Goal: Task Accomplishment & Management: Use online tool/utility

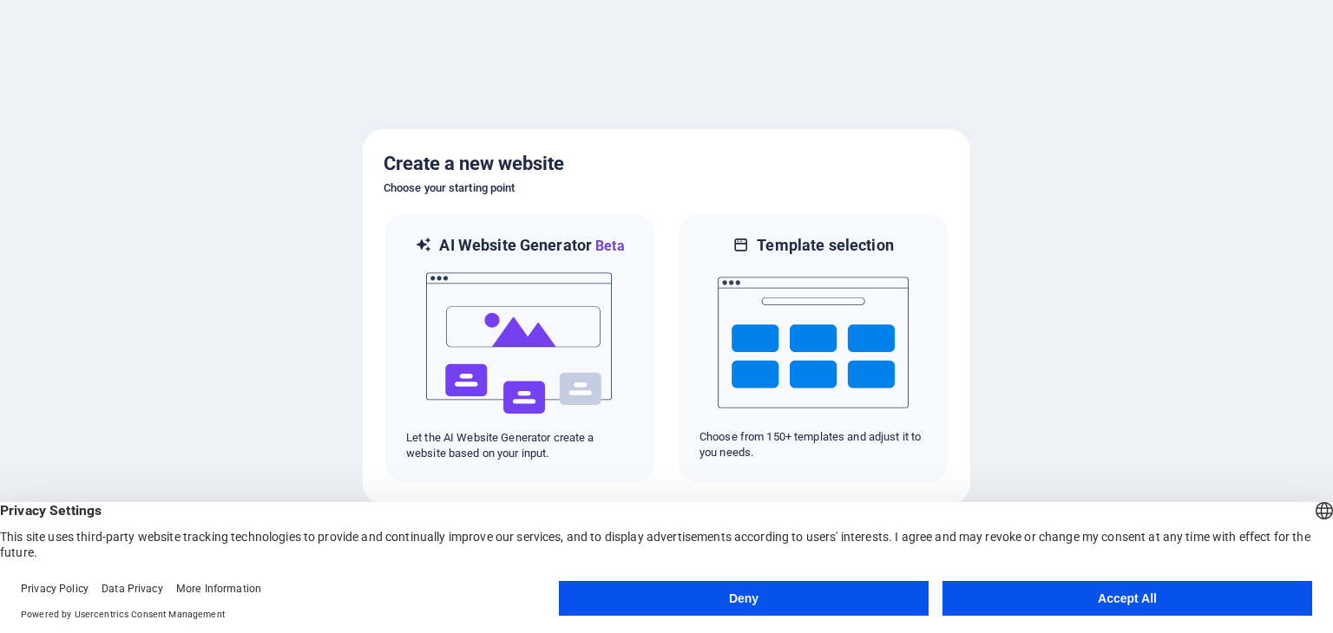
click at [1108, 593] on button "Accept All" at bounding box center [1127, 598] width 370 height 35
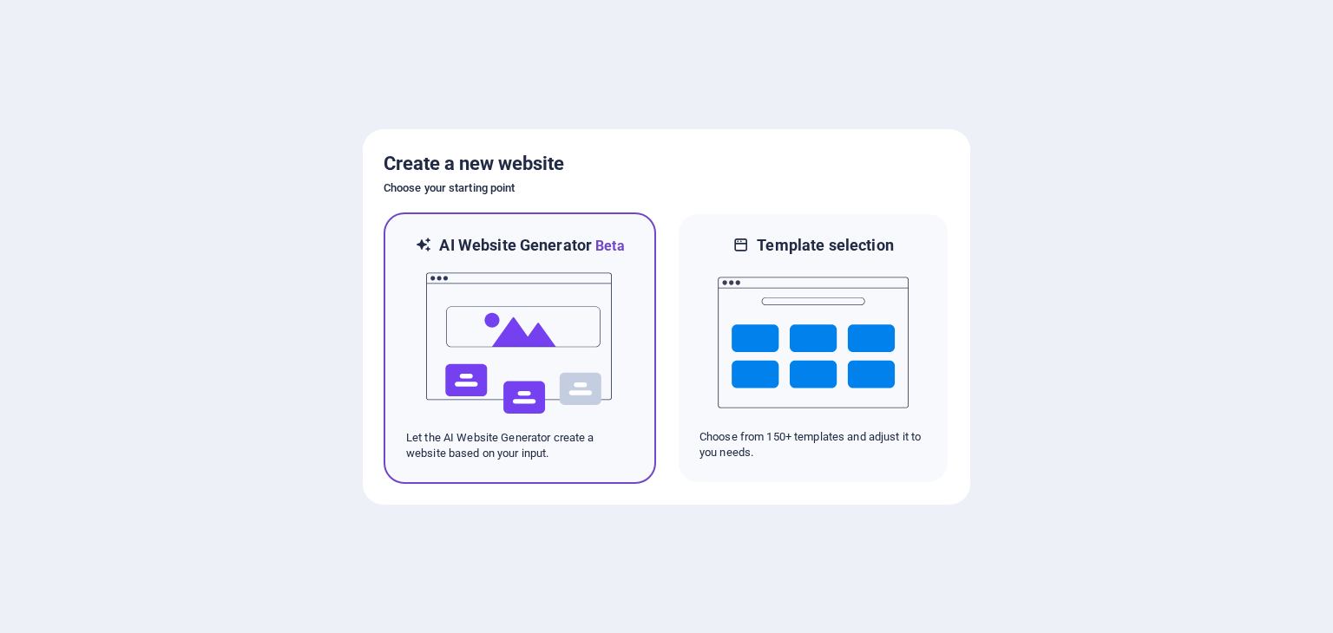
click at [560, 324] on img at bounding box center [519, 344] width 191 height 174
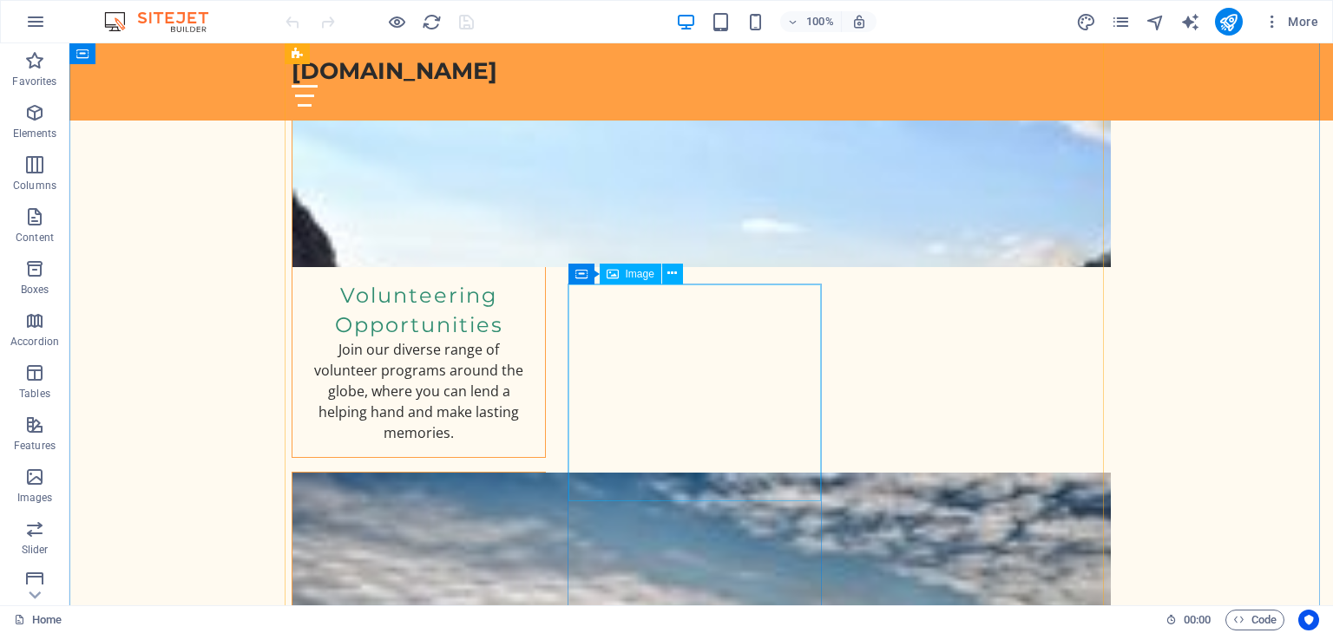
scroll to position [1388, 0]
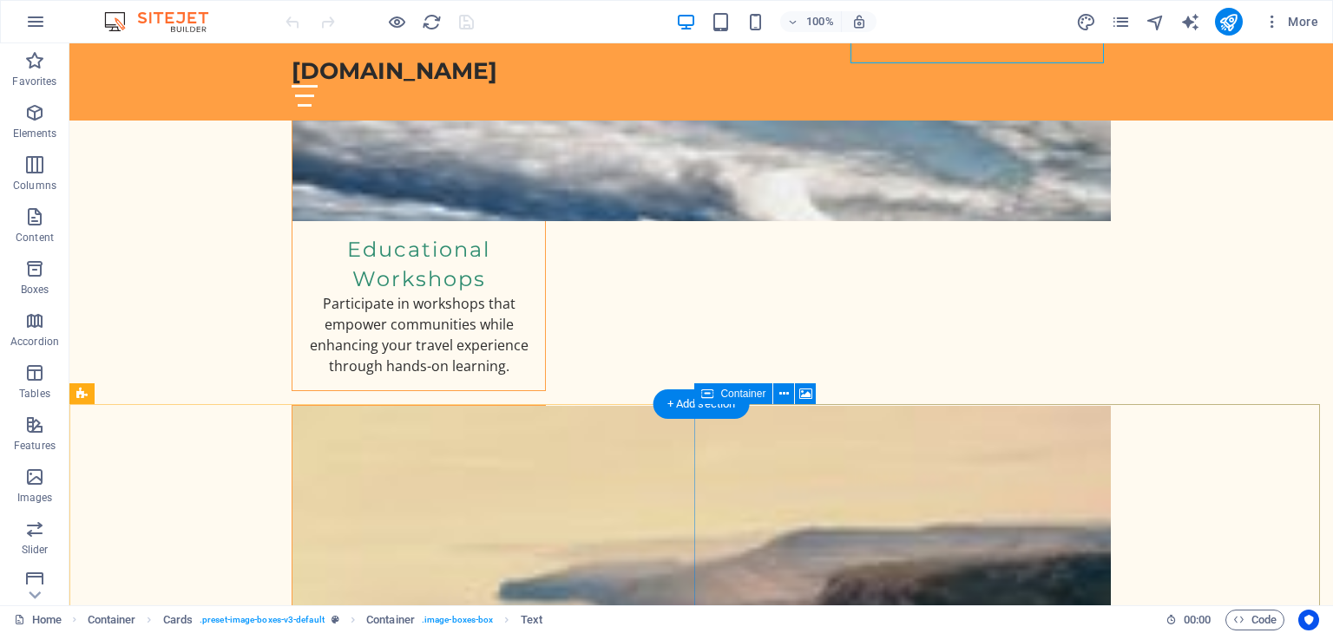
scroll to position [1735, 0]
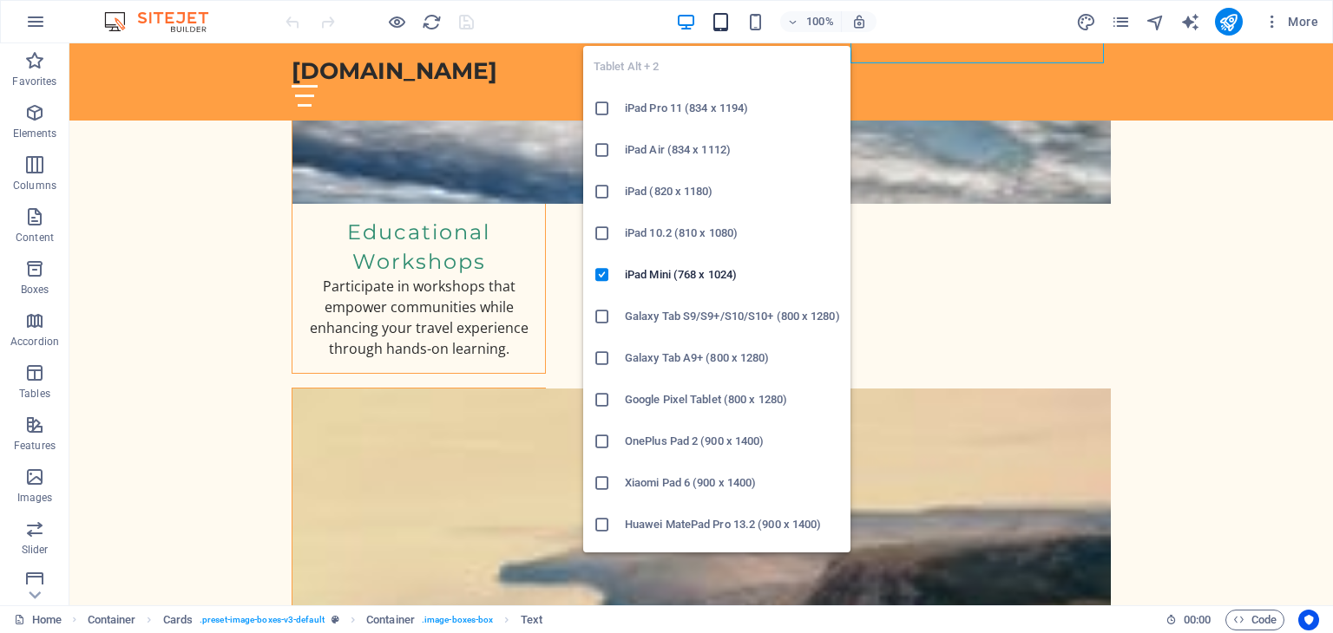
click at [719, 24] on icon "button" at bounding box center [721, 22] width 20 height 20
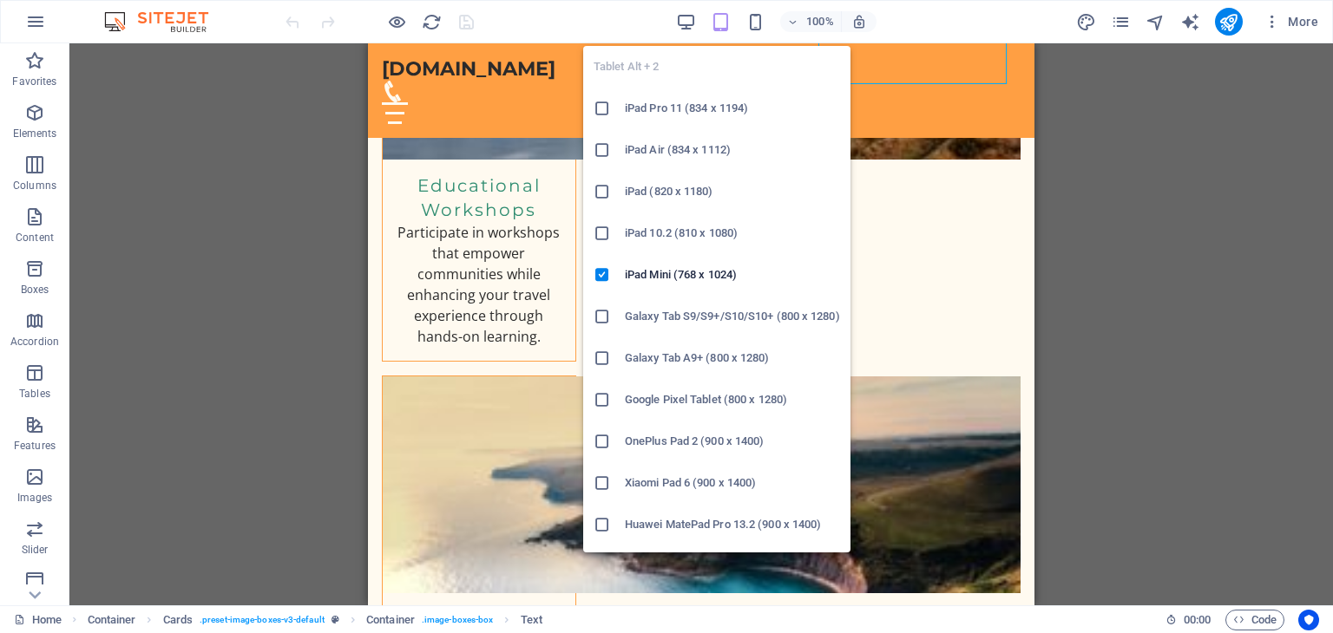
scroll to position [0, 0]
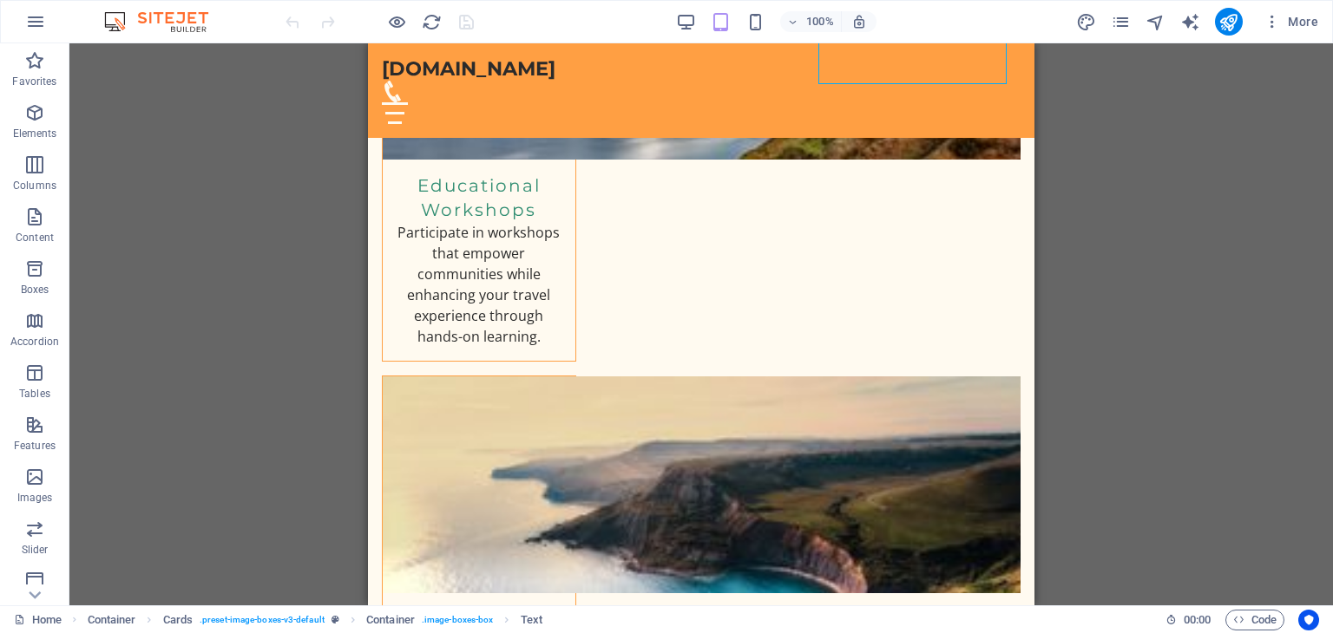
click at [265, 263] on div "Drag here to replace the existing content. Press “Ctrl” if you want to create a…" at bounding box center [700, 324] width 1263 height 562
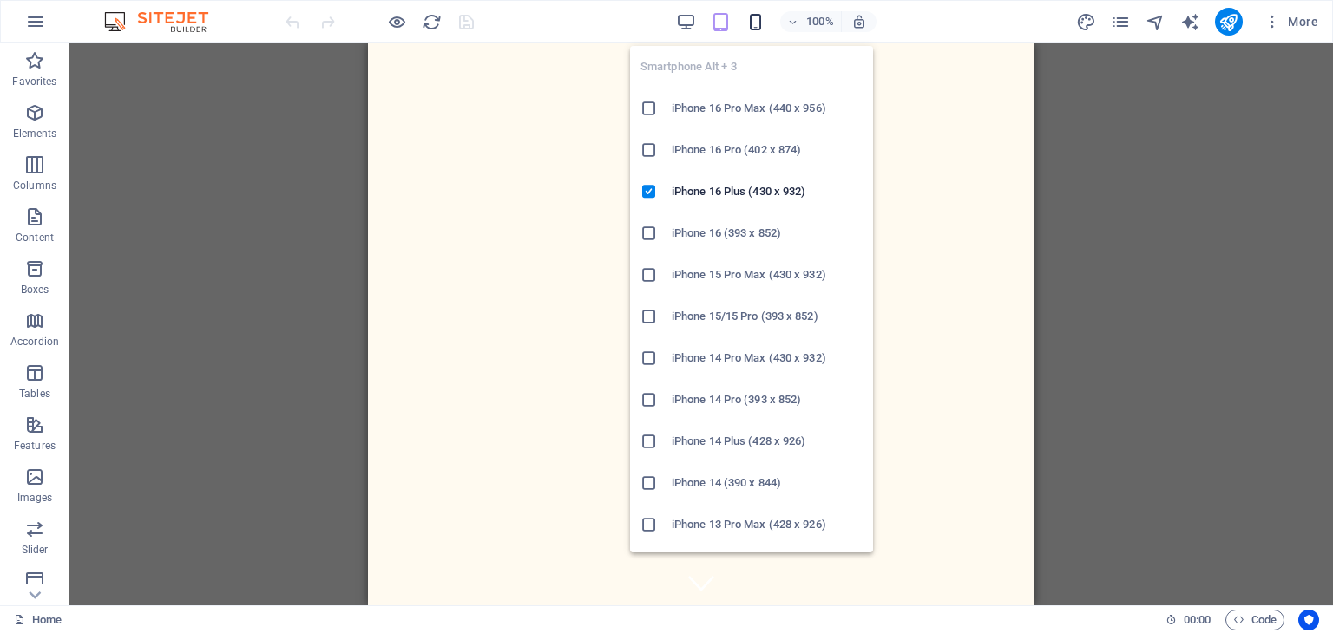
click at [760, 21] on icon "button" at bounding box center [755, 22] width 20 height 20
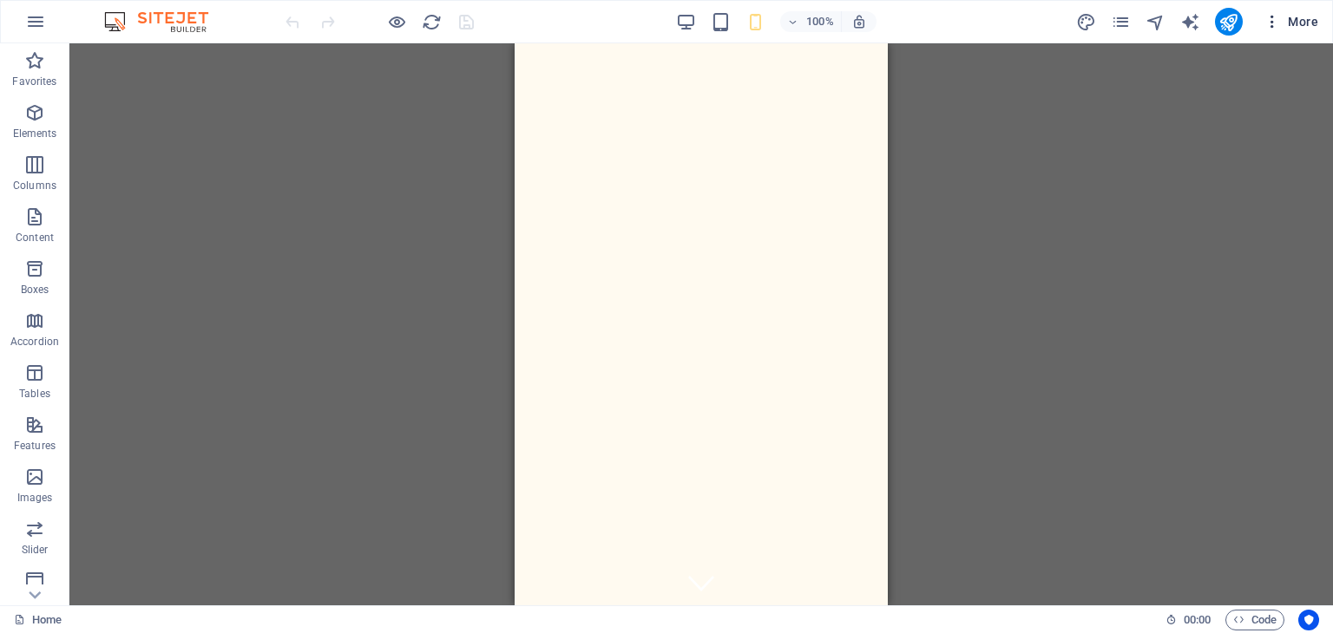
click at [1301, 23] on span "More" at bounding box center [1290, 21] width 55 height 17
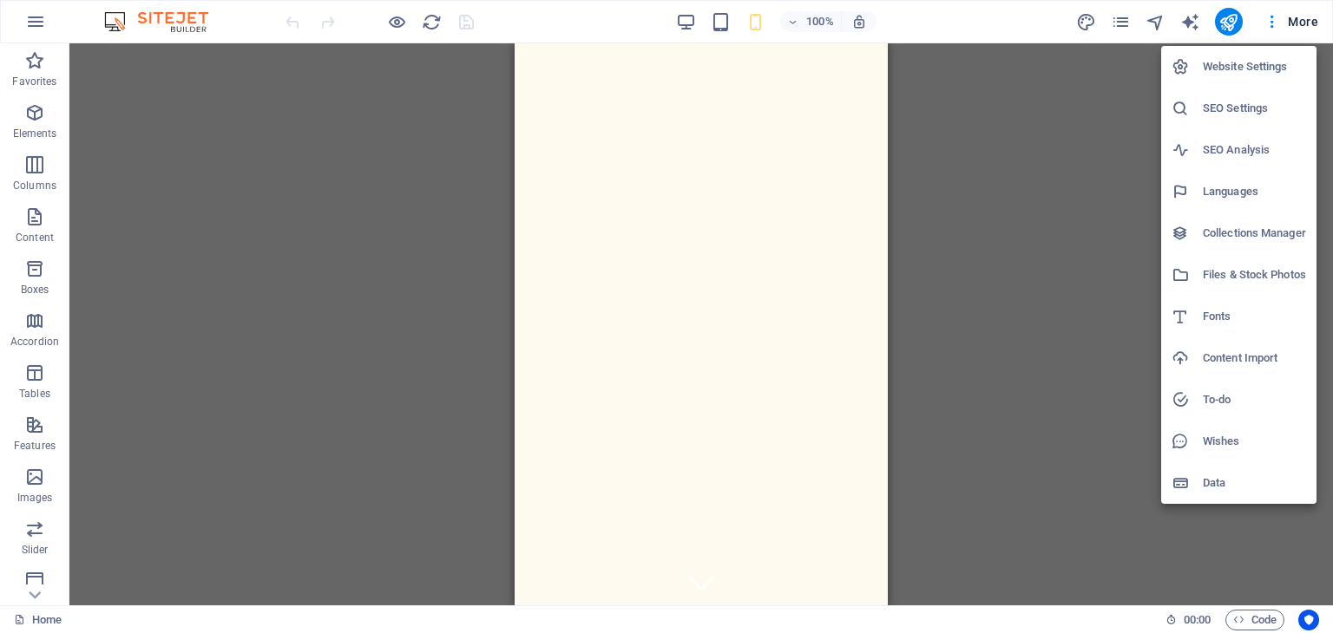
click at [1300, 22] on div at bounding box center [666, 316] width 1333 height 633
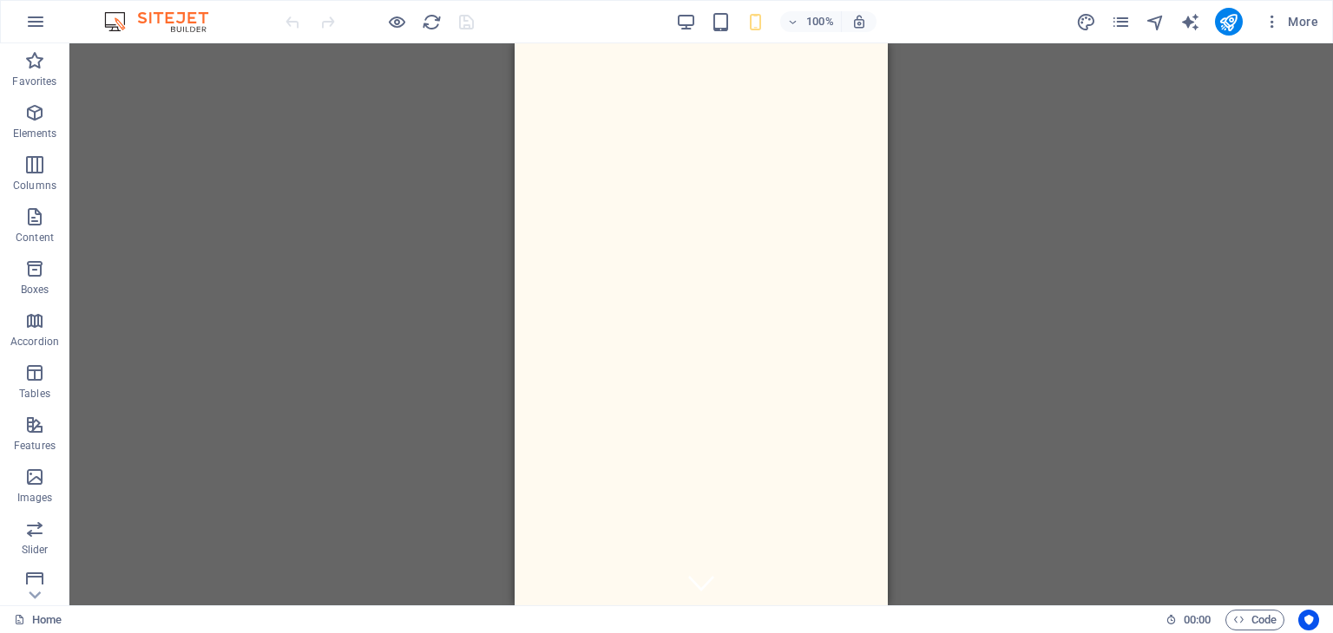
drag, startPoint x: 994, startPoint y: 136, endPoint x: 975, endPoint y: 121, distance: 24.7
click at [993, 136] on div "Drag here to replace the existing content. Press “Ctrl” if you want to create a…" at bounding box center [700, 324] width 1263 height 562
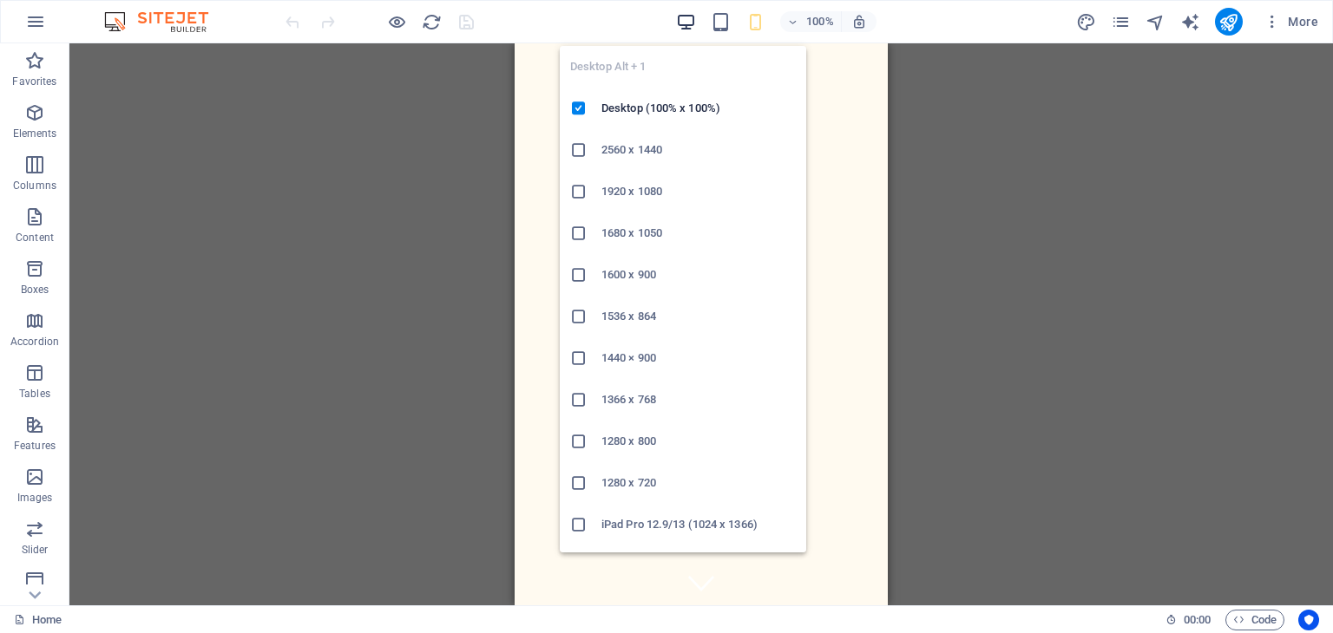
click at [690, 23] on icon "button" at bounding box center [686, 22] width 20 height 20
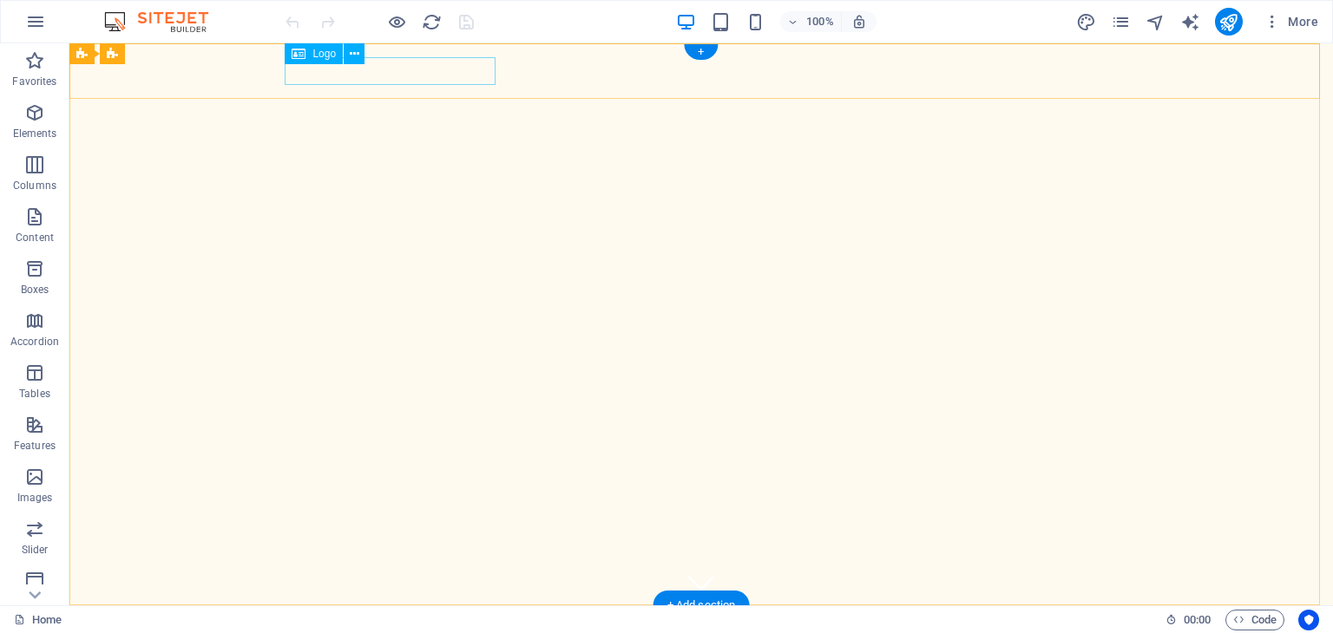
click at [423, 619] on div "suiverrescue.com" at bounding box center [701, 633] width 819 height 28
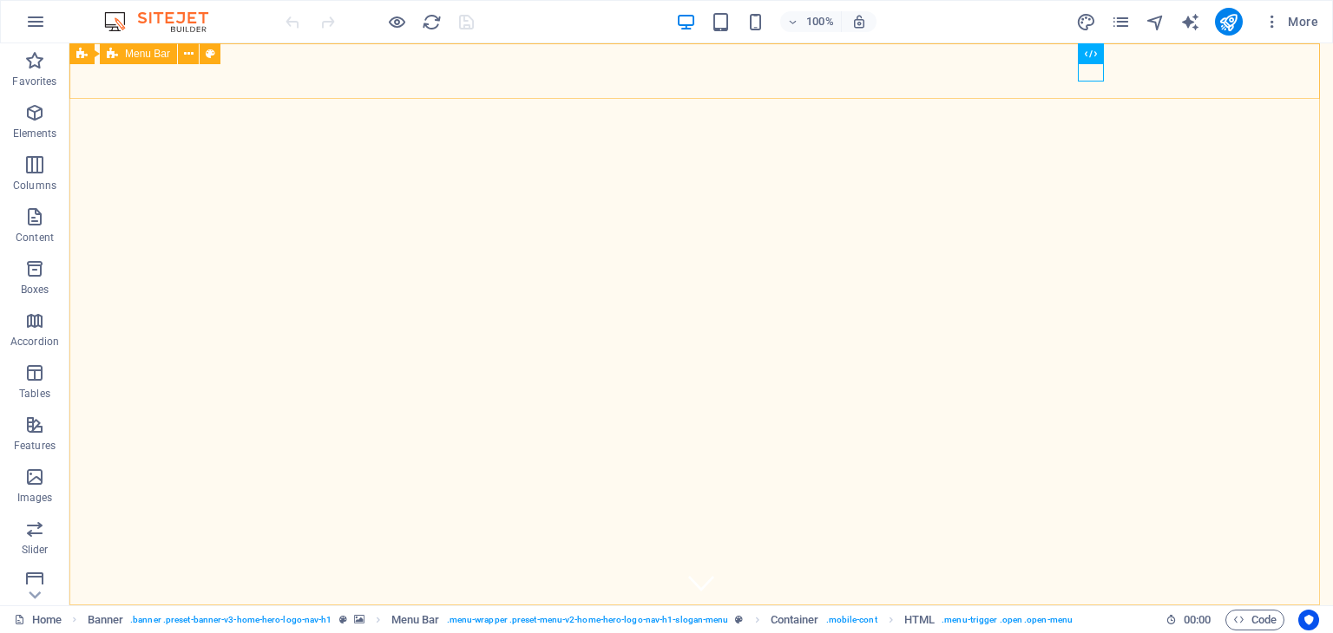
click at [135, 55] on span "Menu Bar" at bounding box center [147, 54] width 45 height 10
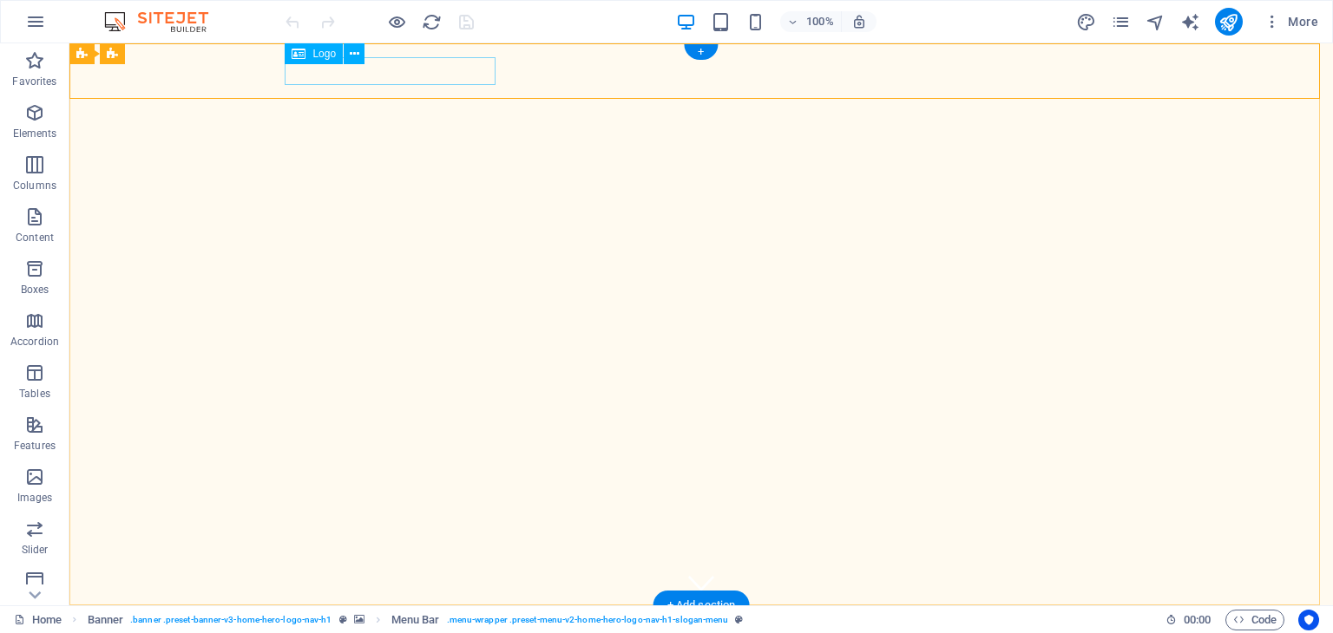
click at [351, 619] on div "[DOMAIN_NAME]" at bounding box center [701, 633] width 819 height 28
click at [295, 56] on icon at bounding box center [299, 53] width 14 height 21
click at [354, 54] on icon at bounding box center [355, 54] width 10 height 18
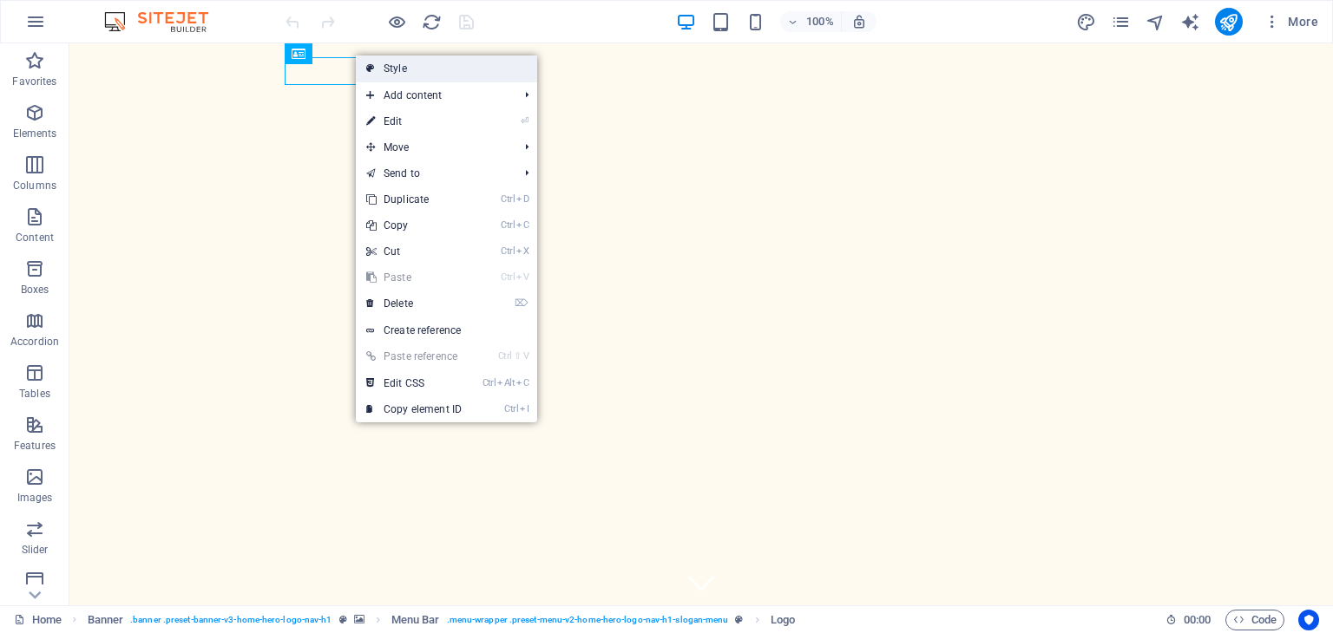
click at [393, 65] on link "Style" at bounding box center [446, 69] width 181 height 26
select select "rem"
select select "preset-menu-v2-home-hero-logo-nav-h1-slogan-menu"
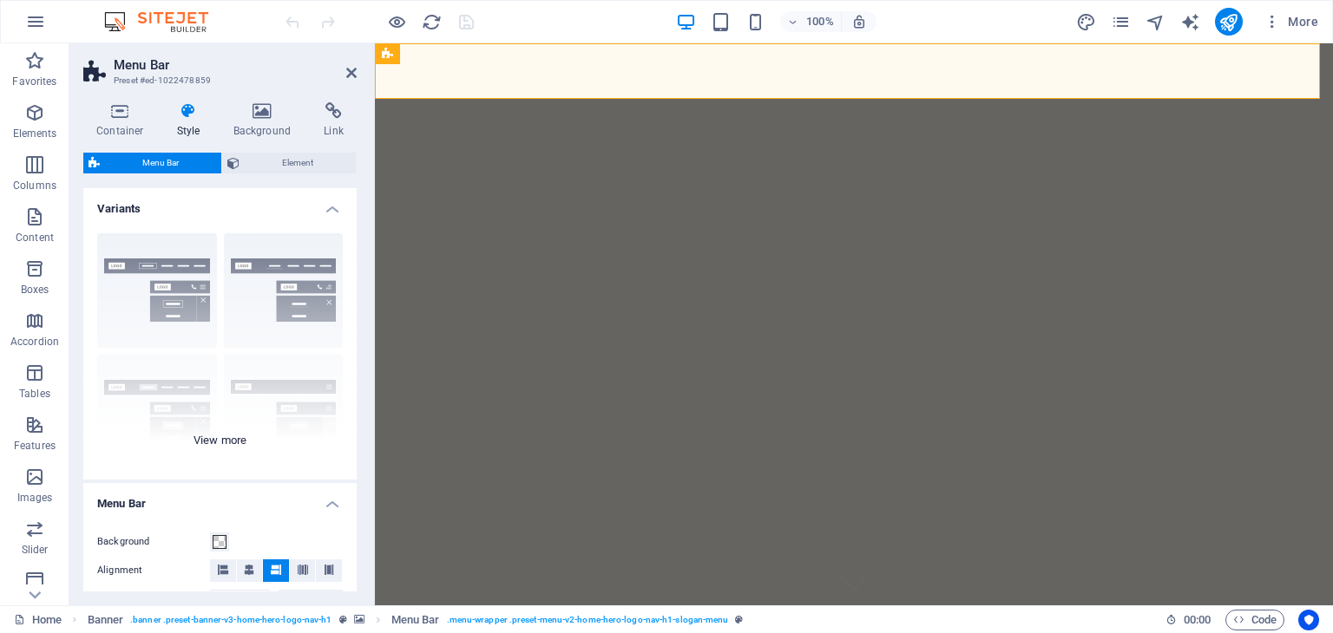
click at [144, 282] on div "Border Centered Default Fixed Loki Trigger Wide XXL" at bounding box center [219, 350] width 273 height 260
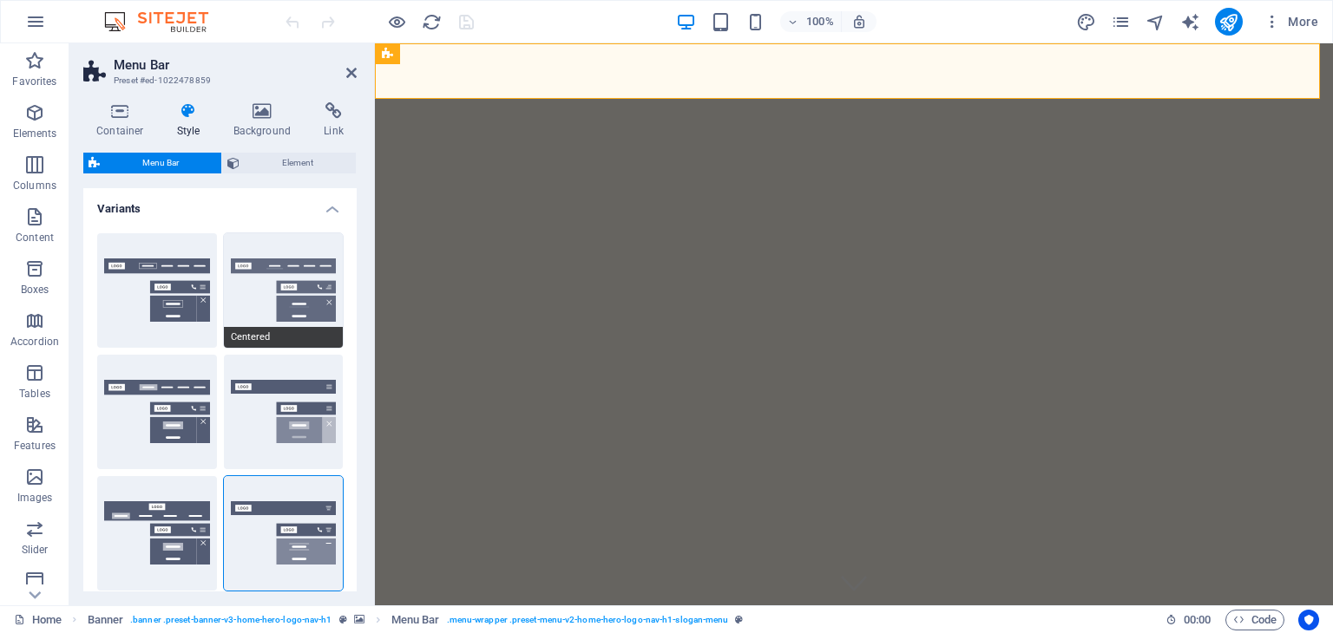
click at [267, 303] on button "Centered" at bounding box center [284, 290] width 120 height 115
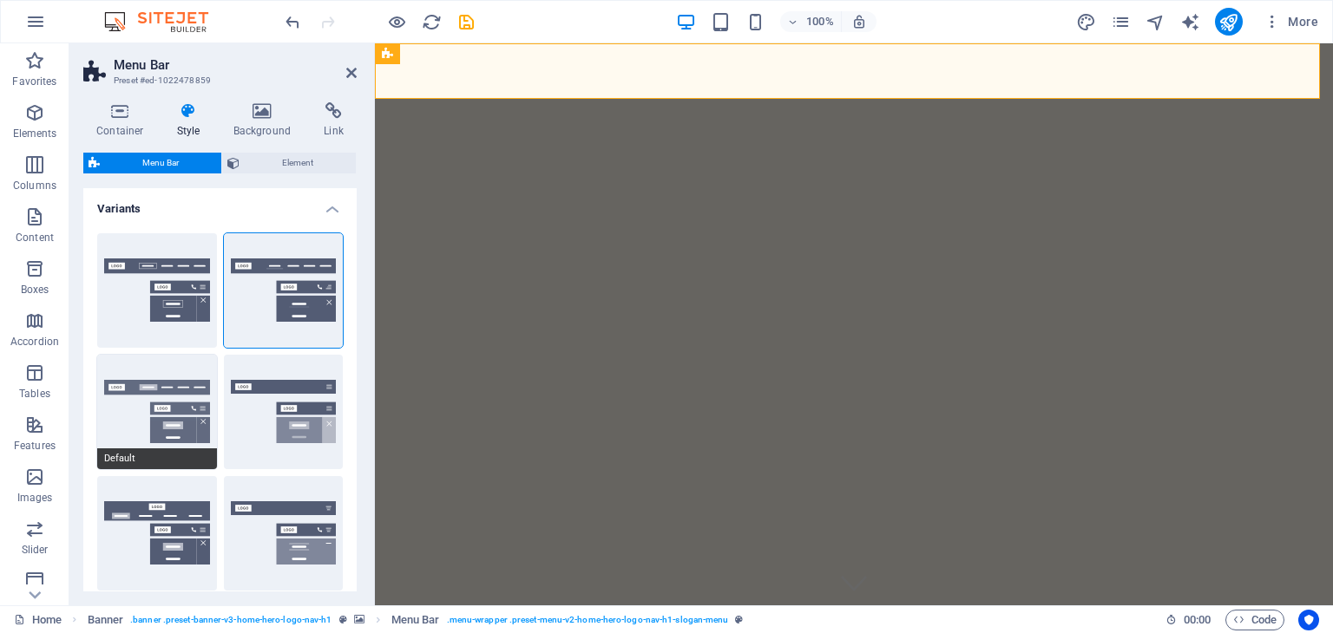
click at [129, 409] on button "Default" at bounding box center [157, 412] width 120 height 115
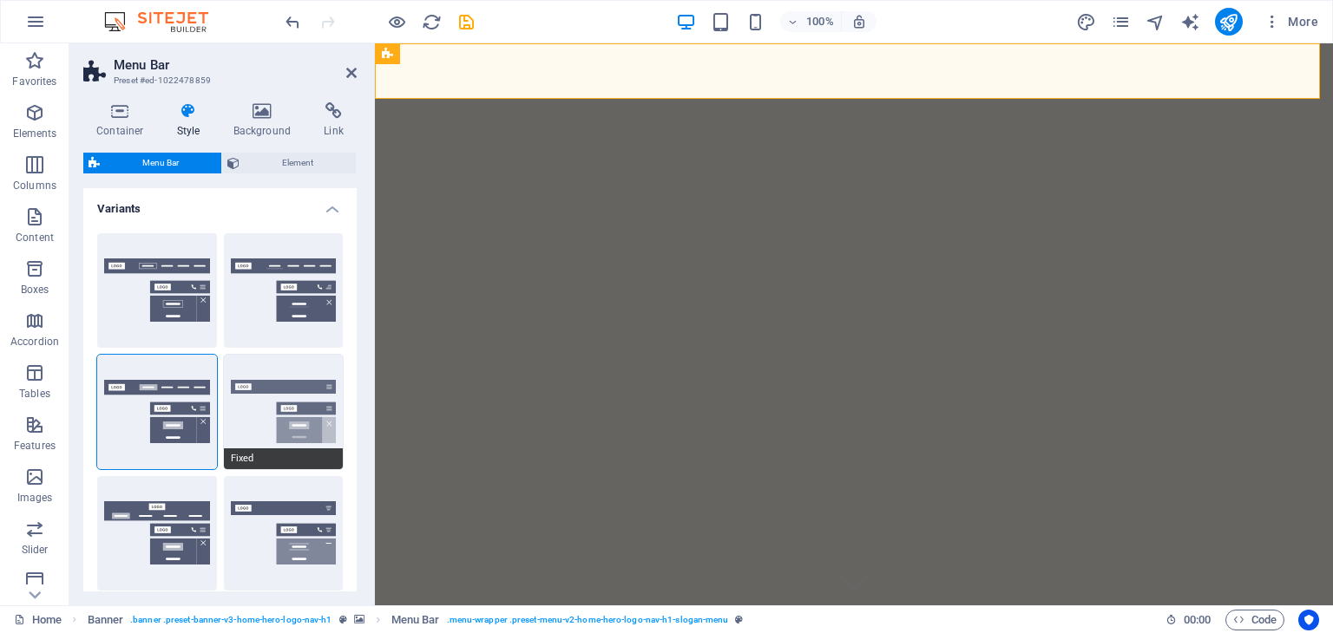
click at [287, 407] on button "Fixed" at bounding box center [284, 412] width 120 height 115
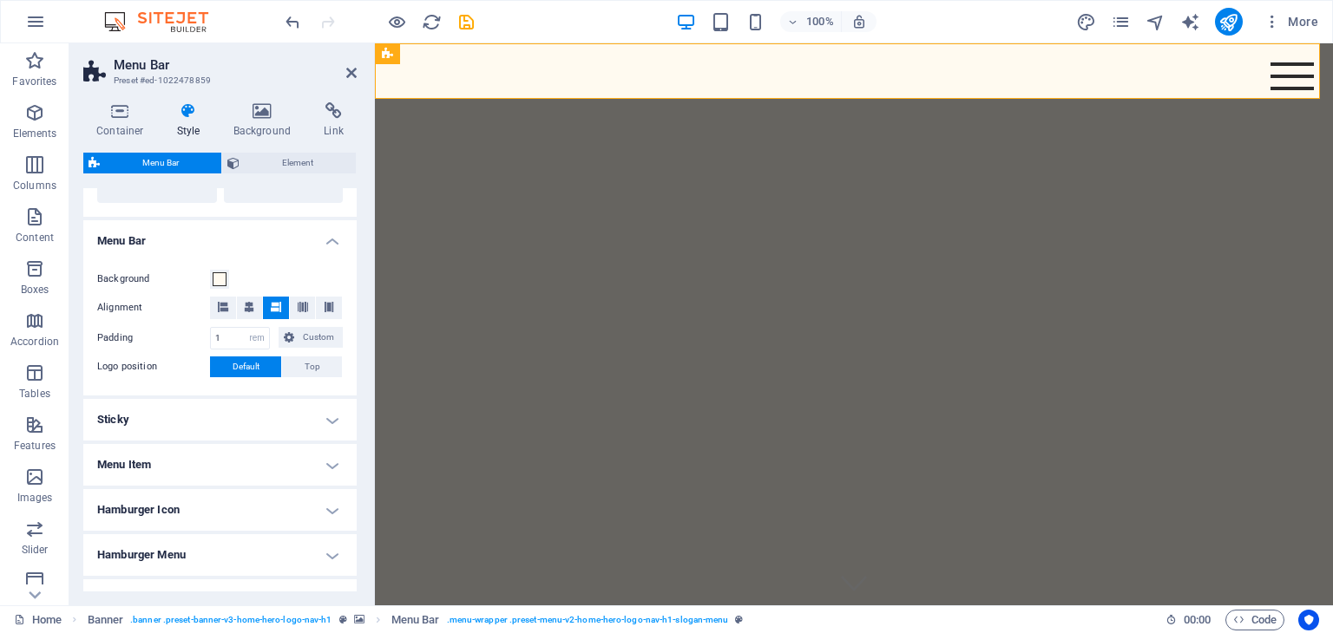
scroll to position [521, 0]
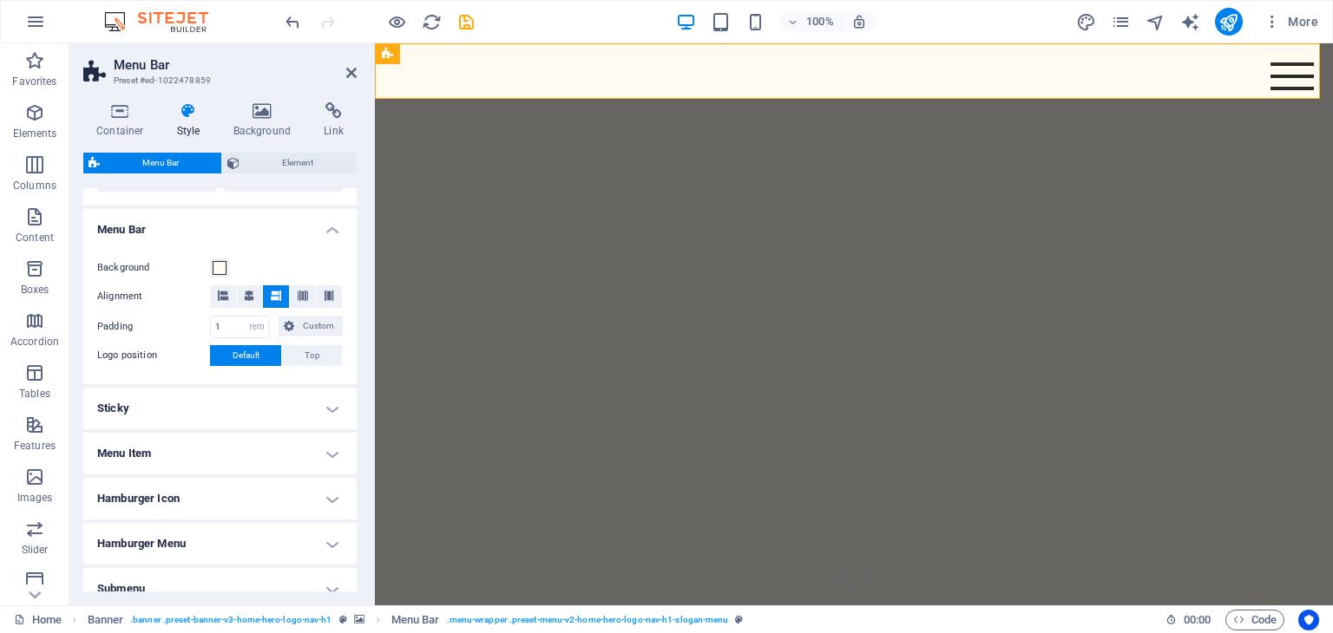
click at [292, 449] on h4 "Menu Item" at bounding box center [219, 454] width 273 height 42
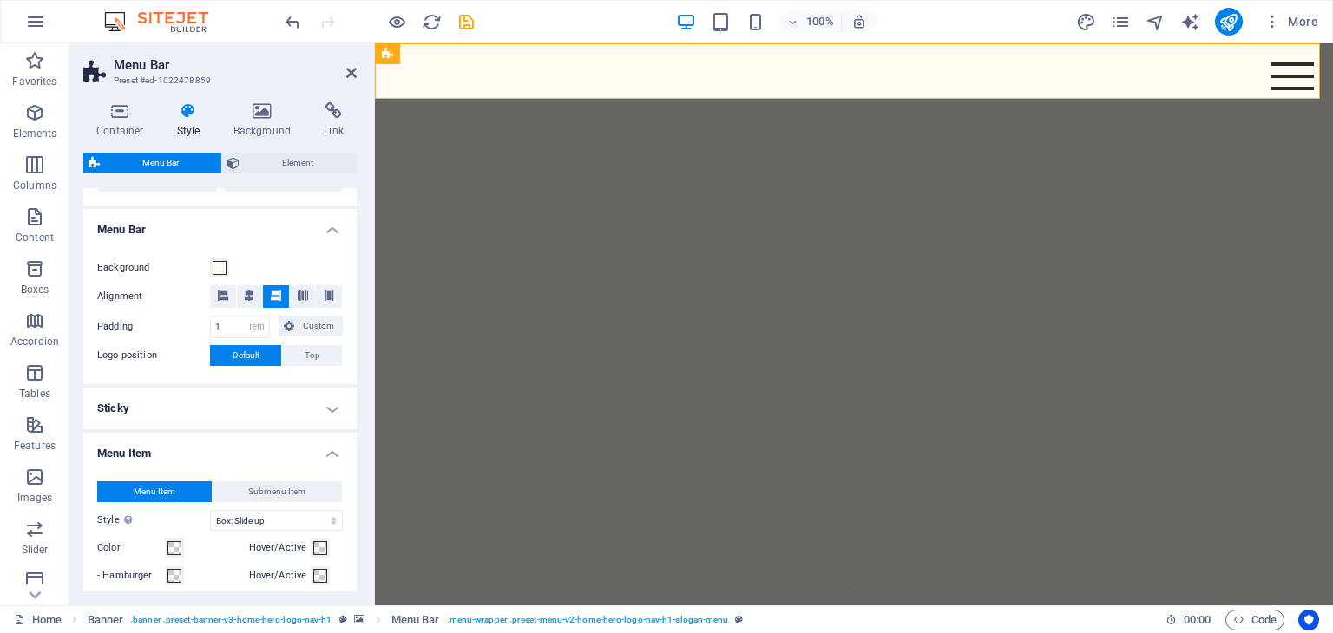
click at [292, 449] on h4 "Menu Item" at bounding box center [219, 448] width 273 height 31
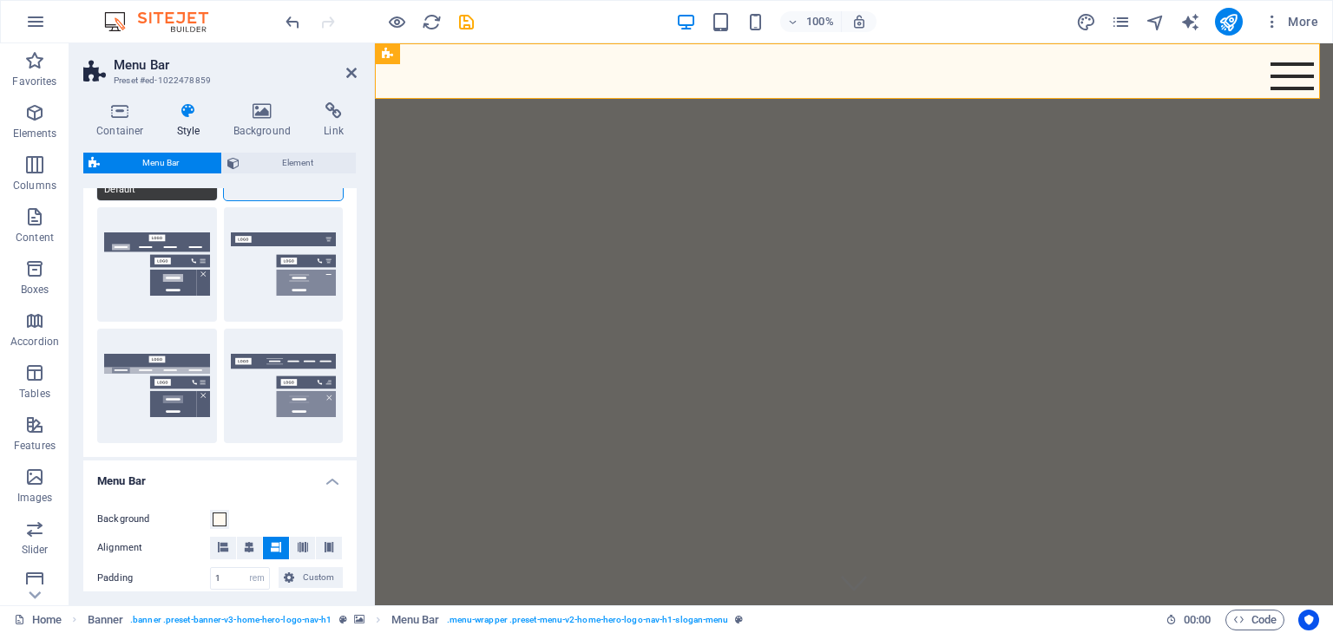
scroll to position [0, 0]
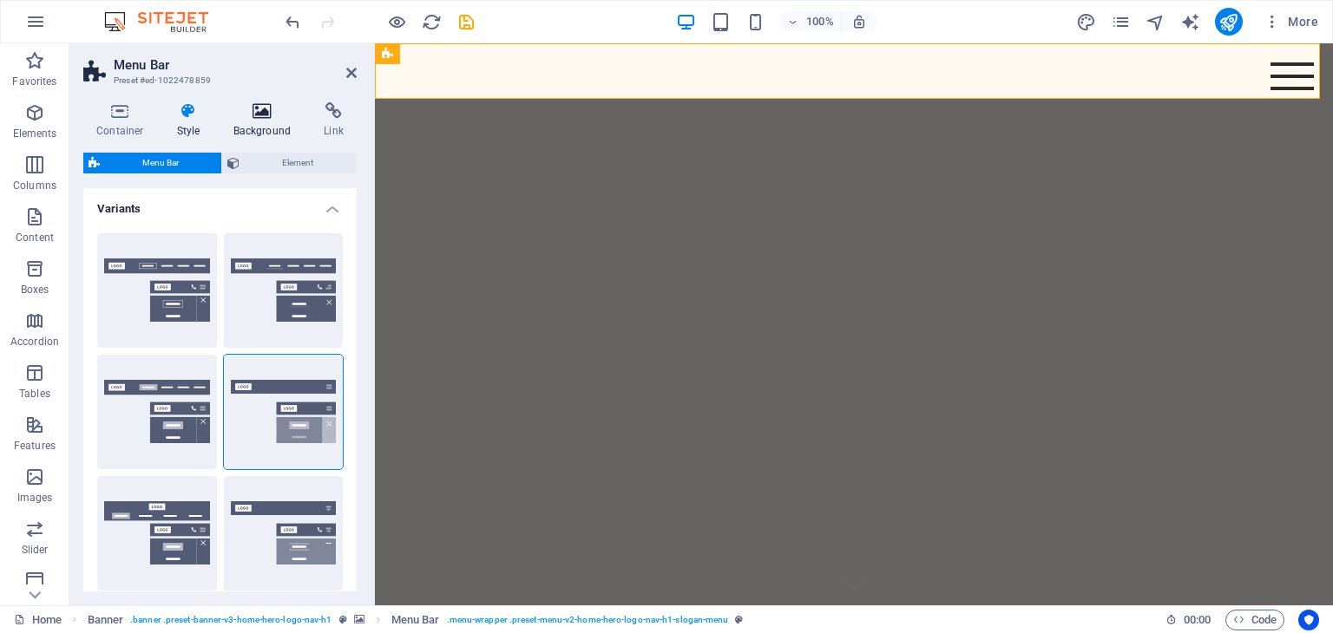
click at [266, 106] on icon at bounding box center [262, 110] width 84 height 17
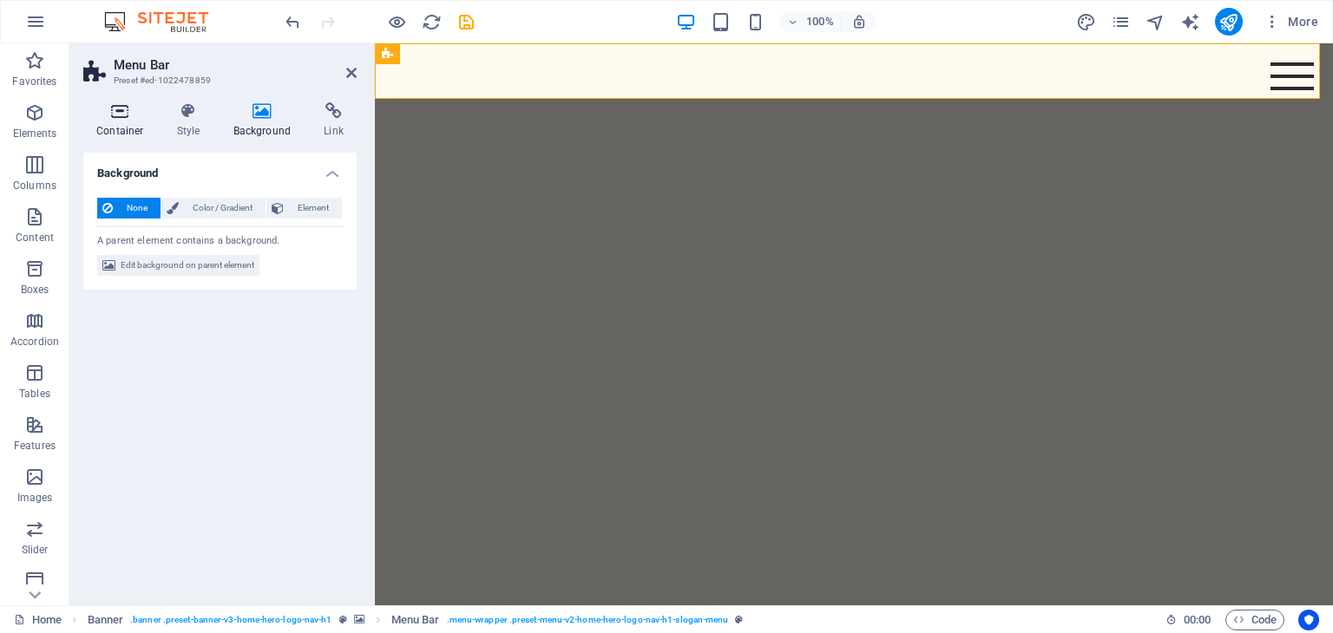
click at [115, 114] on icon at bounding box center [120, 110] width 74 height 17
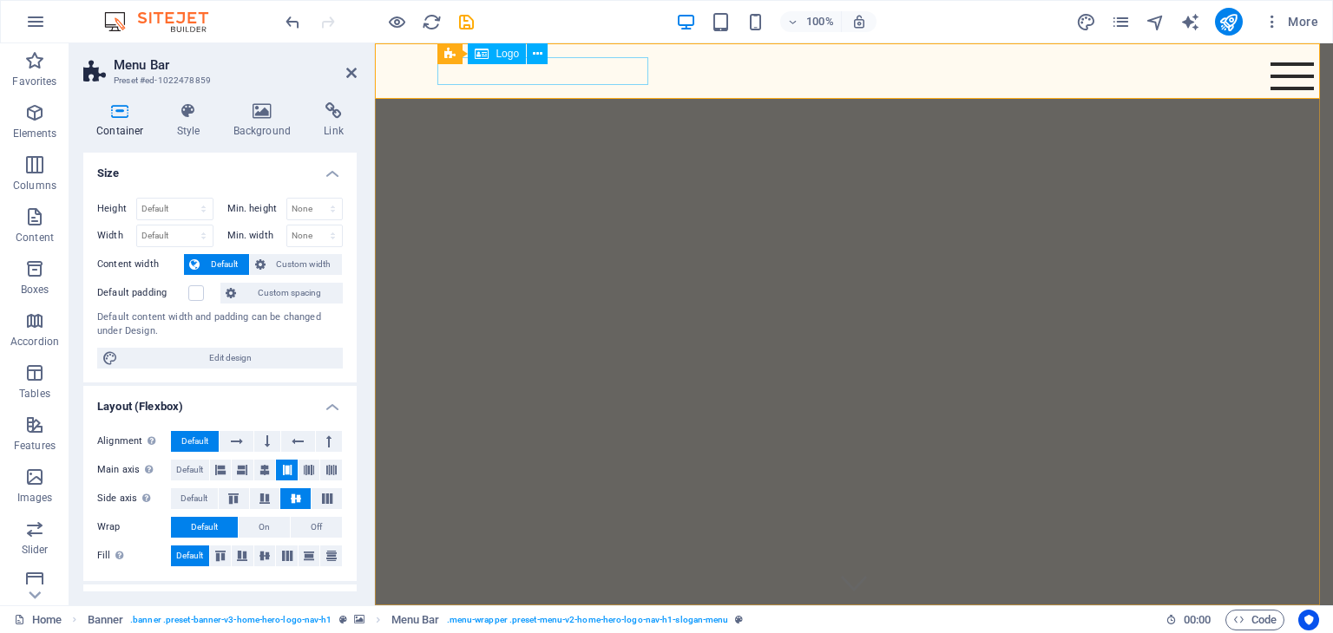
click at [498, 619] on div "[DOMAIN_NAME]" at bounding box center [853, 633] width 819 height 28
click at [508, 54] on span "Logo" at bounding box center [506, 54] width 23 height 10
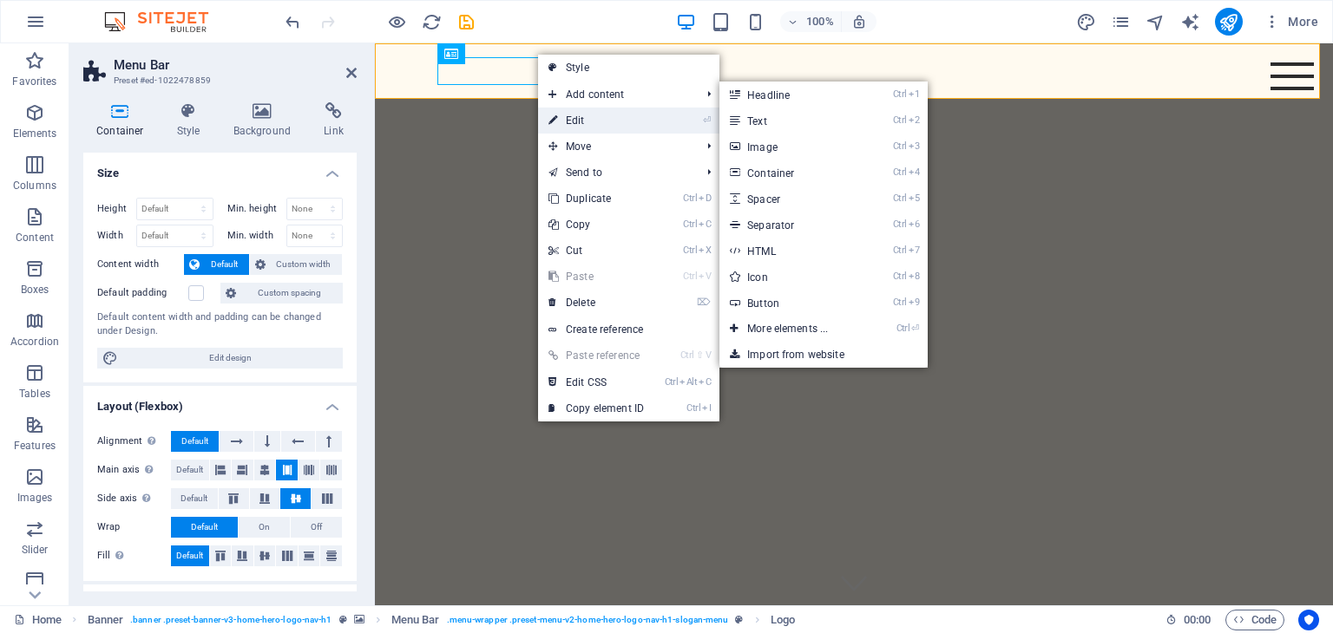
click at [561, 122] on link "⏎ Edit" at bounding box center [596, 121] width 116 height 26
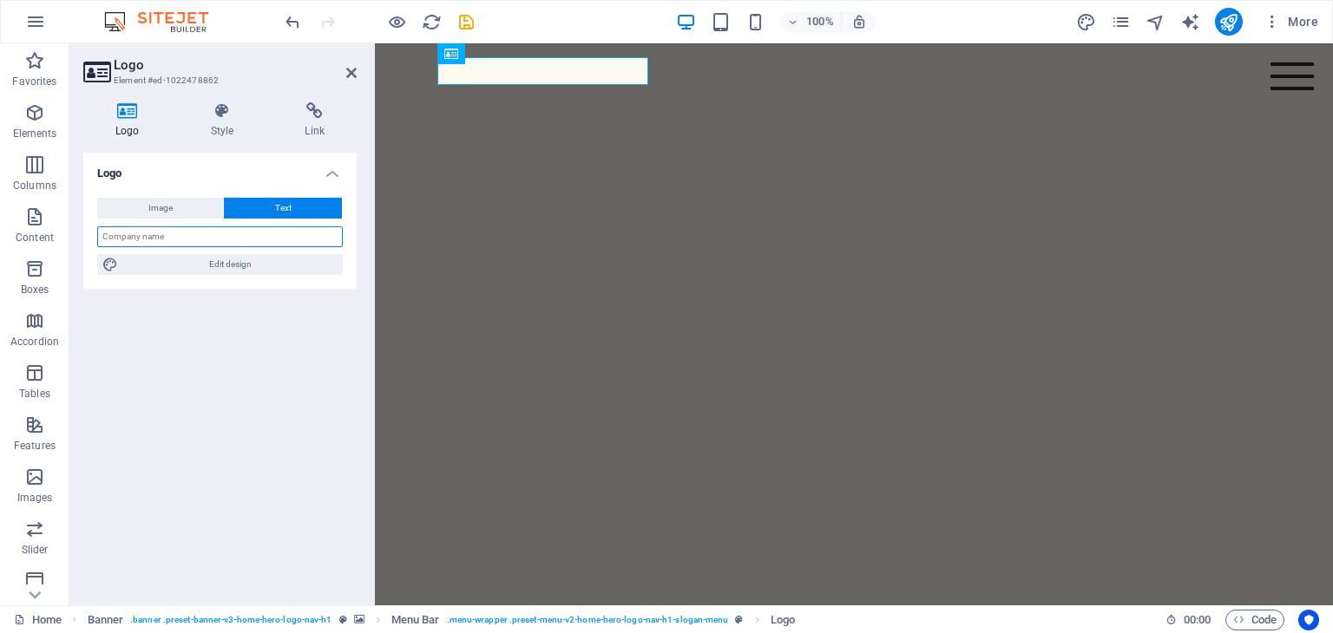
click at [191, 235] on input "text" at bounding box center [220, 236] width 246 height 21
type input "y"
type input "YAYASAN SUIVER"
click at [220, 372] on div "Logo Image Text Drag files here, click to choose files or select files from Fil…" at bounding box center [219, 372] width 273 height 439
click at [174, 209] on button "Image" at bounding box center [160, 208] width 126 height 21
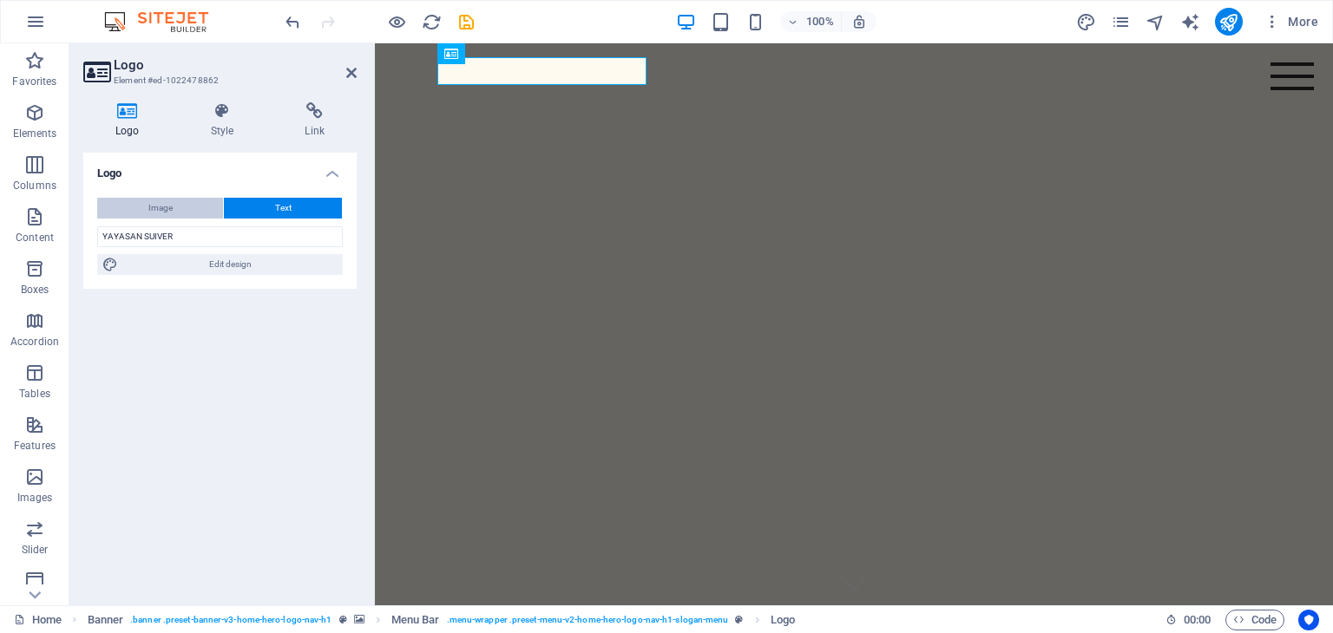
select select "DISABLED_OPTION_VALUE"
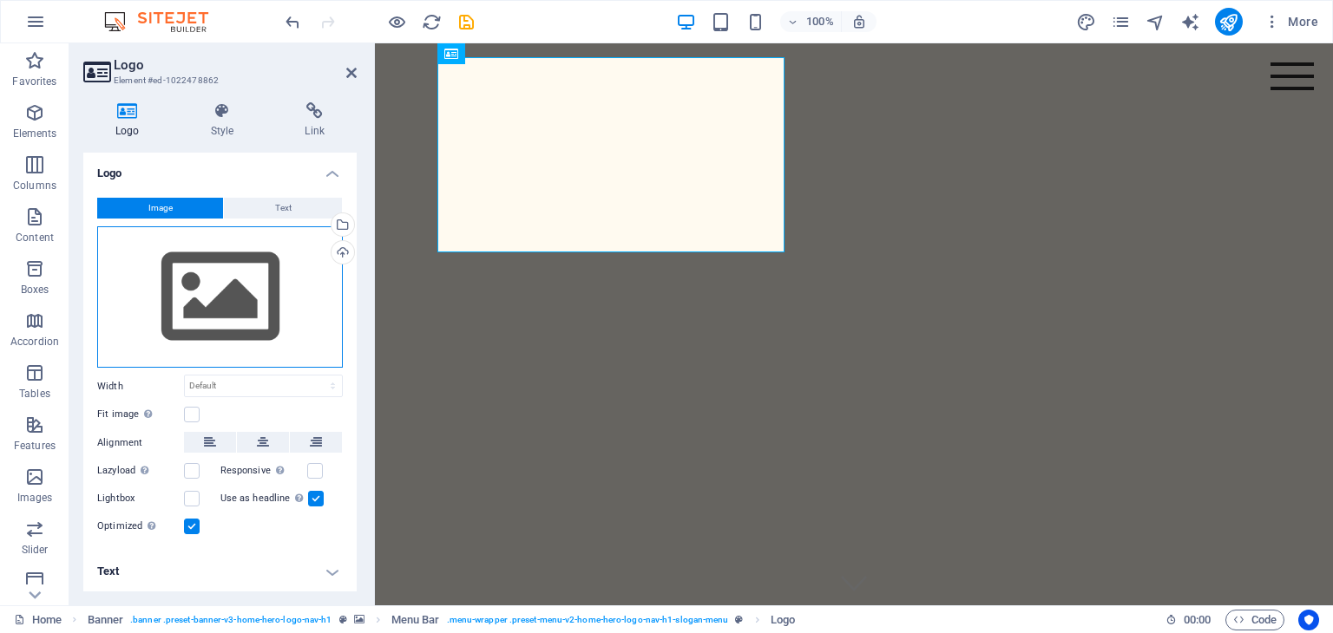
click at [231, 296] on div "Drag files here, click to choose files or select files from Files or our free s…" at bounding box center [220, 297] width 246 height 142
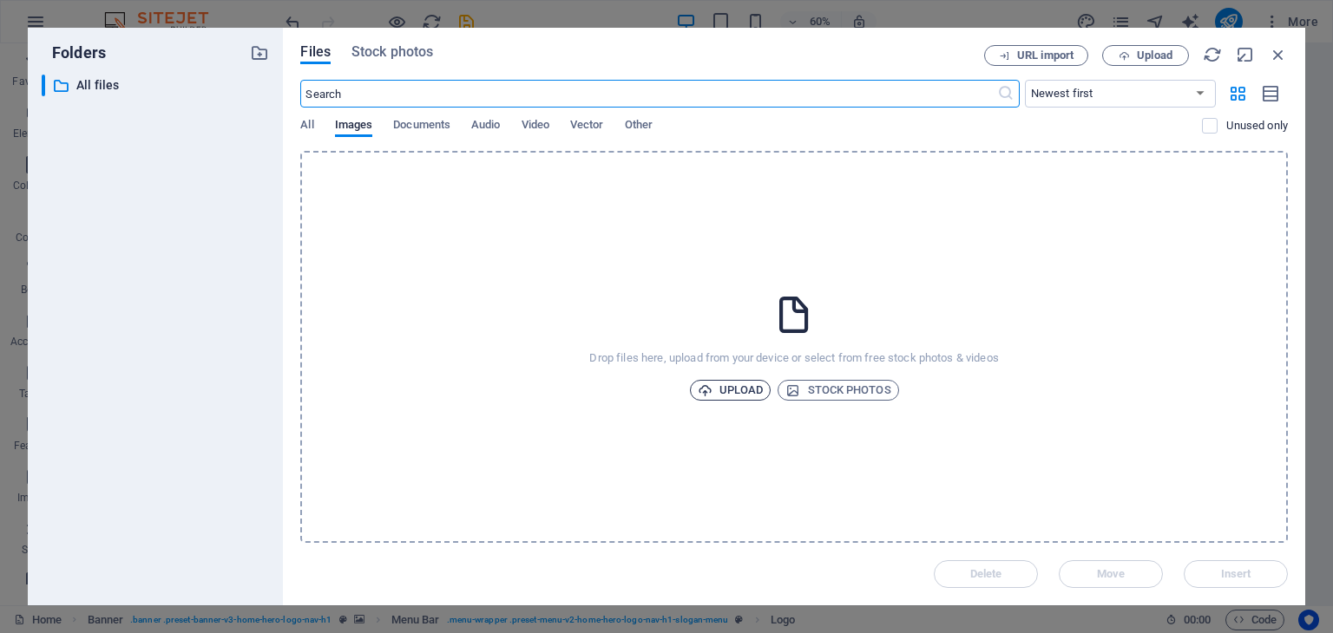
click at [722, 390] on span "Upload" at bounding box center [731, 390] width 66 height 21
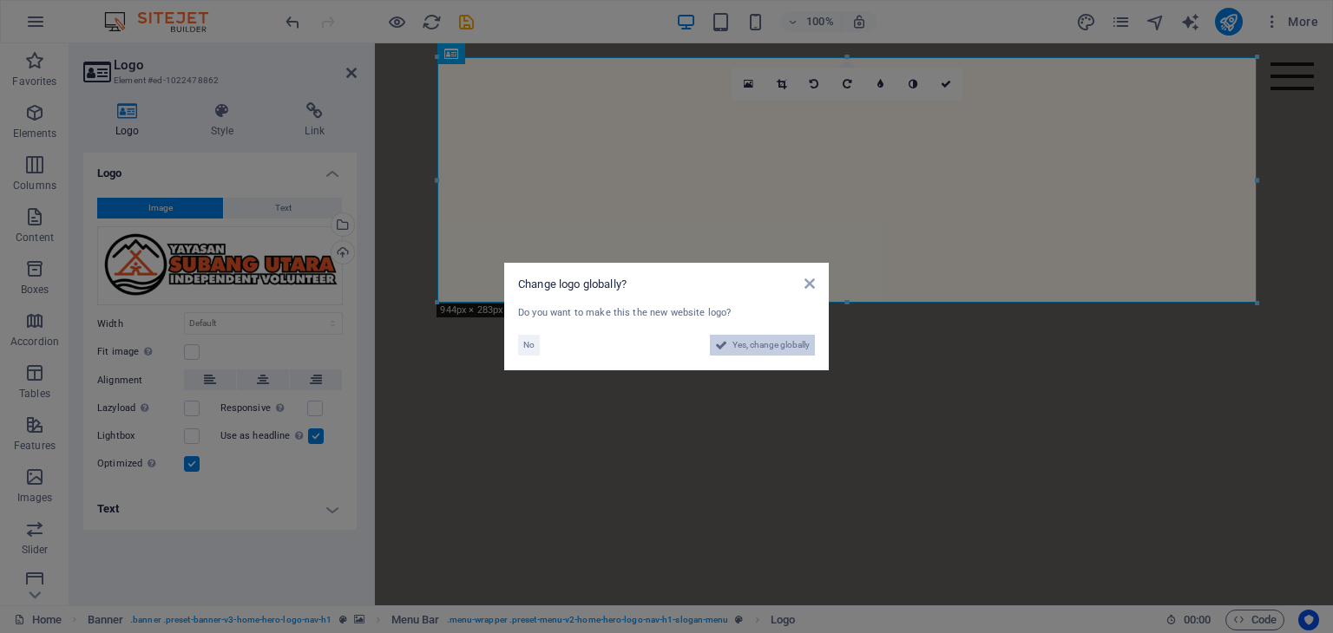
click at [752, 349] on span "Yes, change globally" at bounding box center [770, 345] width 77 height 21
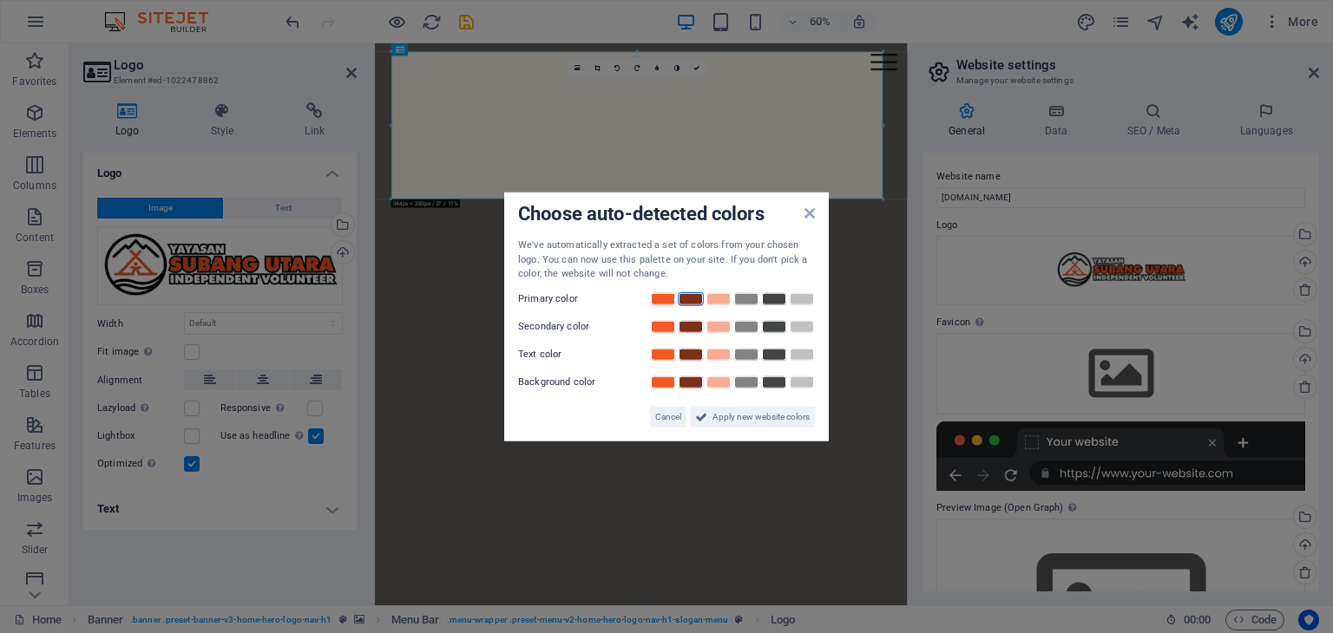
click at [691, 297] on link at bounding box center [691, 299] width 26 height 14
click at [667, 325] on link at bounding box center [663, 326] width 26 height 14
click at [774, 353] on link at bounding box center [774, 354] width 26 height 14
click at [659, 294] on link at bounding box center [663, 299] width 26 height 14
click at [689, 327] on link at bounding box center [691, 326] width 26 height 14
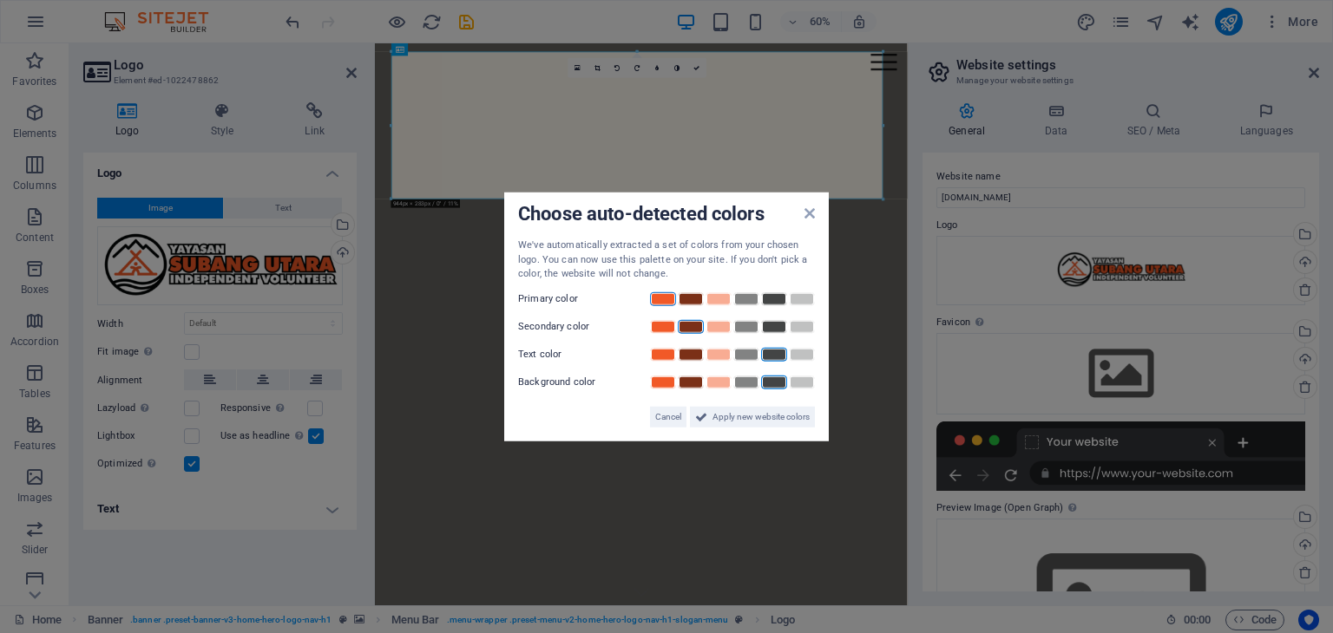
click at [777, 381] on link at bounding box center [774, 382] width 26 height 14
click at [802, 355] on link at bounding box center [802, 354] width 26 height 14
click at [731, 417] on span "Apply new website colors" at bounding box center [760, 416] width 97 height 21
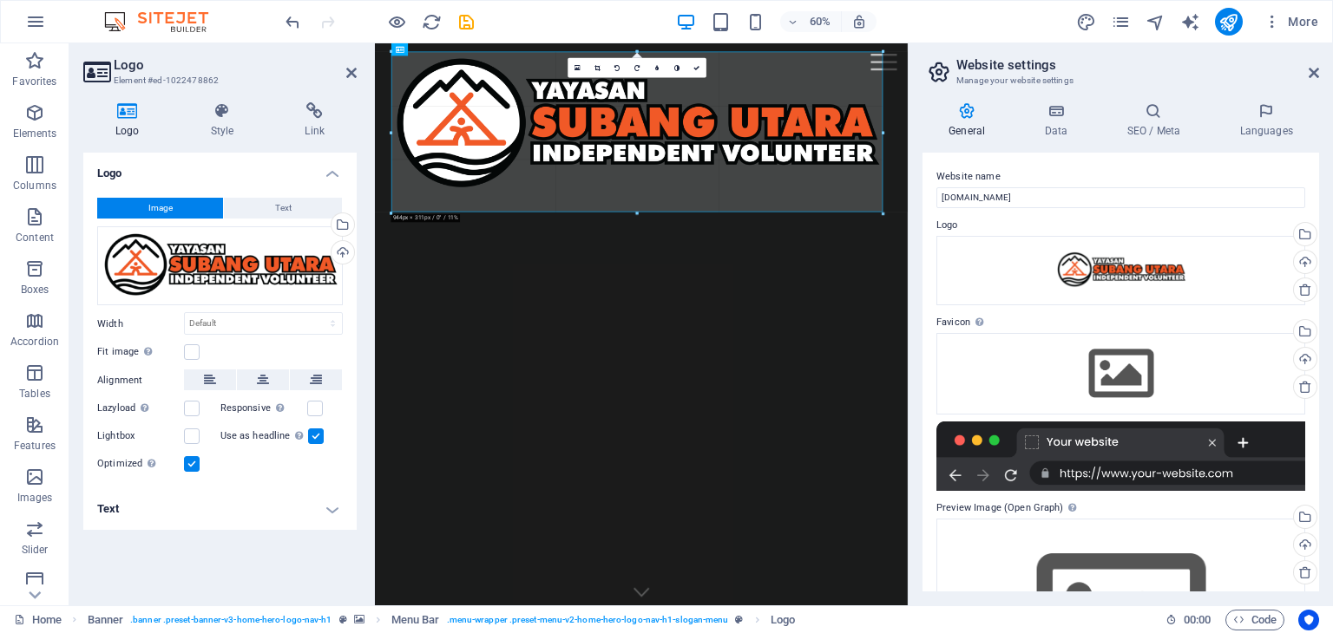
drag, startPoint x: 390, startPoint y: 124, endPoint x: 399, endPoint y: 303, distance: 179.0
type input "935"
select select "px"
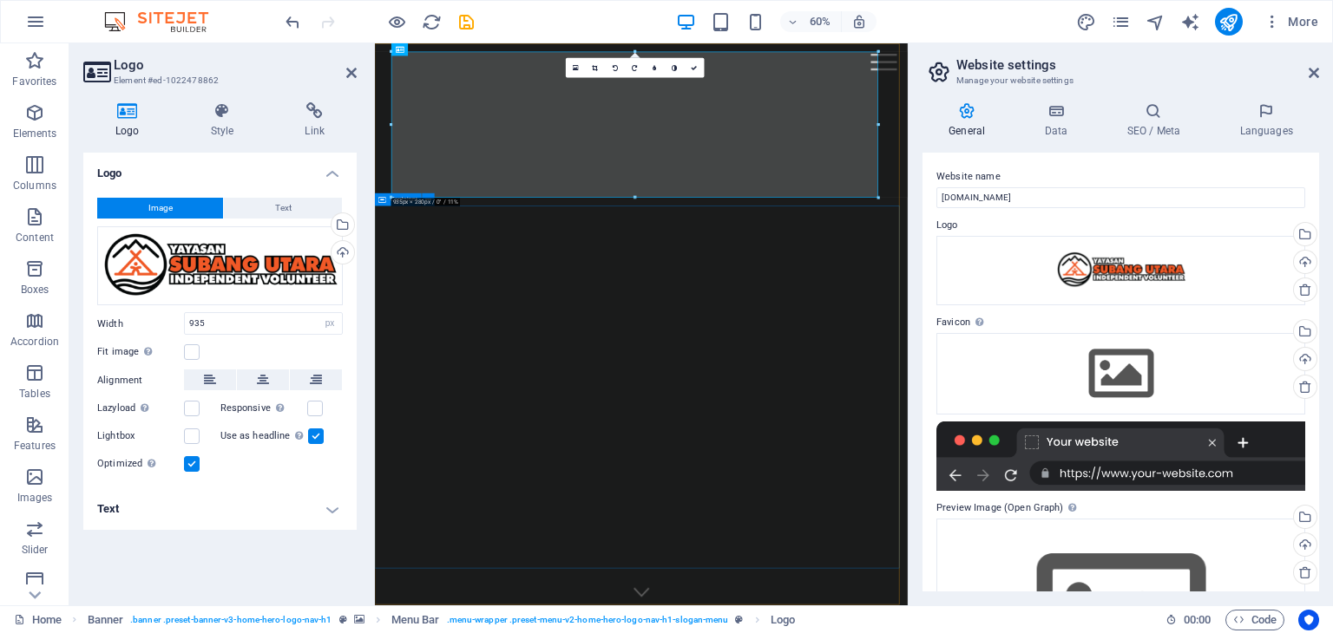
select select "DISABLED_OPTION_VALUE"
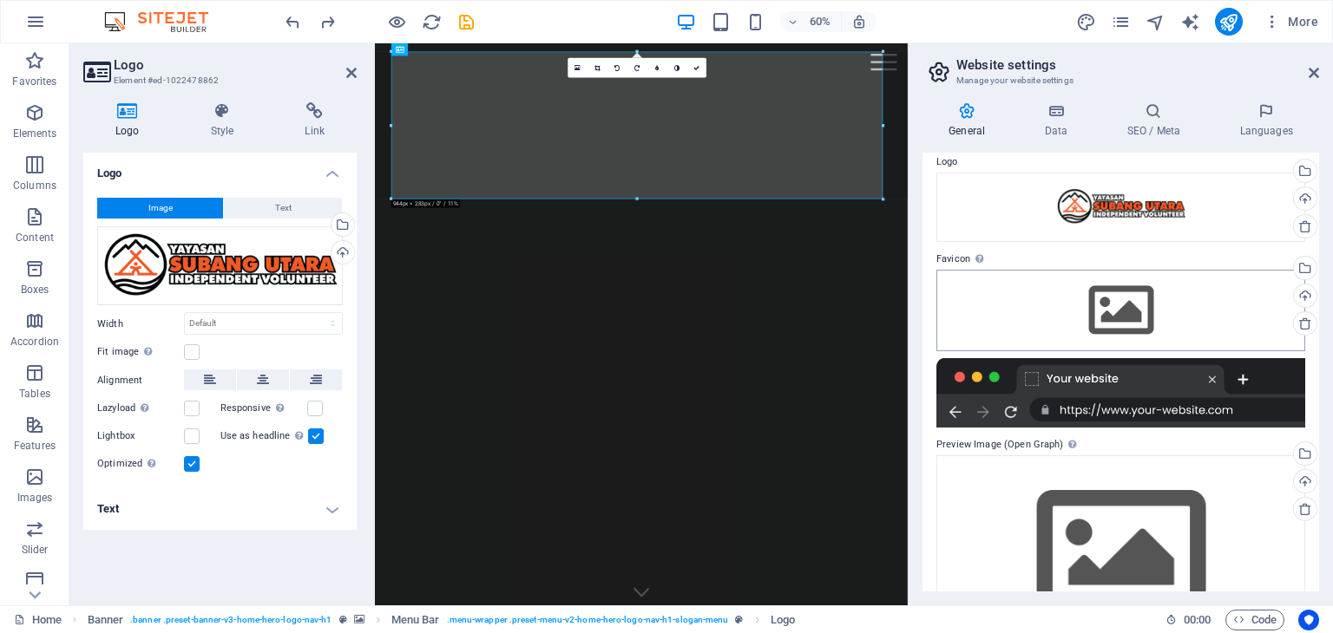
scroll to position [87, 0]
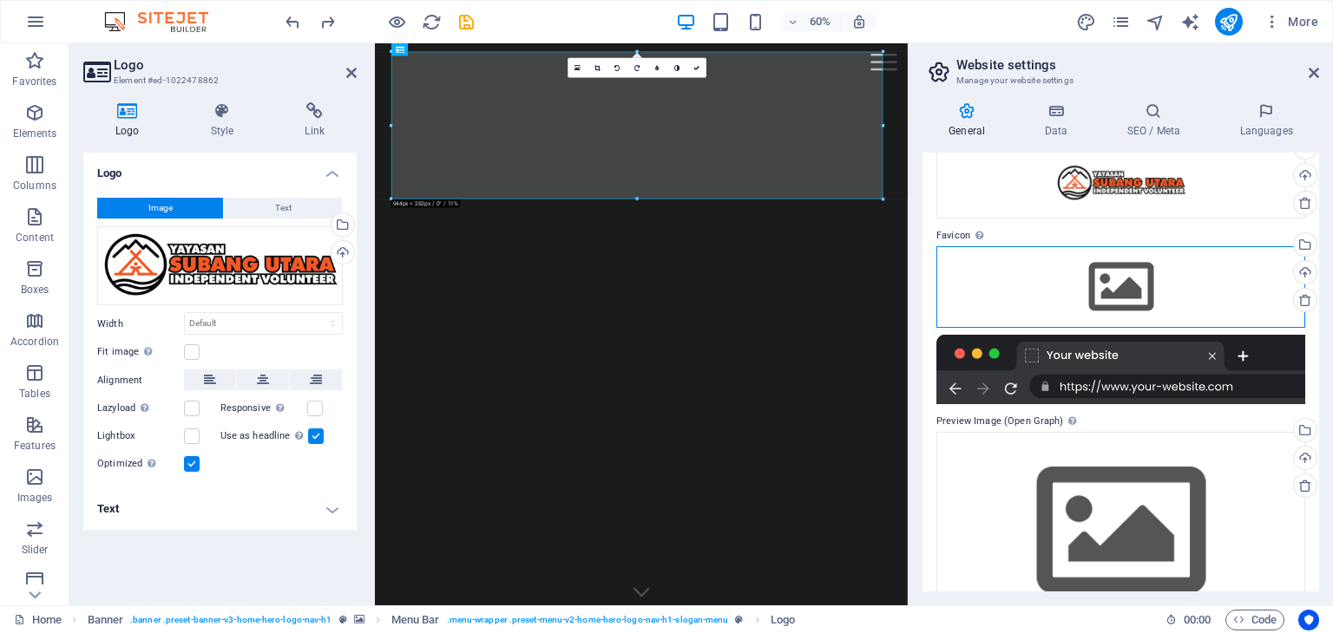
click at [1101, 279] on div "Drag files here, click to choose files or select files from Files or our free s…" at bounding box center [1120, 287] width 369 height 82
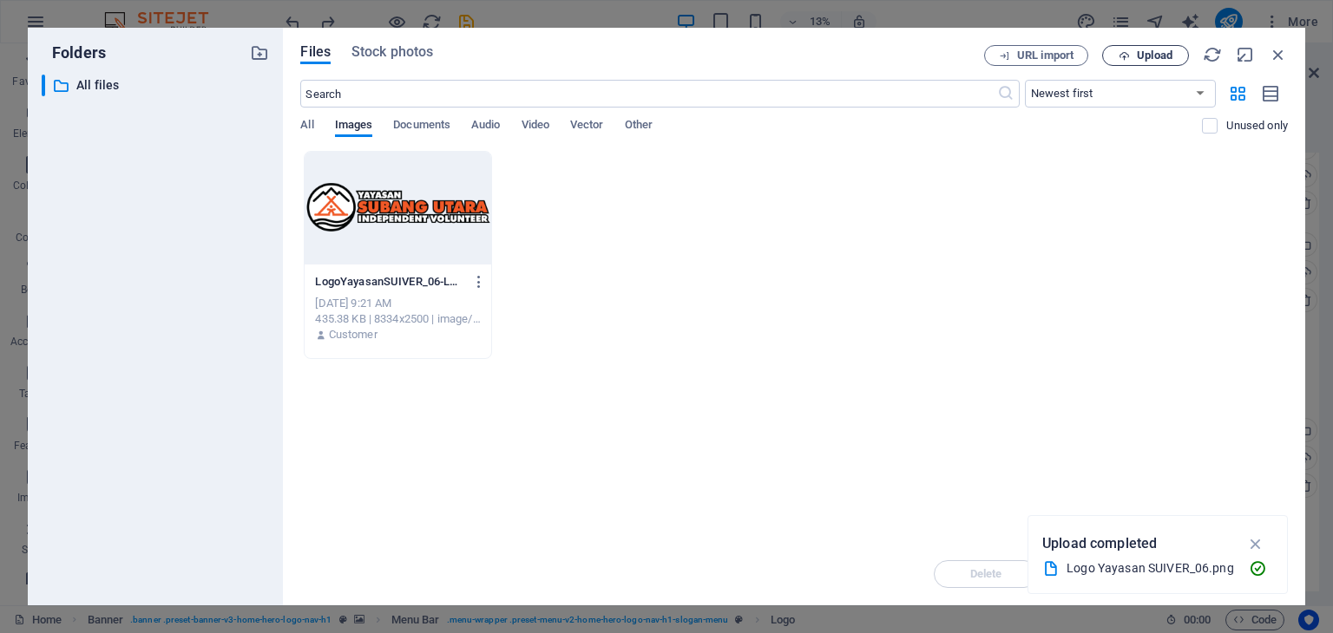
click at [1142, 53] on span "Upload" at bounding box center [1155, 55] width 36 height 10
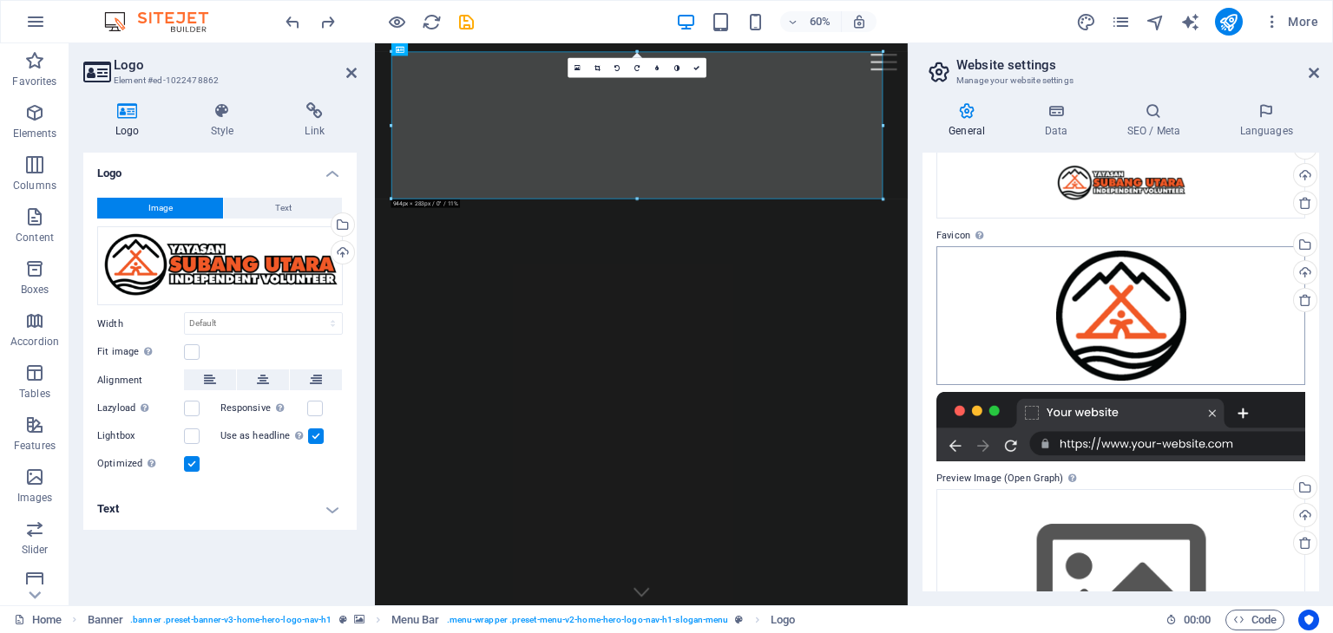
scroll to position [174, 0]
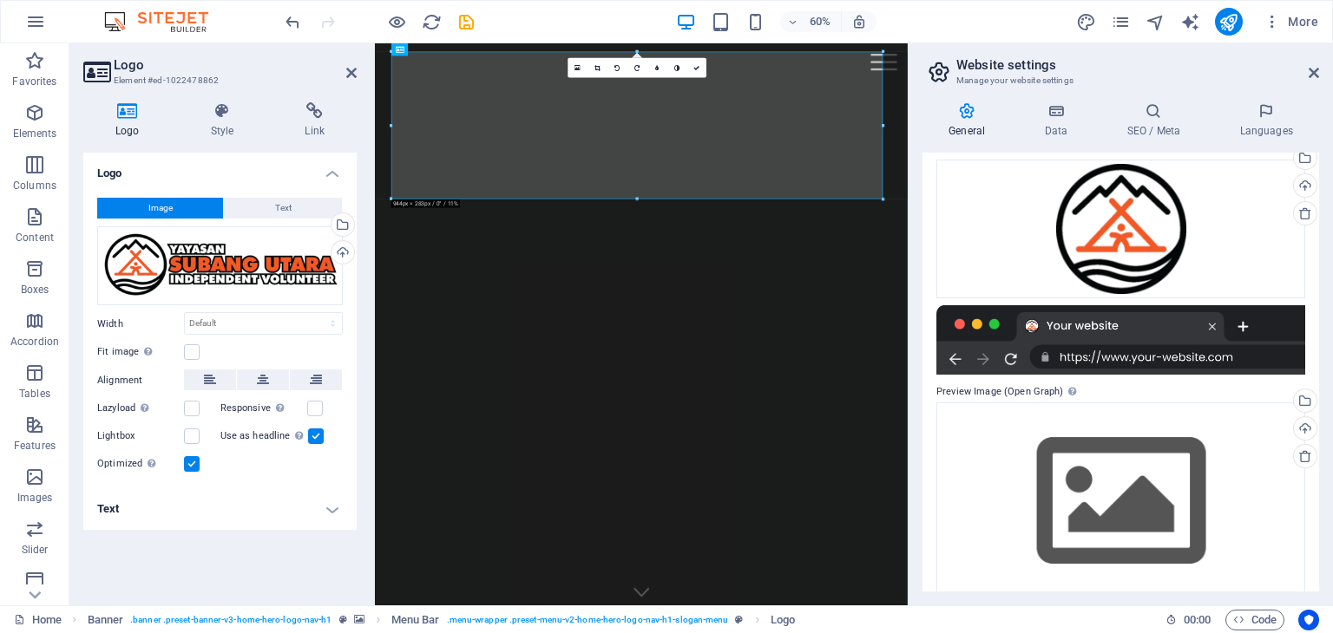
click at [1103, 345] on div at bounding box center [1120, 339] width 369 height 69
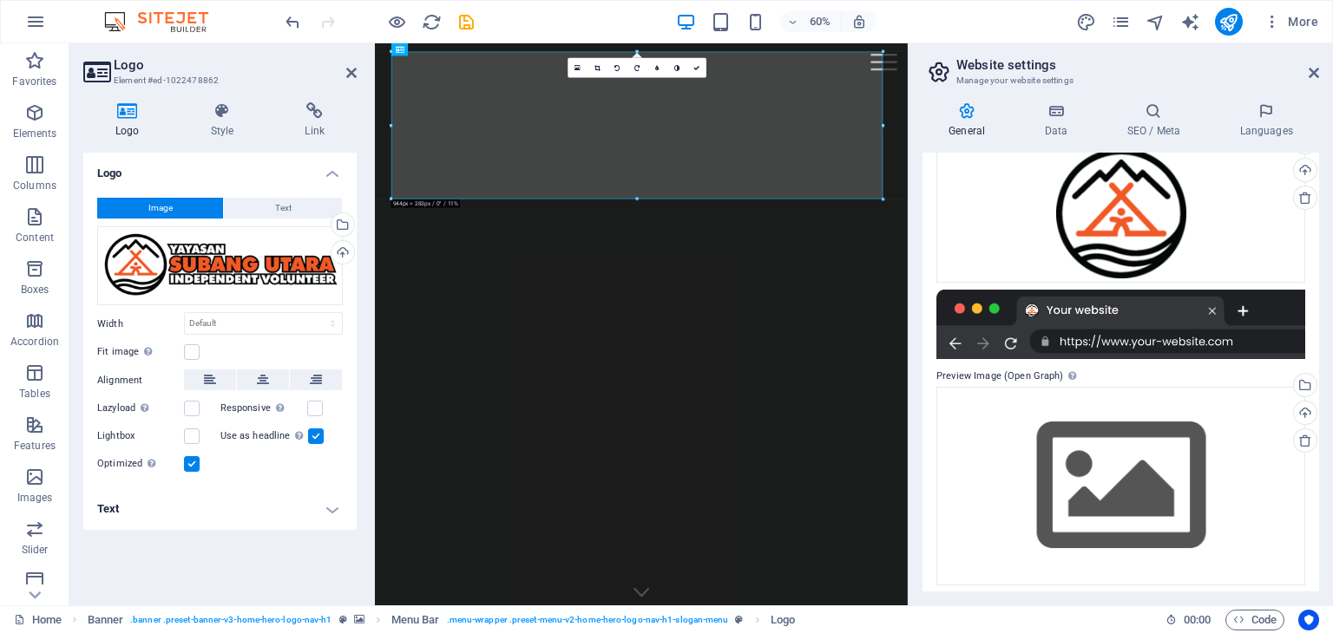
scroll to position [197, 0]
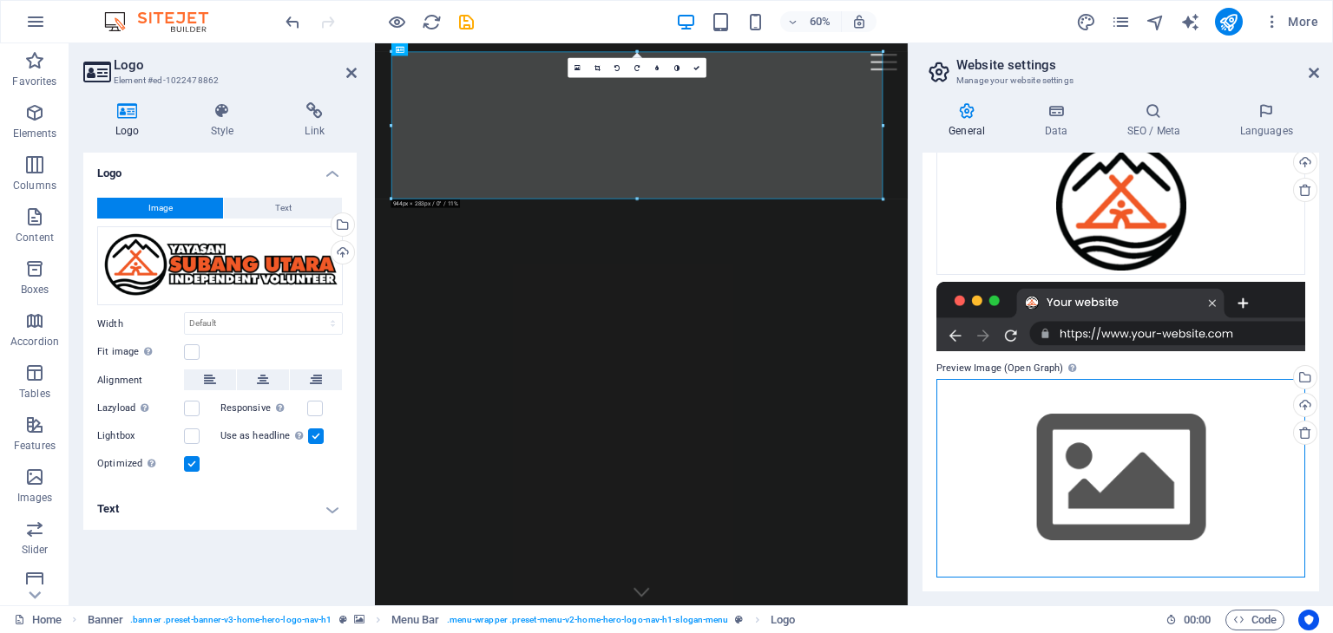
click at [1045, 436] on div "Drag files here, click to choose files or select files from Files or our free s…" at bounding box center [1120, 478] width 369 height 199
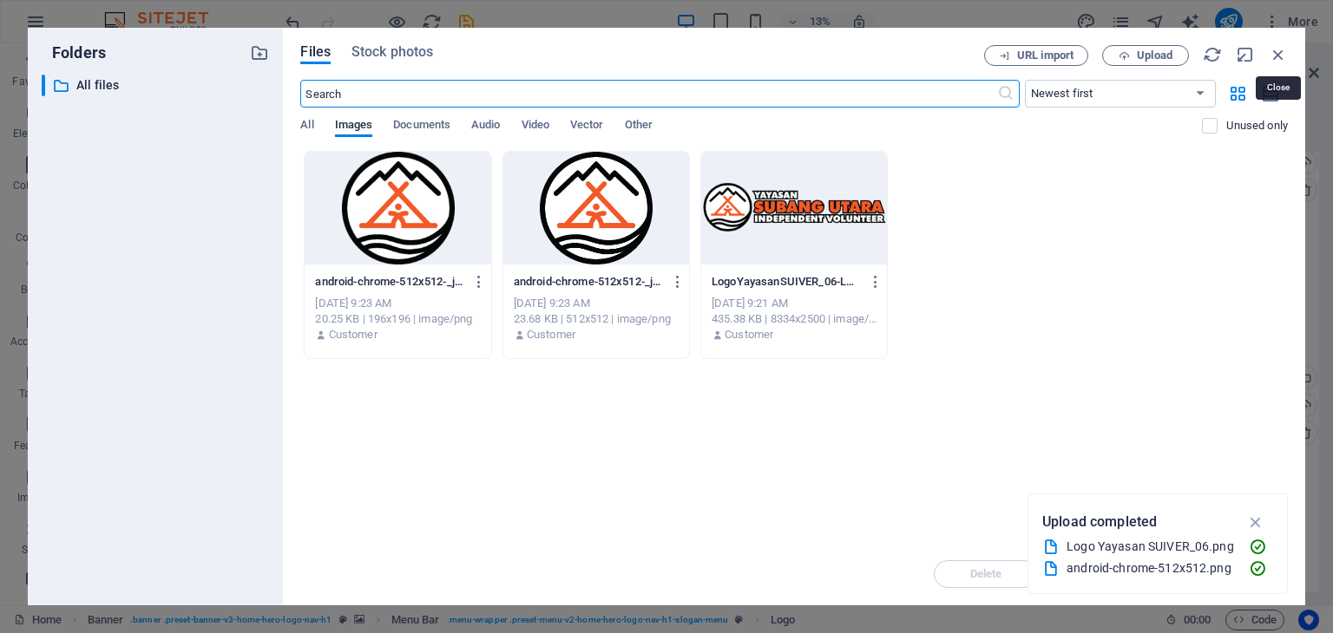
click at [1274, 57] on icon "button" at bounding box center [1277, 54] width 19 height 19
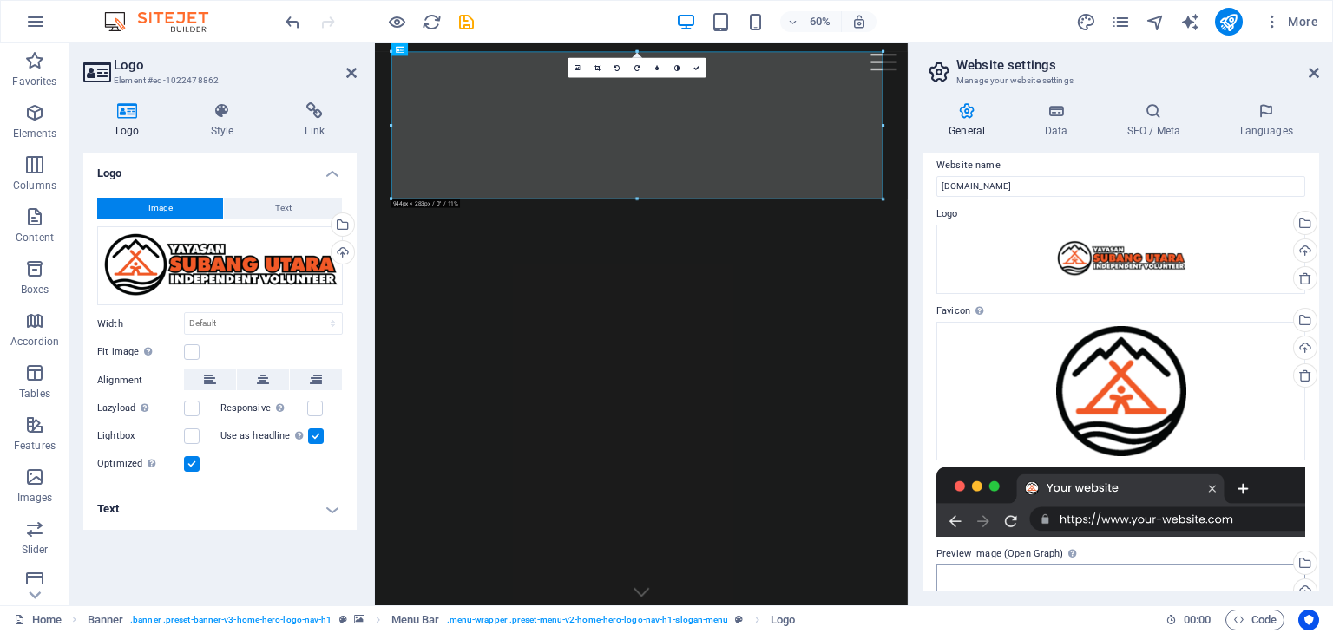
scroll to position [0, 0]
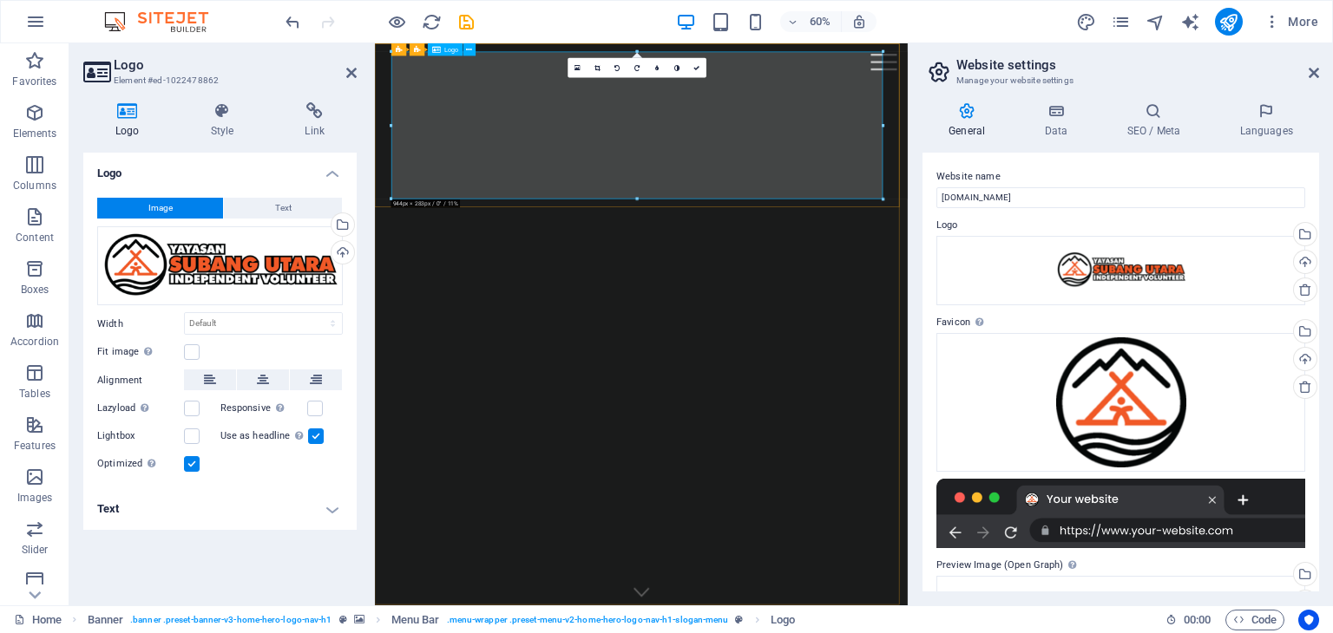
click at [175, 276] on div "Drag files here, click to choose files or select files from Files or our free s…" at bounding box center [220, 266] width 246 height 80
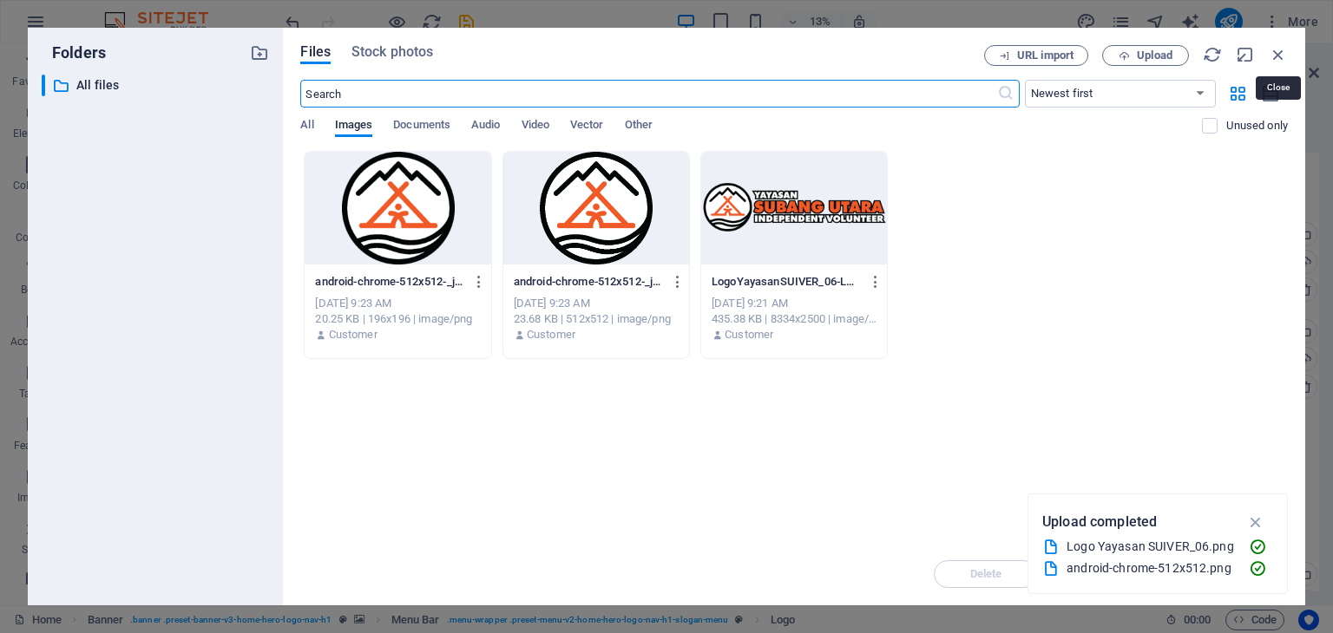
click at [1280, 55] on icon "button" at bounding box center [1277, 54] width 19 height 19
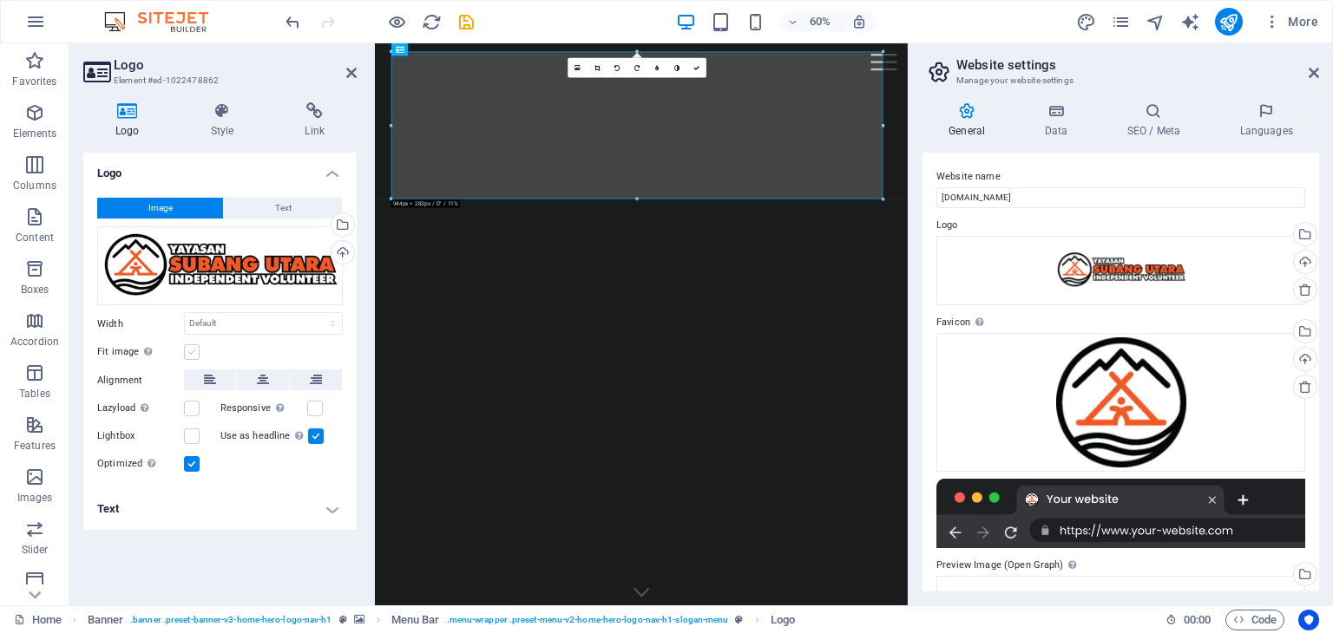
click at [187, 349] on label at bounding box center [192, 352] width 16 height 16
click at [0, 0] on input "Fit image Automatically fit image to a fixed width and height" at bounding box center [0, 0] width 0 height 0
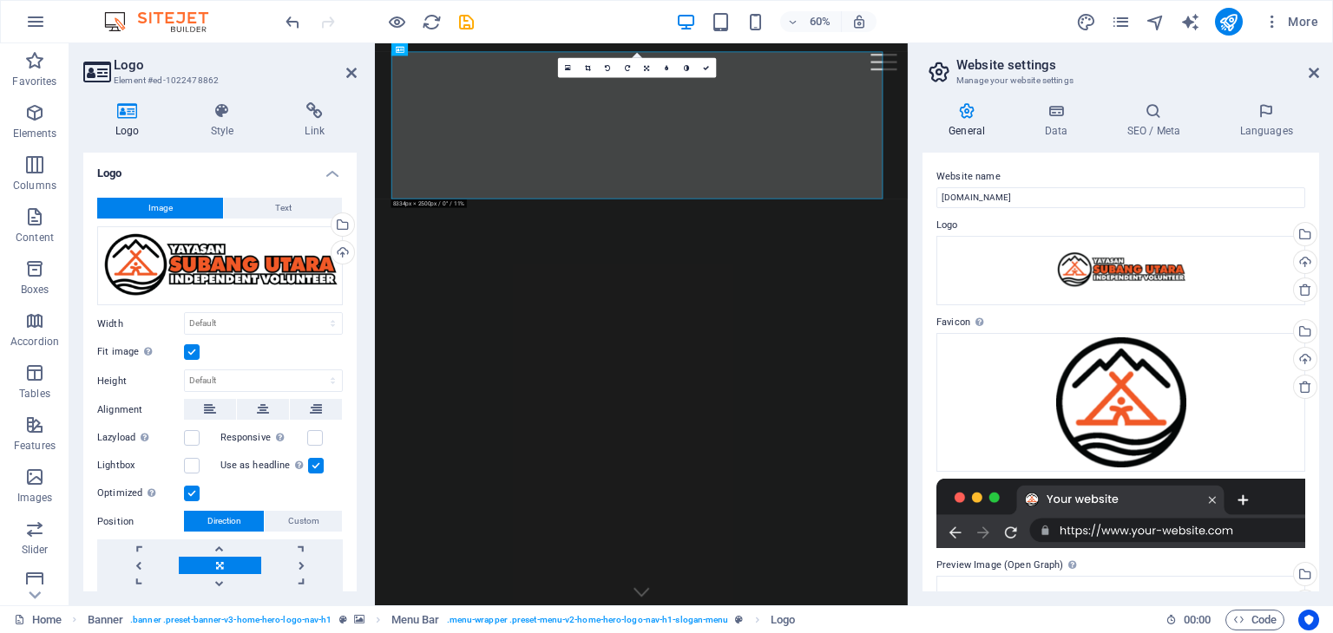
click at [191, 351] on label at bounding box center [192, 352] width 16 height 16
click at [0, 0] on input "Fit image Automatically fit image to a fixed width and height" at bounding box center [0, 0] width 0 height 0
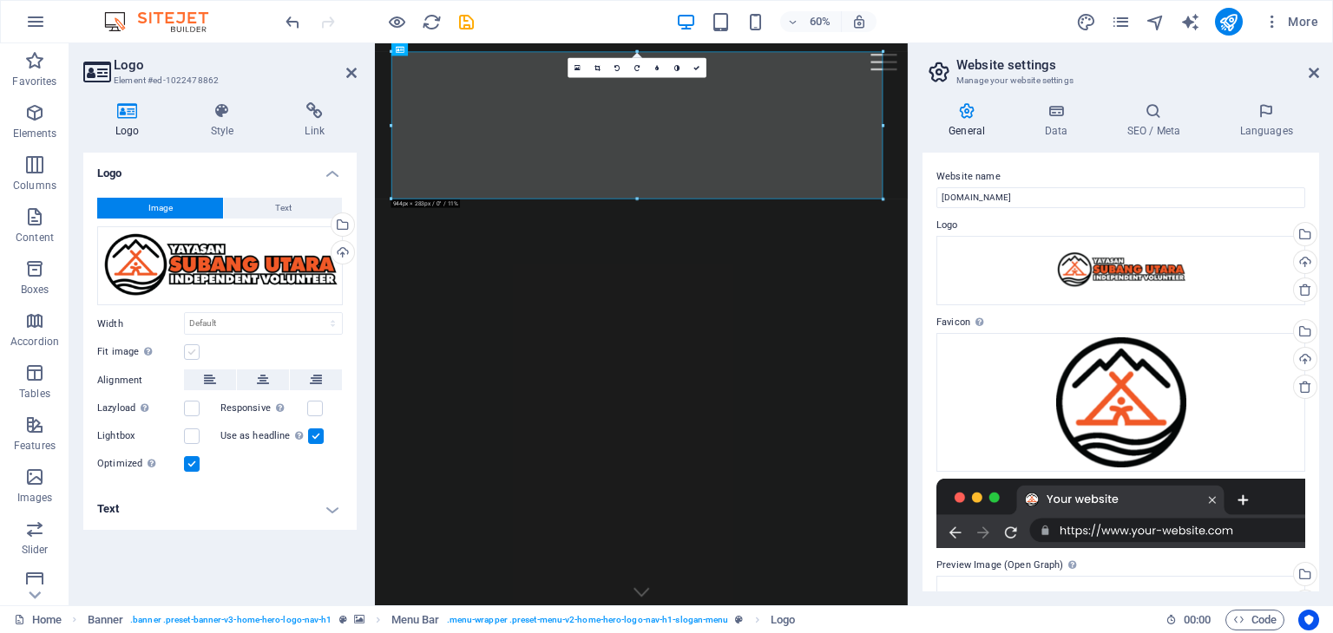
click at [191, 351] on label at bounding box center [192, 352] width 16 height 16
click at [0, 0] on input "Fit image Automatically fit image to a fixed width and height" at bounding box center [0, 0] width 0 height 0
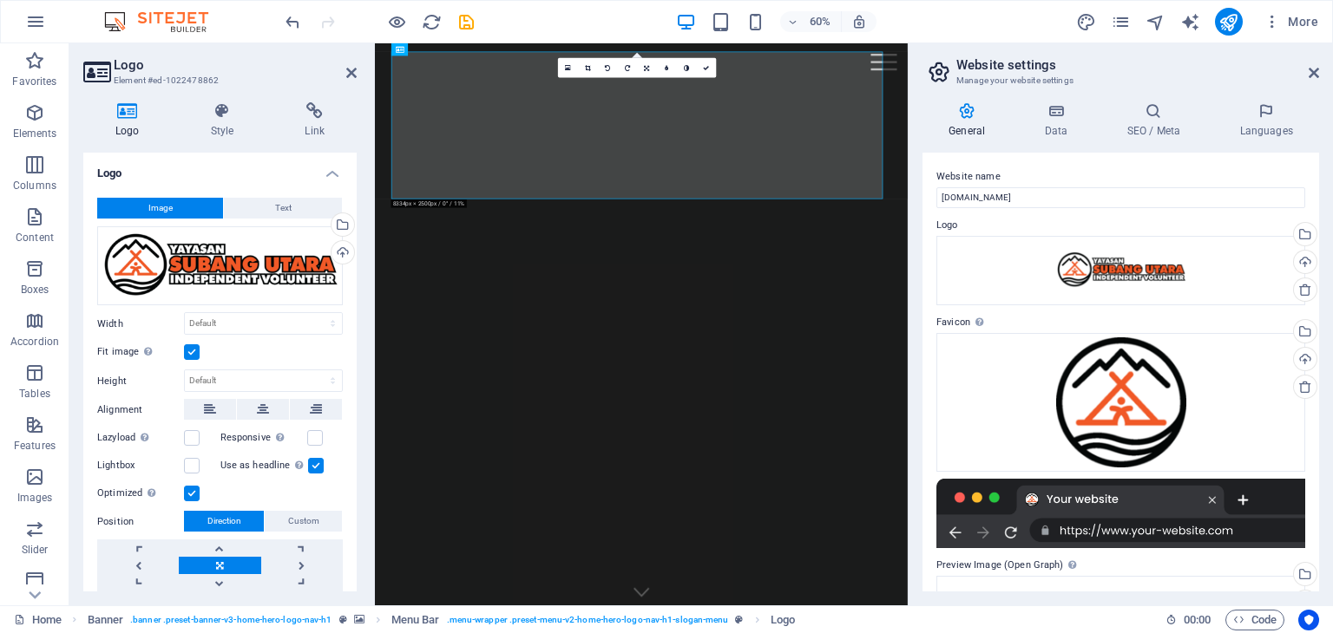
click at [191, 351] on label at bounding box center [192, 352] width 16 height 16
click at [0, 0] on input "Fit image Automatically fit image to a fixed width and height" at bounding box center [0, 0] width 0 height 0
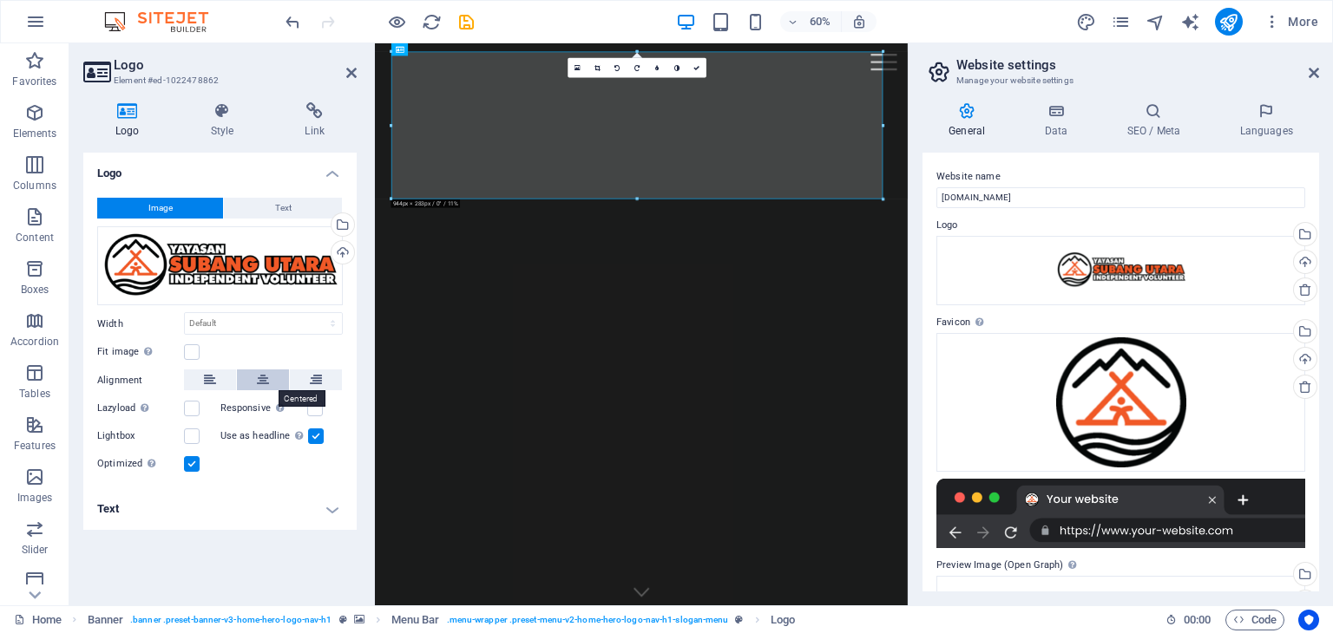
click at [260, 383] on icon at bounding box center [263, 380] width 12 height 21
click at [229, 118] on icon at bounding box center [223, 110] width 88 height 17
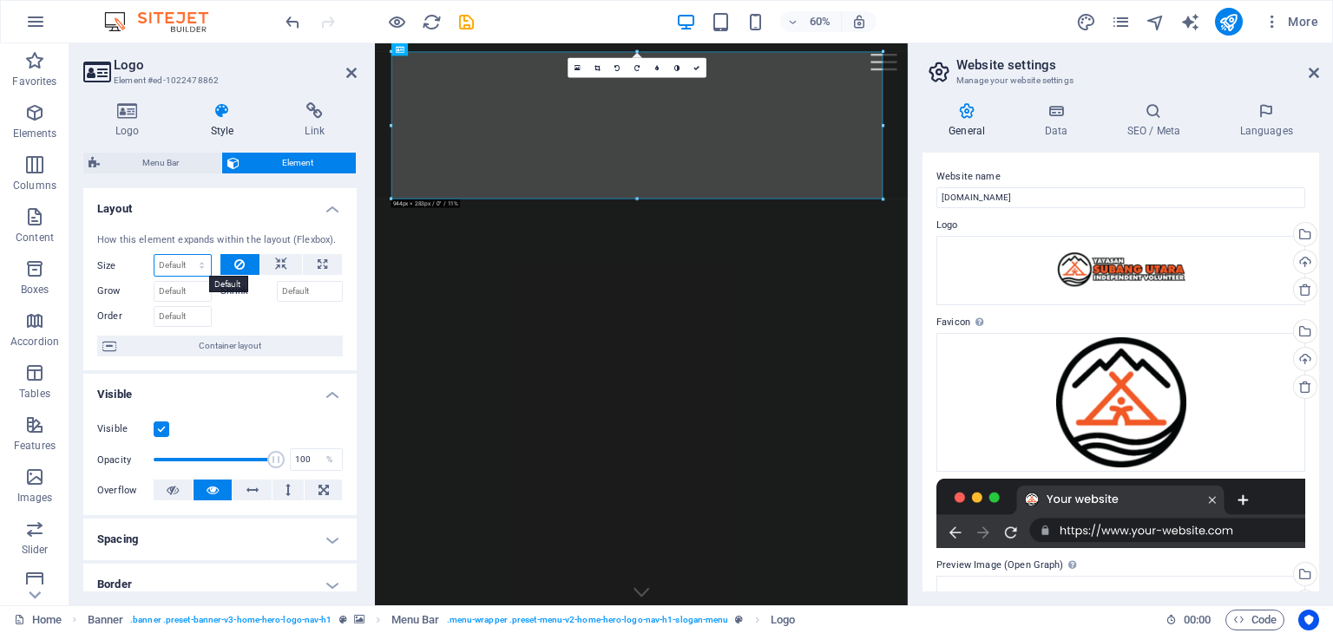
click at [200, 266] on select "Default auto px % 1/1 1/2 1/3 1/4 1/5 1/6 1/7 1/8 1/9 1/10" at bounding box center [182, 265] width 56 height 21
select select "1/4"
click at [184, 255] on select "Default auto px % 1/1 1/2 1/3 1/4 1/5 1/6 1/7 1/8 1/9 1/10" at bounding box center [182, 265] width 56 height 21
type input "25"
click at [200, 267] on select "Default auto px % 1/1 1/2 1/3 1/4 1/5 1/6 1/7 1/8 1/9 1/10" at bounding box center [199, 265] width 24 height 21
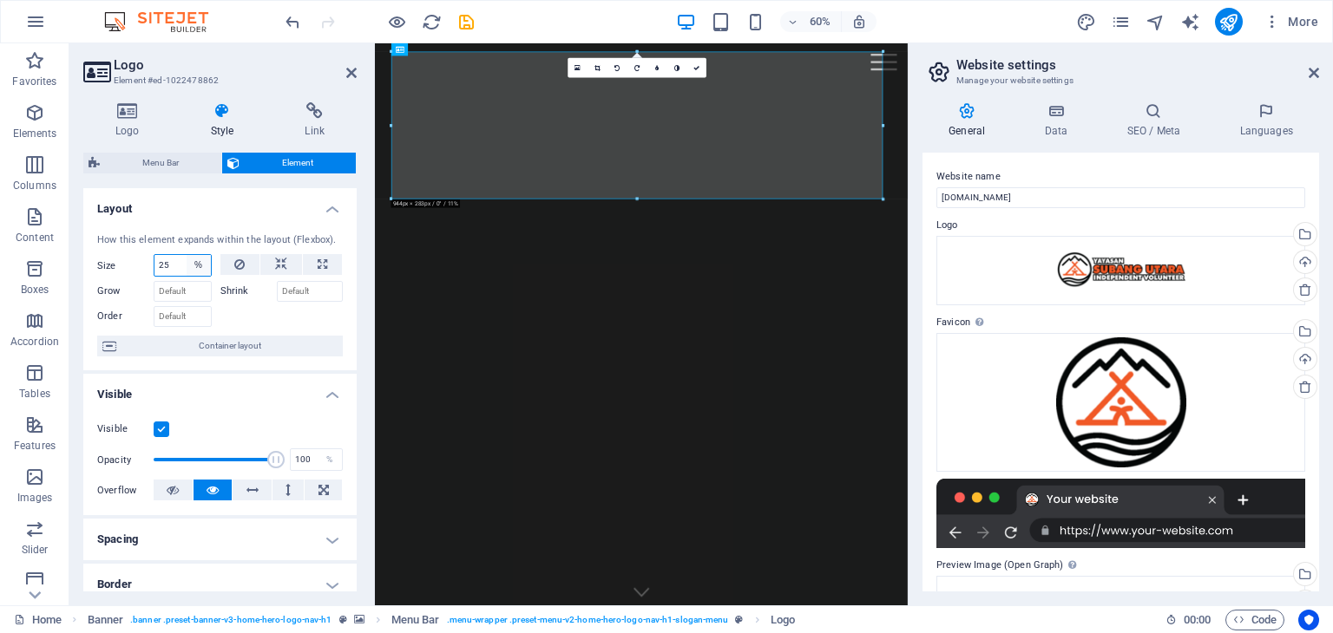
select select "nm75hdgd55g"
click at [187, 255] on select "Default auto px % 1/1 1/2 1/3 1/4 1/5 1/6 1/7 1/8 1/9 1/10" at bounding box center [199, 265] width 24 height 21
select select "DISABLED_OPTION_VALUE"
drag, startPoint x: 270, startPoint y: 456, endPoint x: 247, endPoint y: 452, distance: 23.0
click at [247, 452] on span at bounding box center [249, 459] width 17 height 17
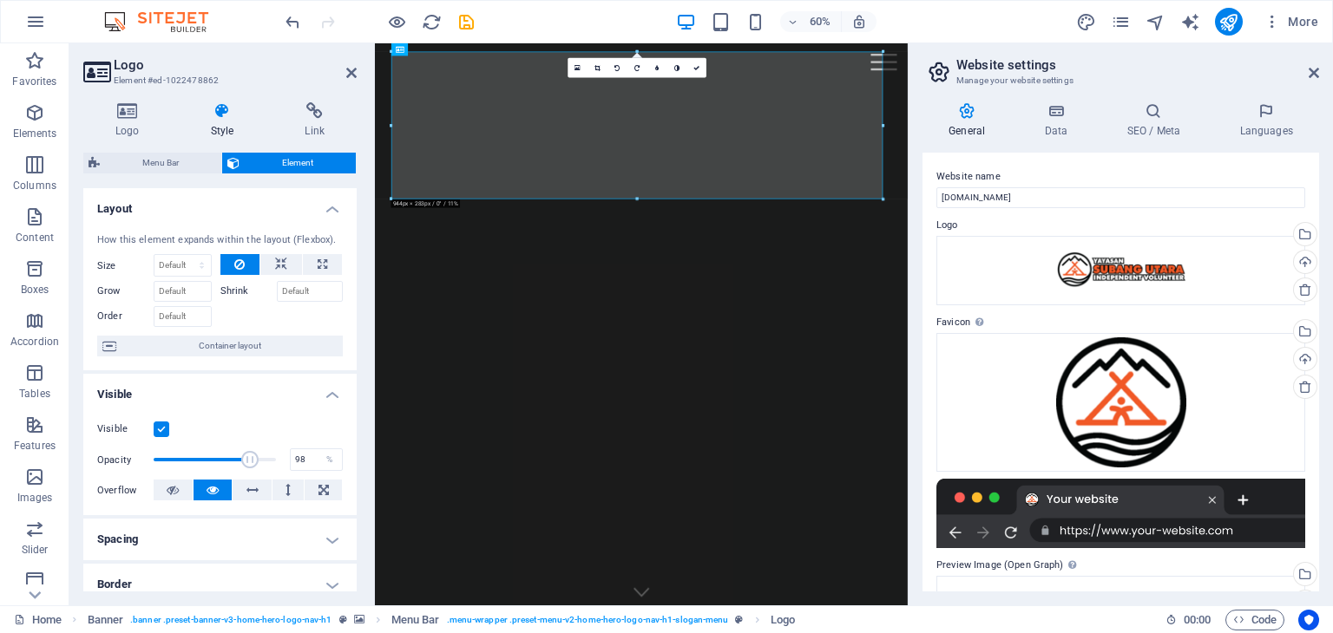
type input "100"
drag, startPoint x: 257, startPoint y: 459, endPoint x: 286, endPoint y: 469, distance: 31.3
click at [286, 469] on div "Opacity 100 %" at bounding box center [220, 460] width 246 height 26
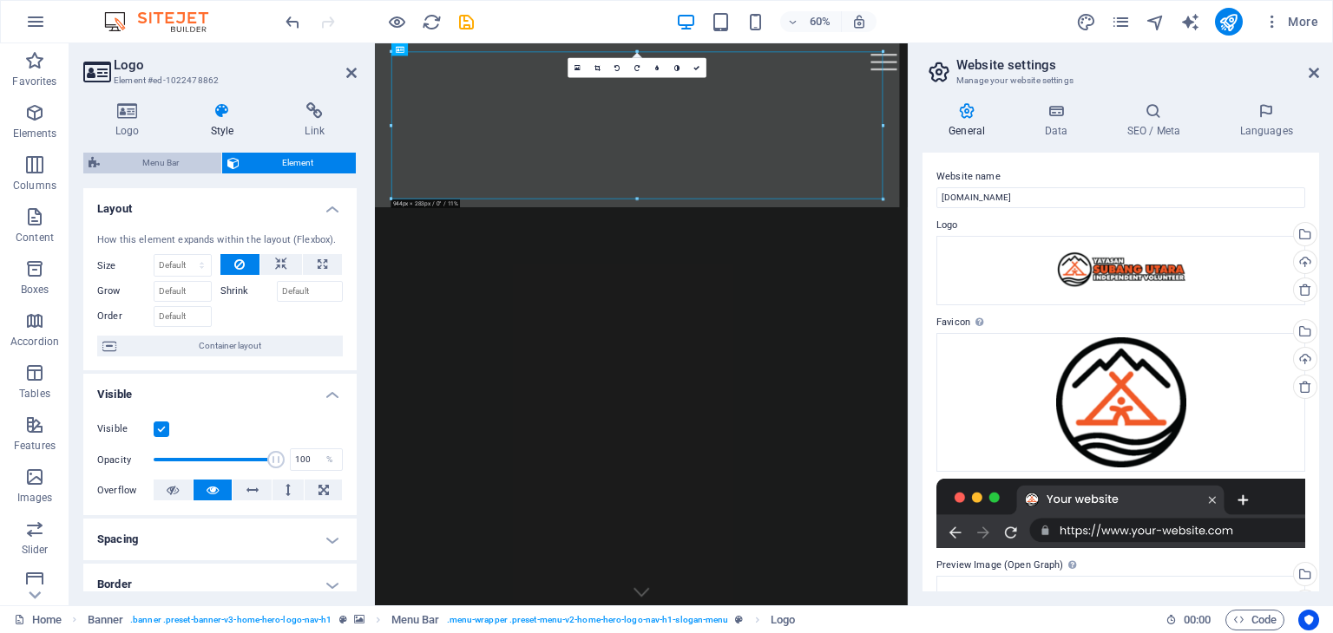
click at [167, 162] on span "Menu Bar" at bounding box center [160, 163] width 111 height 21
select select "rem"
select select "preset-menu-v2-home-hero-logo-nav-h1-slogan-menu"
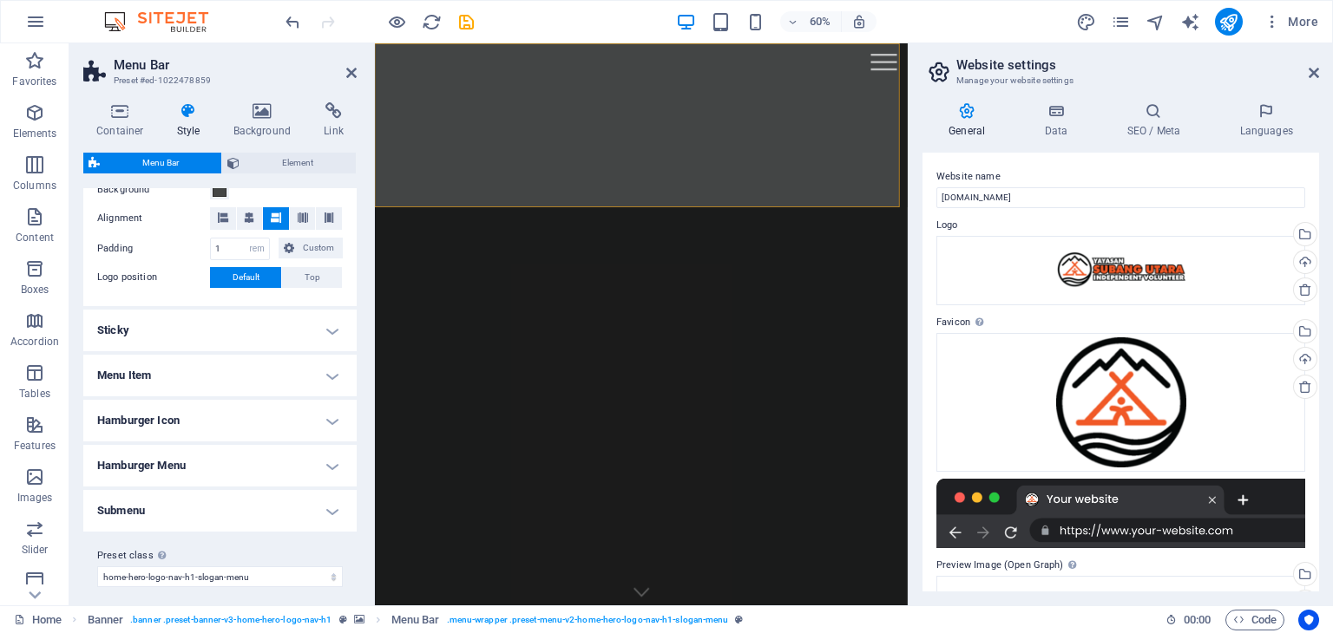
scroll to position [607, 0]
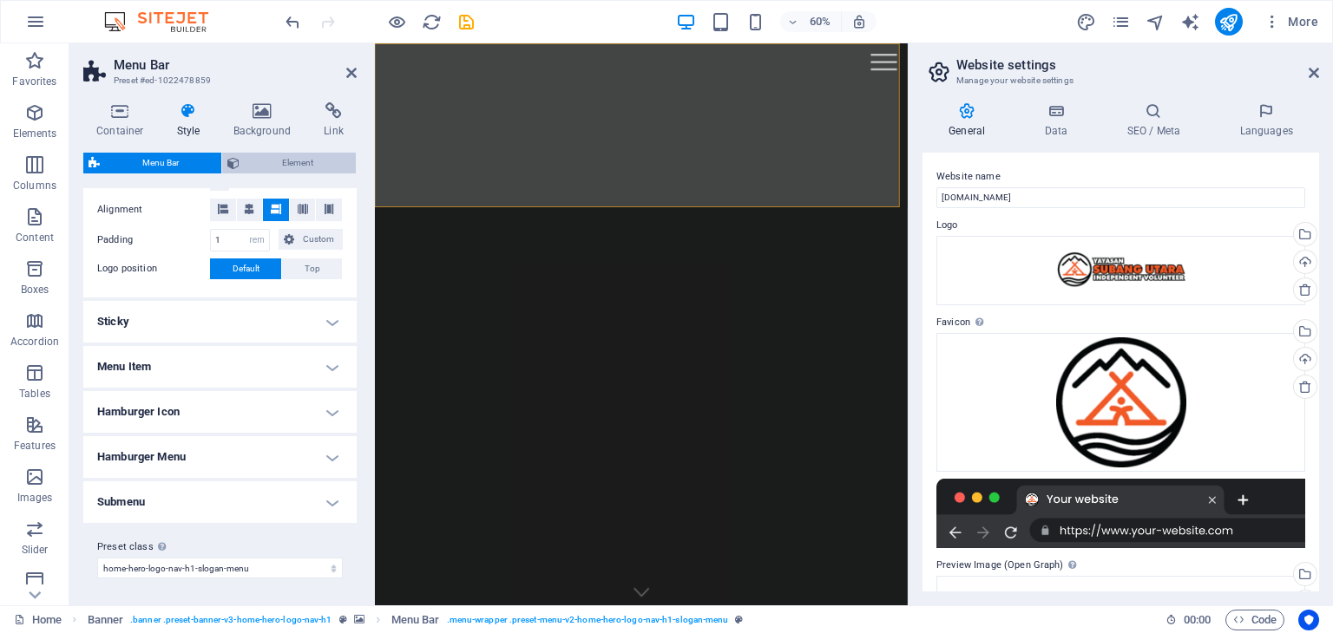
click at [312, 157] on span "Element" at bounding box center [298, 163] width 106 height 21
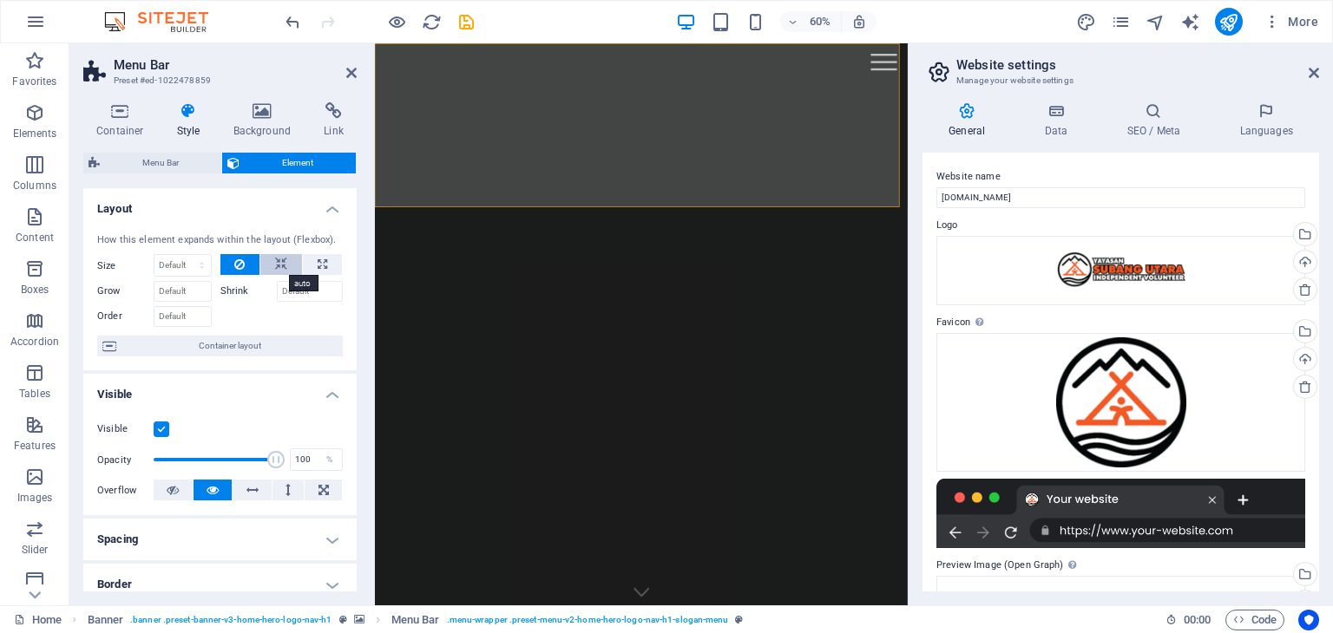
click at [275, 267] on icon at bounding box center [281, 264] width 12 height 21
click at [323, 265] on icon at bounding box center [323, 264] width 10 height 21
type input "100"
select select "%"
click at [284, 259] on icon at bounding box center [281, 264] width 12 height 21
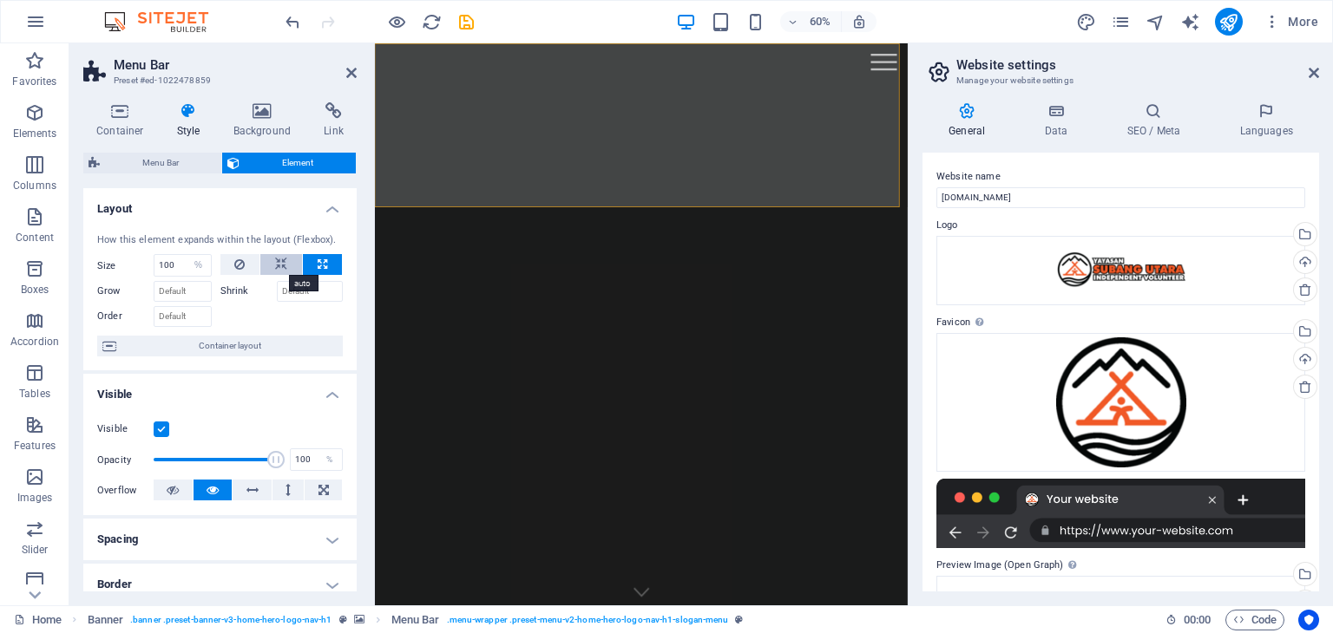
select select "DISABLED_OPTION_VALUE"
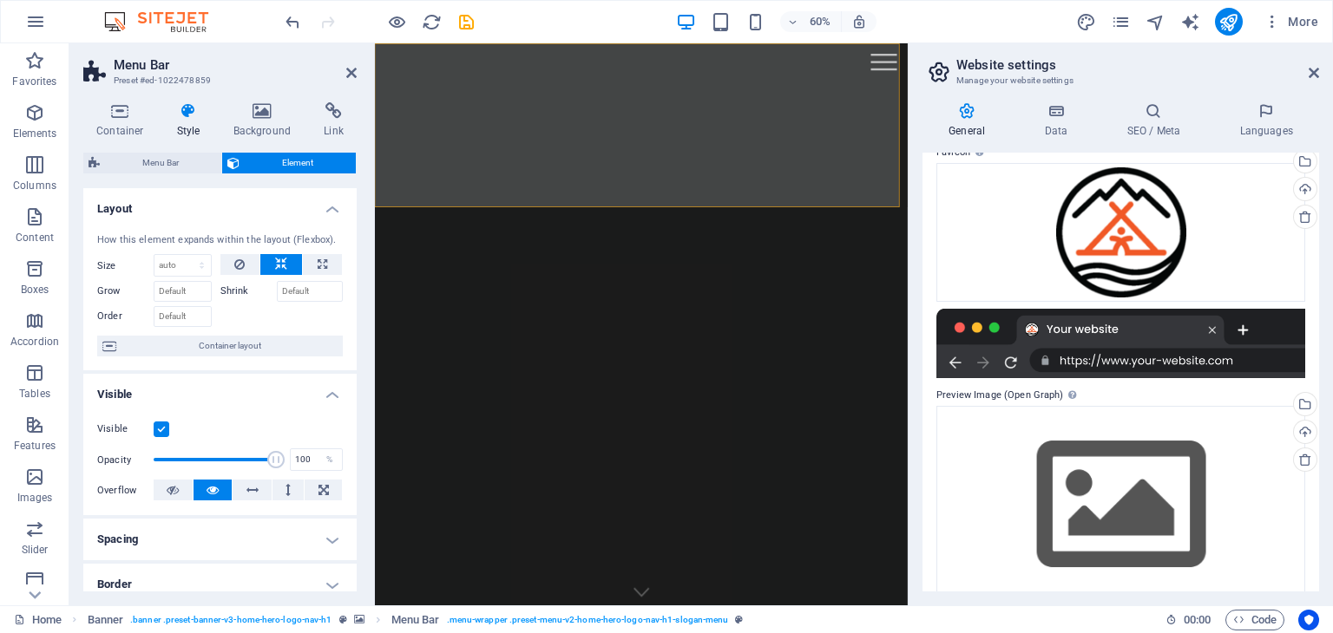
scroll to position [197, 0]
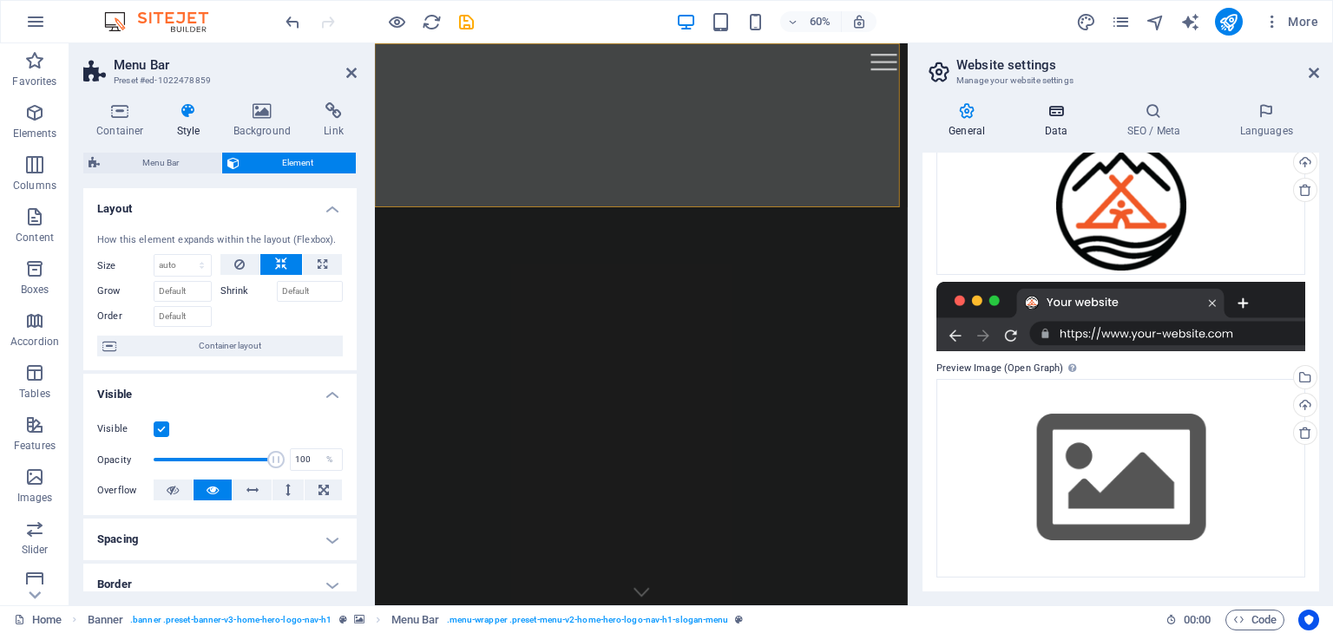
click at [1046, 120] on h4 "Data" at bounding box center [1059, 120] width 82 height 36
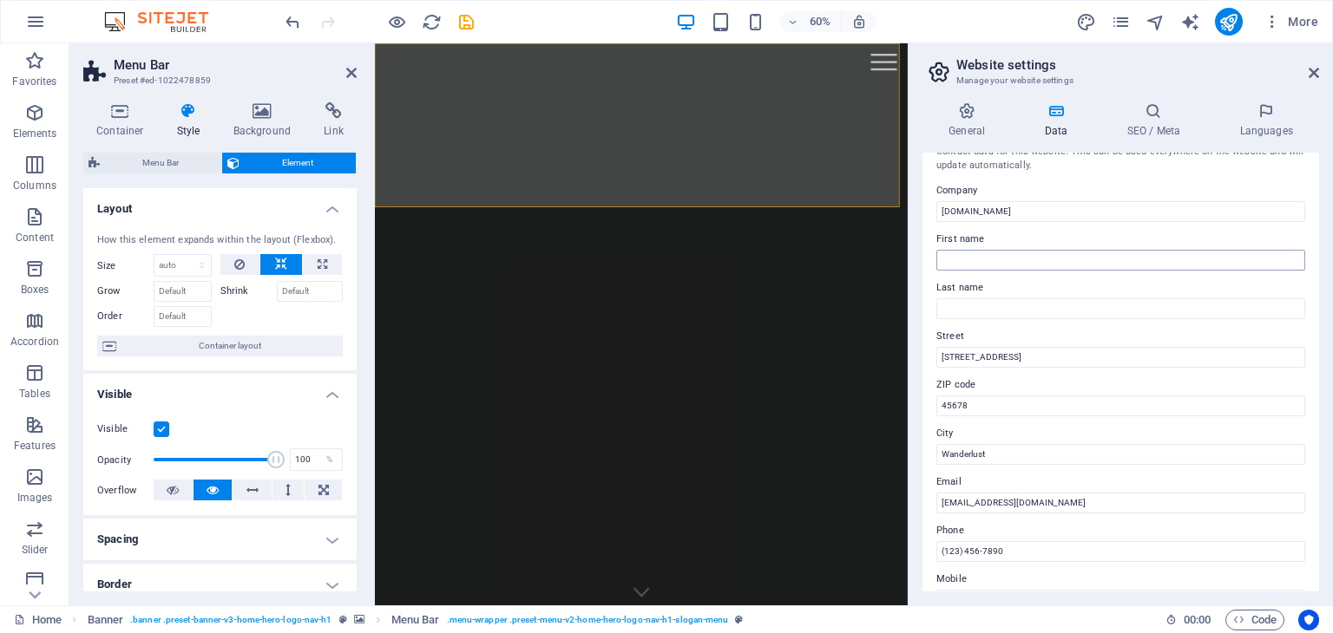
scroll to position [0, 0]
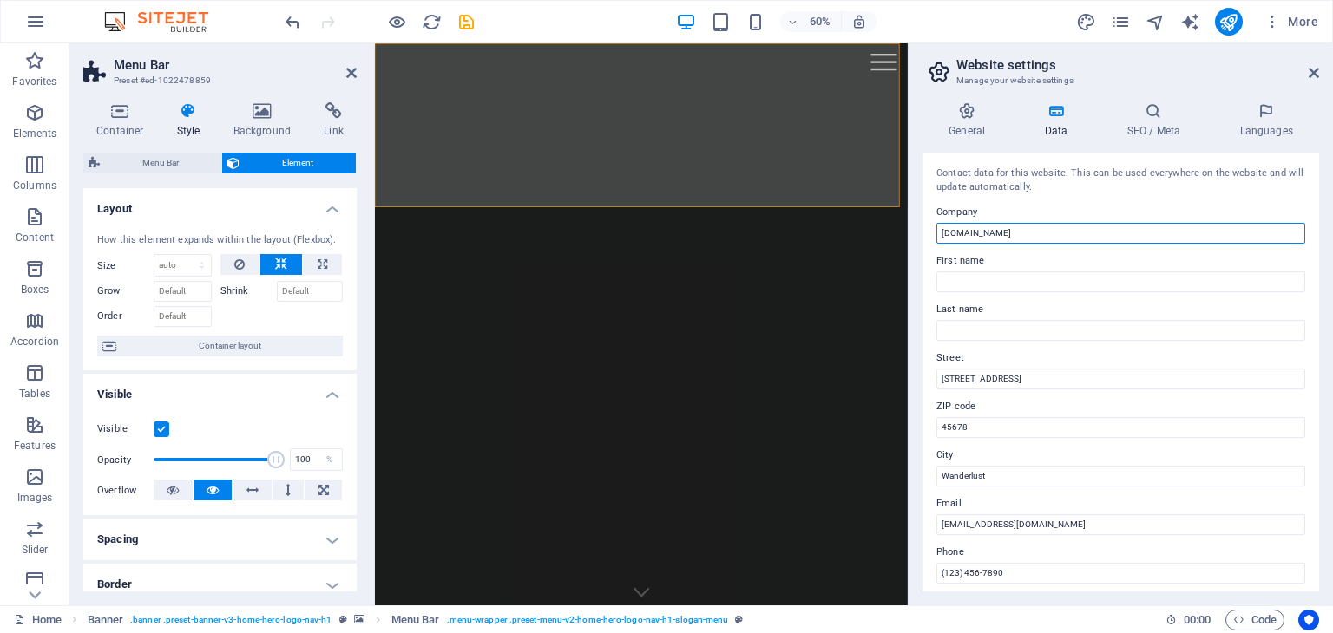
drag, startPoint x: 1021, startPoint y: 233, endPoint x: 915, endPoint y: 233, distance: 105.9
click at [915, 233] on div "General Data SEO / Meta Languages Website name suiverrescue.com Logo Drag files…" at bounding box center [1120, 346] width 424 height 517
type input "Y"
click at [993, 233] on input "YAYASAN SUUIVER" at bounding box center [1120, 233] width 369 height 21
type input "YAYASAN SUIVER"
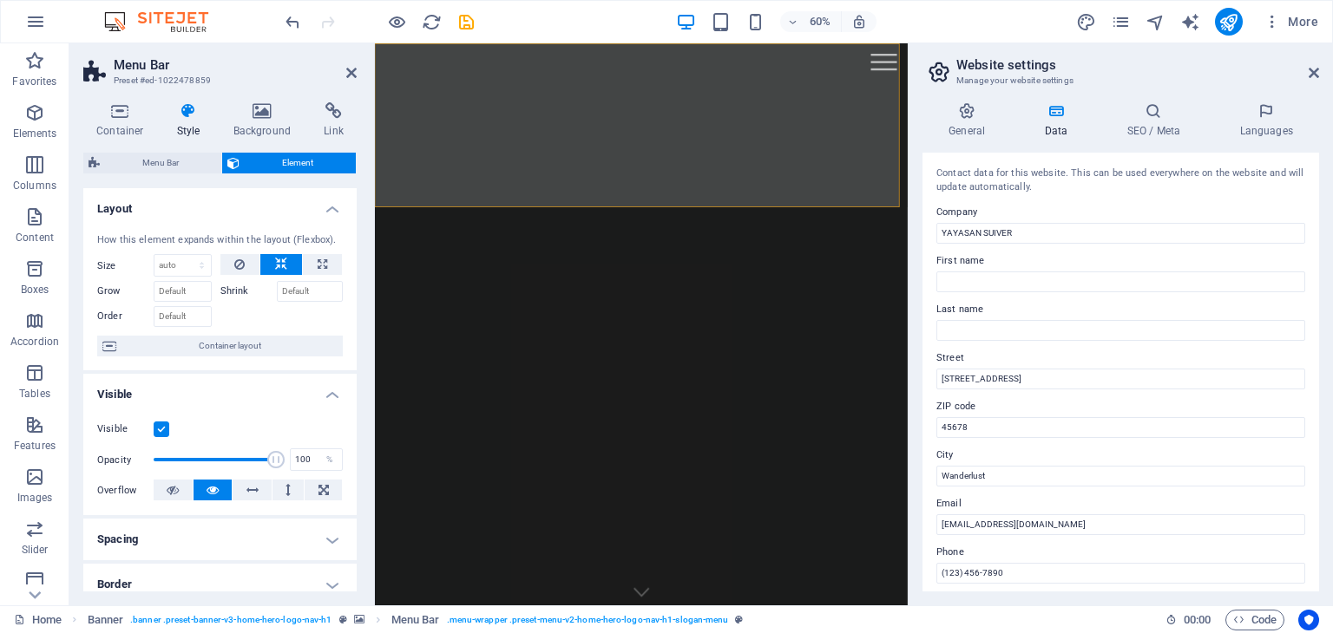
click at [1083, 202] on label "Company" at bounding box center [1120, 212] width 369 height 21
click at [1083, 223] on input "YAYASAN SUIVER" at bounding box center [1120, 233] width 369 height 21
click at [1024, 202] on label "Company" at bounding box center [1120, 212] width 369 height 21
click at [1024, 223] on input "YAYASAN SUIVER" at bounding box center [1120, 233] width 369 height 21
click at [968, 282] on input "First name" at bounding box center [1120, 282] width 369 height 21
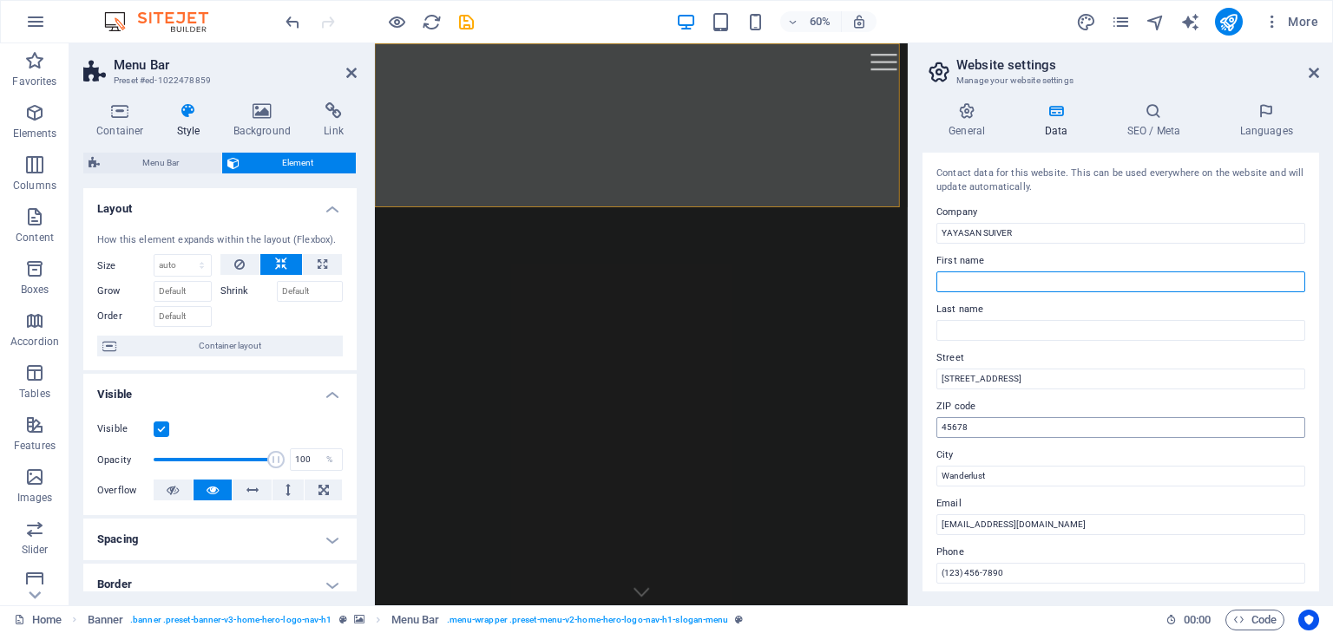
scroll to position [87, 0]
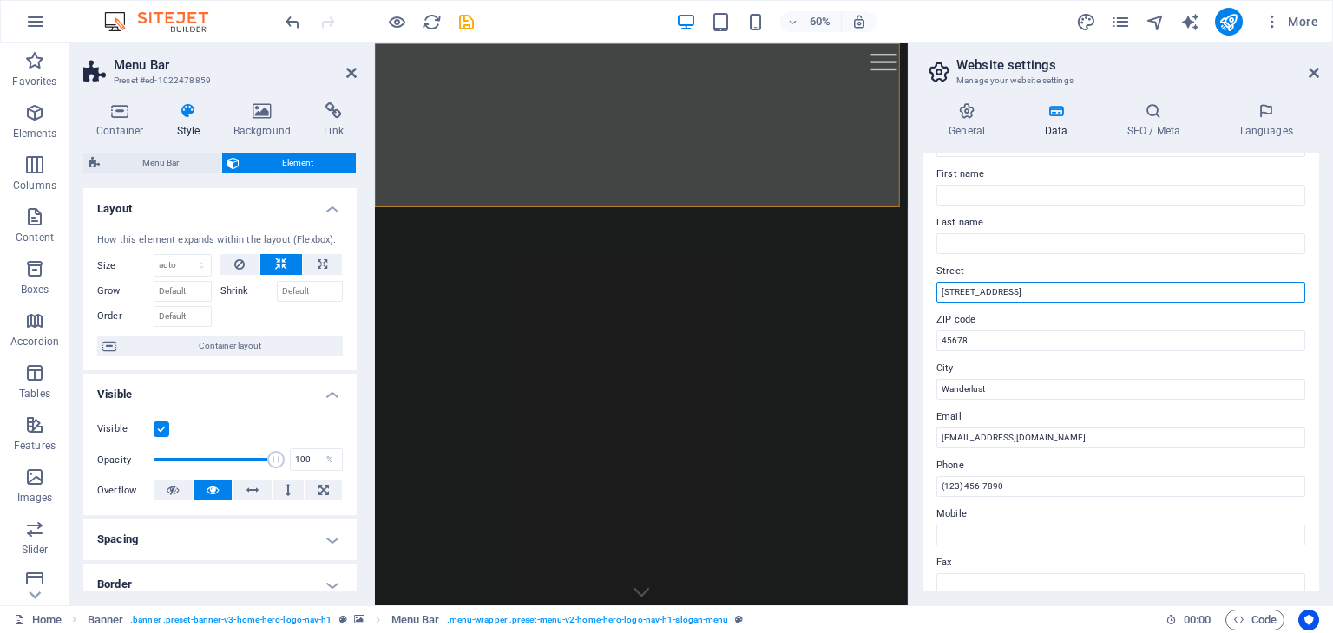
click at [1034, 290] on input "123 Adventure Lane" at bounding box center [1120, 292] width 369 height 21
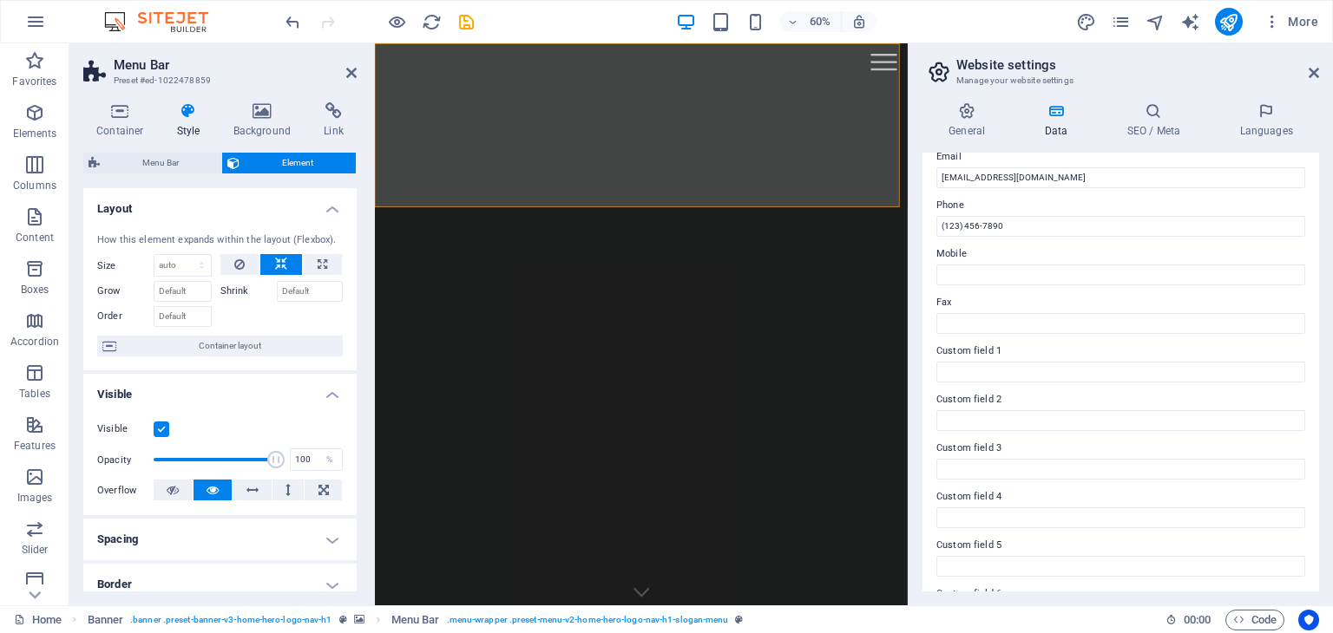
scroll to position [394, 0]
click at [1144, 131] on h4 "SEO / Meta" at bounding box center [1156, 120] width 113 height 36
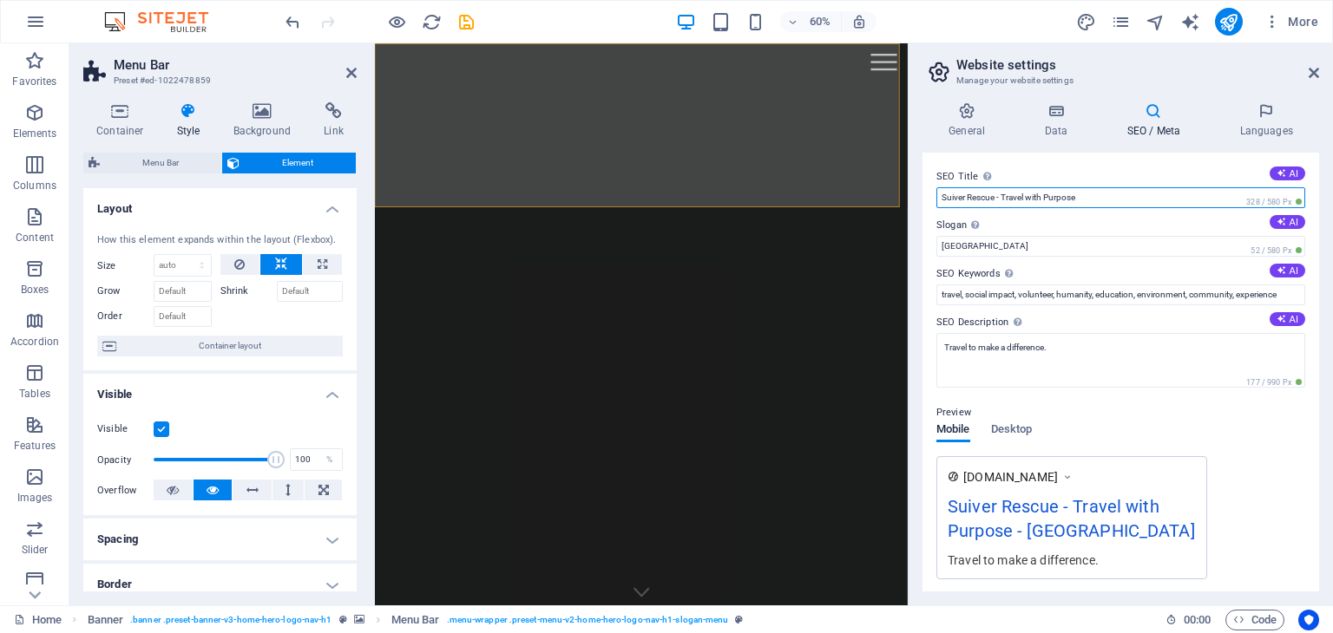
click at [1107, 195] on input "Suiver Rescue - Travel with Purpose" at bounding box center [1120, 197] width 369 height 21
click at [1059, 168] on label "SEO Title The title of your website - make it something that stands out in sear…" at bounding box center [1120, 177] width 369 height 21
click at [1059, 187] on input "Suiver Rescue - Travel with Purpose" at bounding box center [1120, 197] width 369 height 21
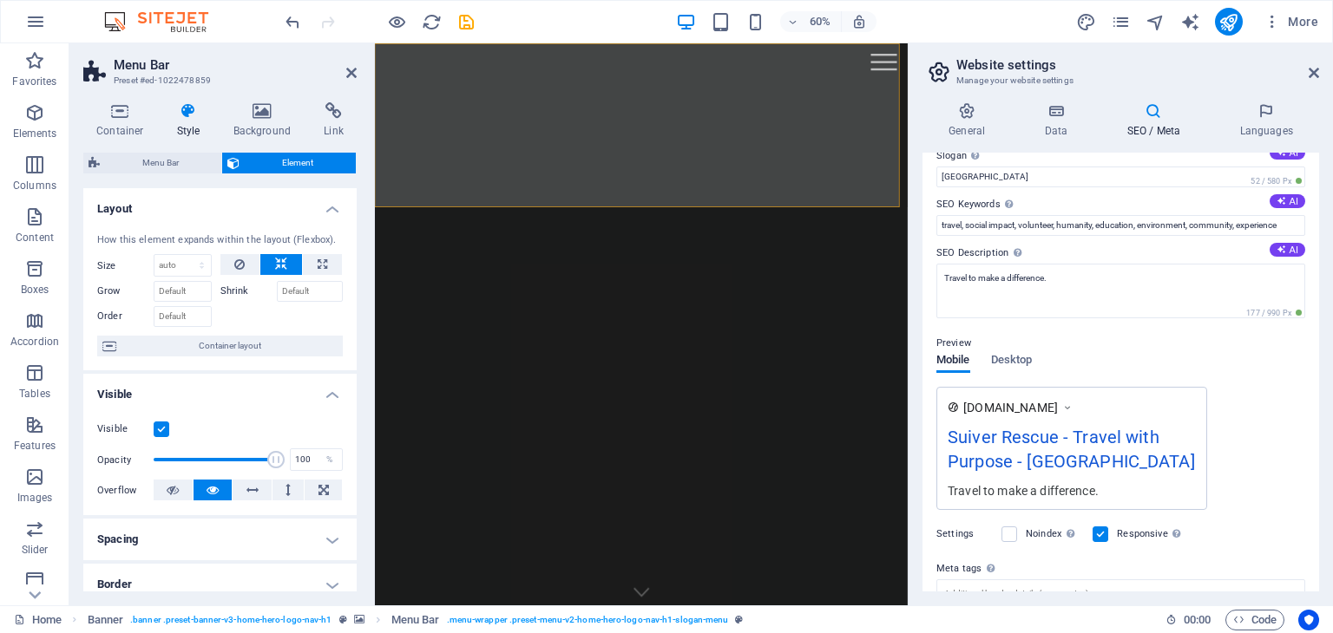
scroll to position [87, 0]
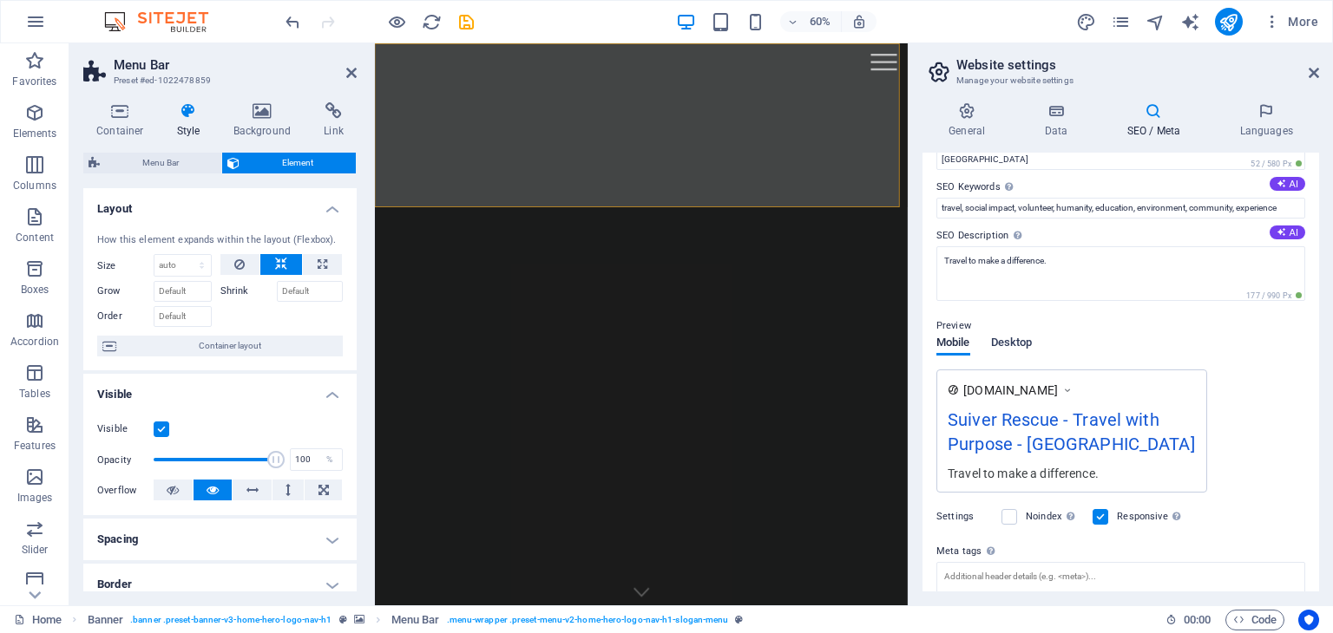
click at [1003, 339] on span "Desktop" at bounding box center [1012, 344] width 42 height 24
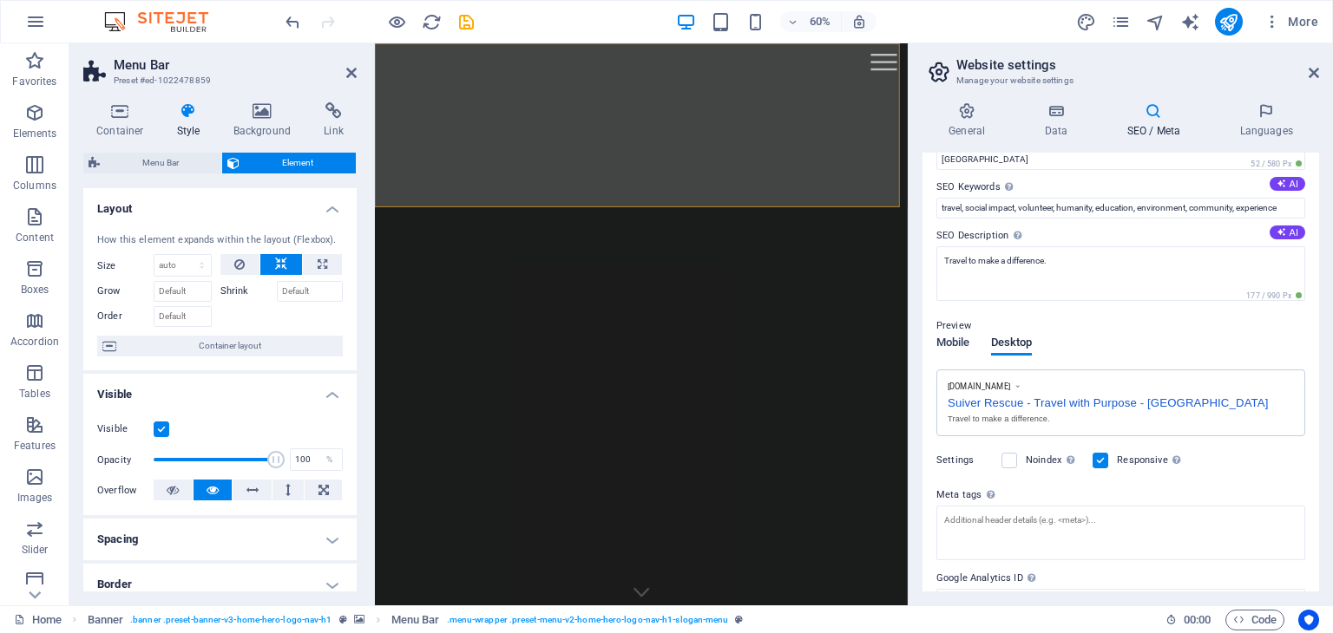
click at [949, 338] on span "Mobile" at bounding box center [953, 344] width 34 height 24
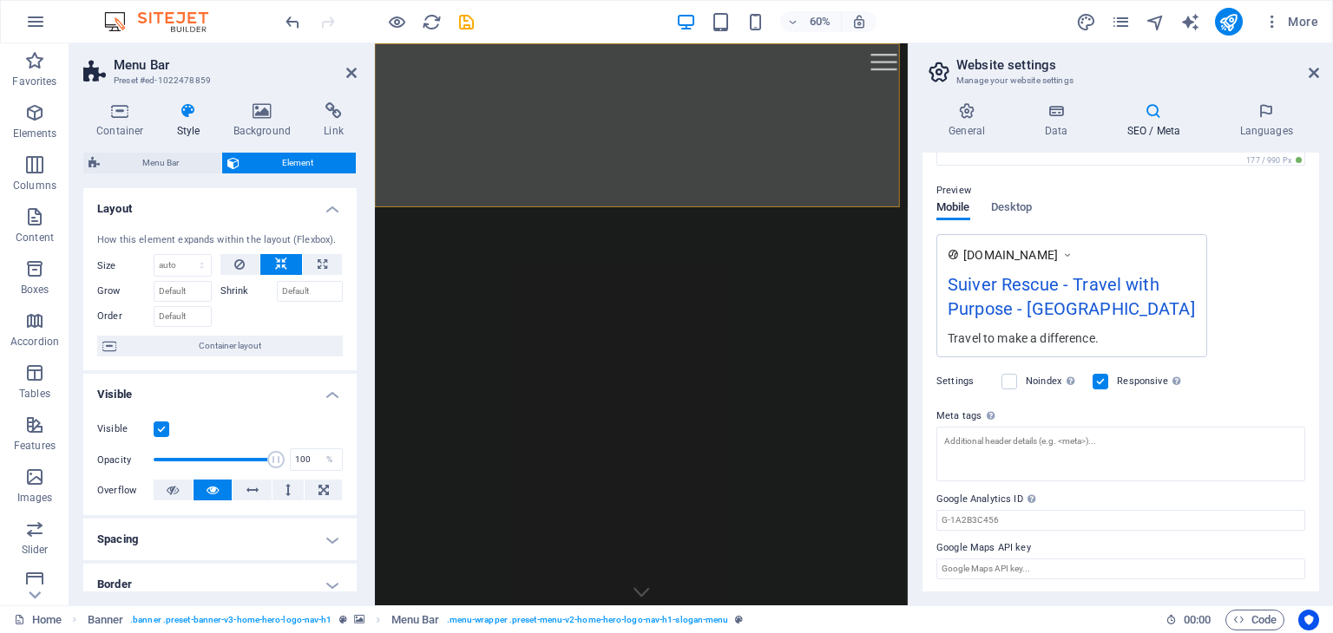
scroll to position [0, 0]
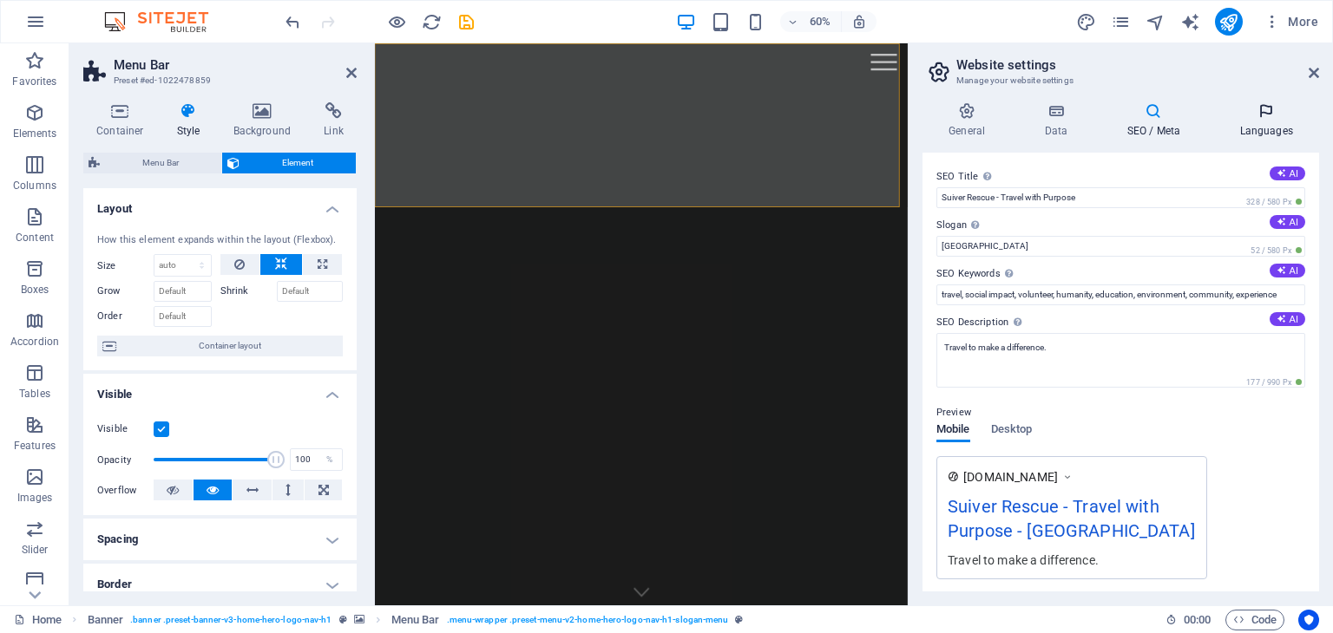
click at [1270, 121] on h4 "Languages" at bounding box center [1266, 120] width 106 height 36
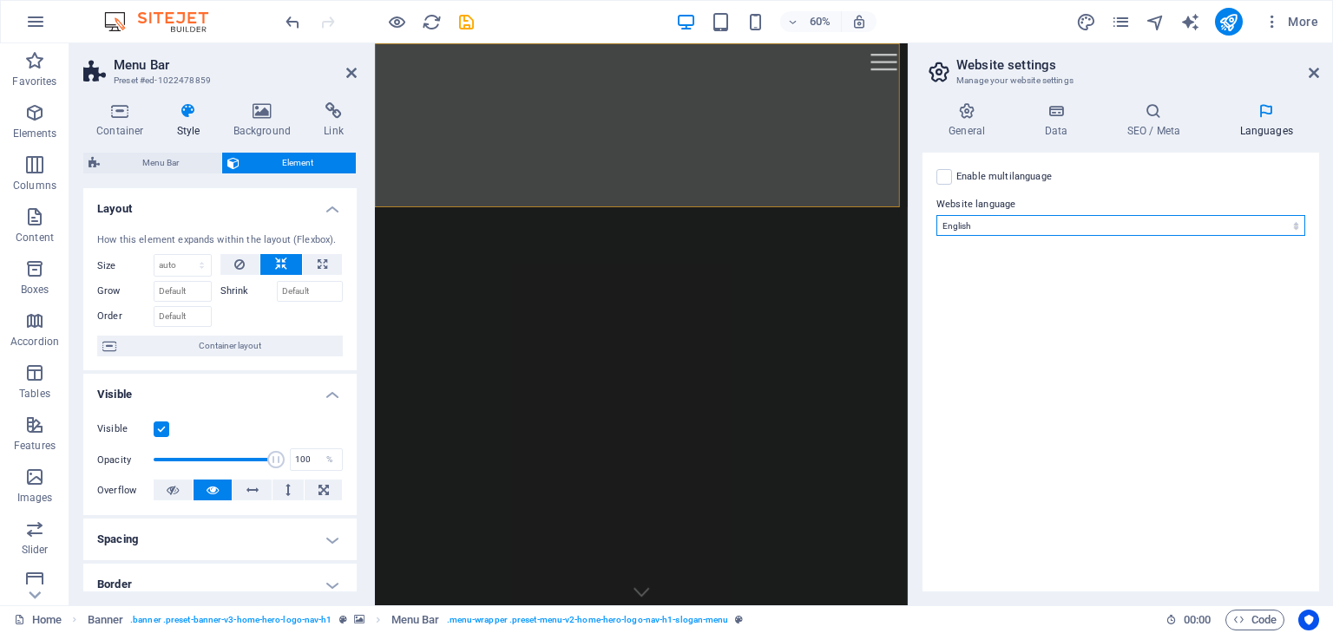
click at [1267, 230] on select "Abkhazian Afar Afrikaans Akan Albanian Amharic Arabic Aragonese Armenian Assame…" at bounding box center [1120, 225] width 369 height 21
select select "70"
click at [936, 215] on select "Abkhazian Afar Afrikaans Akan Albanian Amharic Arabic Aragonese Armenian Assame…" at bounding box center [1120, 225] width 369 height 21
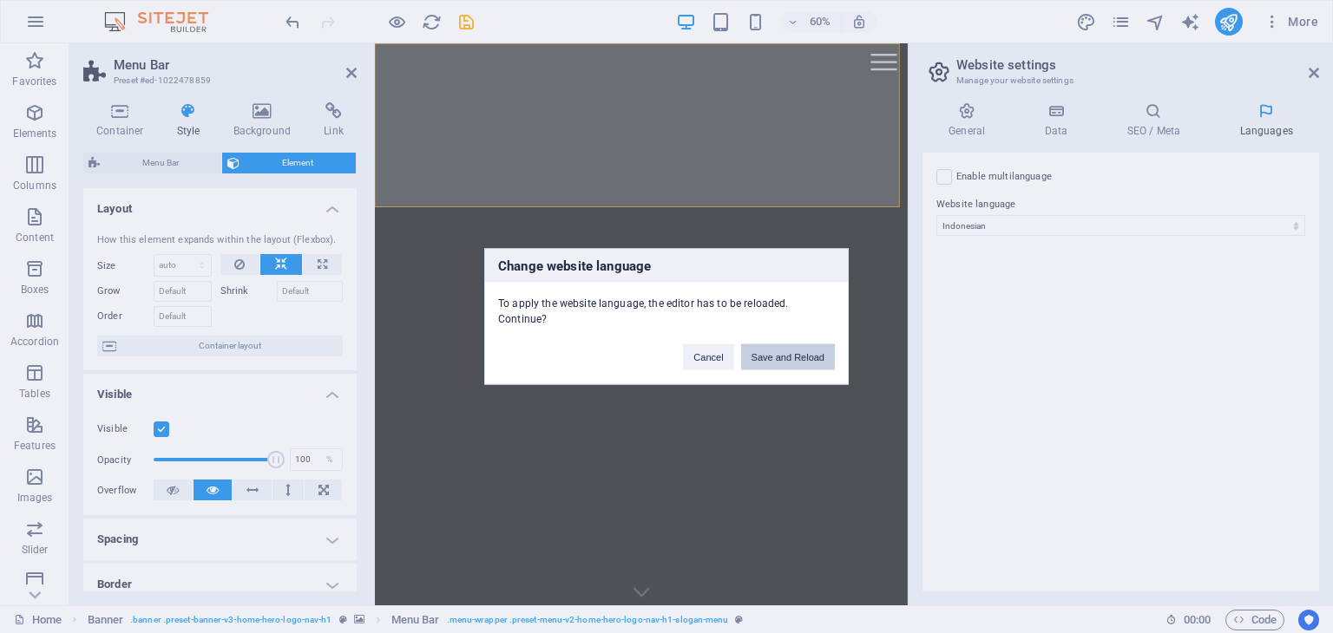
click at [793, 348] on button "Save and Reload" at bounding box center [788, 357] width 94 height 26
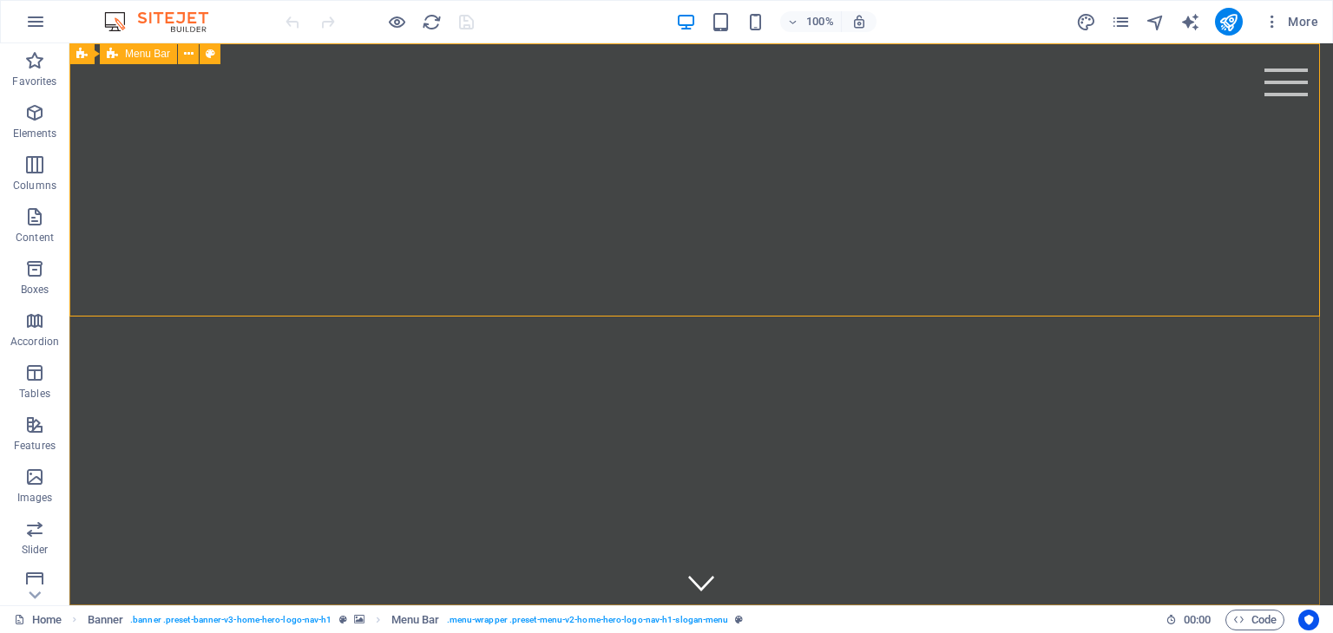
click at [134, 54] on span "Menu Bar" at bounding box center [147, 54] width 45 height 10
click at [214, 53] on icon at bounding box center [211, 54] width 10 height 18
select select "rem"
select select "preset-menu-v2-home-hero-logo-nav-h1-slogan-menu"
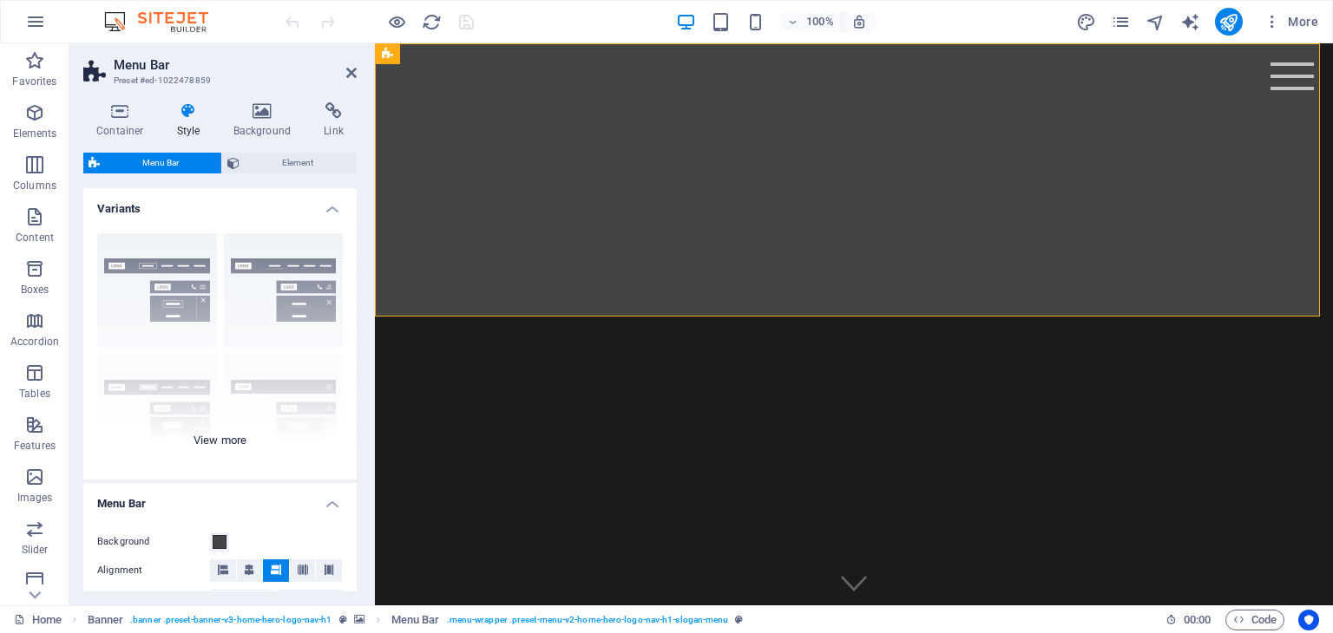
scroll to position [174, 0]
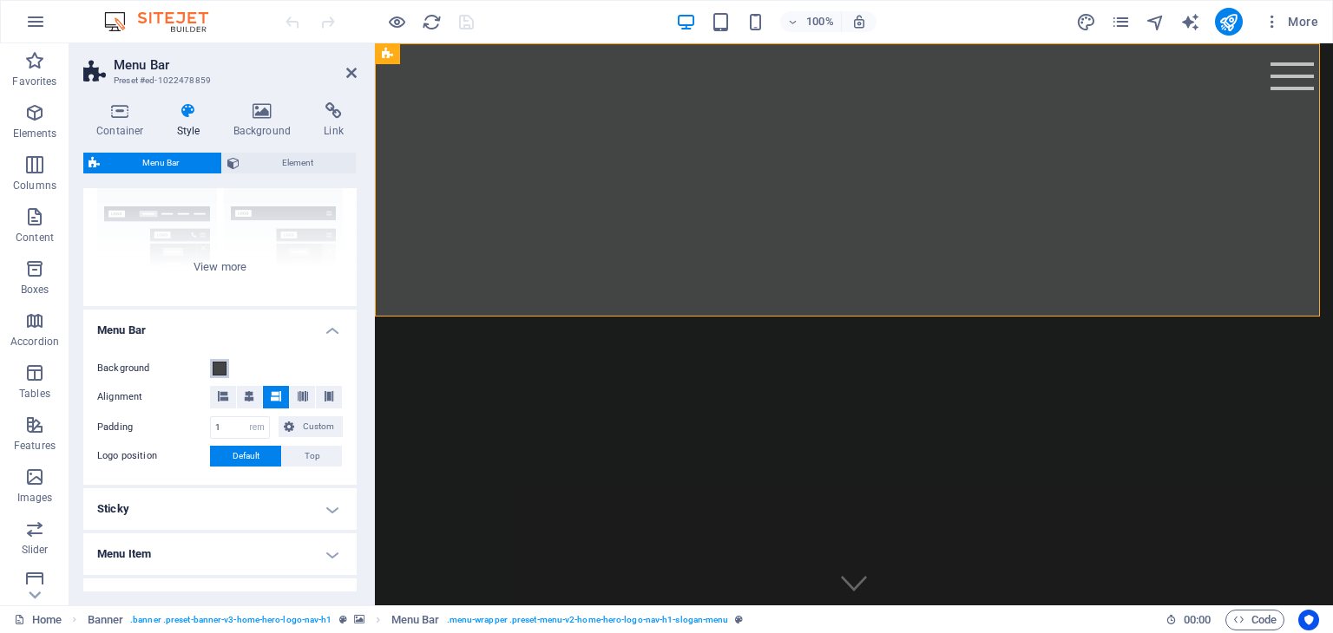
click at [222, 371] on span at bounding box center [220, 369] width 14 height 14
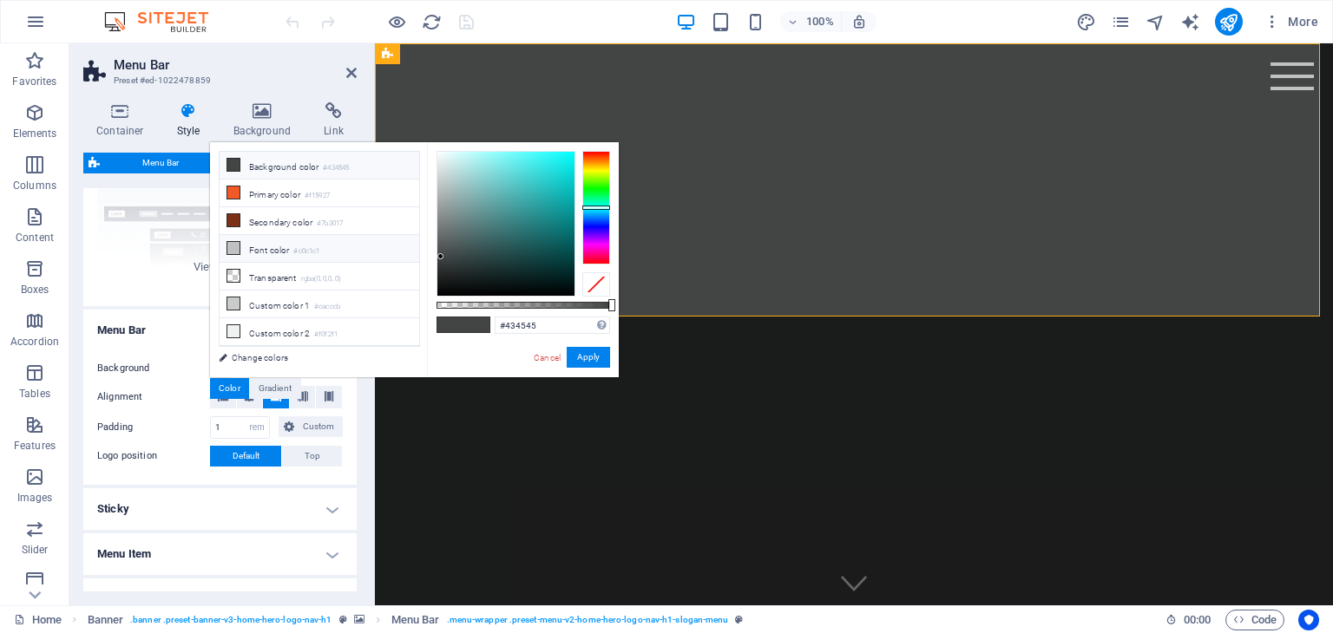
click at [233, 247] on icon at bounding box center [233, 248] width 12 height 12
click at [305, 246] on small "#c0c1c1" at bounding box center [306, 252] width 26 height 12
click at [590, 364] on button "Apply" at bounding box center [588, 357] width 43 height 21
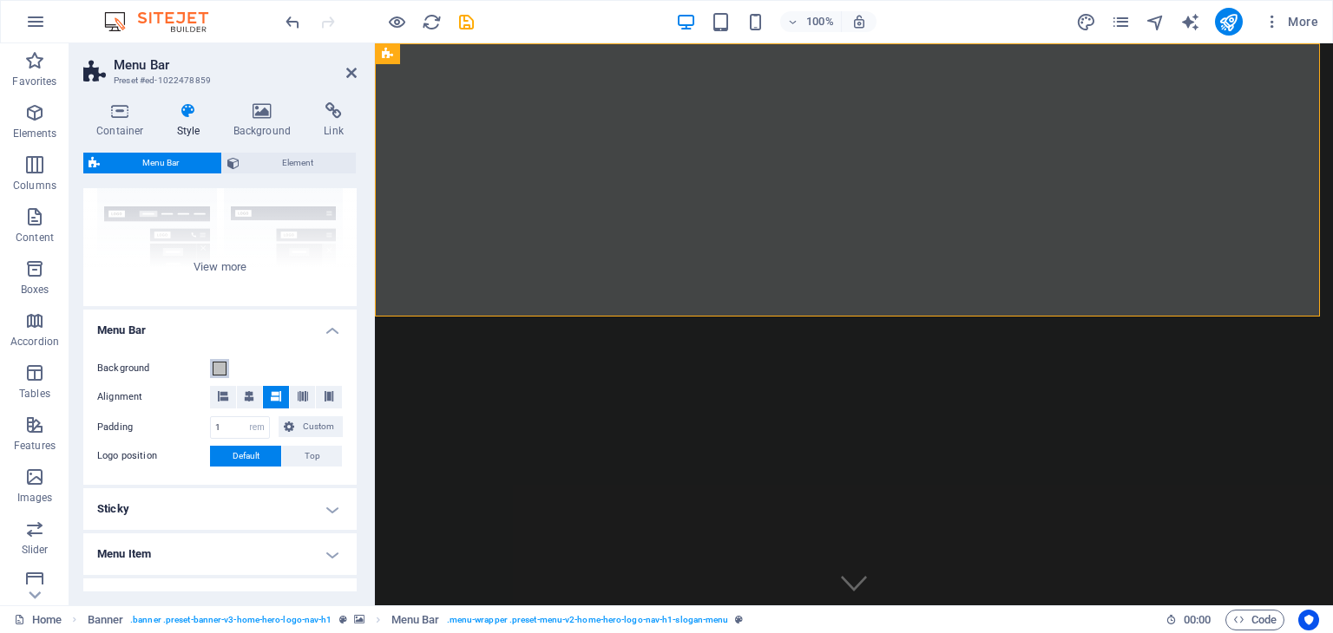
click at [228, 363] on button "Background" at bounding box center [219, 368] width 19 height 19
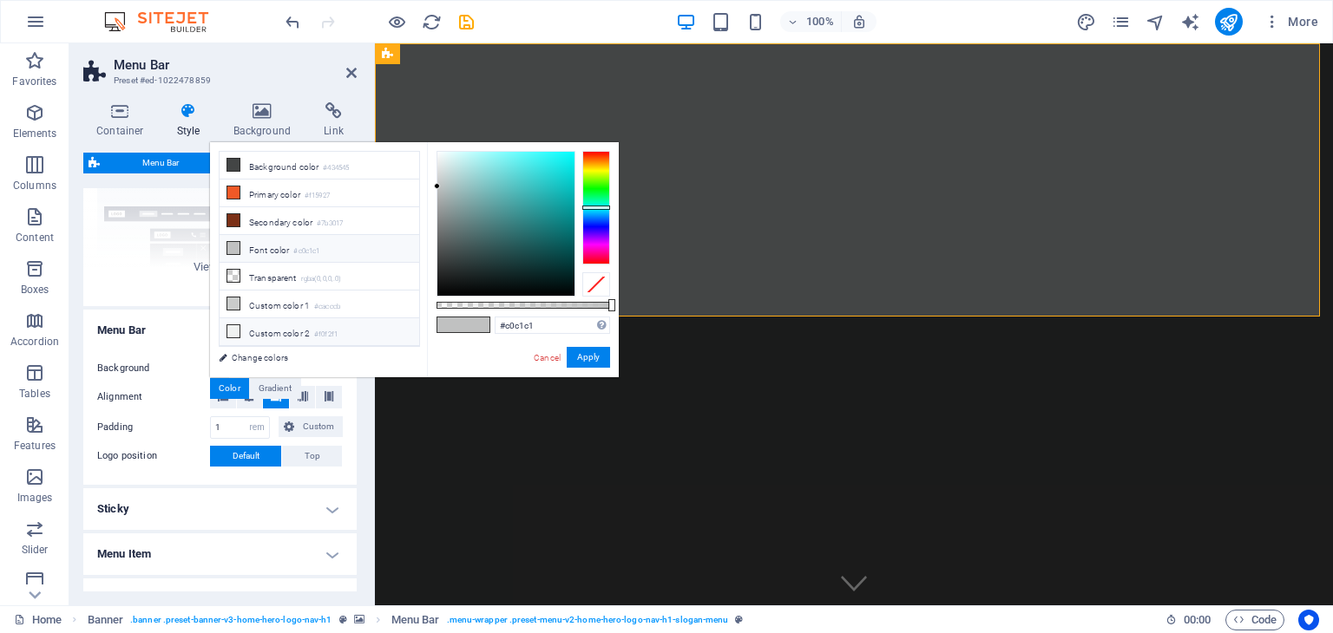
click at [234, 327] on icon at bounding box center [233, 331] width 12 height 12
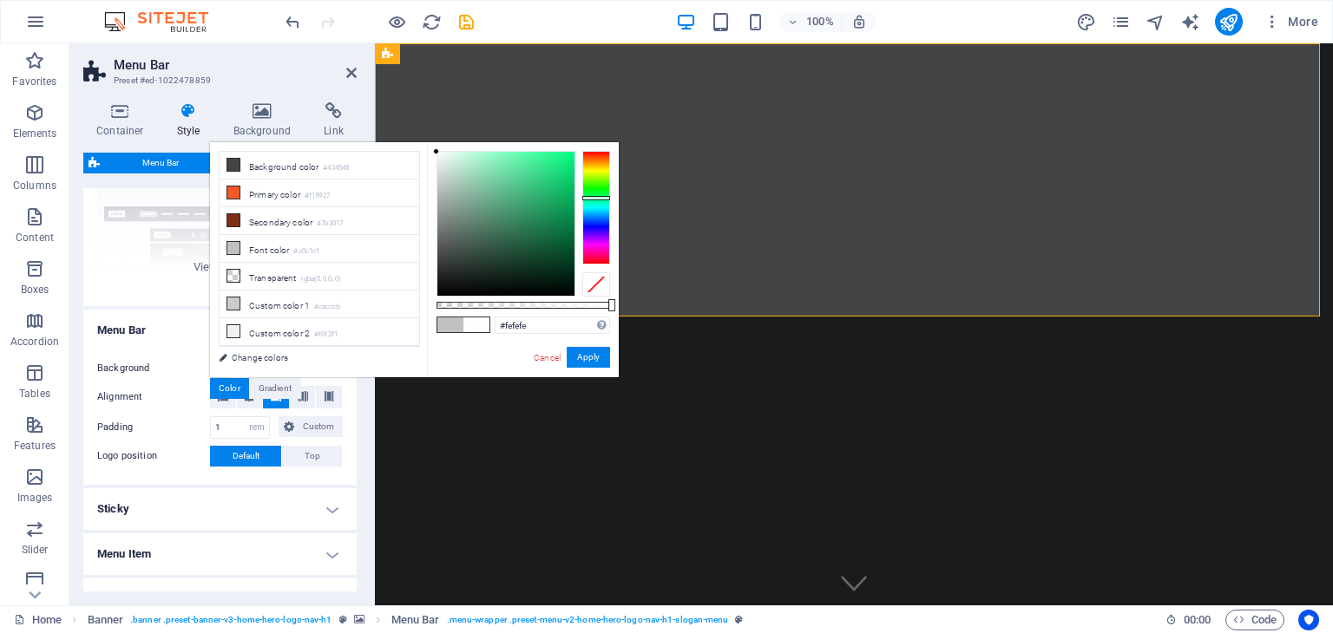
type input "#ffffff"
drag, startPoint x: 434, startPoint y: 160, endPoint x: 423, endPoint y: 134, distance: 28.4
click at [423, 134] on body "YAYASAN SUIVER Home Favorites Elements Columns Content Boxes Accordion Tables F…" at bounding box center [666, 316] width 1333 height 633
drag, startPoint x: 586, startPoint y: 355, endPoint x: 195, endPoint y: 291, distance: 395.7
click at [586, 355] on button "Apply" at bounding box center [588, 357] width 43 height 21
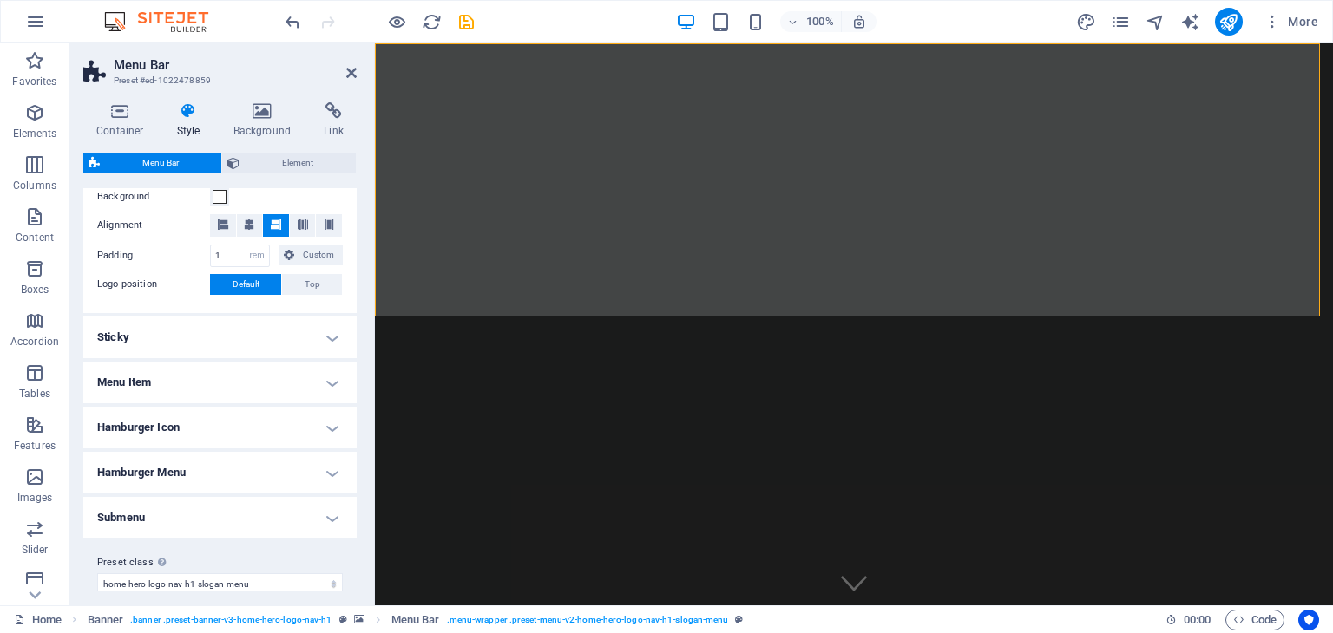
scroll to position [347, 0]
click at [258, 256] on select "px rem % vh vw Custom" at bounding box center [257, 254] width 24 height 21
select select "px"
click at [245, 244] on select "px rem % vh vw Custom" at bounding box center [257, 254] width 24 height 21
click at [170, 251] on label "Padding" at bounding box center [153, 254] width 113 height 21
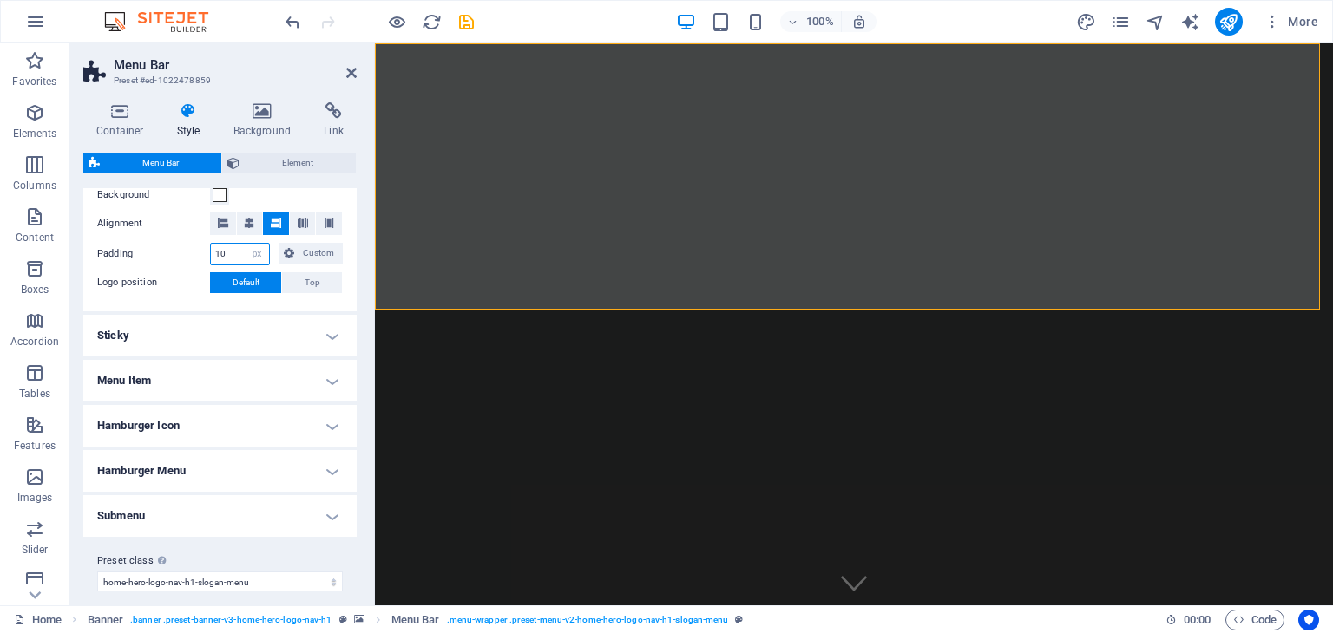
drag, startPoint x: 231, startPoint y: 251, endPoint x: 207, endPoint y: 250, distance: 23.4
click at [207, 250] on div "Padding 10 px rem % vh vw Custom Custom" at bounding box center [220, 254] width 246 height 23
type input "5"
click at [186, 247] on label "Padding" at bounding box center [153, 254] width 113 height 21
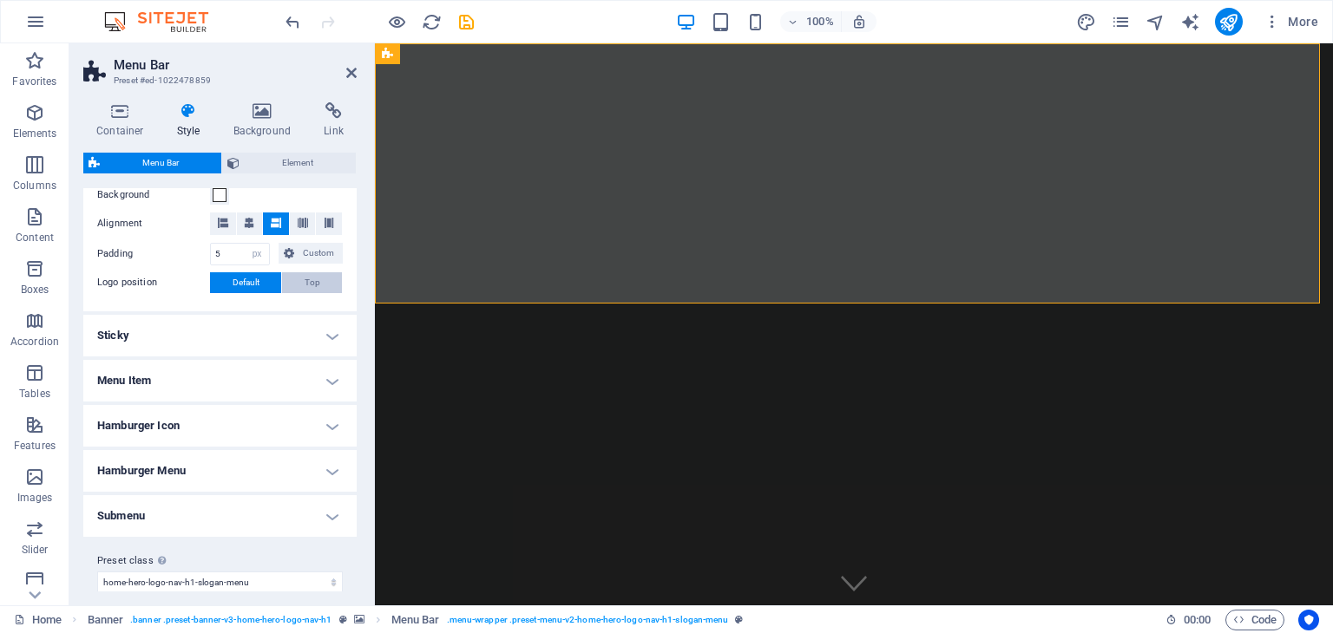
click at [300, 279] on button "Top" at bounding box center [312, 282] width 60 height 21
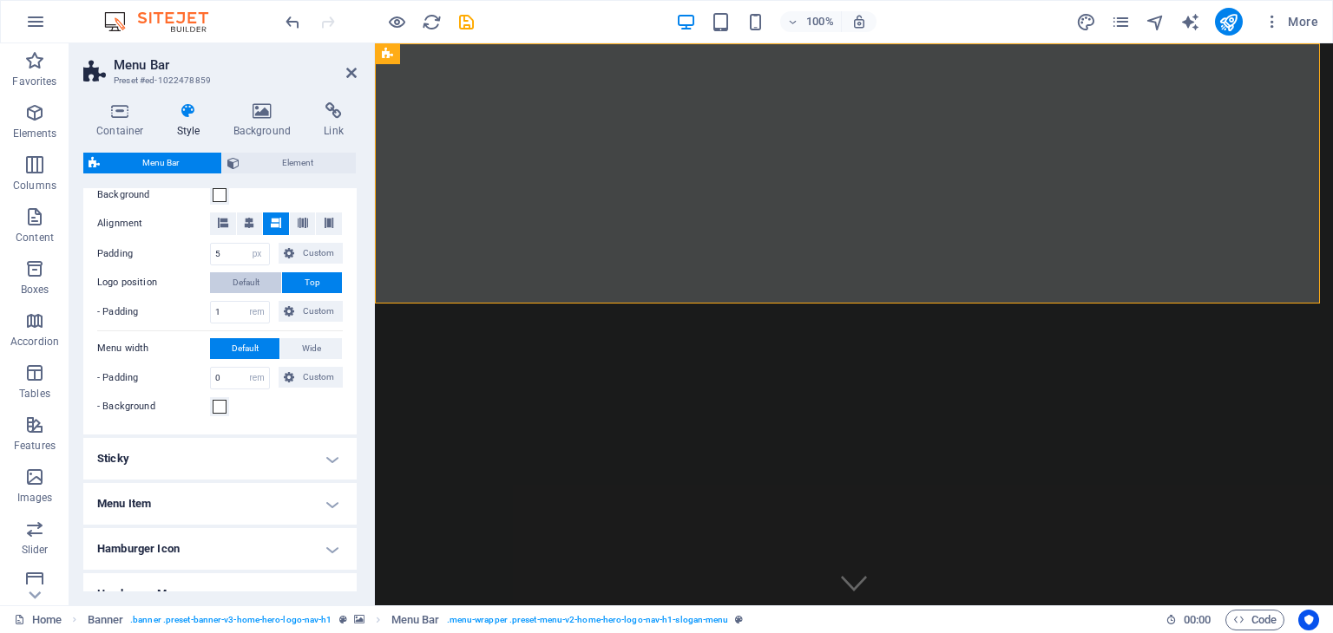
click at [242, 282] on span "Default" at bounding box center [246, 282] width 27 height 21
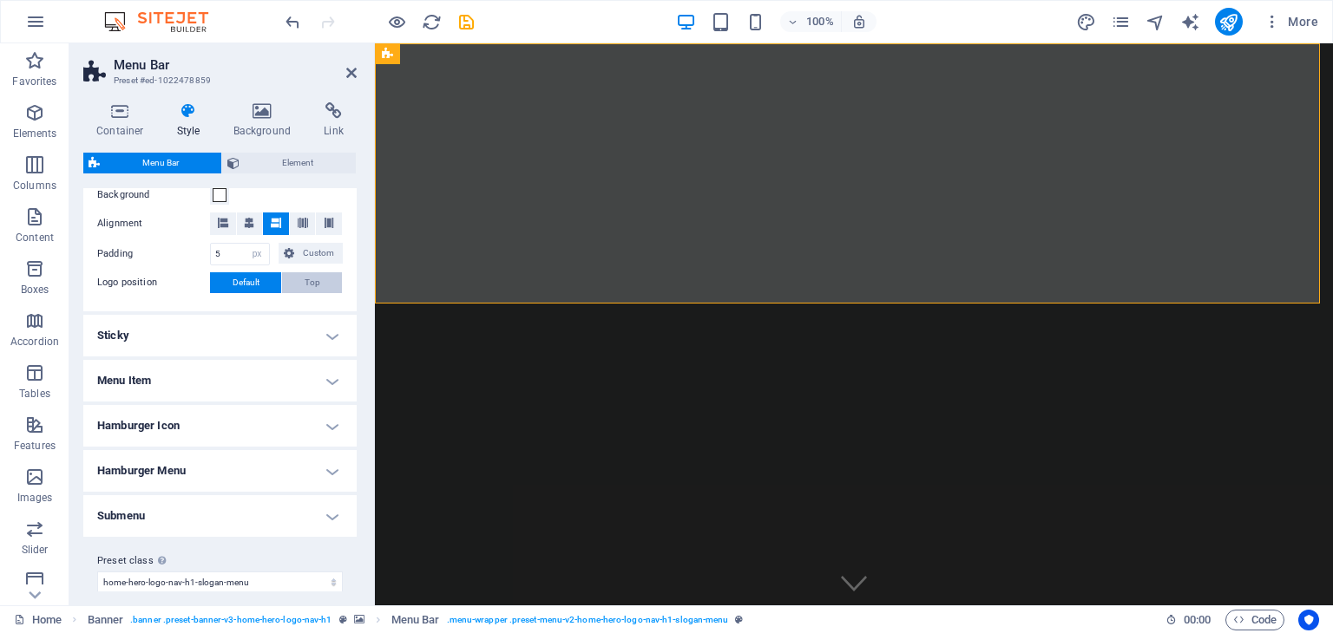
click at [305, 280] on span "Top" at bounding box center [313, 282] width 16 height 21
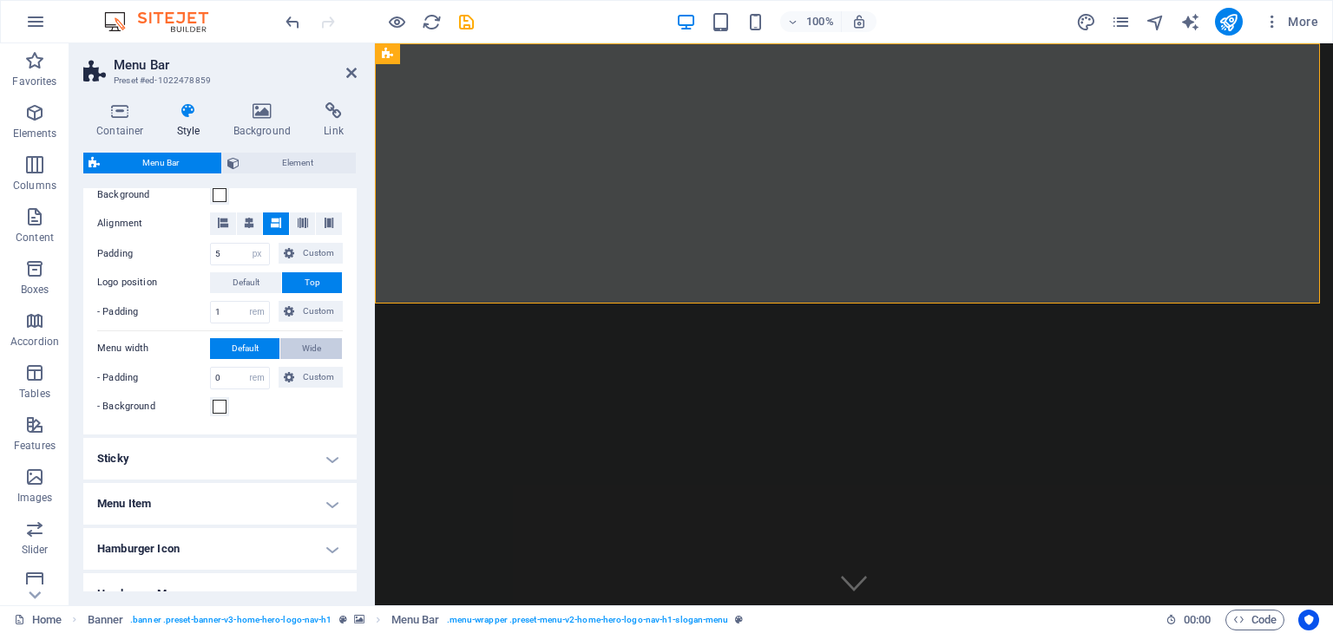
click at [302, 344] on span "Wide" at bounding box center [311, 348] width 19 height 21
click at [234, 347] on span "Default" at bounding box center [245, 348] width 27 height 21
click at [252, 167] on span "Element" at bounding box center [298, 163] width 106 height 21
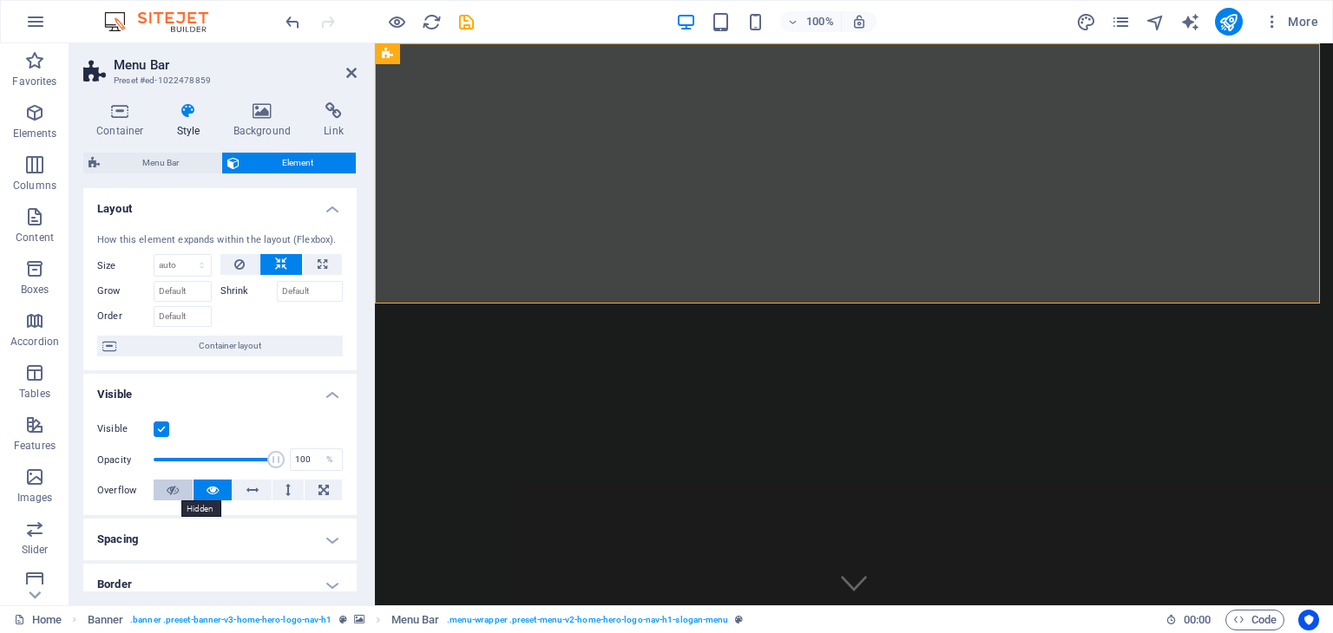
click at [175, 494] on icon at bounding box center [173, 490] width 12 height 21
click at [208, 487] on icon at bounding box center [212, 490] width 12 height 21
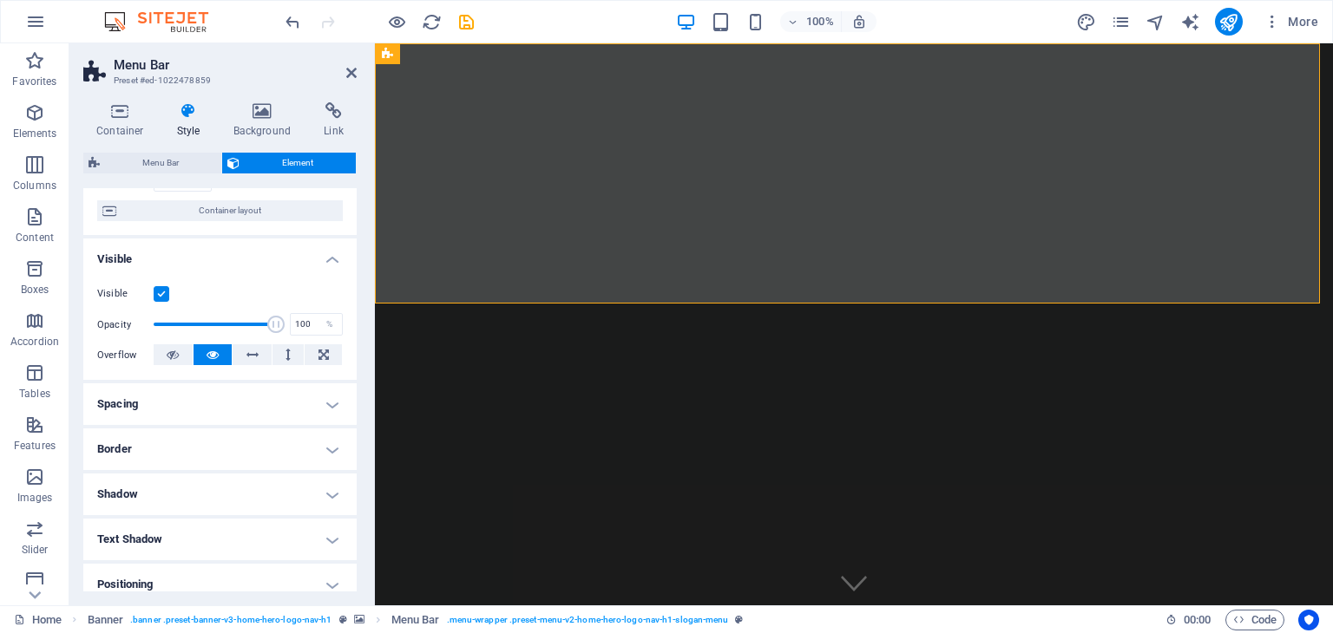
scroll to position [174, 0]
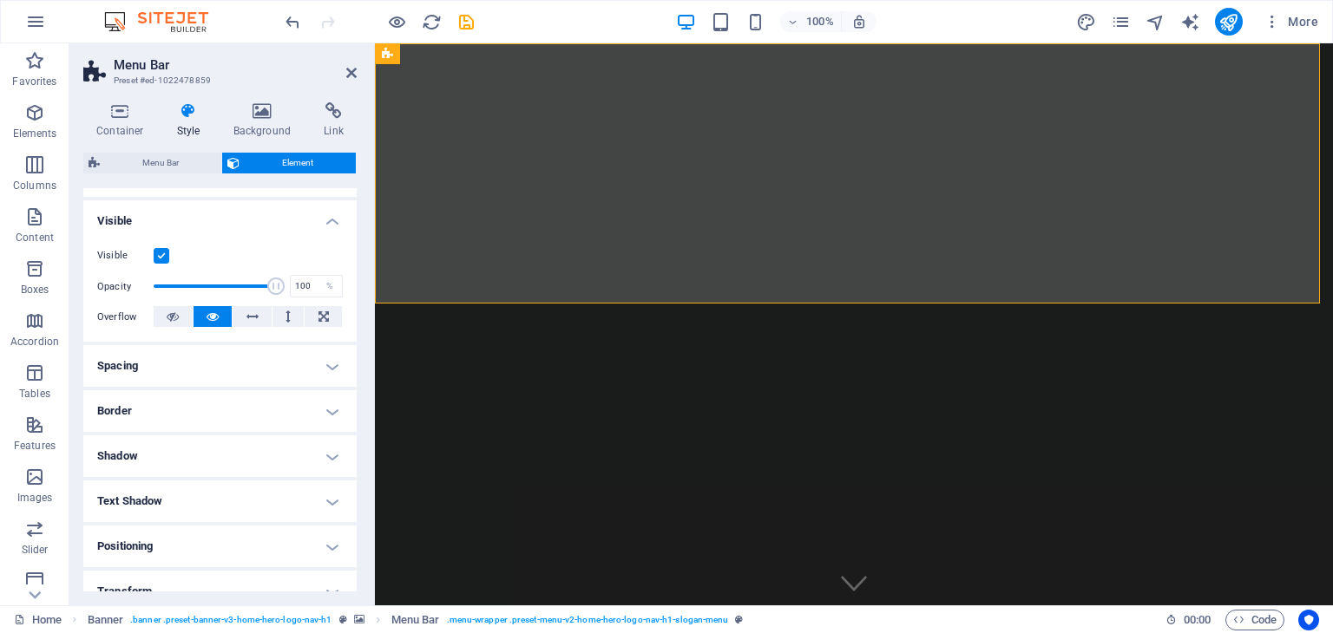
click at [330, 367] on h4 "Spacing" at bounding box center [219, 366] width 273 height 42
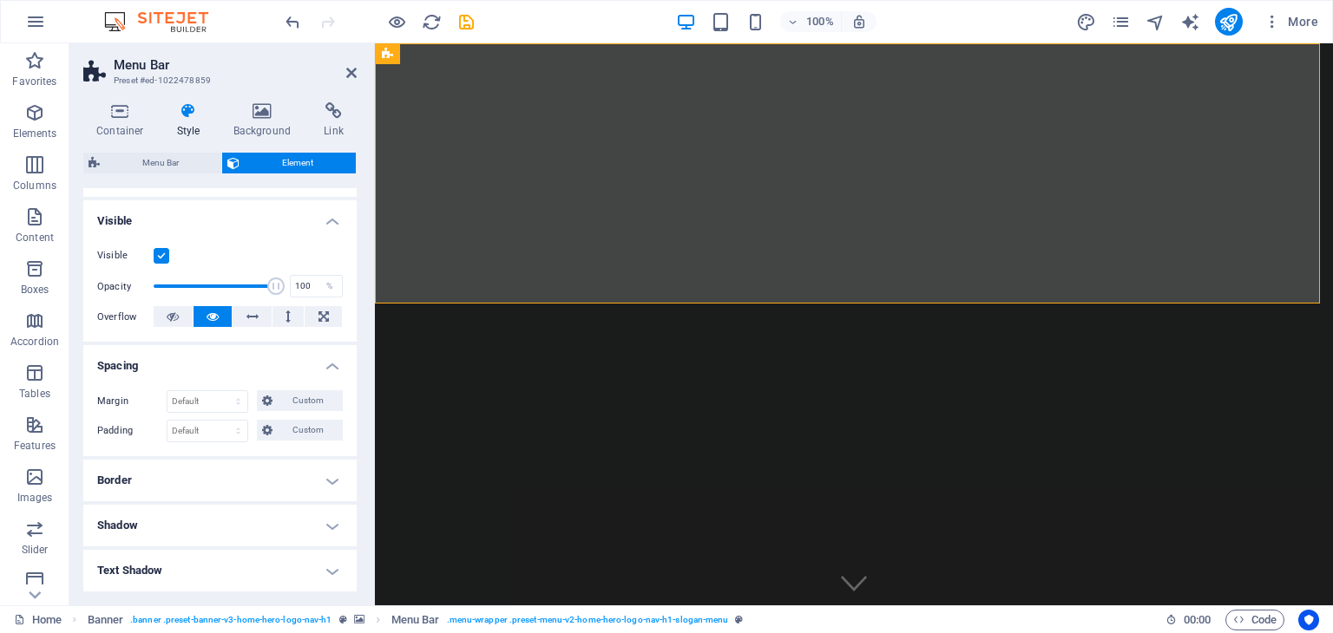
click at [330, 367] on h4 "Spacing" at bounding box center [219, 360] width 273 height 31
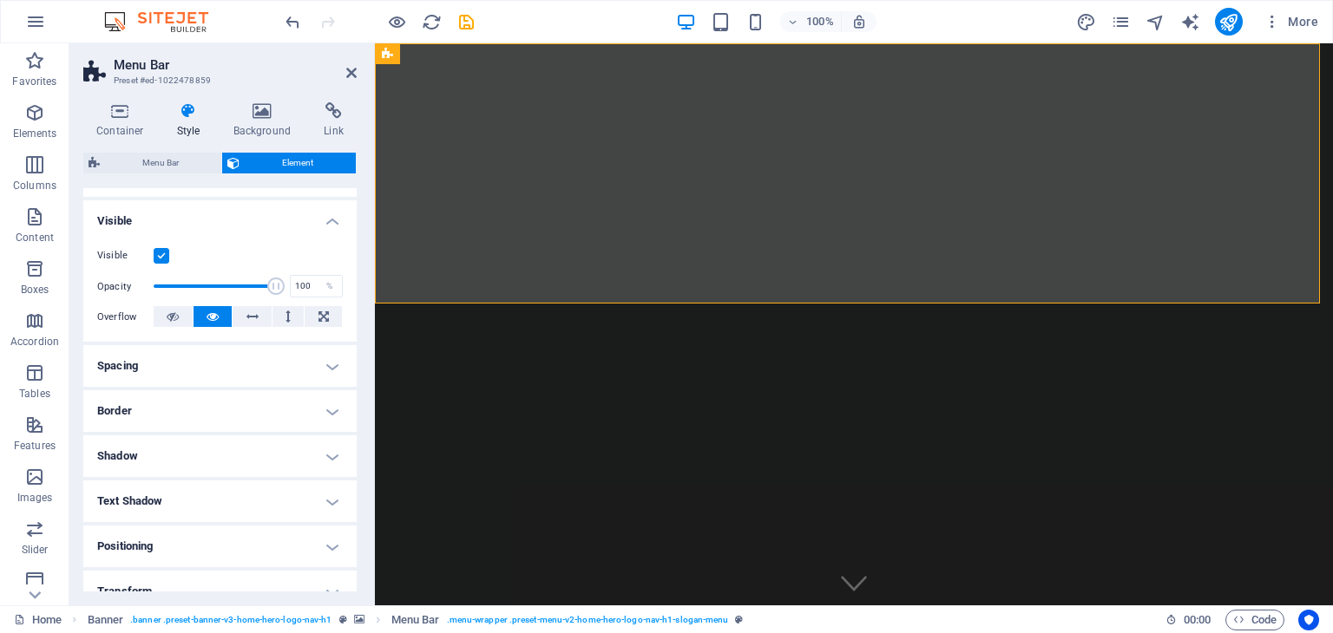
click at [330, 220] on h4 "Visible" at bounding box center [219, 215] width 273 height 31
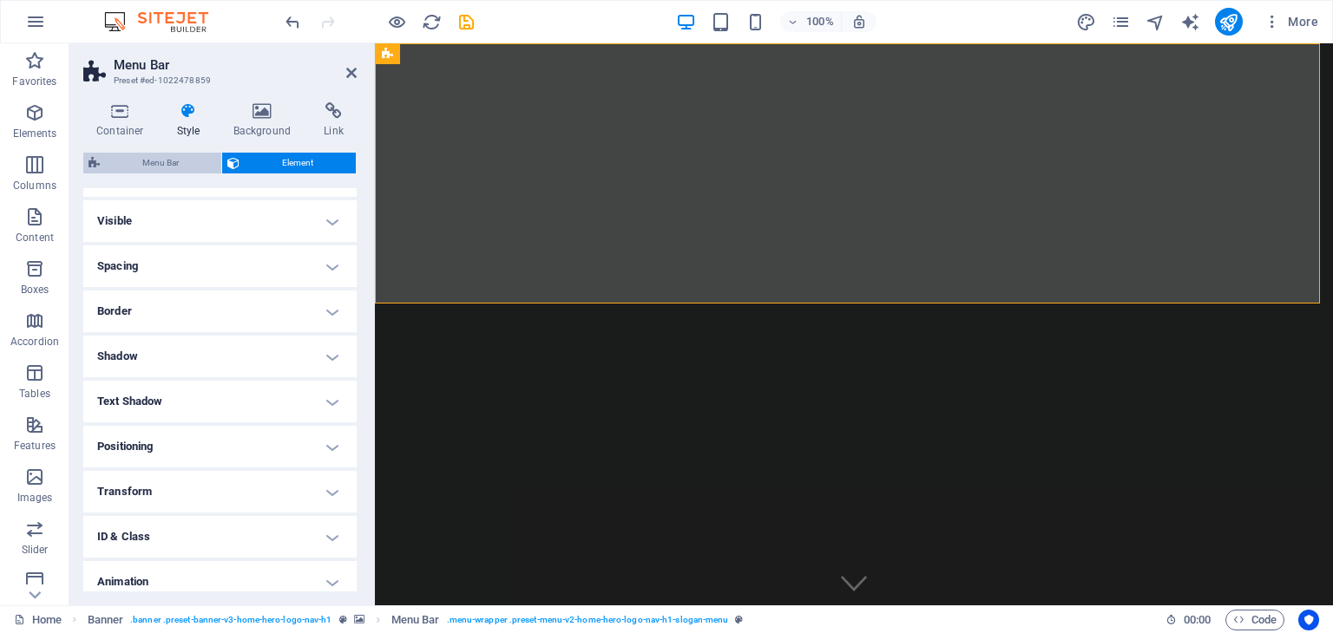
click at [156, 153] on span "Menu Bar" at bounding box center [160, 163] width 111 height 21
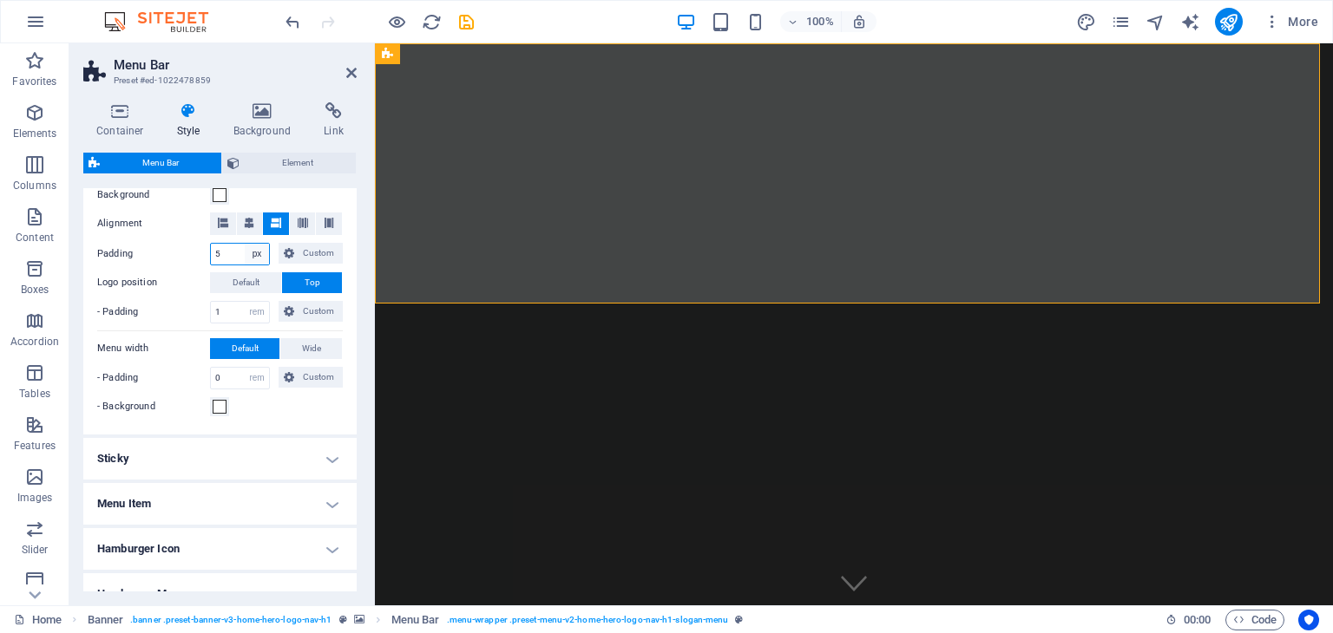
click at [256, 253] on select "px rem % vh vw Custom" at bounding box center [257, 254] width 24 height 21
select select "rem"
click at [245, 244] on select "px rem % vh vw Custom" at bounding box center [257, 254] width 24 height 21
drag, startPoint x: 243, startPoint y: 252, endPoint x: 198, endPoint y: 247, distance: 45.4
click at [198, 247] on div "Padding 0.3125 px rem % vh vw Custom Custom" at bounding box center [220, 254] width 246 height 23
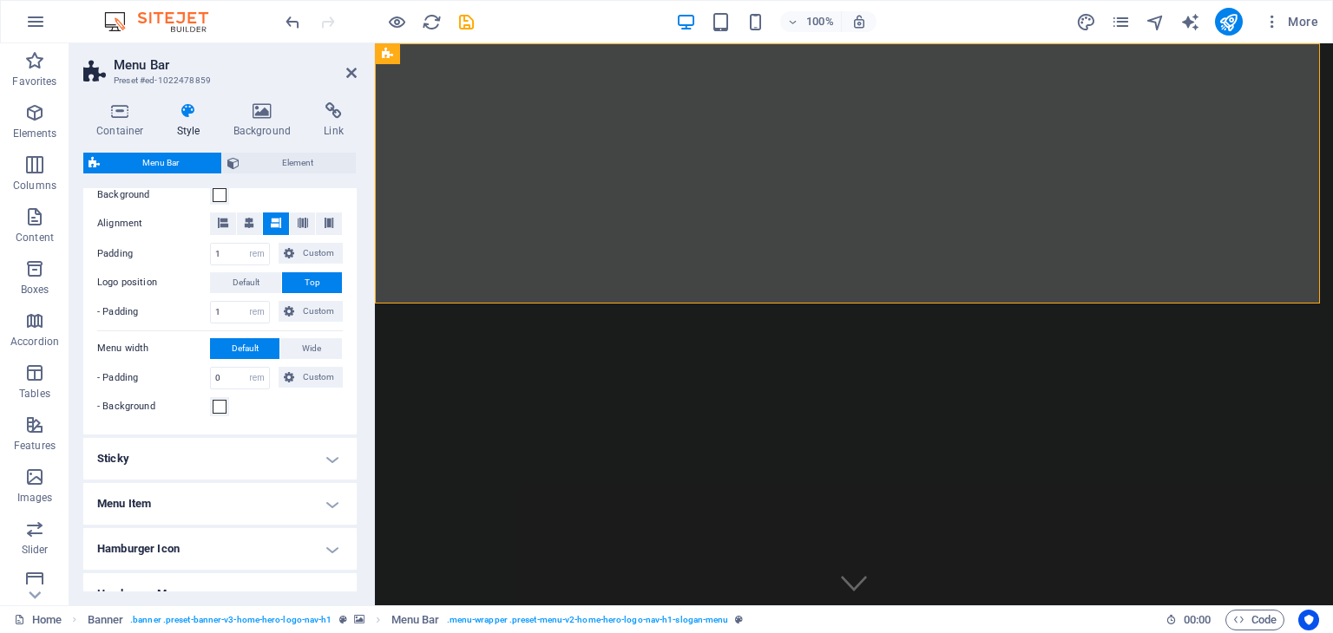
click at [191, 278] on label "Logo position" at bounding box center [153, 282] width 113 height 21
click at [250, 279] on span "Default" at bounding box center [246, 282] width 27 height 21
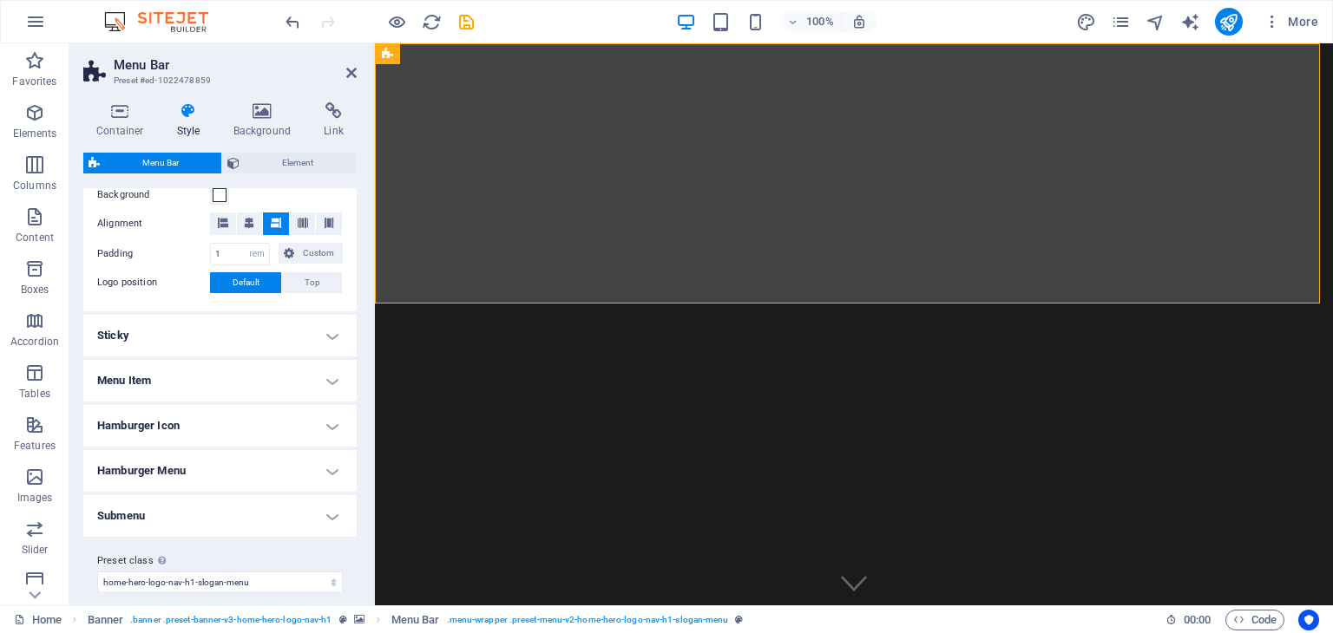
click at [250, 279] on span "Default" at bounding box center [246, 282] width 27 height 21
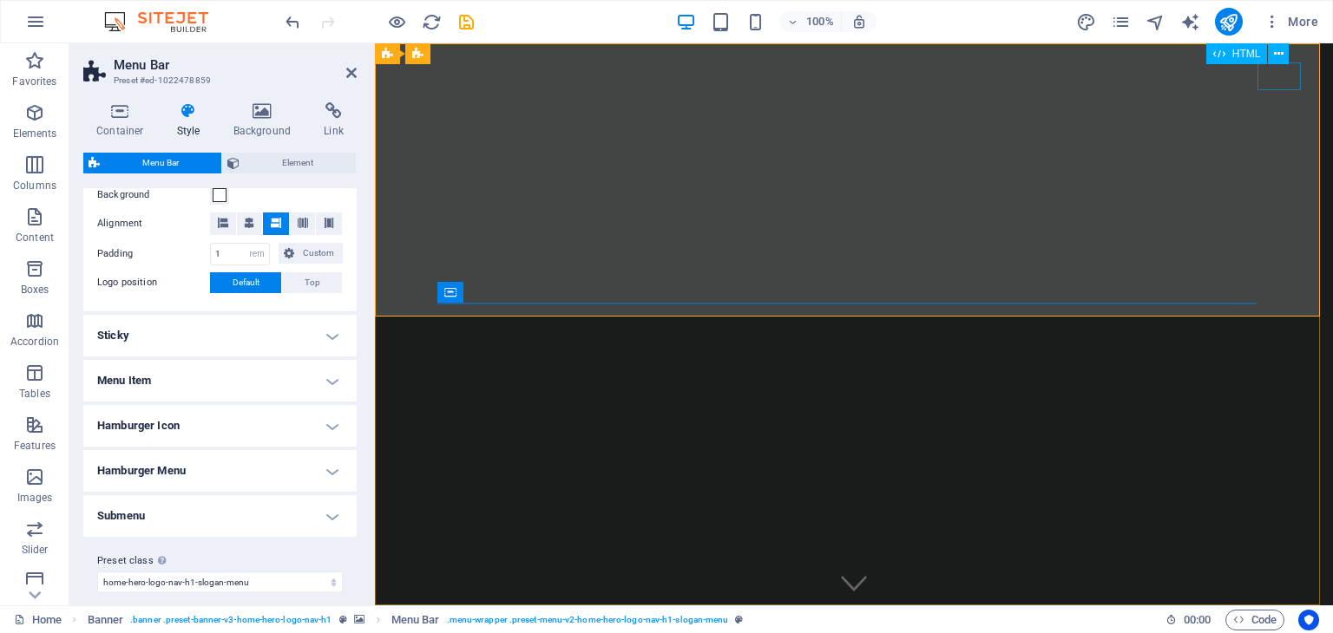
click at [1273, 83] on div at bounding box center [1291, 76] width 43 height 28
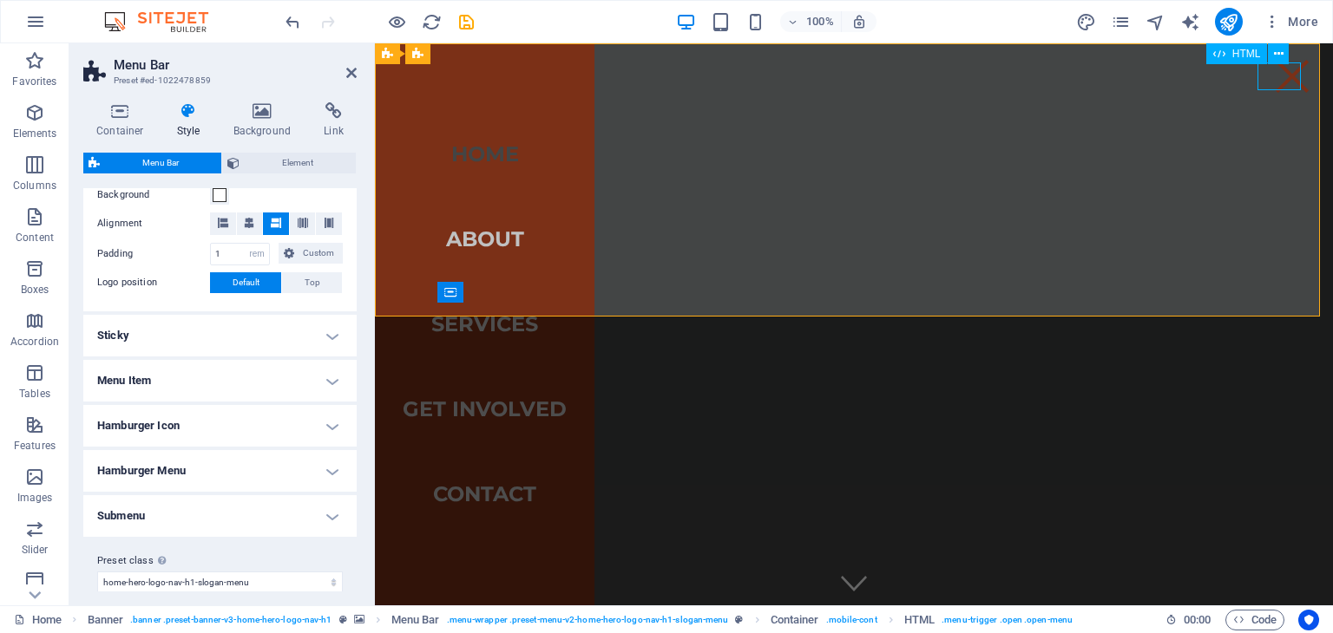
click at [1273, 83] on div at bounding box center [1291, 76] width 43 height 28
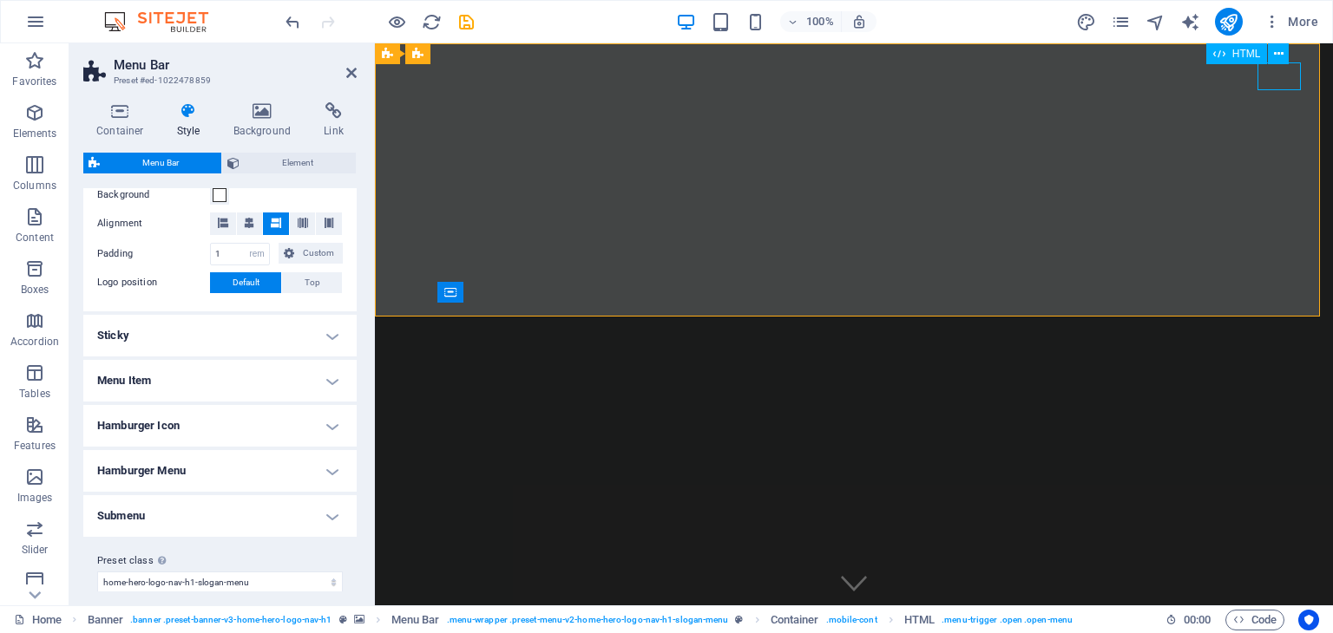
click at [1273, 83] on div at bounding box center [1291, 76] width 43 height 28
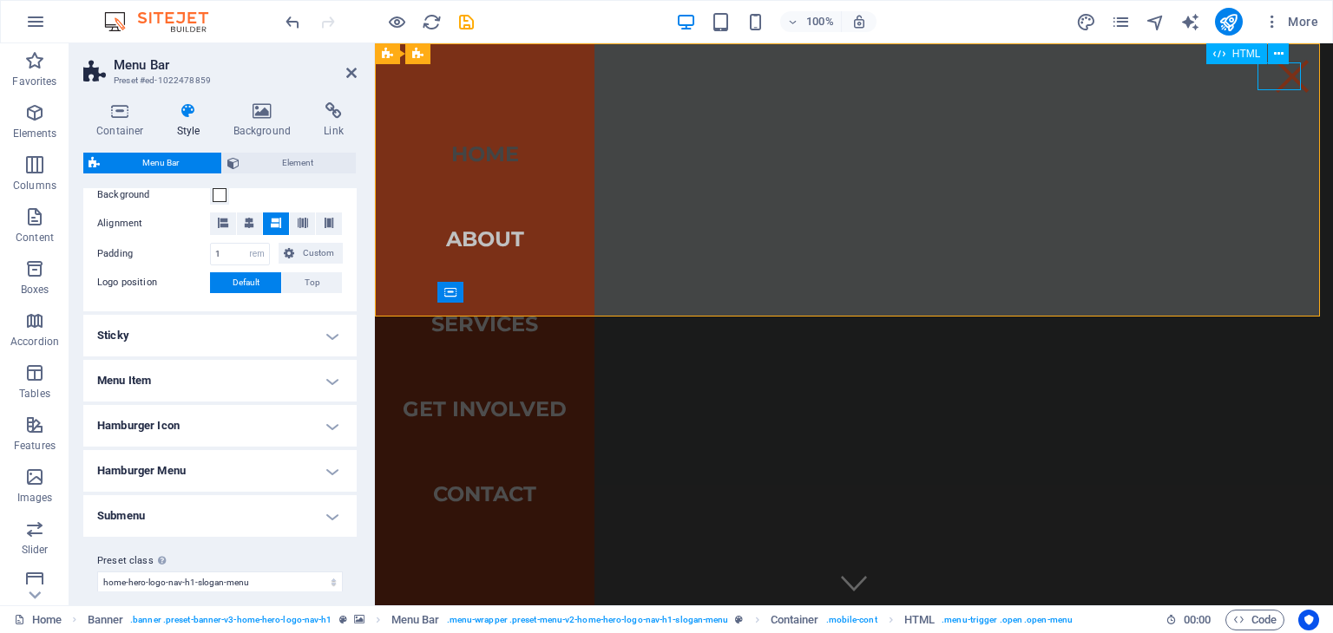
click at [1273, 83] on div at bounding box center [1291, 76] width 43 height 28
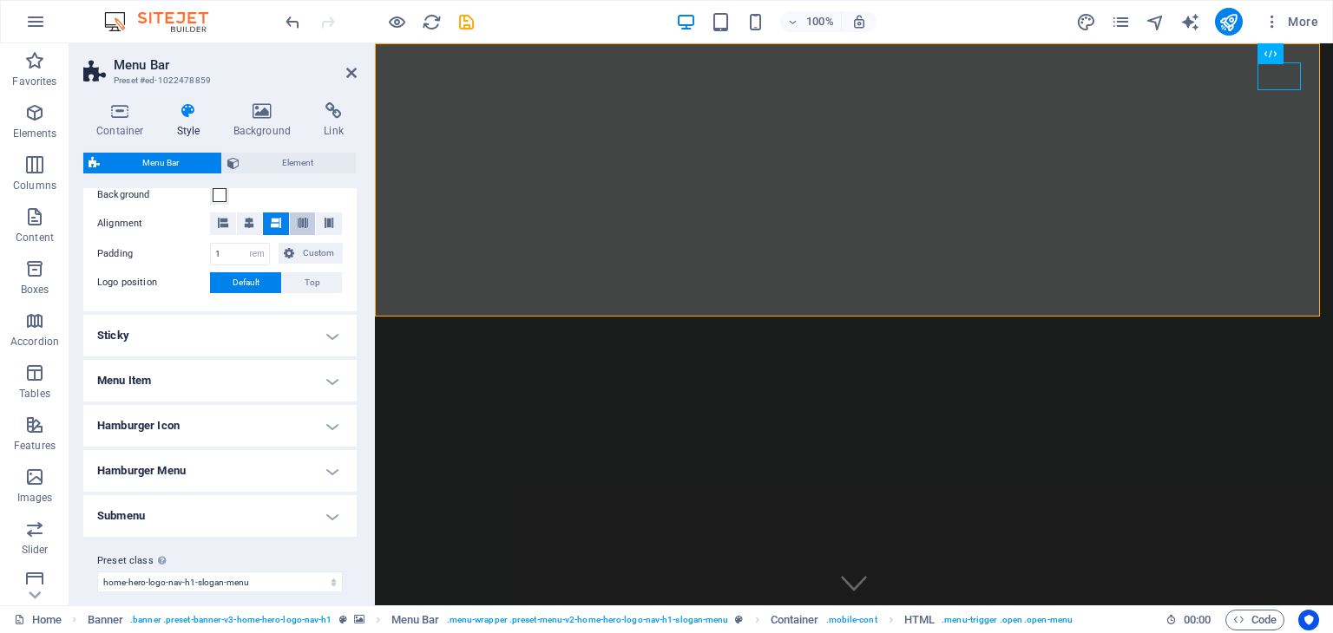
click at [298, 220] on icon at bounding box center [303, 223] width 10 height 10
click at [247, 225] on icon at bounding box center [249, 223] width 10 height 10
click at [328, 473] on h4 "Hamburger Menu" at bounding box center [219, 471] width 273 height 42
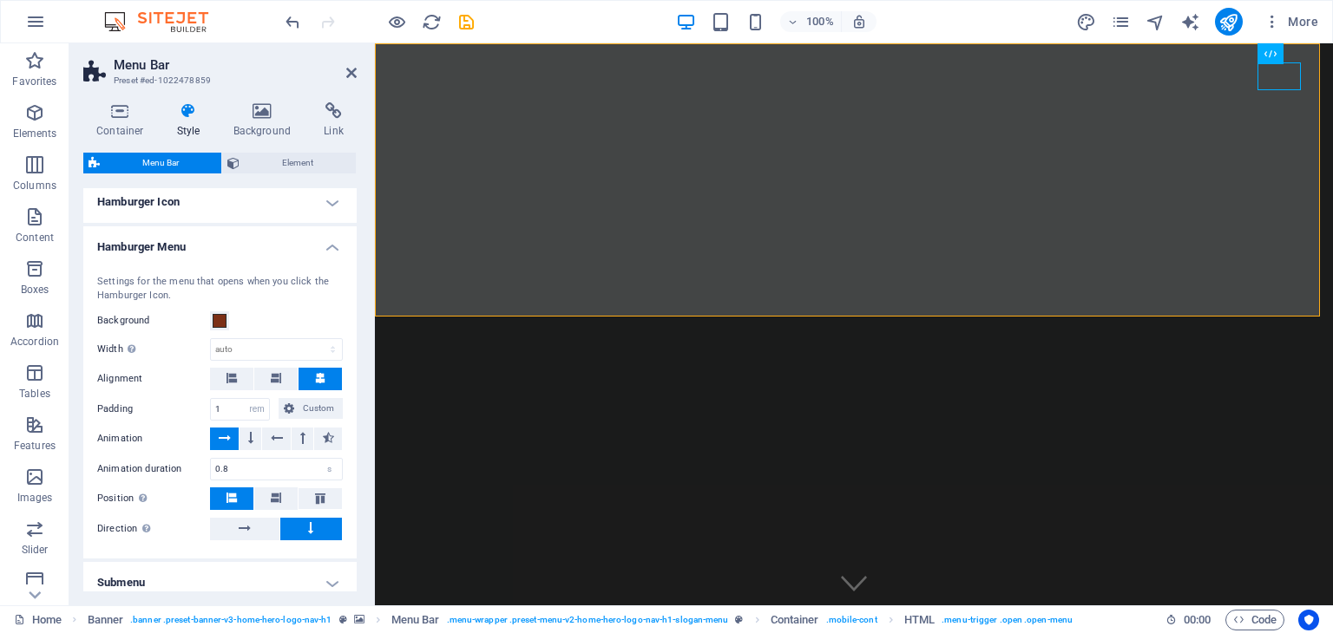
scroll to position [607, 0]
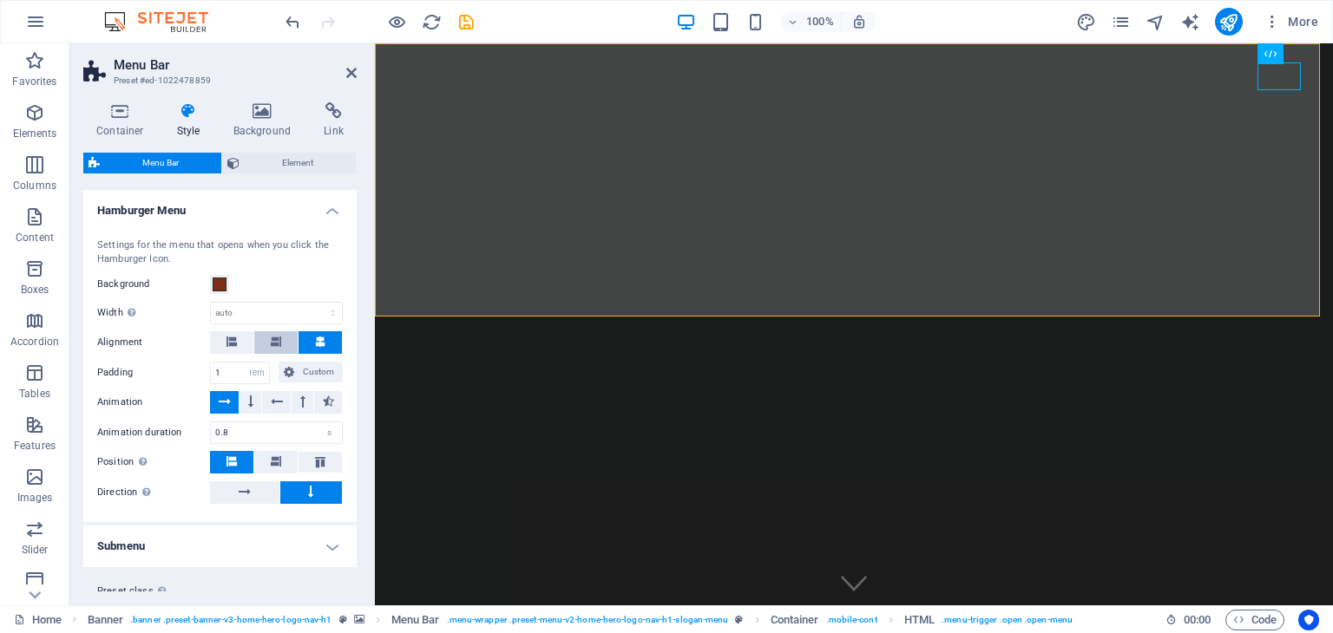
click at [277, 344] on icon at bounding box center [276, 342] width 10 height 10
click at [1283, 77] on div at bounding box center [1291, 76] width 43 height 28
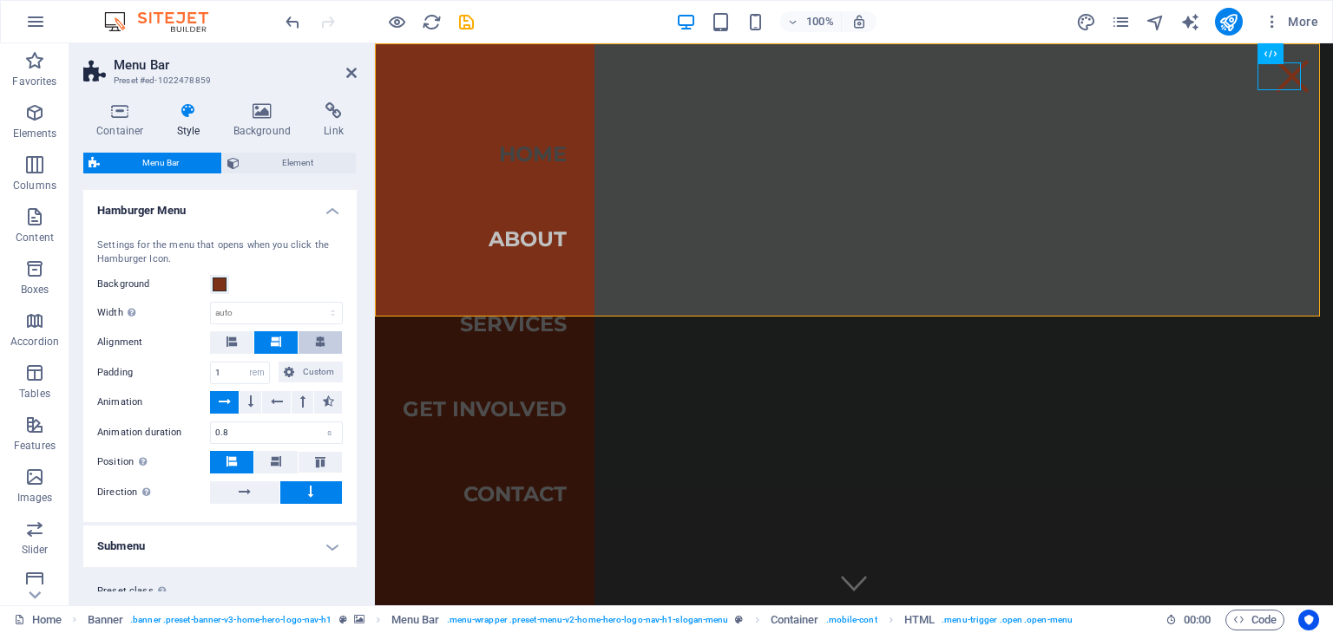
click at [326, 340] on button at bounding box center [319, 342] width 43 height 23
click at [1283, 71] on div at bounding box center [1291, 76] width 43 height 28
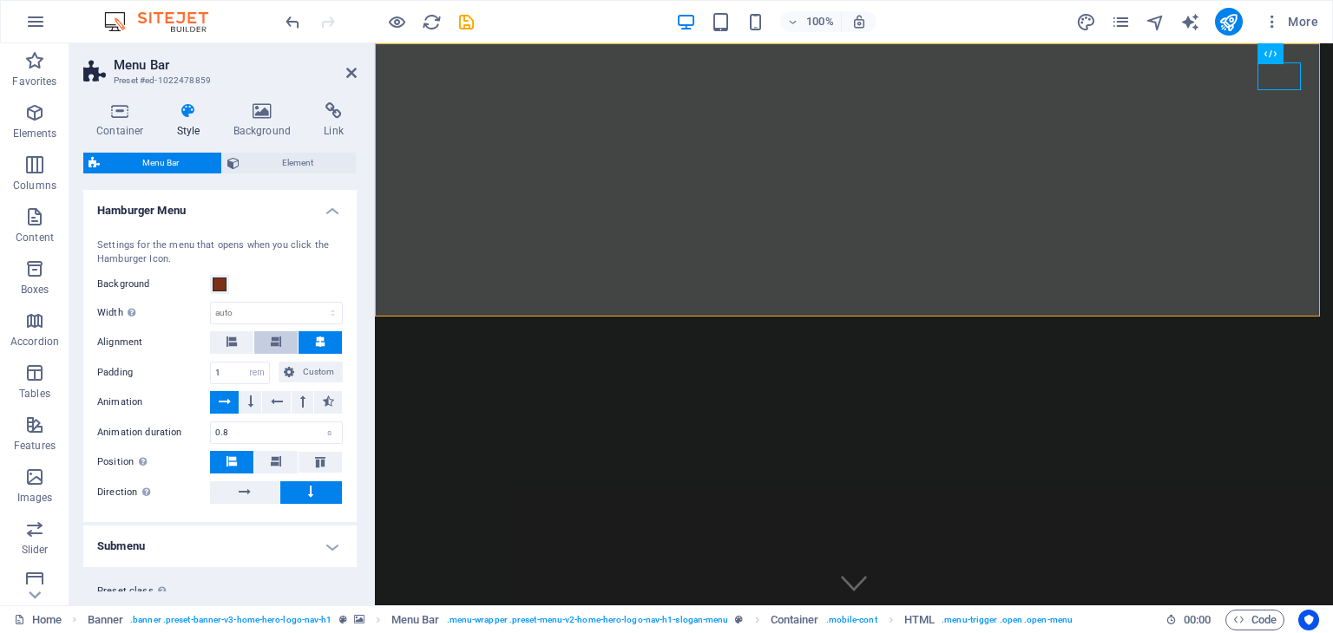
click at [257, 340] on button at bounding box center [275, 342] width 43 height 23
click at [275, 280] on div "Background" at bounding box center [220, 284] width 246 height 21
click at [274, 397] on icon at bounding box center [277, 401] width 12 height 21
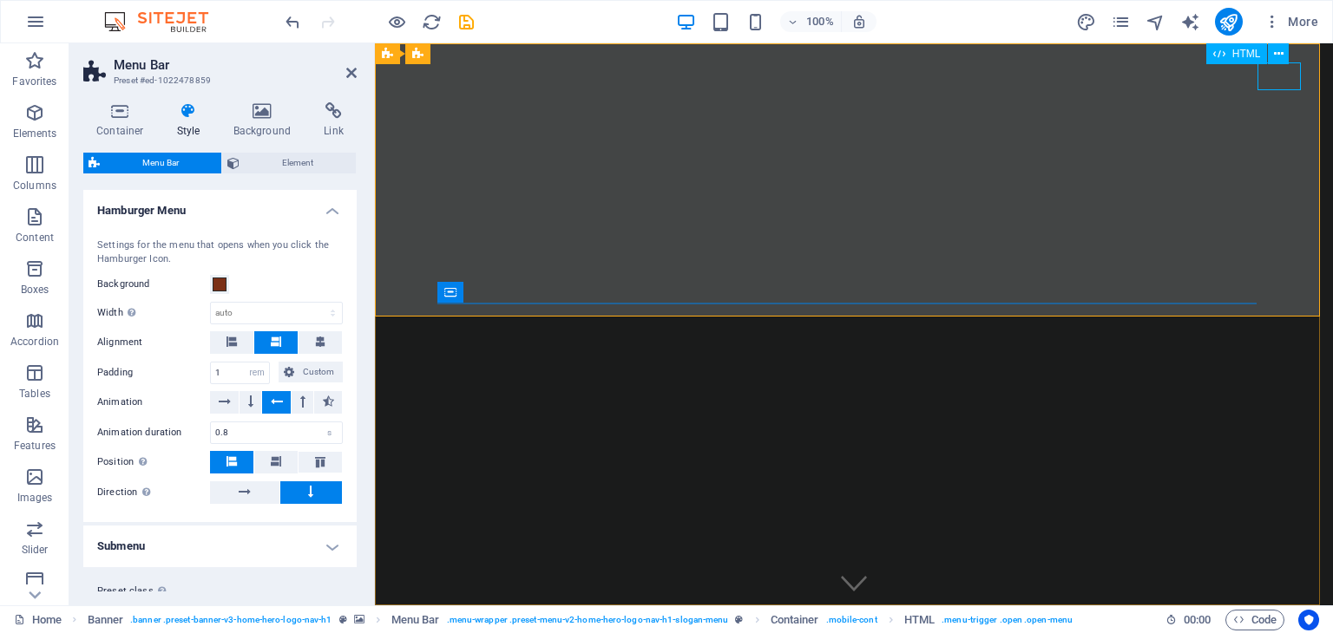
click at [1281, 89] on div at bounding box center [1291, 76] width 43 height 28
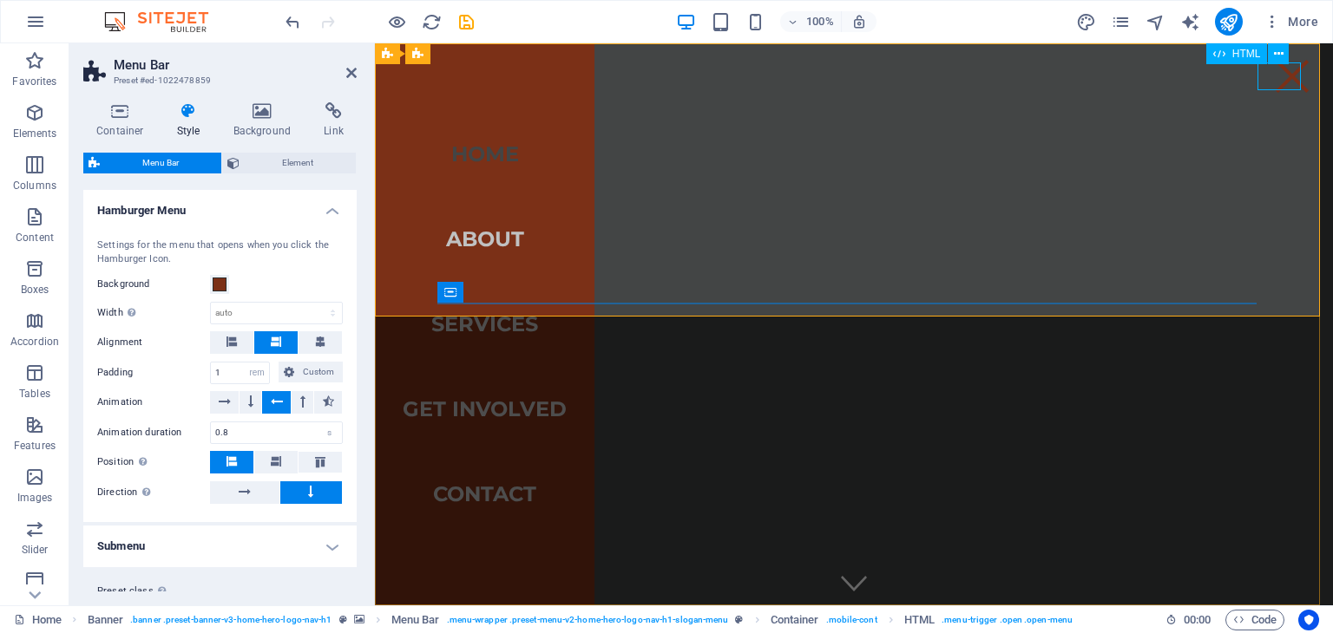
click at [1281, 88] on div at bounding box center [1291, 76] width 43 height 28
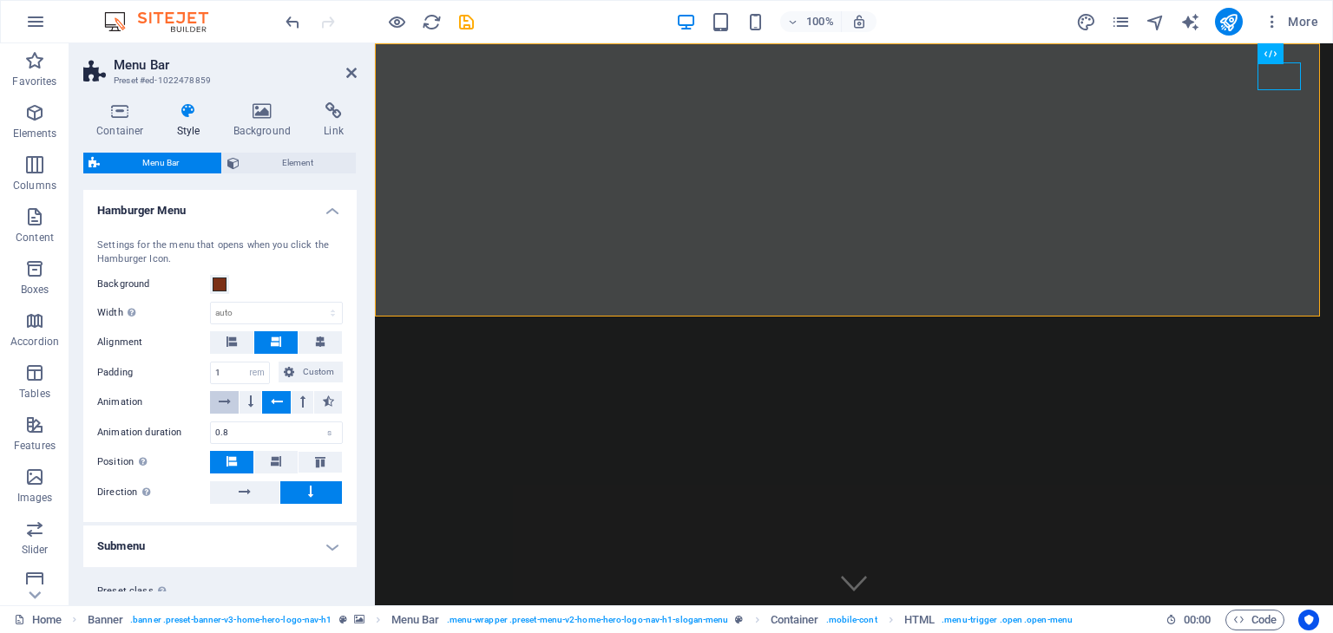
click at [226, 395] on icon at bounding box center [225, 401] width 12 height 21
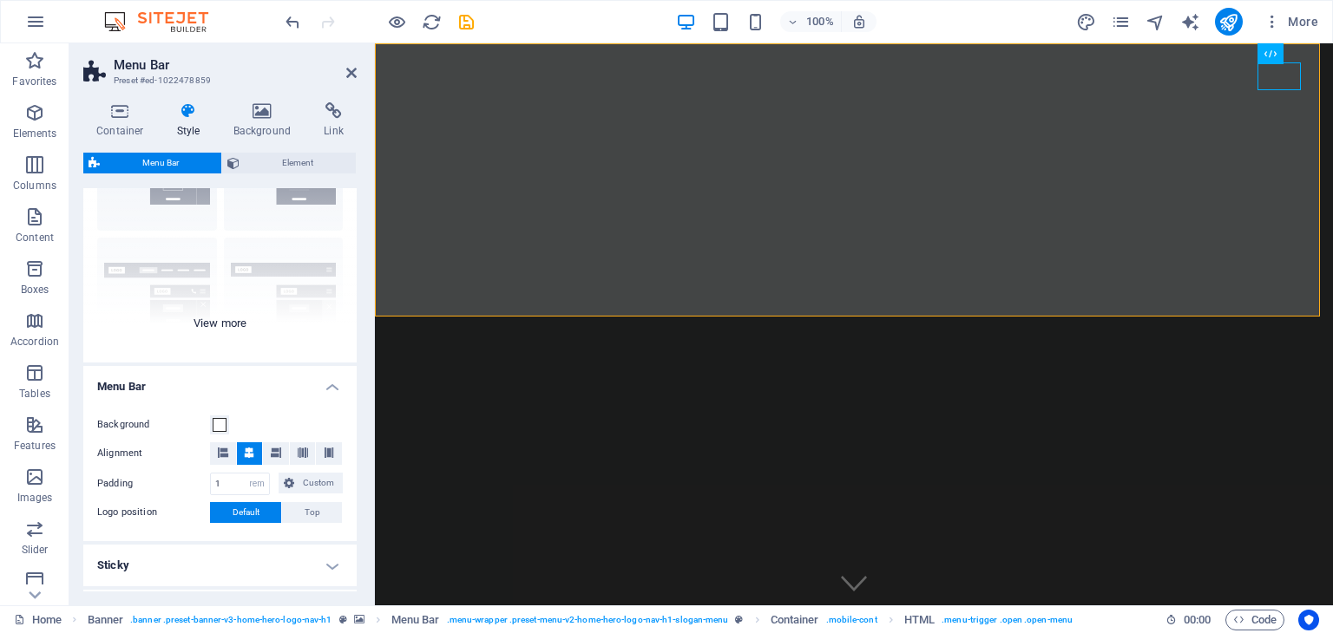
scroll to position [0, 0]
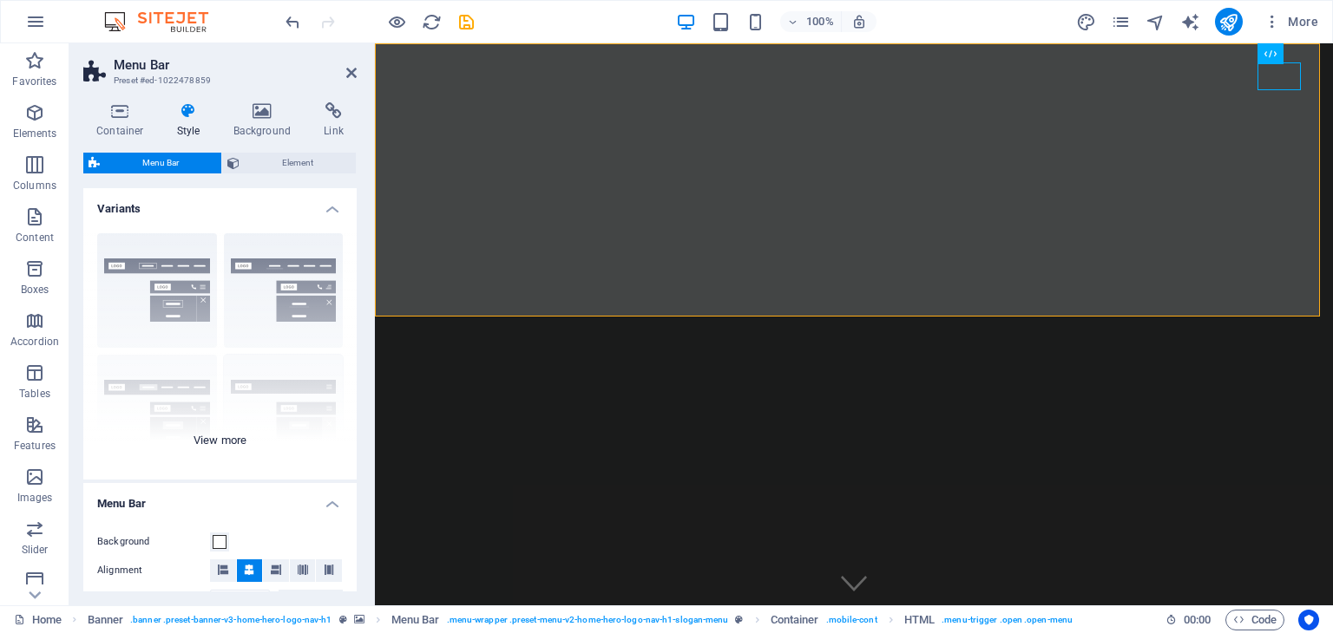
click at [226, 441] on div "Border Centered Default Fixed Loki Trigger Wide XXL" at bounding box center [219, 350] width 273 height 260
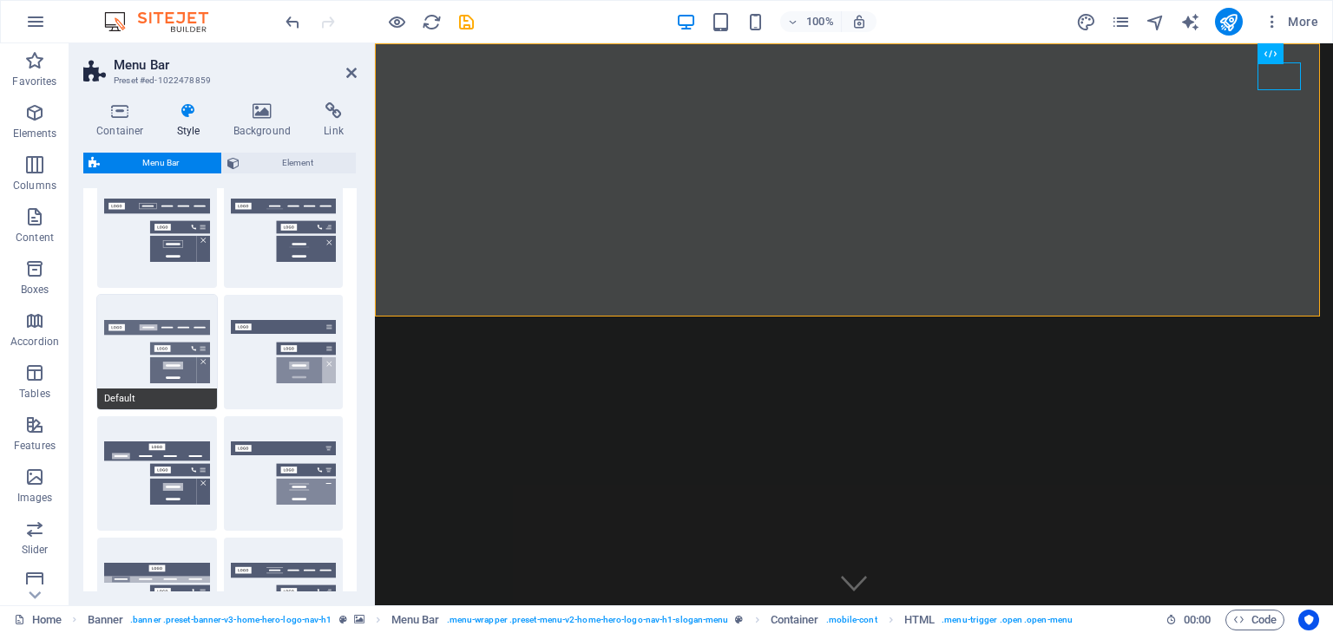
scroll to position [174, 0]
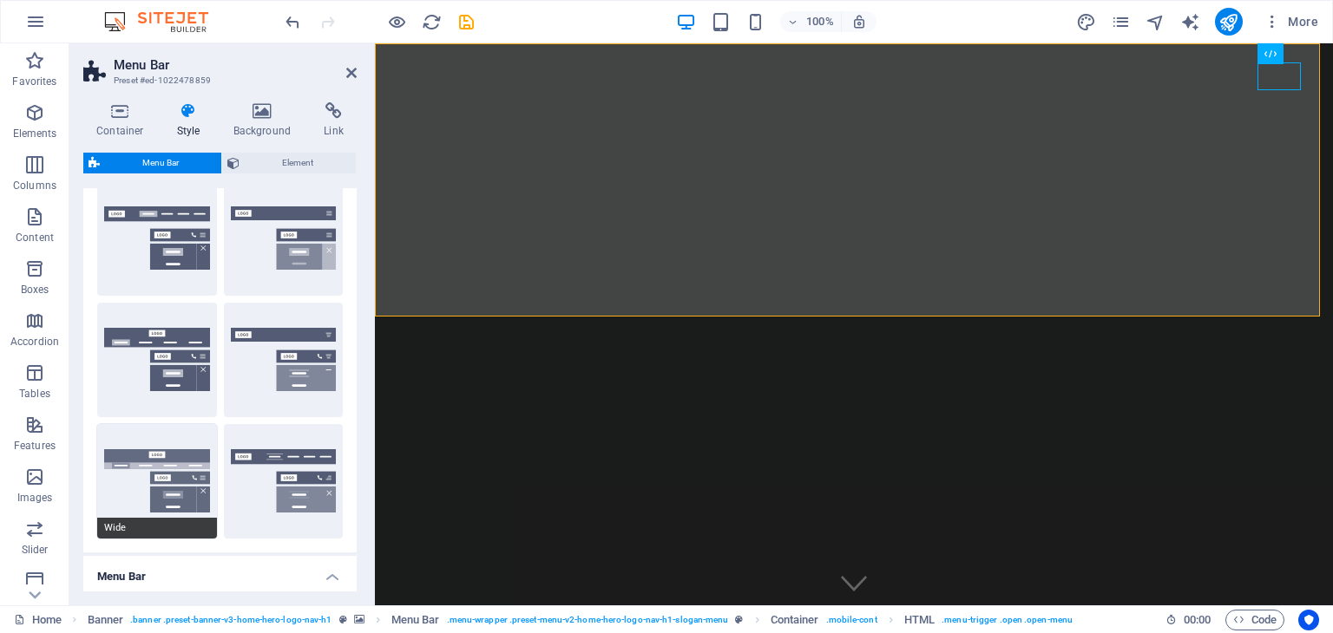
click at [161, 459] on button "Wide" at bounding box center [157, 481] width 120 height 115
type input "0"
type input "2"
type input "100"
select select "%"
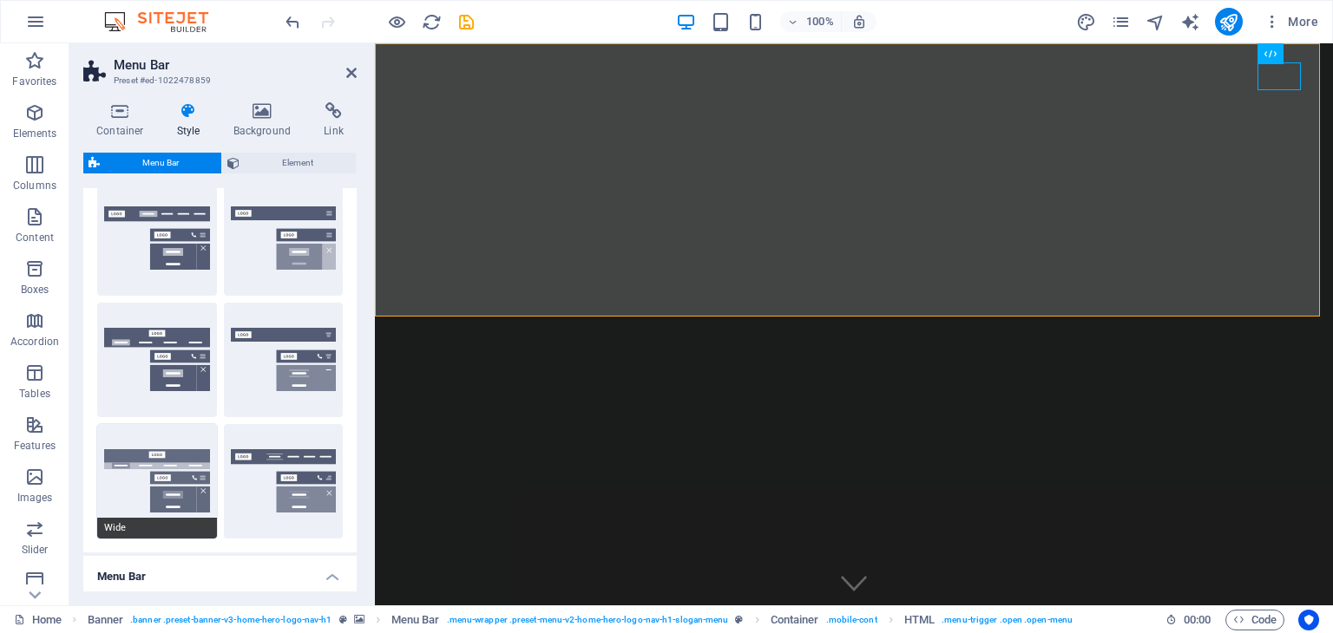
type input "0.3"
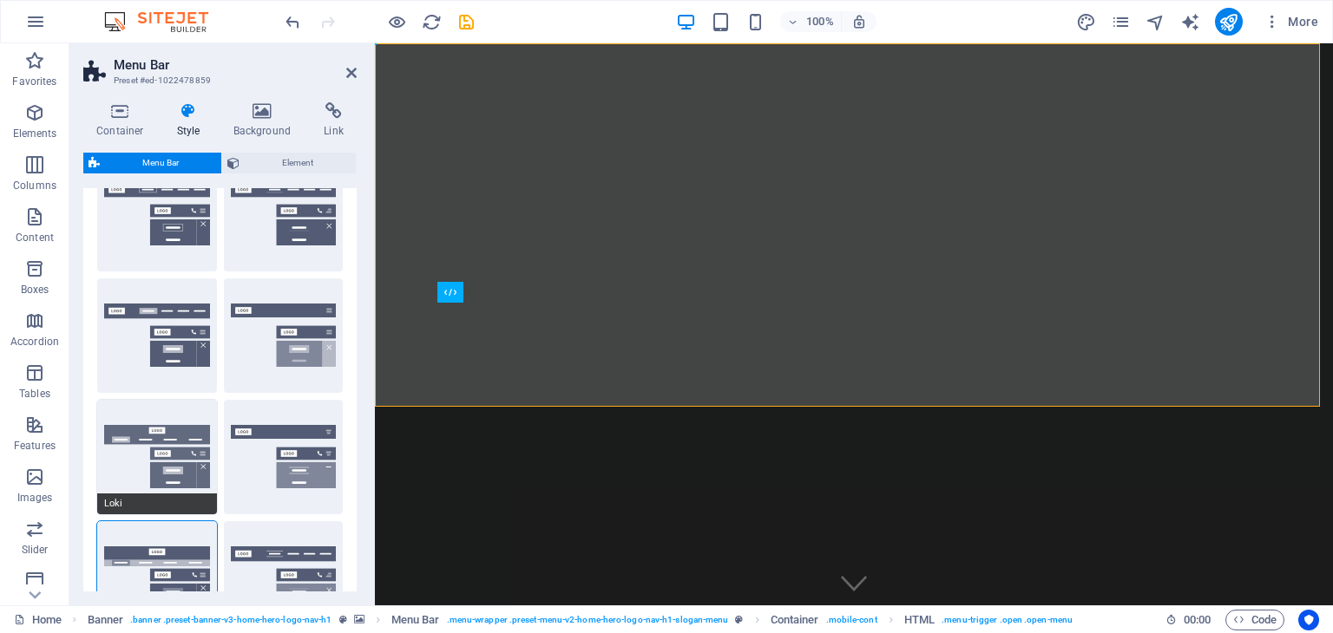
scroll to position [0, 0]
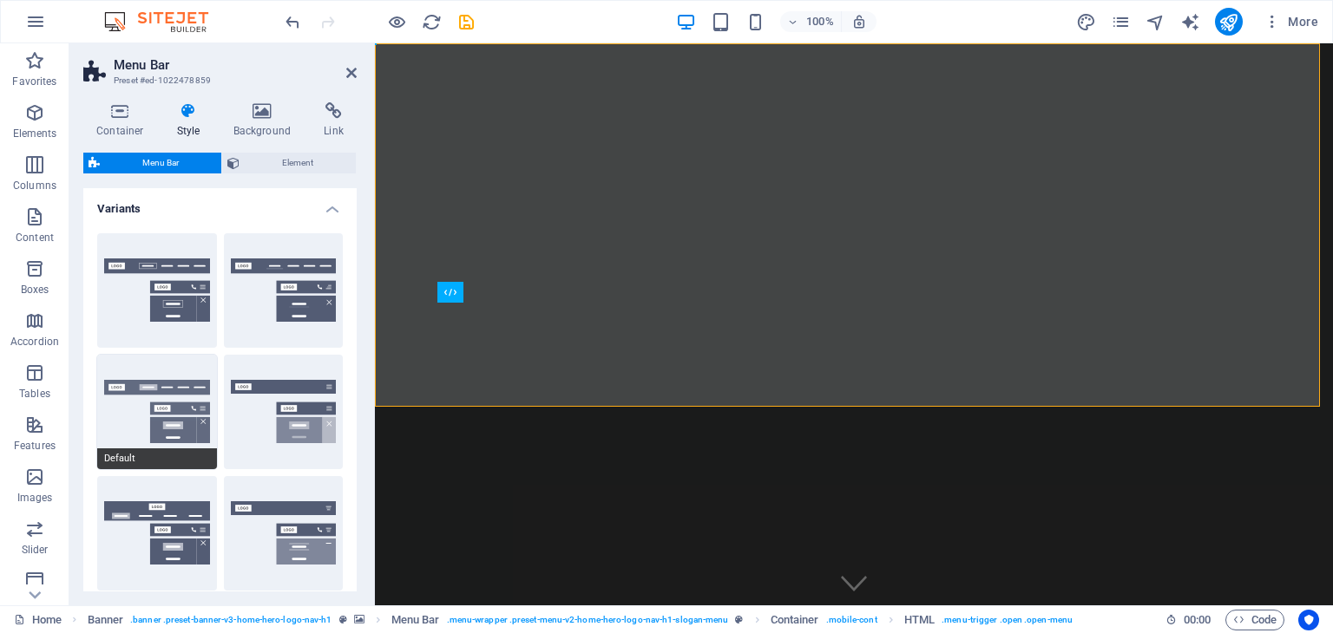
click at [134, 403] on button "Default" at bounding box center [157, 412] width 120 height 115
type input "1"
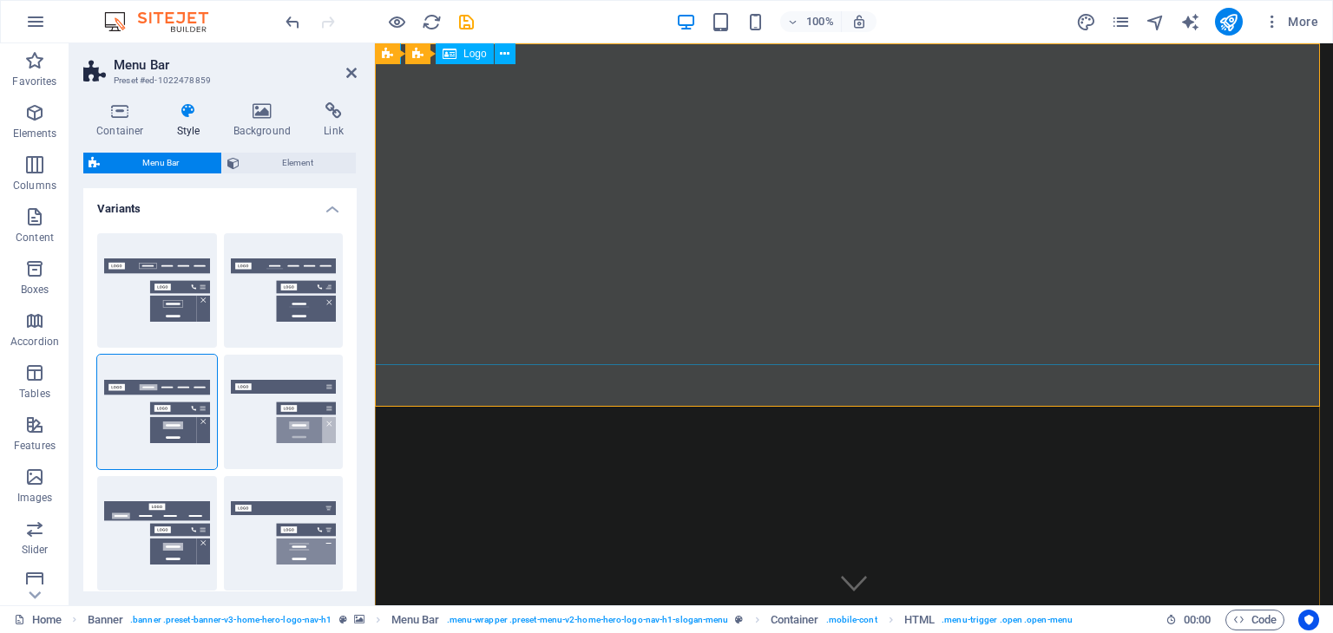
click at [438, 56] on span "Menu Bar" at bounding box center [452, 54] width 45 height 10
click at [462, 55] on div "Logo" at bounding box center [465, 53] width 58 height 21
click at [503, 55] on icon at bounding box center [505, 54] width 10 height 18
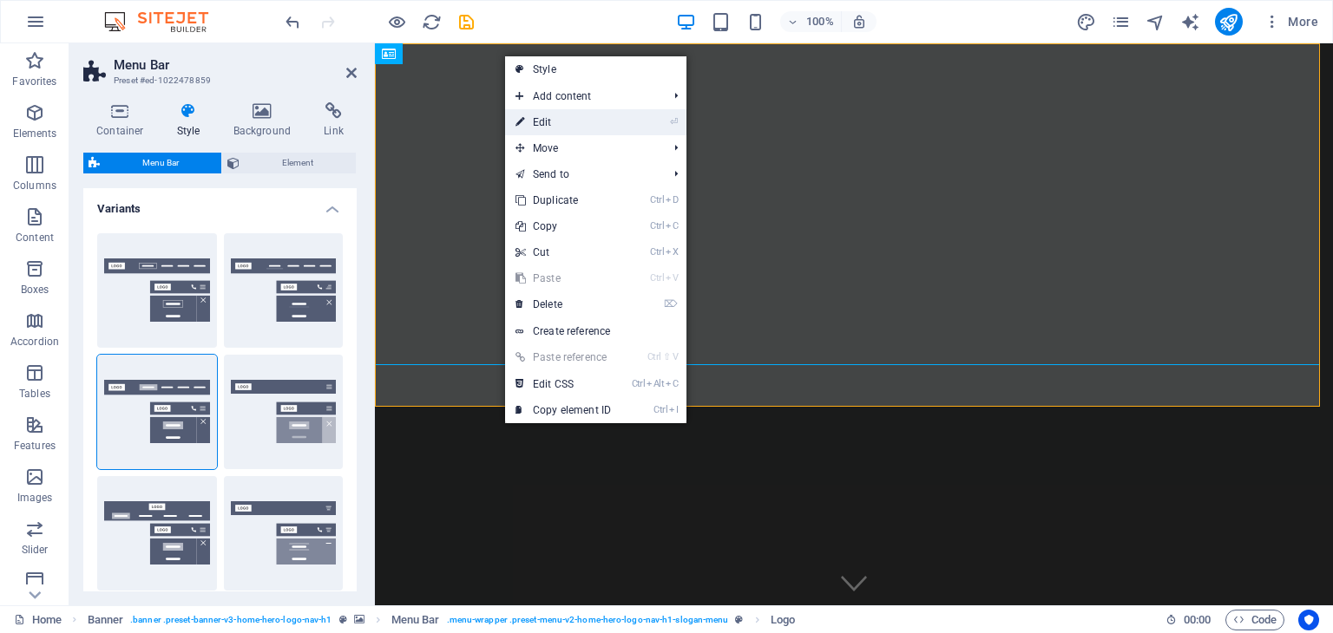
click at [563, 114] on link "⏎ Edit" at bounding box center [563, 122] width 116 height 26
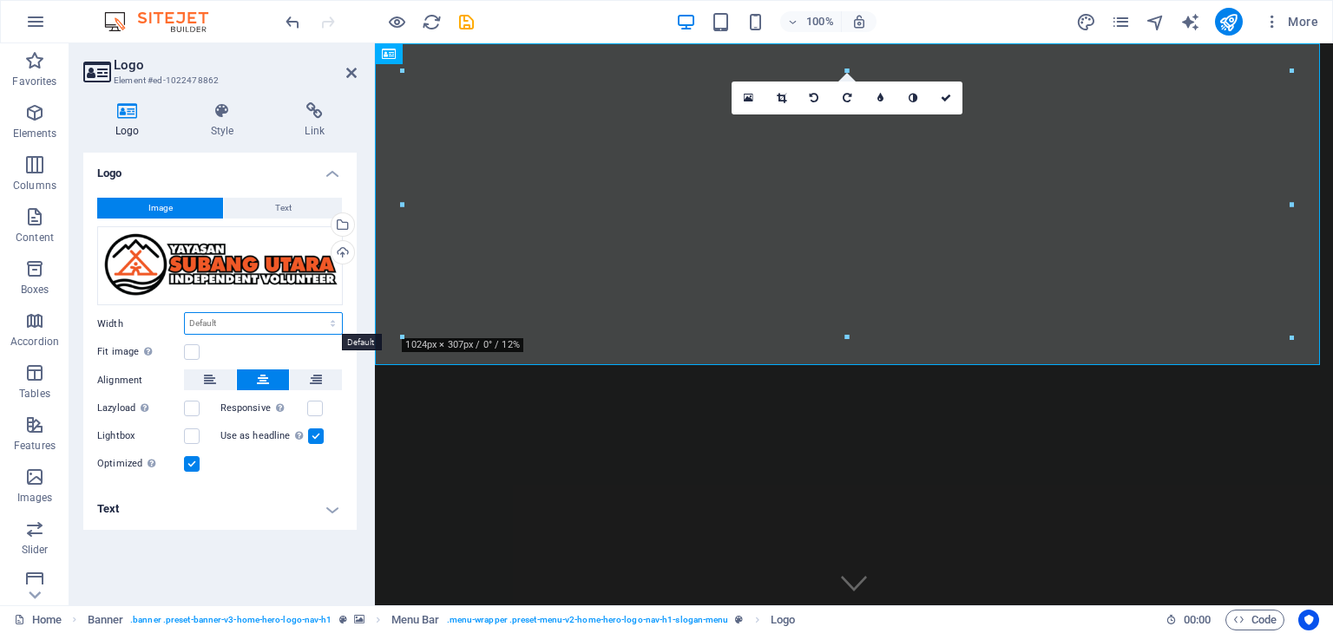
click at [292, 326] on select "Default auto px rem % em vh vw" at bounding box center [263, 323] width 157 height 21
select select "px"
click at [318, 313] on select "Default auto px rem % em vh vw" at bounding box center [263, 323] width 157 height 21
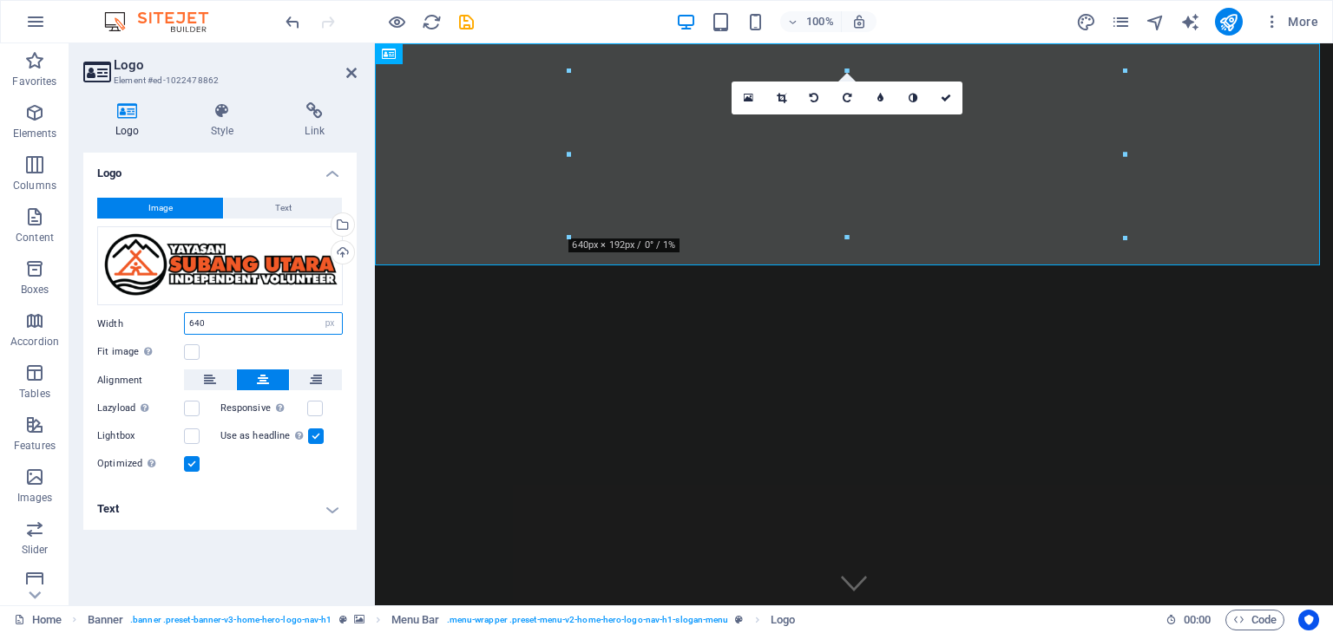
drag, startPoint x: 208, startPoint y: 324, endPoint x: 179, endPoint y: 324, distance: 29.5
click at [179, 324] on div "Width 640 Default auto px rem % em vh vw" at bounding box center [220, 323] width 246 height 23
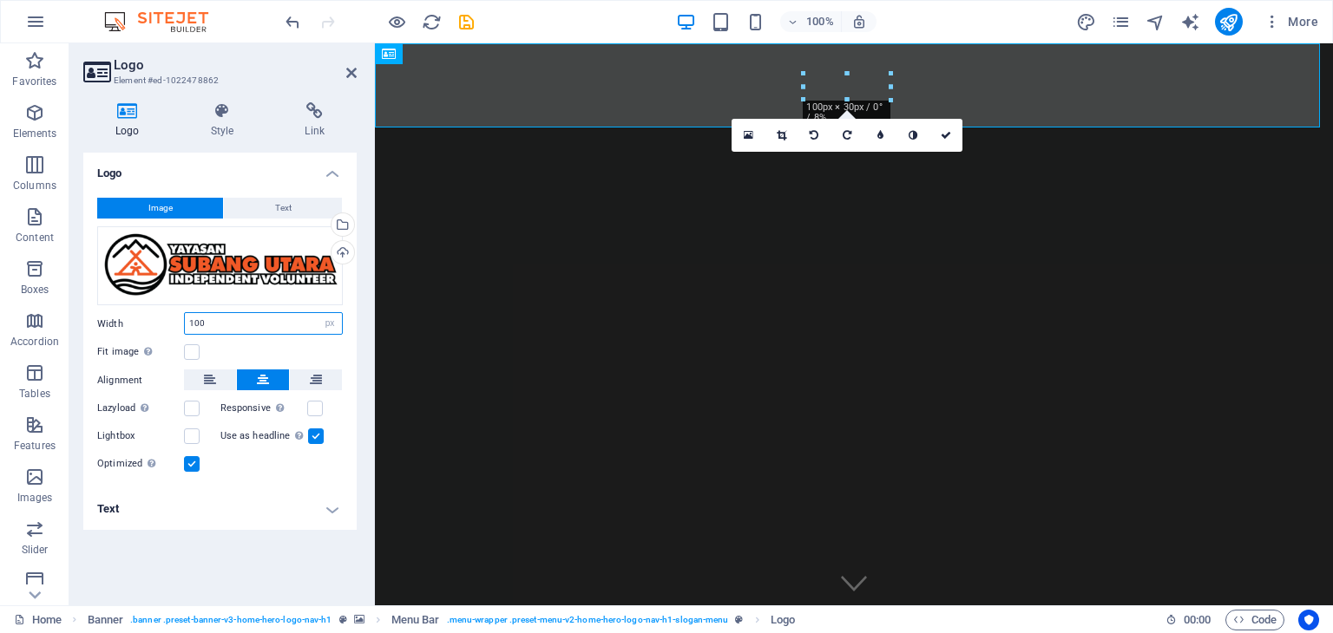
drag, startPoint x: 193, startPoint y: 324, endPoint x: 175, endPoint y: 323, distance: 17.4
click at [177, 323] on div "Width 100 Default auto px rem % em vh vw" at bounding box center [220, 323] width 246 height 23
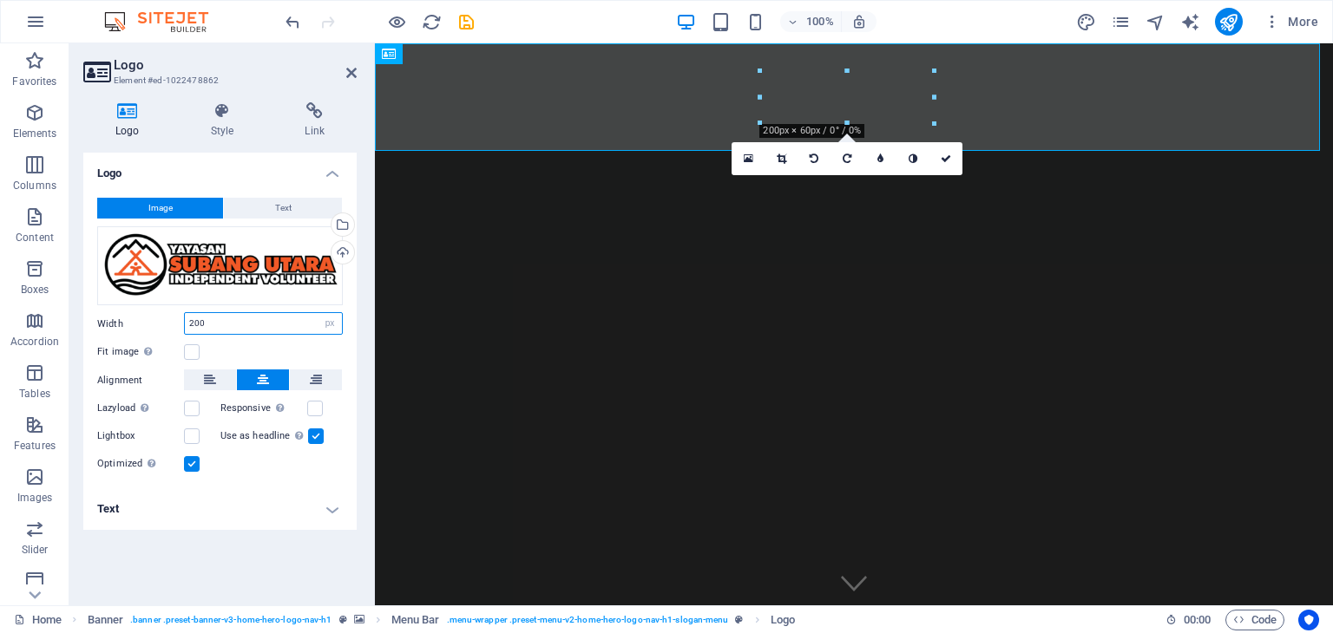
drag, startPoint x: 190, startPoint y: 324, endPoint x: 213, endPoint y: 327, distance: 23.7
click at [213, 327] on input "200" at bounding box center [263, 323] width 157 height 21
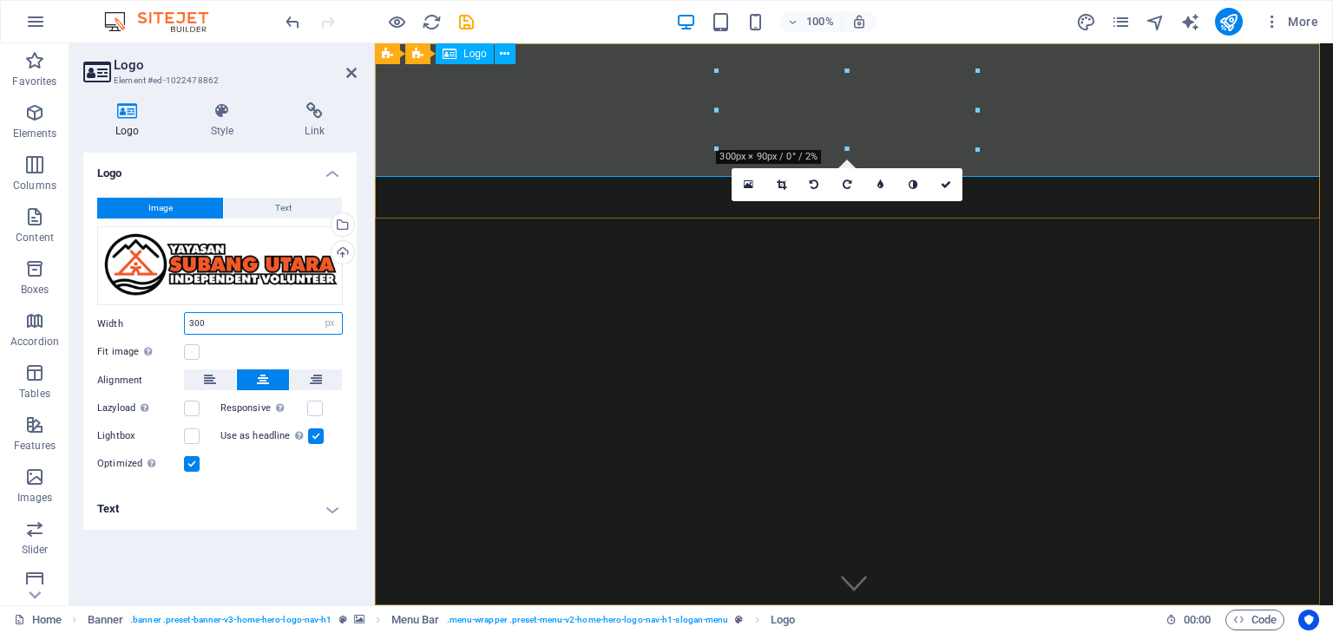
type input "300"
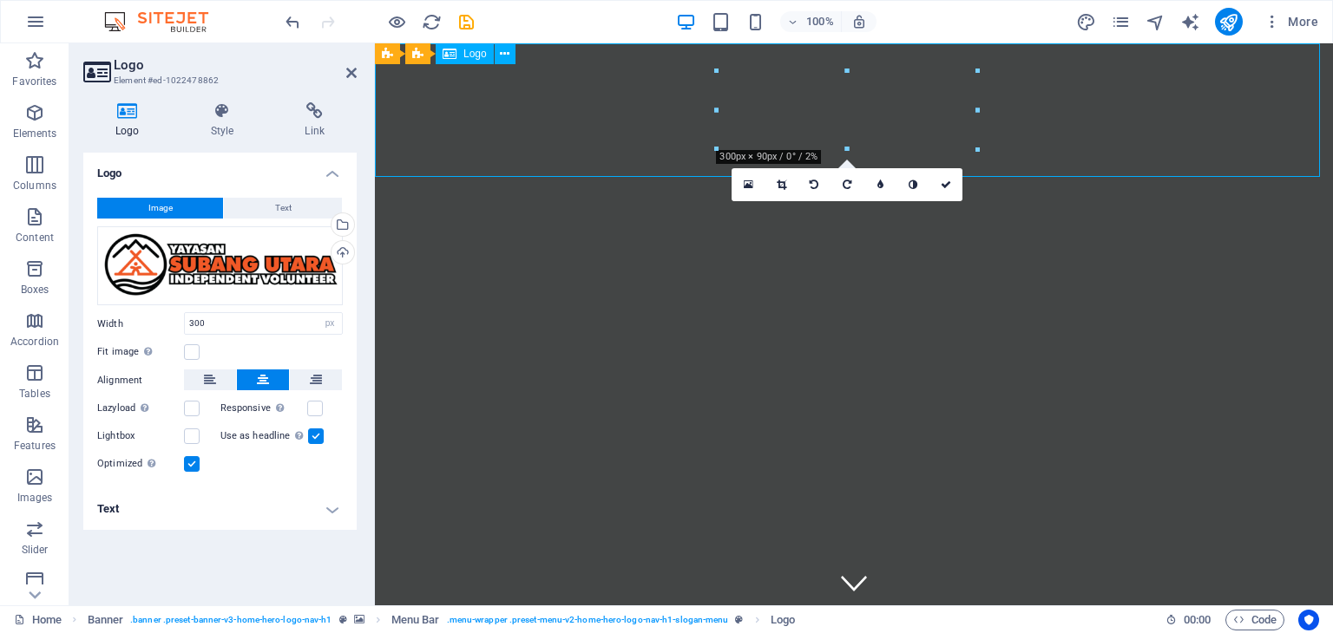
drag, startPoint x: 818, startPoint y: 109, endPoint x: 744, endPoint y: 105, distance: 73.9
drag, startPoint x: 750, startPoint y: 106, endPoint x: 711, endPoint y: 107, distance: 39.1
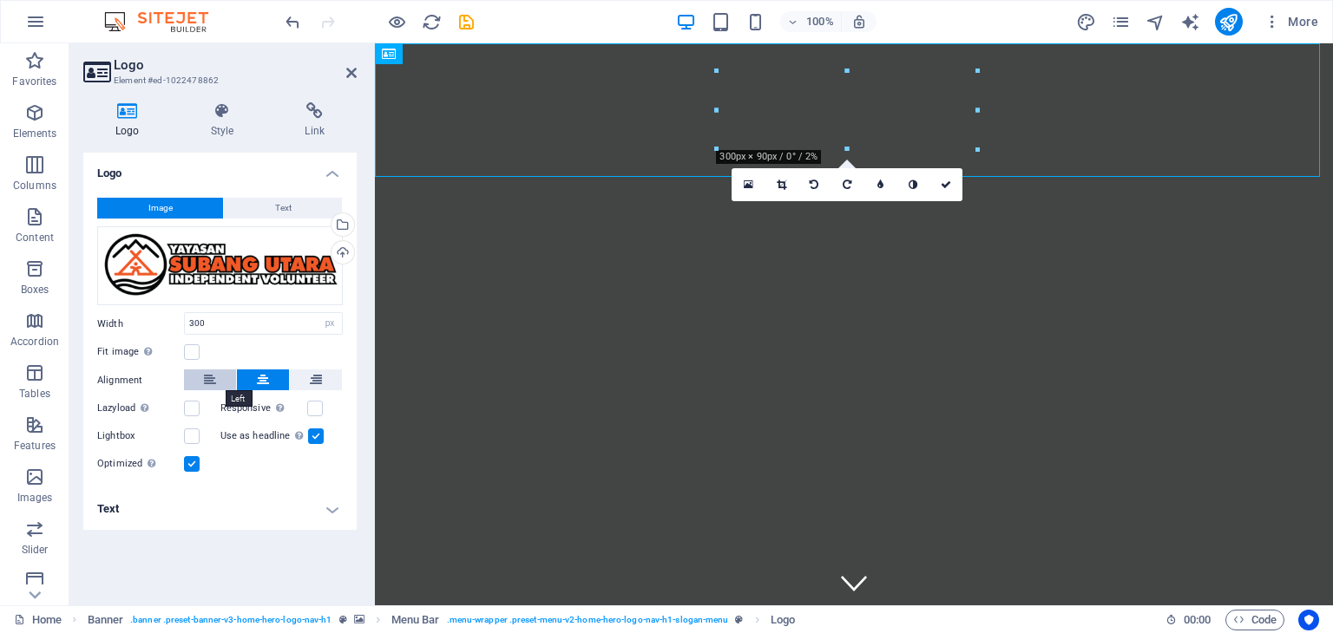
click at [208, 379] on icon at bounding box center [210, 380] width 12 height 21
click at [311, 407] on label at bounding box center [315, 409] width 16 height 16
click at [0, 0] on input "Responsive Automatically load retina image and smartphone optimized sizes." at bounding box center [0, 0] width 0 height 0
click at [260, 379] on icon at bounding box center [263, 380] width 12 height 21
click at [188, 351] on label at bounding box center [192, 352] width 16 height 16
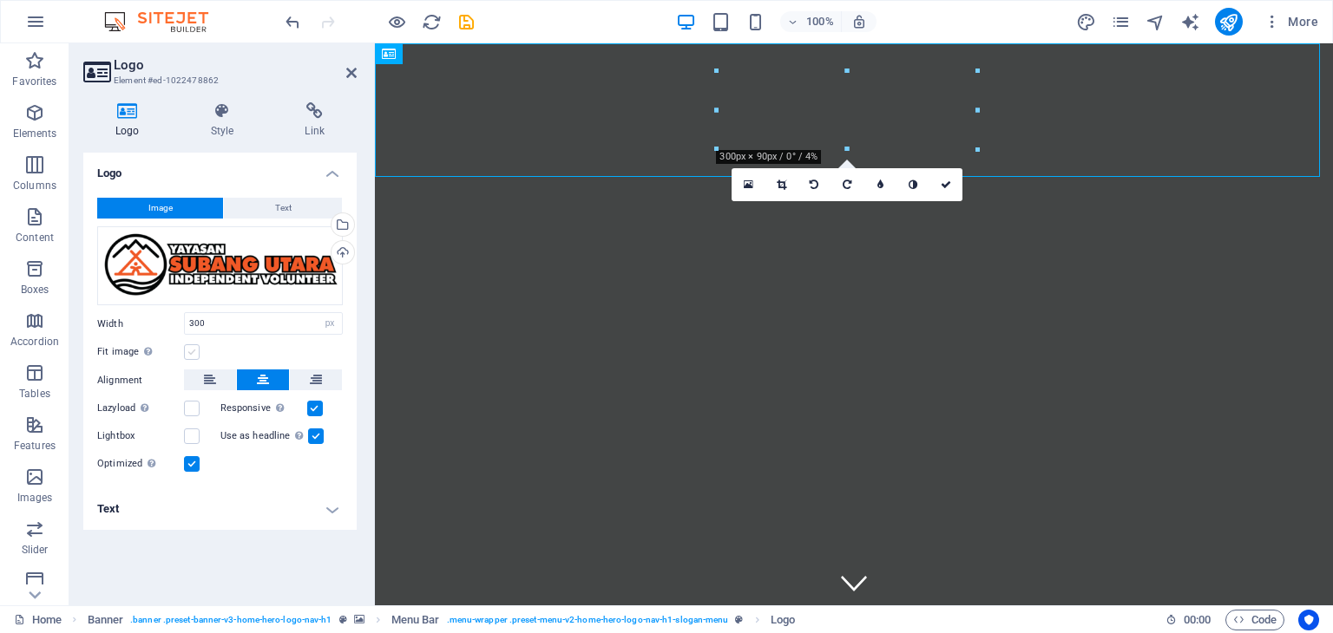
click at [0, 0] on input "Fit image Automatically fit image to a fixed width and height" at bounding box center [0, 0] width 0 height 0
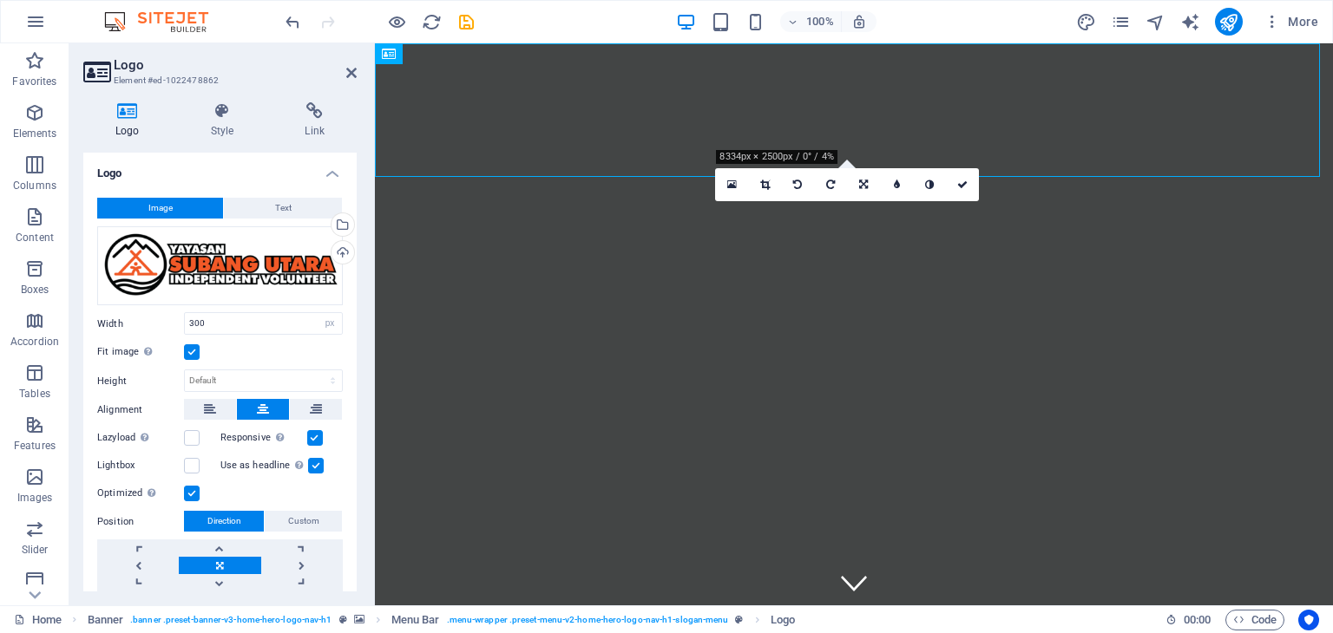
click at [188, 351] on label at bounding box center [192, 352] width 16 height 16
click at [0, 0] on input "Fit image Automatically fit image to a fixed width and height" at bounding box center [0, 0] width 0 height 0
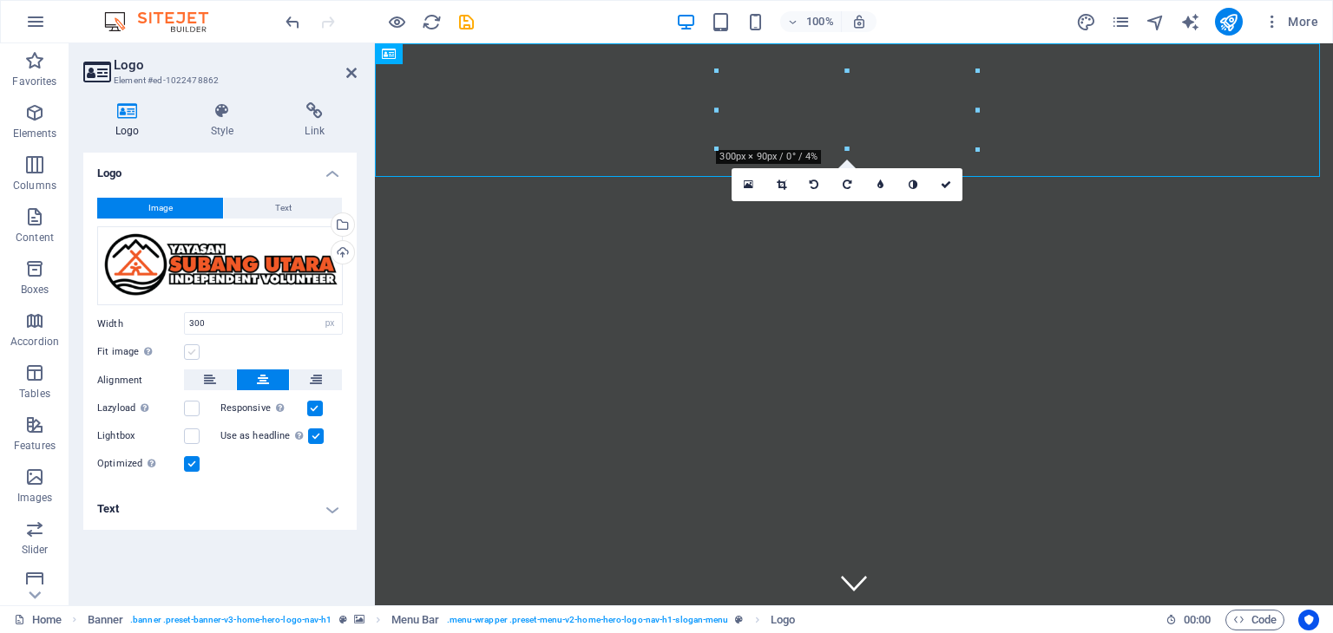
click at [188, 351] on label at bounding box center [192, 352] width 16 height 16
click at [0, 0] on input "Fit image Automatically fit image to a fixed width and height" at bounding box center [0, 0] width 0 height 0
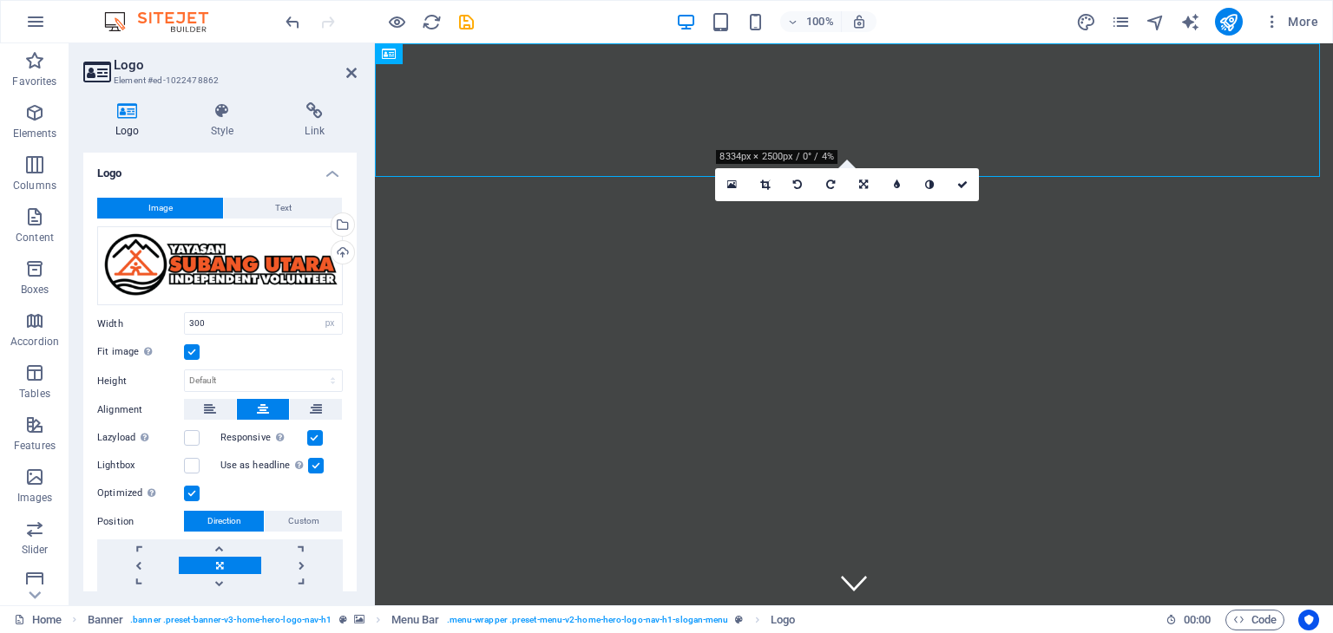
click at [188, 351] on label at bounding box center [192, 352] width 16 height 16
click at [0, 0] on input "Fit image Automatically fit image to a fixed width and height" at bounding box center [0, 0] width 0 height 0
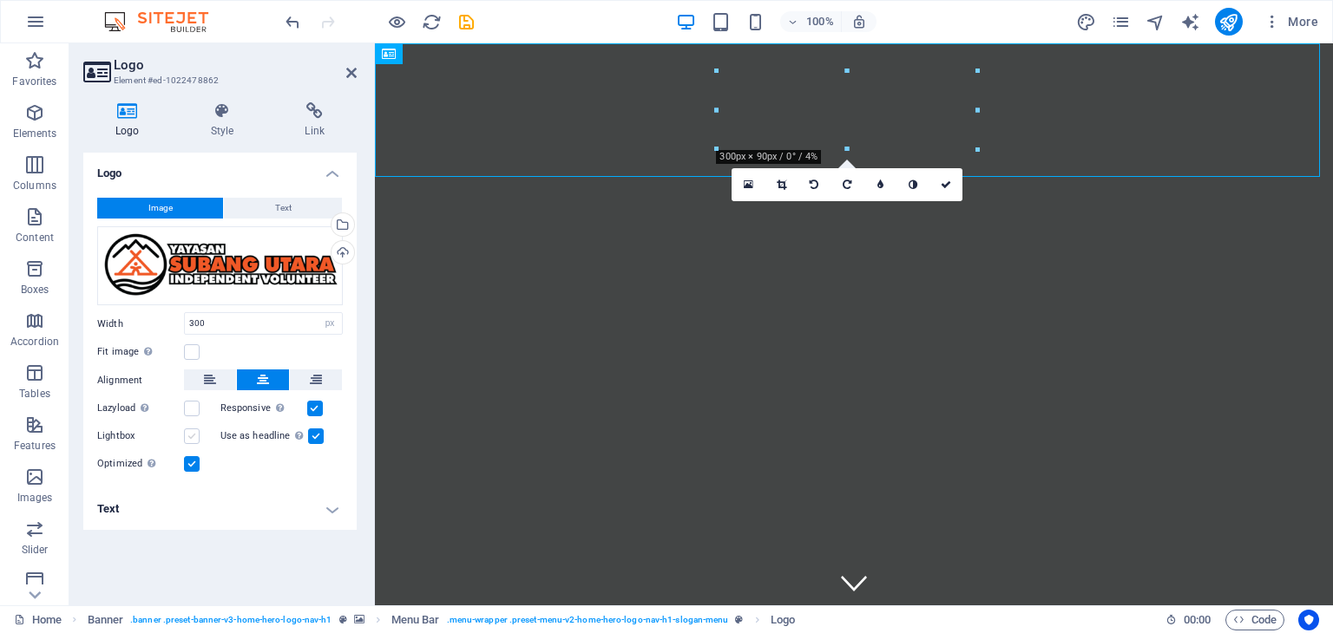
click at [187, 438] on label at bounding box center [192, 437] width 16 height 16
click at [0, 0] on input "Lightbox" at bounding box center [0, 0] width 0 height 0
click at [193, 407] on label at bounding box center [192, 409] width 16 height 16
click at [0, 0] on input "Lazyload Loading images after the page loads improves page speed." at bounding box center [0, 0] width 0 height 0
click at [194, 410] on label at bounding box center [192, 409] width 16 height 16
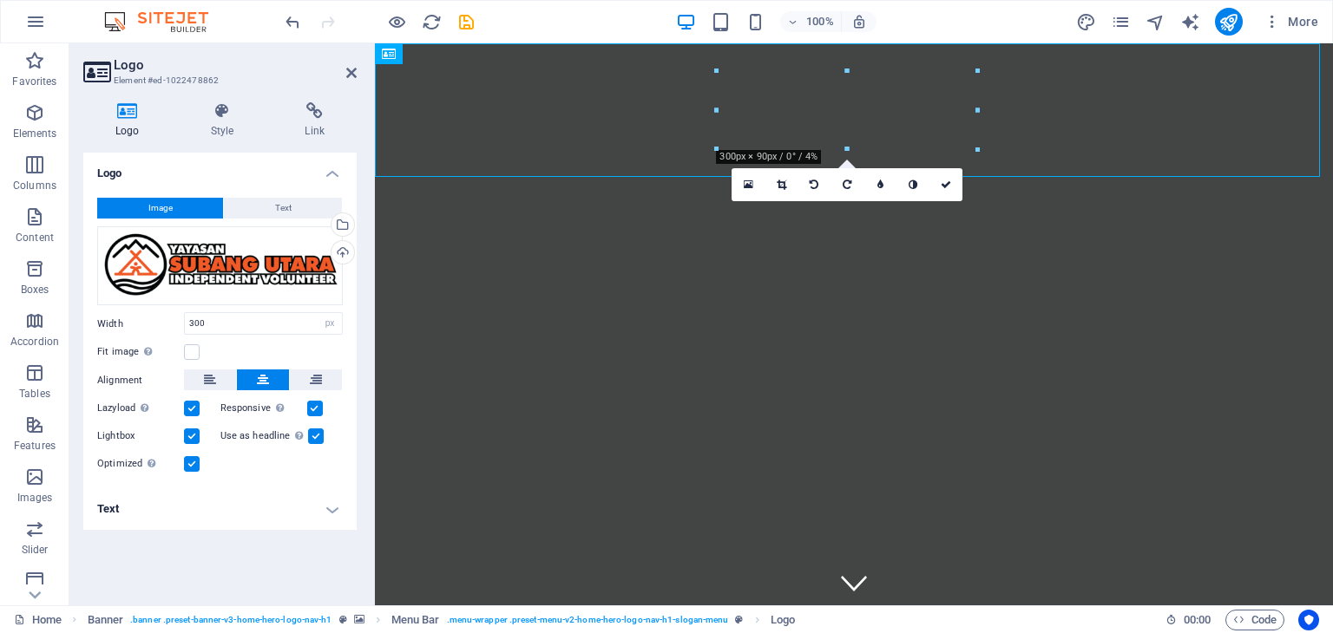
click at [0, 0] on input "Lazyload Loading images after the page loads improves page speed." at bounding box center [0, 0] width 0 height 0
click at [271, 480] on div "Image Text Drag files here, click to choose files or select files from Files or…" at bounding box center [219, 336] width 273 height 305
click at [219, 117] on icon at bounding box center [223, 110] width 88 height 17
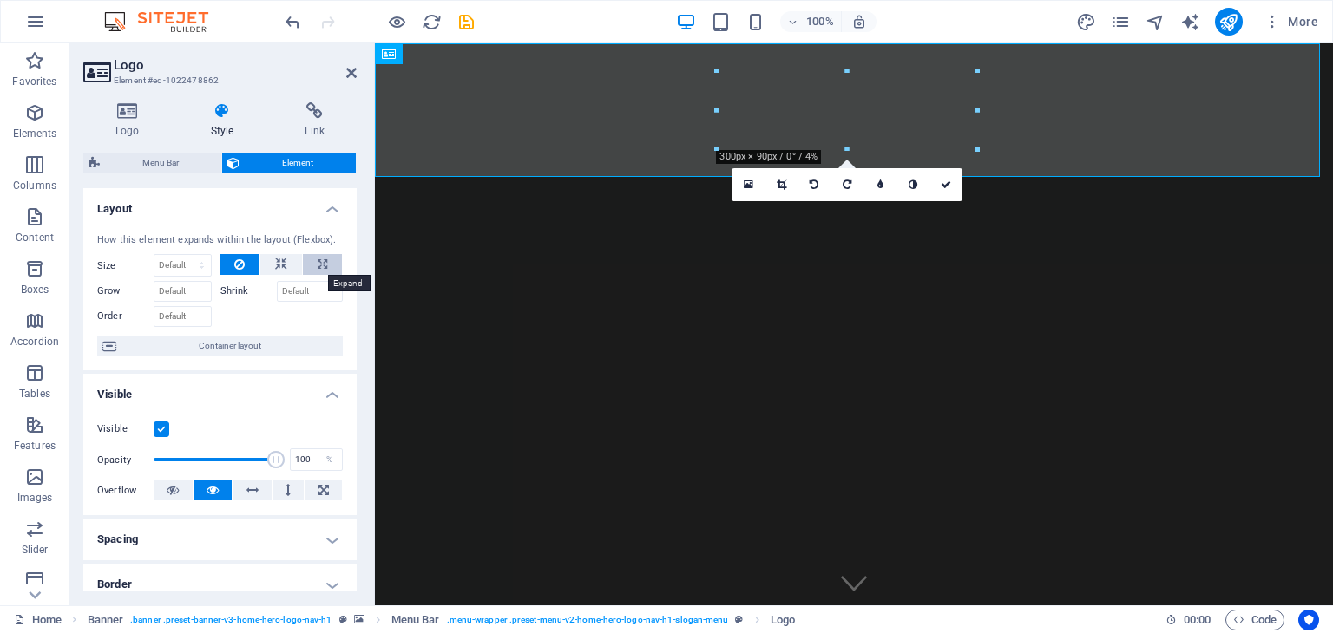
click at [311, 267] on button at bounding box center [322, 264] width 39 height 21
type input "100"
select select "%"
click at [279, 264] on icon at bounding box center [281, 264] width 12 height 21
select select "DISABLED_OPTION_VALUE"
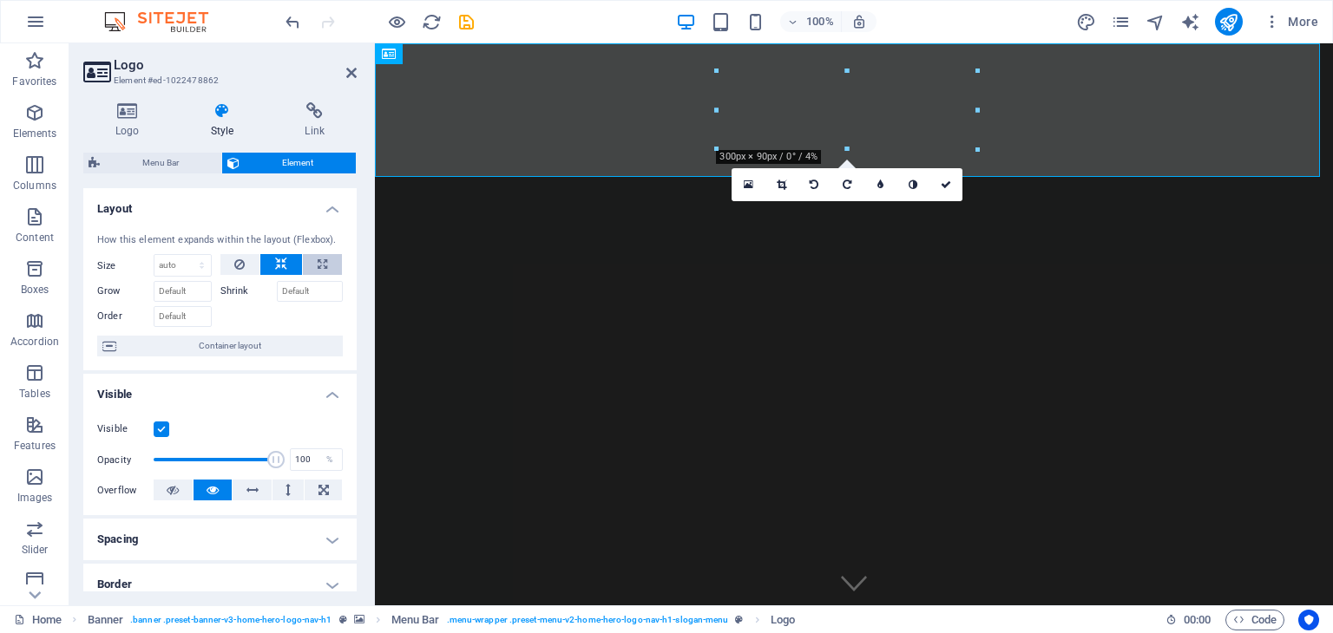
click at [310, 263] on button at bounding box center [322, 264] width 39 height 21
type input "100"
select select "%"
click at [264, 321] on div at bounding box center [281, 314] width 123 height 25
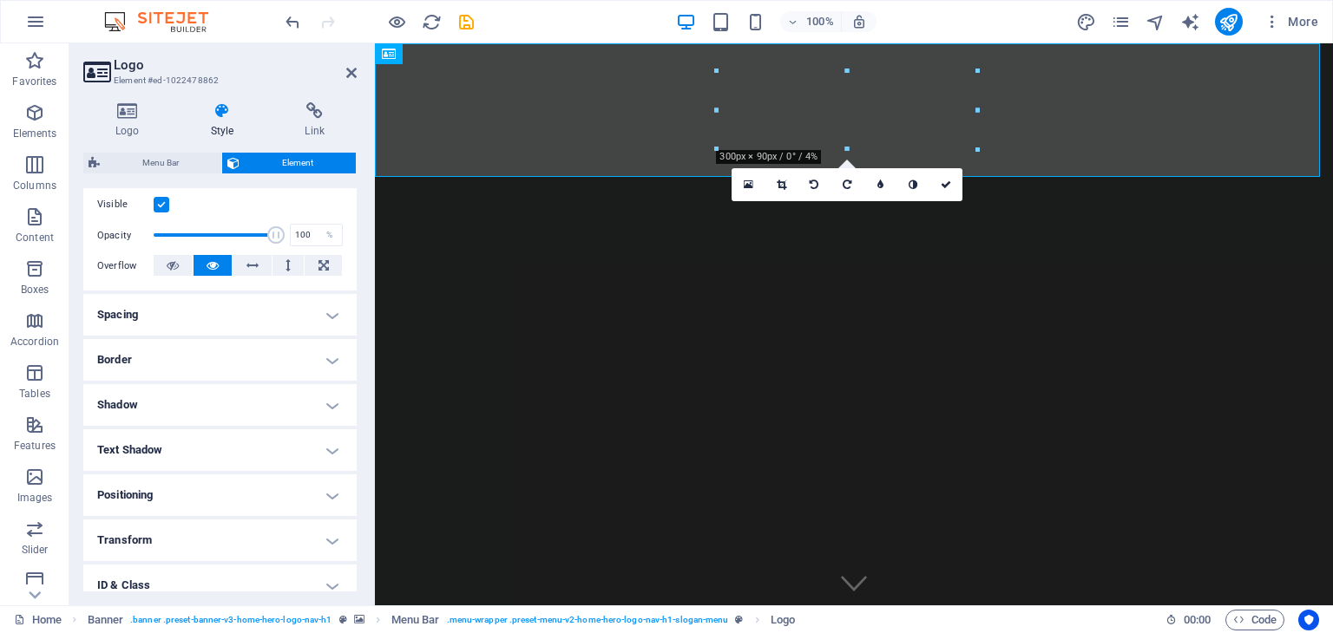
scroll to position [260, 0]
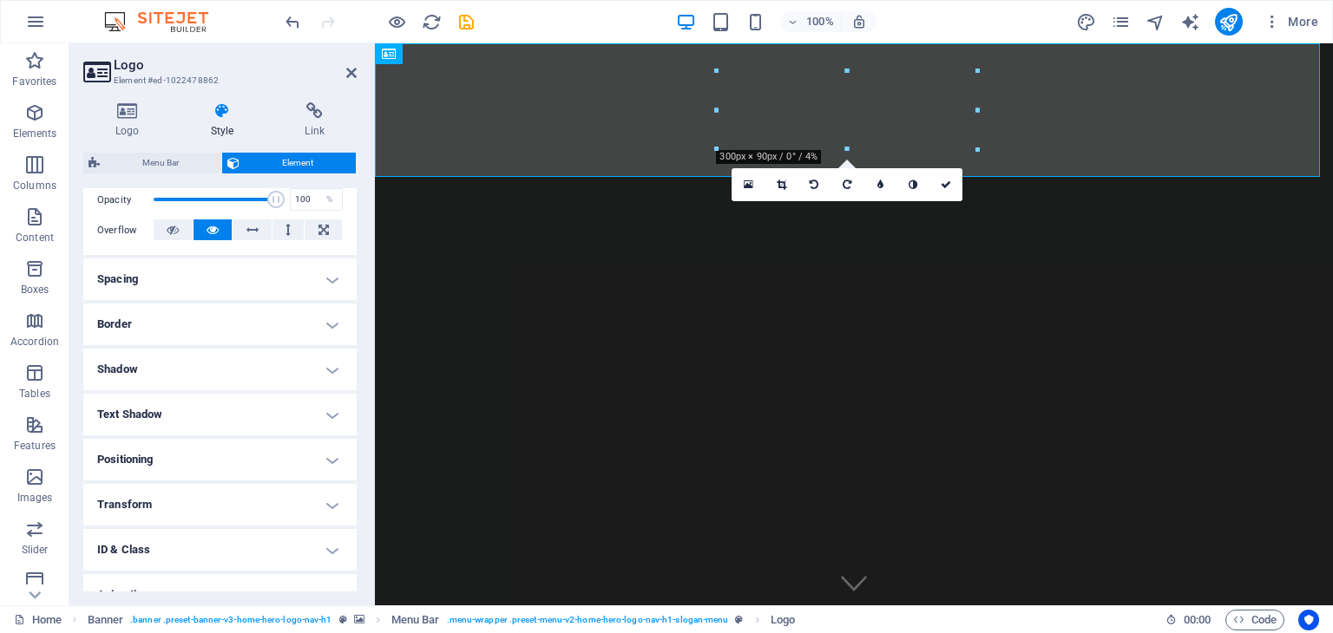
click at [215, 461] on h4 "Positioning" at bounding box center [219, 460] width 273 height 42
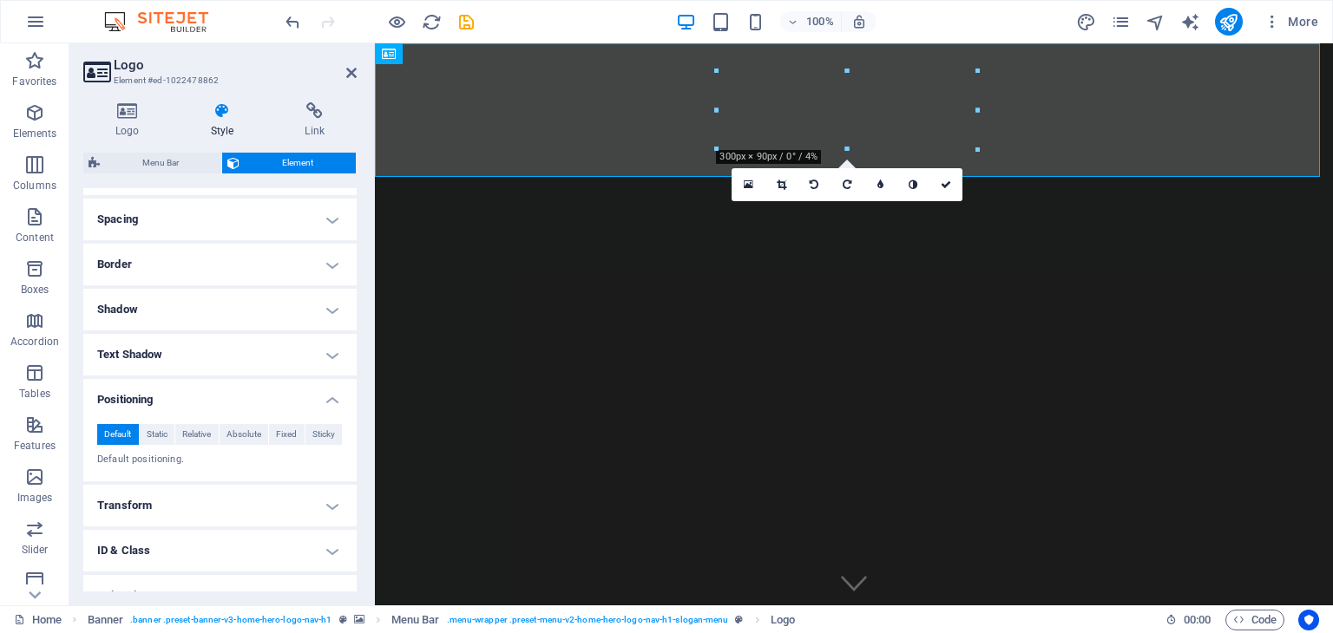
scroll to position [390, 0]
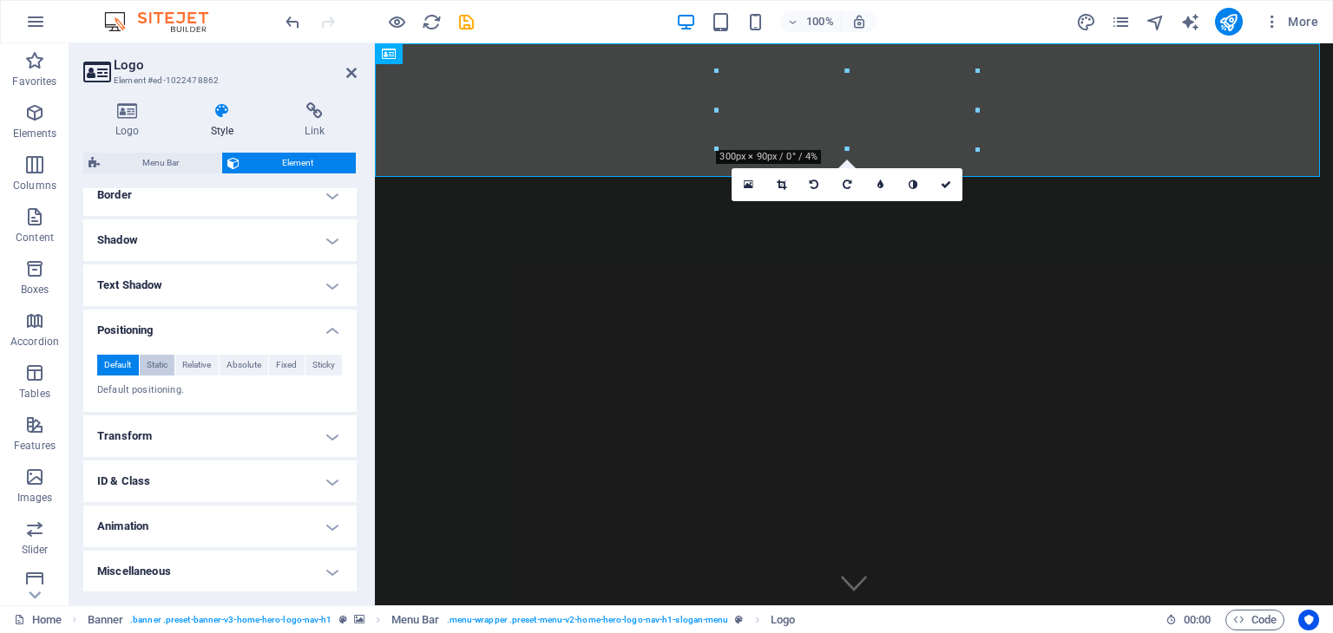
click at [160, 369] on span "Static" at bounding box center [157, 365] width 21 height 21
click at [201, 366] on span "Relative" at bounding box center [196, 365] width 29 height 21
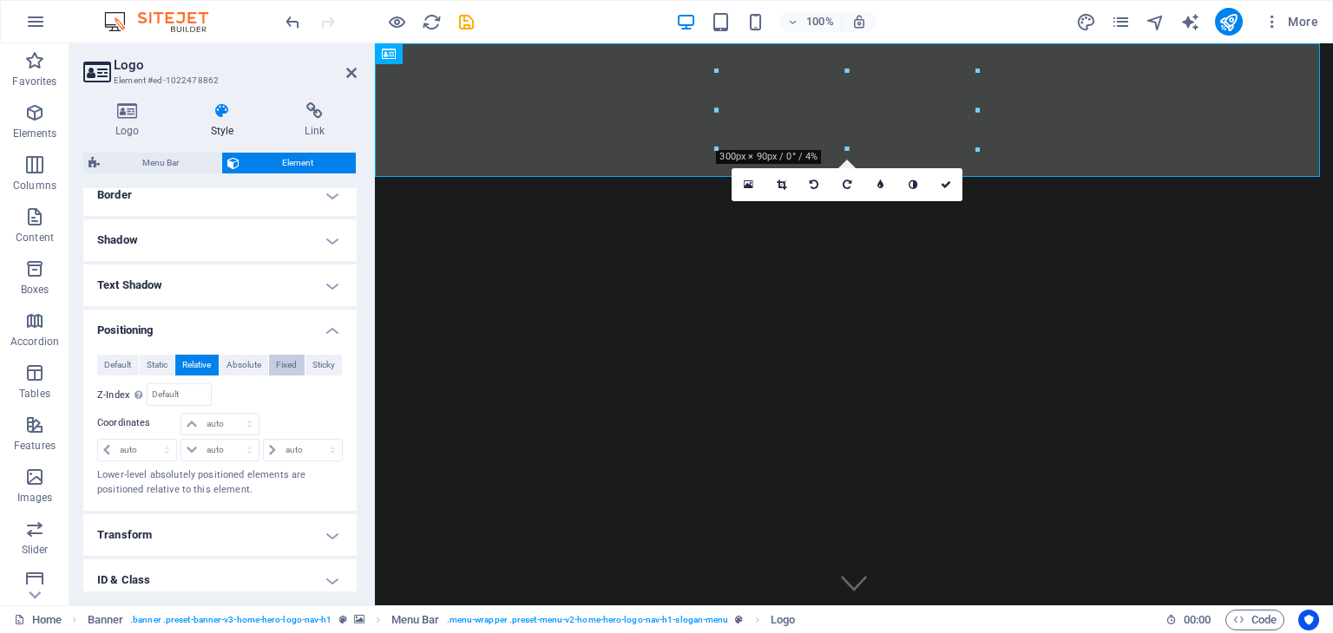
click at [282, 362] on span "Fixed" at bounding box center [286, 365] width 21 height 21
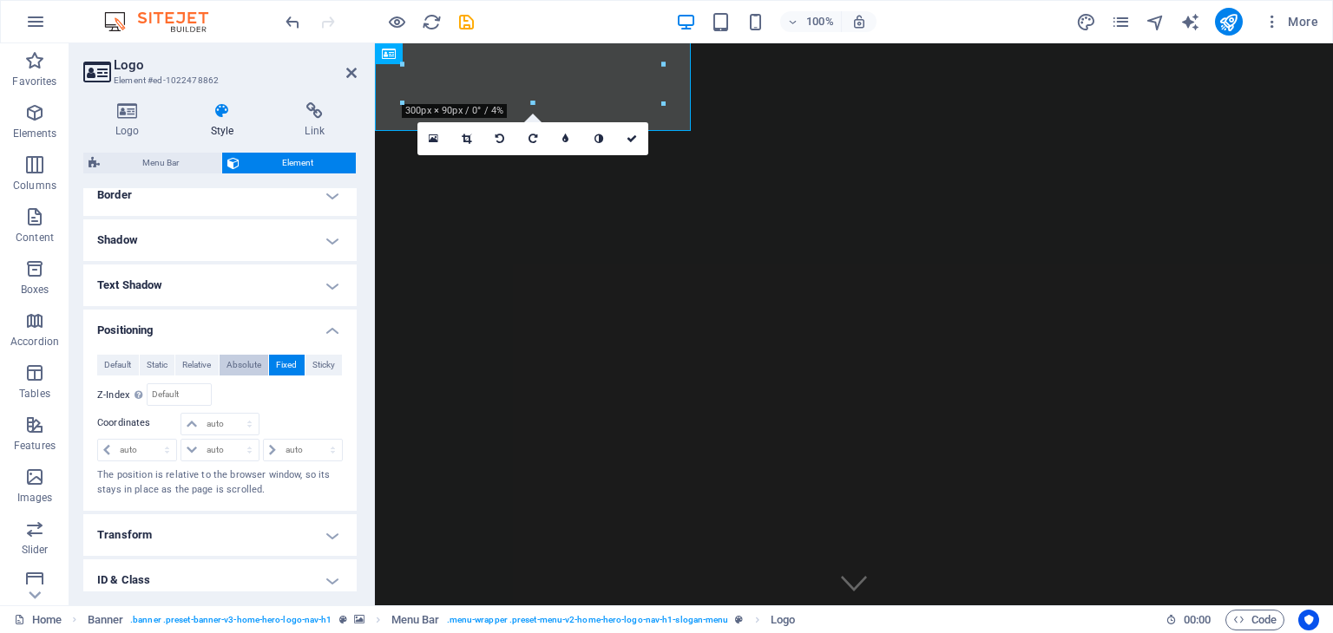
click at [245, 369] on span "Absolute" at bounding box center [243, 365] width 35 height 21
click at [197, 367] on span "Relative" at bounding box center [196, 365] width 29 height 21
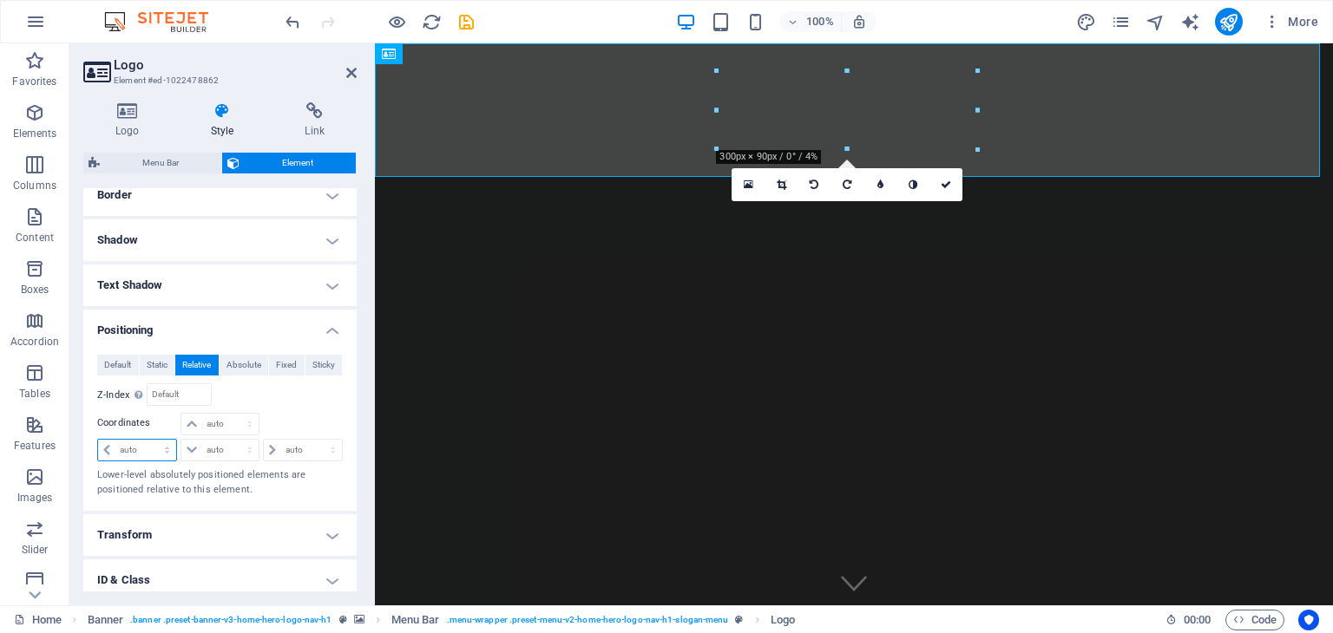
click at [104, 446] on select "auto px rem % em" at bounding box center [137, 450] width 78 height 21
select select "px"
click at [151, 440] on select "auto px rem % em" at bounding box center [137, 450] width 78 height 21
drag, startPoint x: 142, startPoint y: 445, endPoint x: 111, endPoint y: 442, distance: 31.4
click at [111, 442] on div "-13 auto px rem % em" at bounding box center [137, 450] width 80 height 23
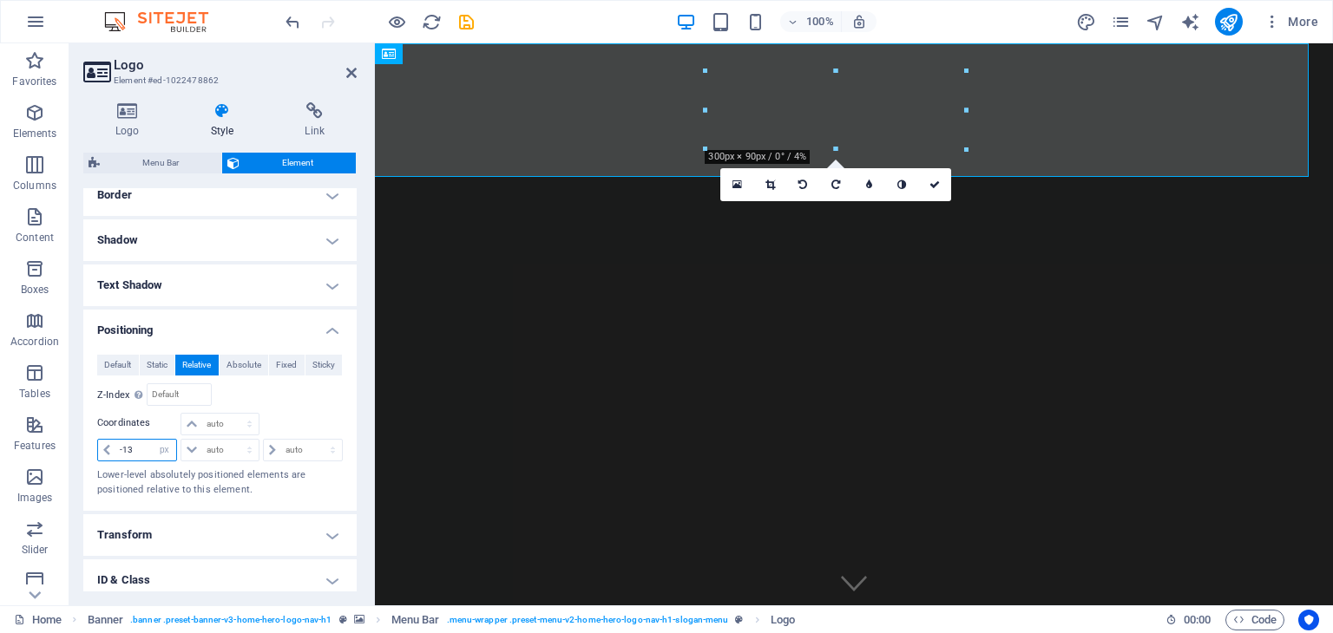
type input "0"
click at [288, 403] on div "Relative to #ed-1022478859" at bounding box center [281, 394] width 123 height 23
click at [108, 448] on icon at bounding box center [106, 450] width 7 height 10
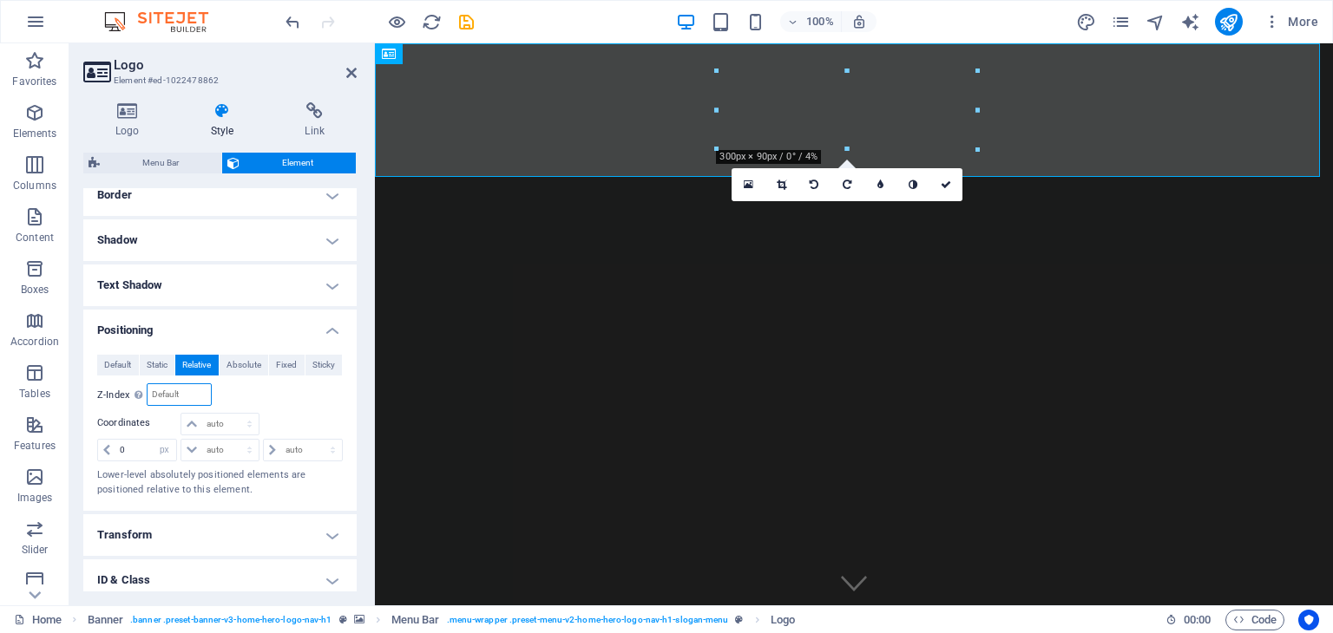
click at [175, 395] on input "number" at bounding box center [178, 394] width 62 height 21
click at [271, 404] on div "Relative to #ed-1022478859" at bounding box center [281, 394] width 123 height 23
click at [241, 362] on span "Absolute" at bounding box center [243, 365] width 35 height 21
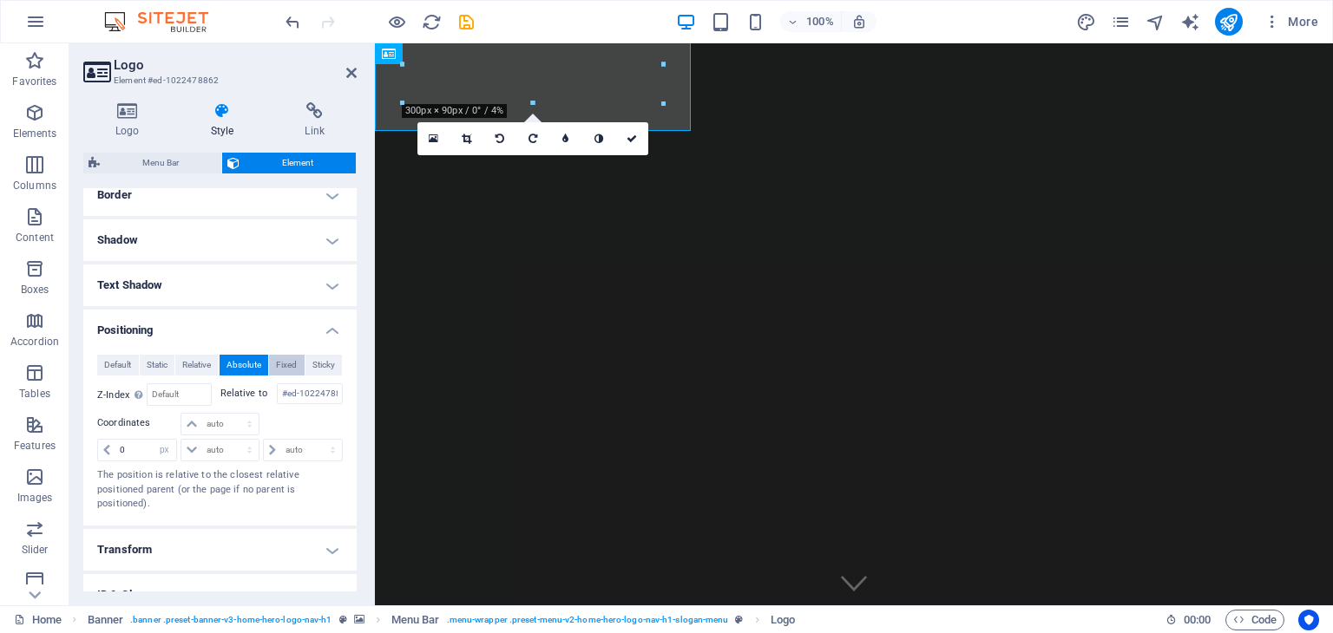
click at [278, 369] on span "Fixed" at bounding box center [286, 365] width 21 height 21
click at [318, 367] on span "Sticky" at bounding box center [323, 365] width 23 height 21
select select "DISABLED_OPTION_VALUE"
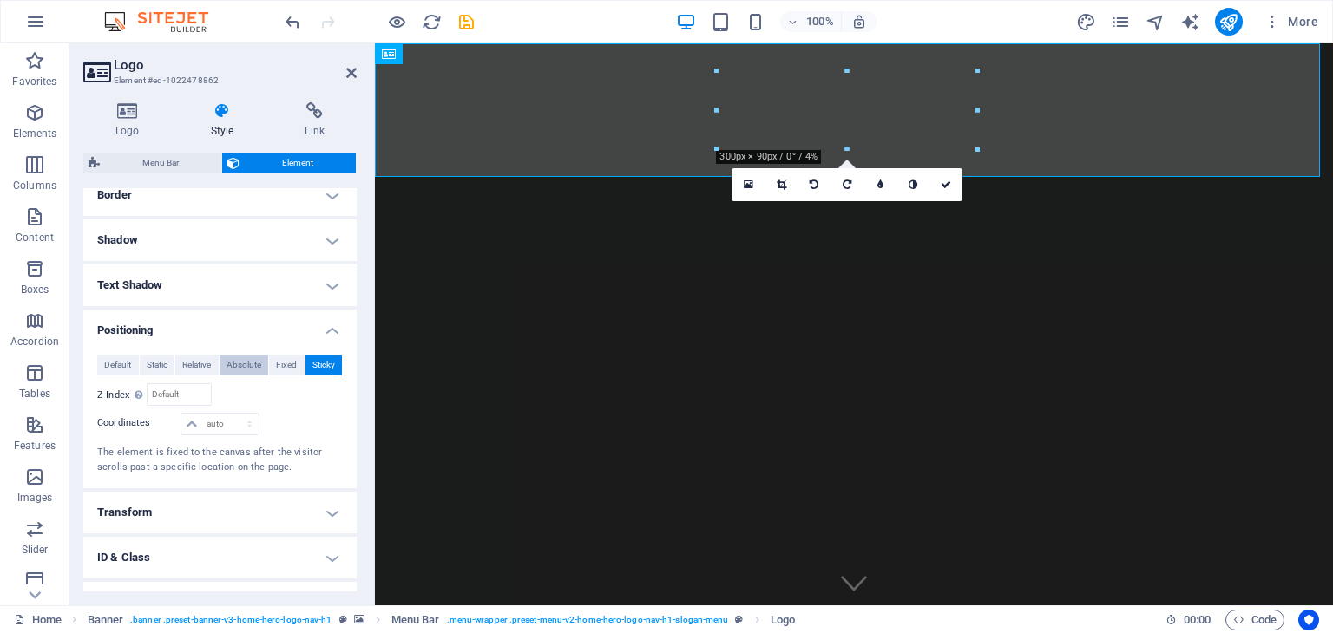
click at [245, 366] on span "Absolute" at bounding box center [243, 365] width 35 height 21
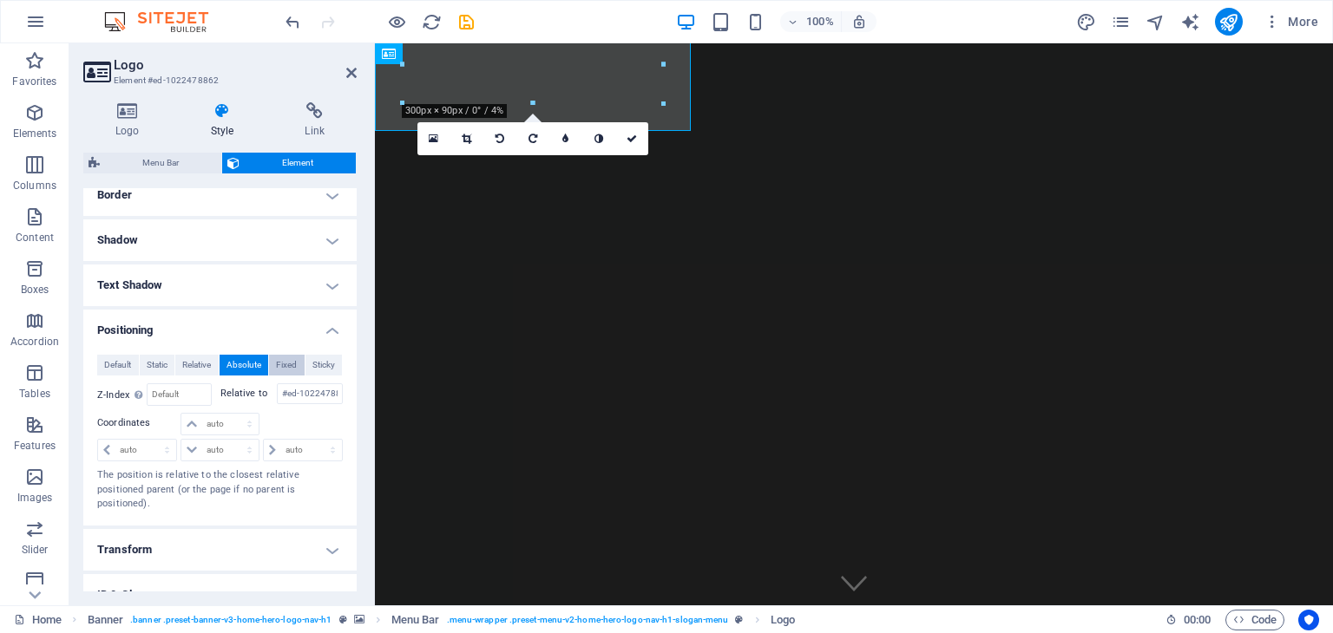
click at [281, 362] on span "Fixed" at bounding box center [286, 365] width 21 height 21
click at [255, 341] on div "Default Static Relative Absolute Fixed Sticky Z-Index Sets the order of the ele…" at bounding box center [219, 426] width 273 height 170
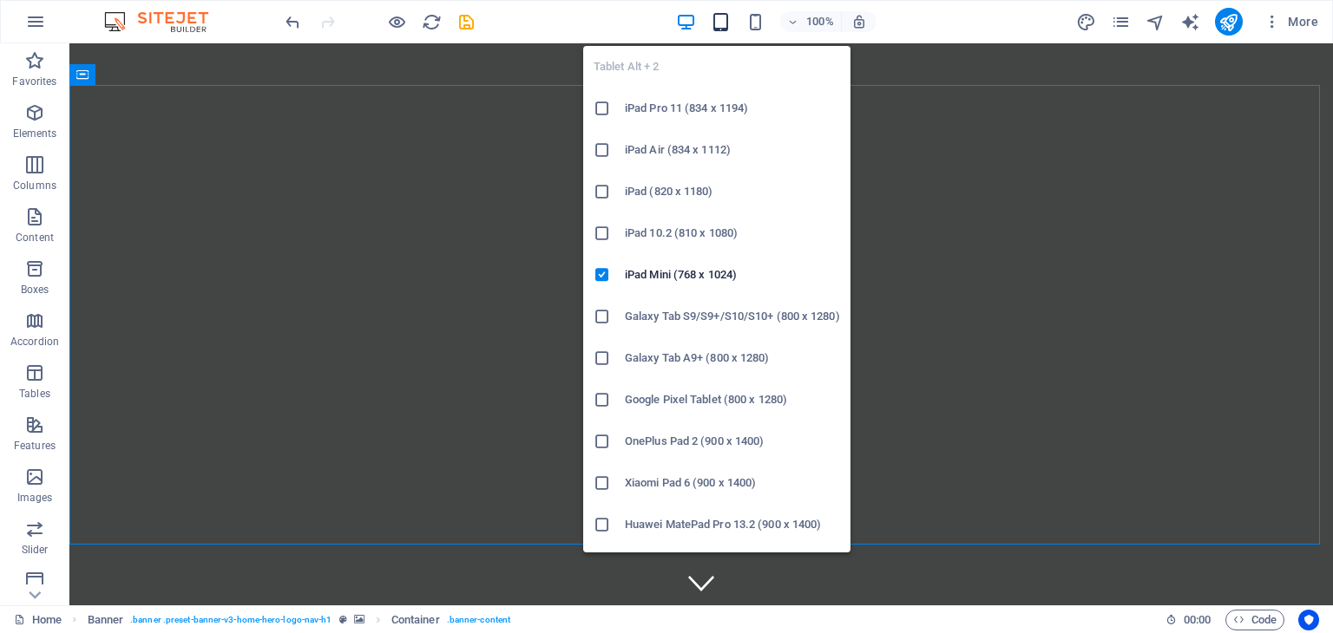
click at [719, 29] on icon "button" at bounding box center [721, 22] width 20 height 20
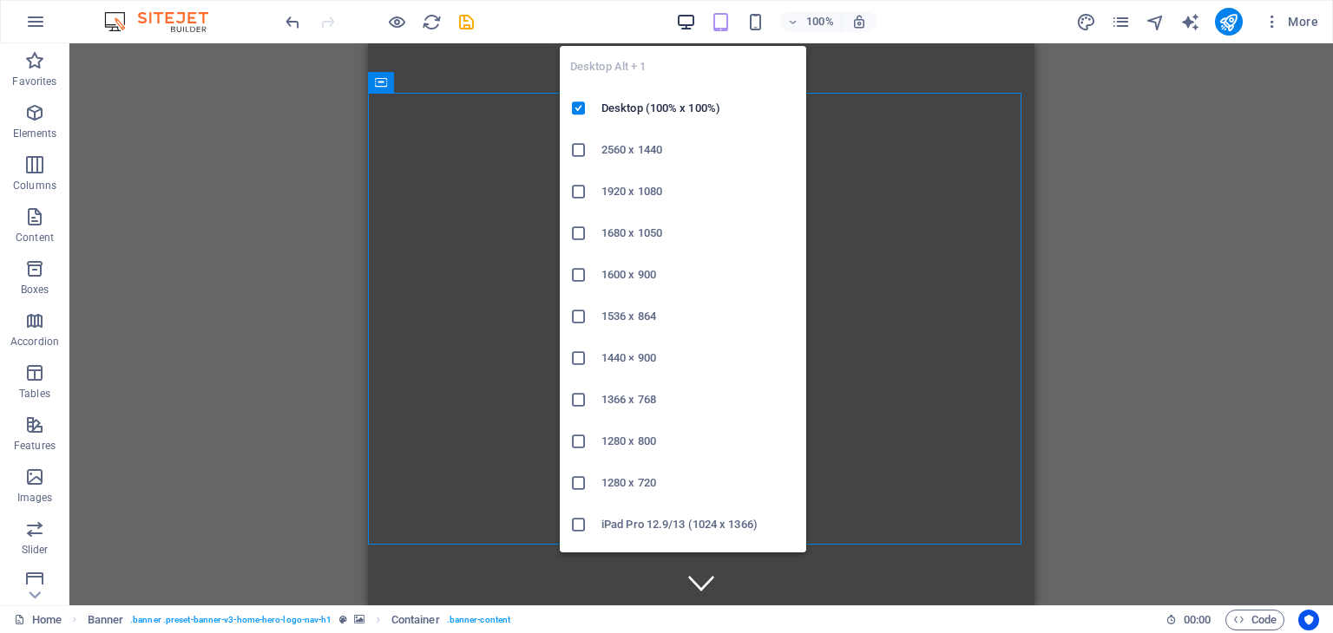
click at [687, 25] on icon "button" at bounding box center [686, 22] width 20 height 20
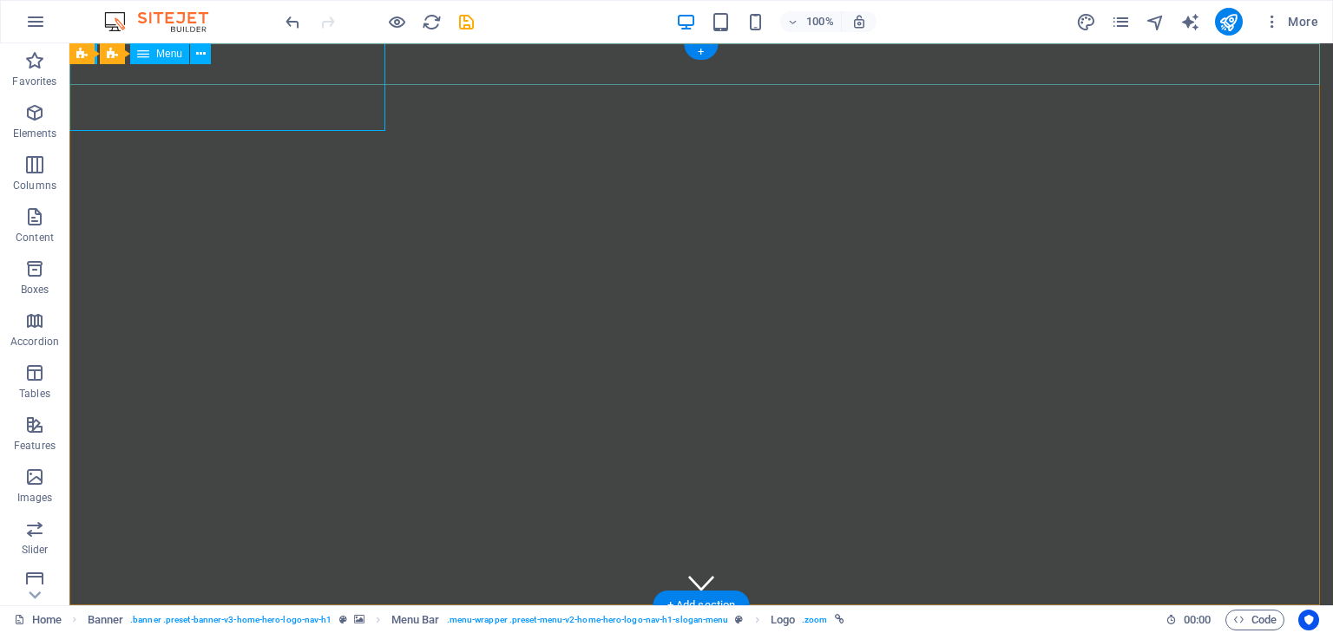
click at [826, 606] on nav "Home About Services Get Involved Contact" at bounding box center [700, 627] width 1263 height 42
click at [792, 606] on nav "Home About Services Get Involved Contact" at bounding box center [700, 627] width 1263 height 42
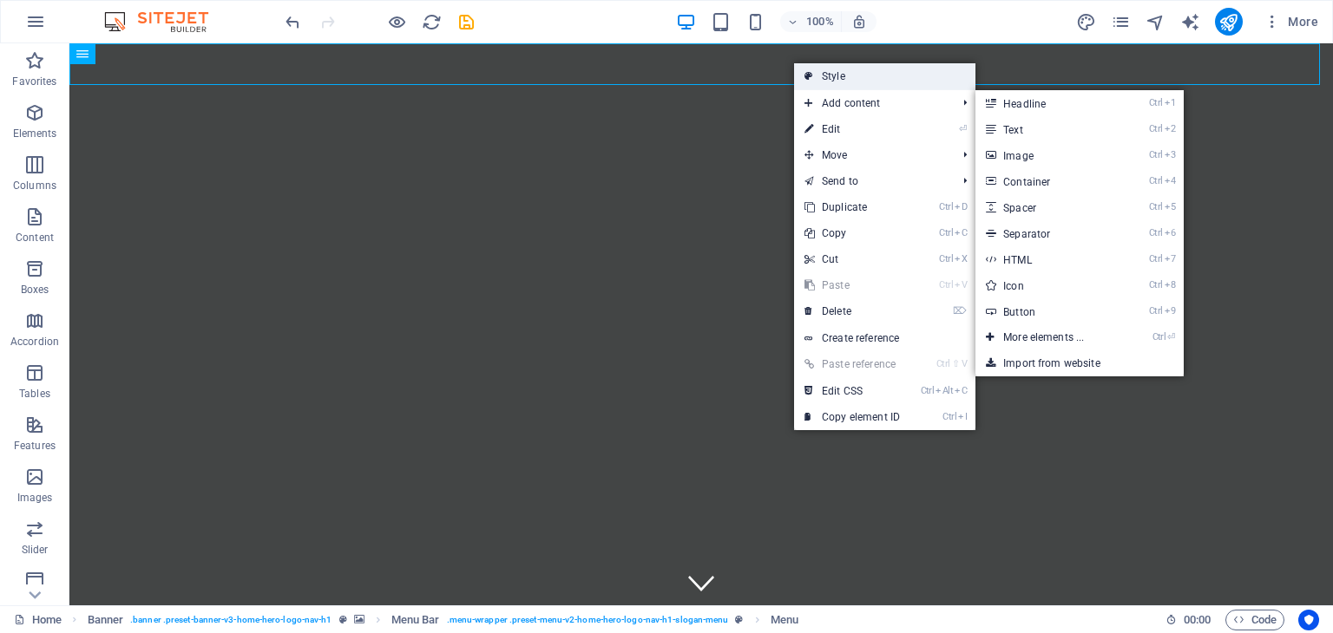
click at [836, 75] on link "Style" at bounding box center [884, 76] width 181 height 26
select select "rem"
select select "%"
select select "rem"
select select "preset-menu-v2-home-hero-logo-nav-h1-slogan-menu"
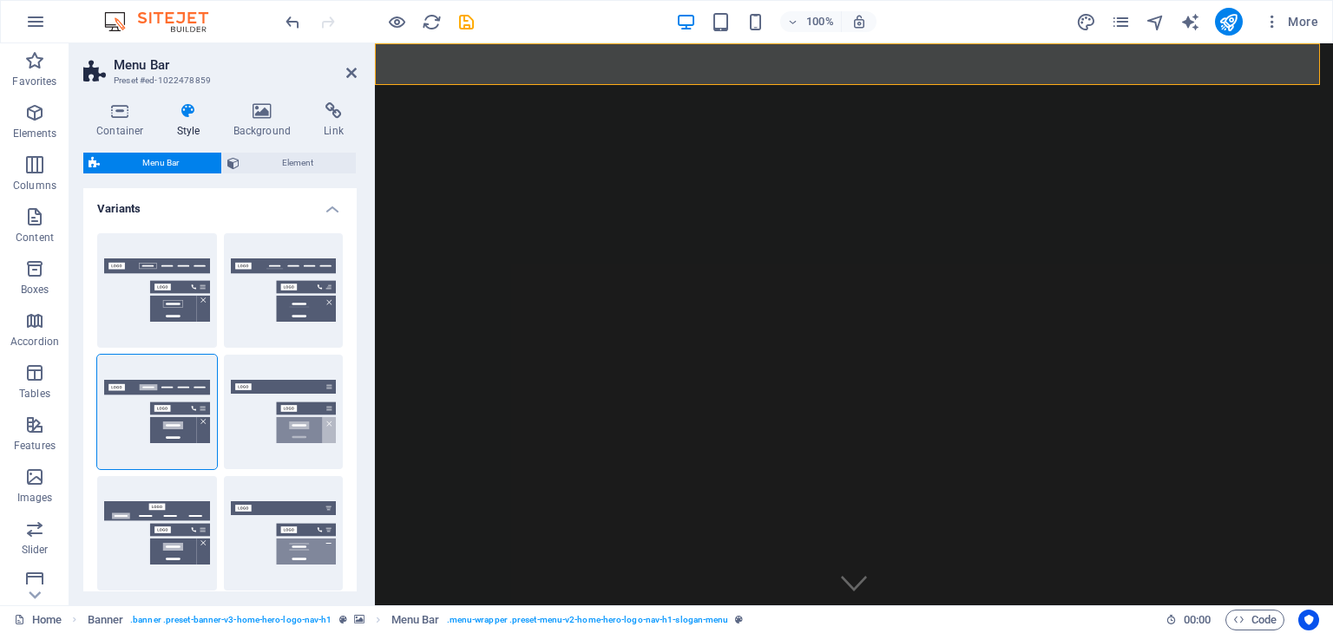
click at [147, 162] on span "Menu Bar" at bounding box center [160, 163] width 111 height 21
click at [131, 126] on h4 "Container" at bounding box center [123, 120] width 81 height 36
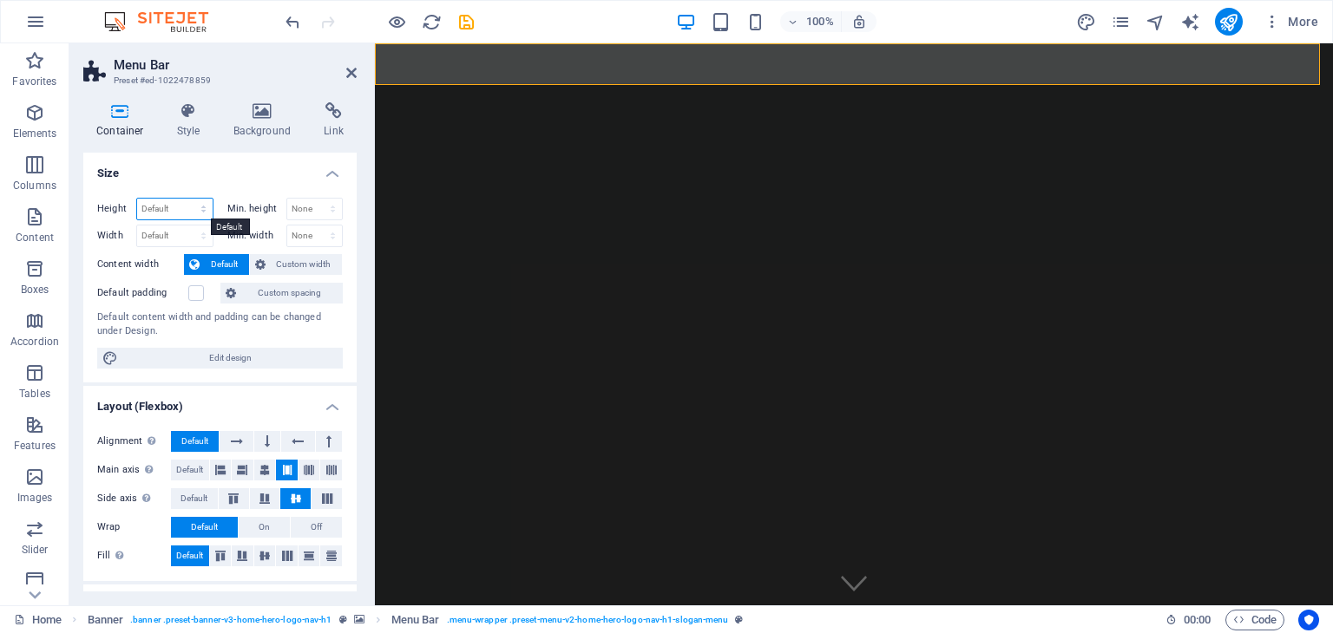
click at [201, 205] on select "Default px rem % vh vw" at bounding box center [174, 209] width 75 height 21
select select "px"
click at [186, 199] on select "Default px rem % vh vw" at bounding box center [174, 209] width 75 height 21
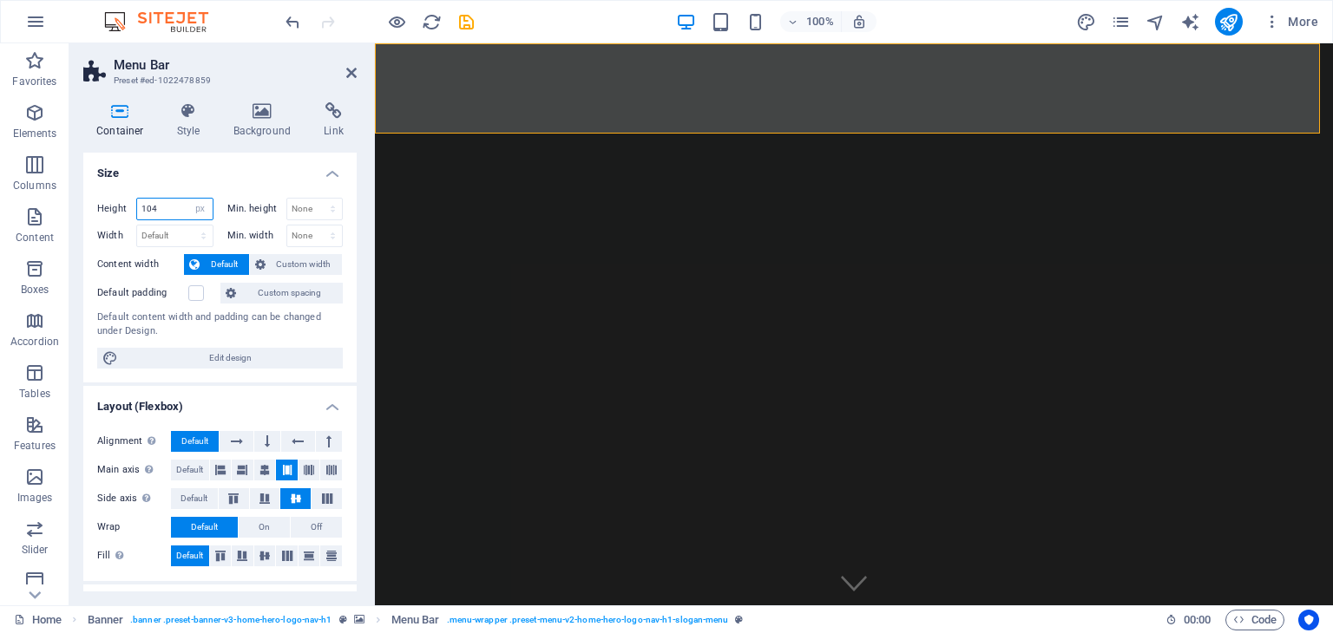
drag, startPoint x: 167, startPoint y: 209, endPoint x: 131, endPoint y: 202, distance: 37.1
click at [131, 202] on div "Height 104 Default px rem % vh vw" at bounding box center [155, 209] width 116 height 23
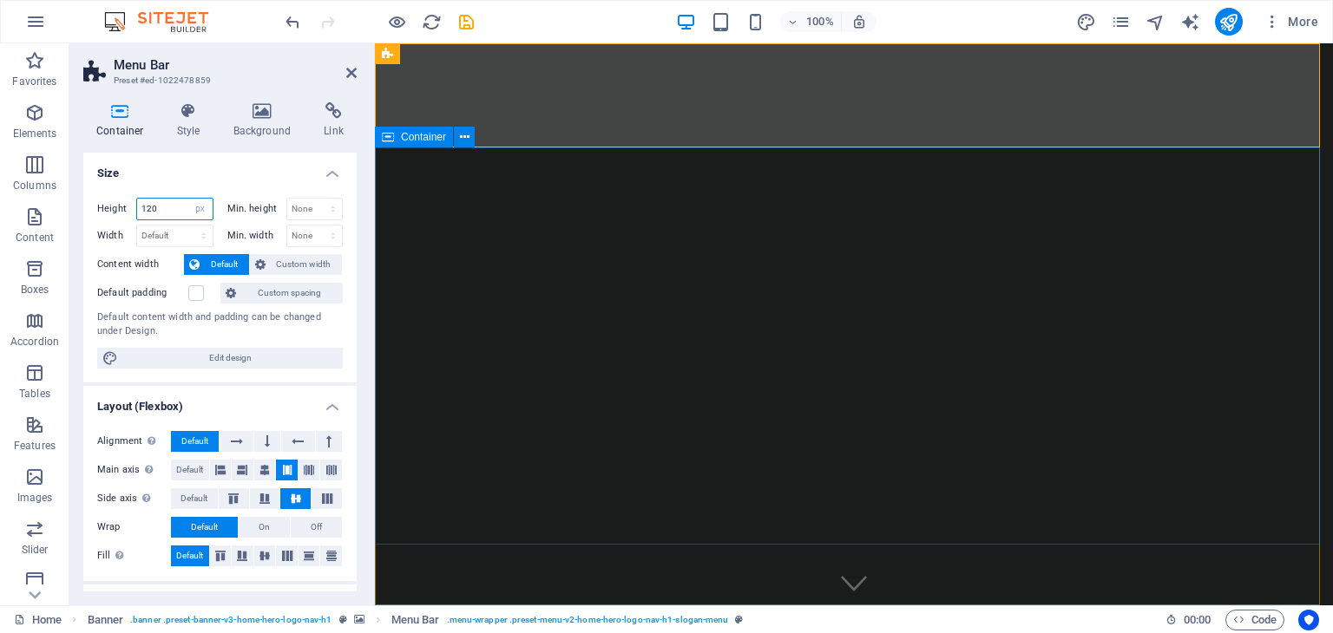
type input "120"
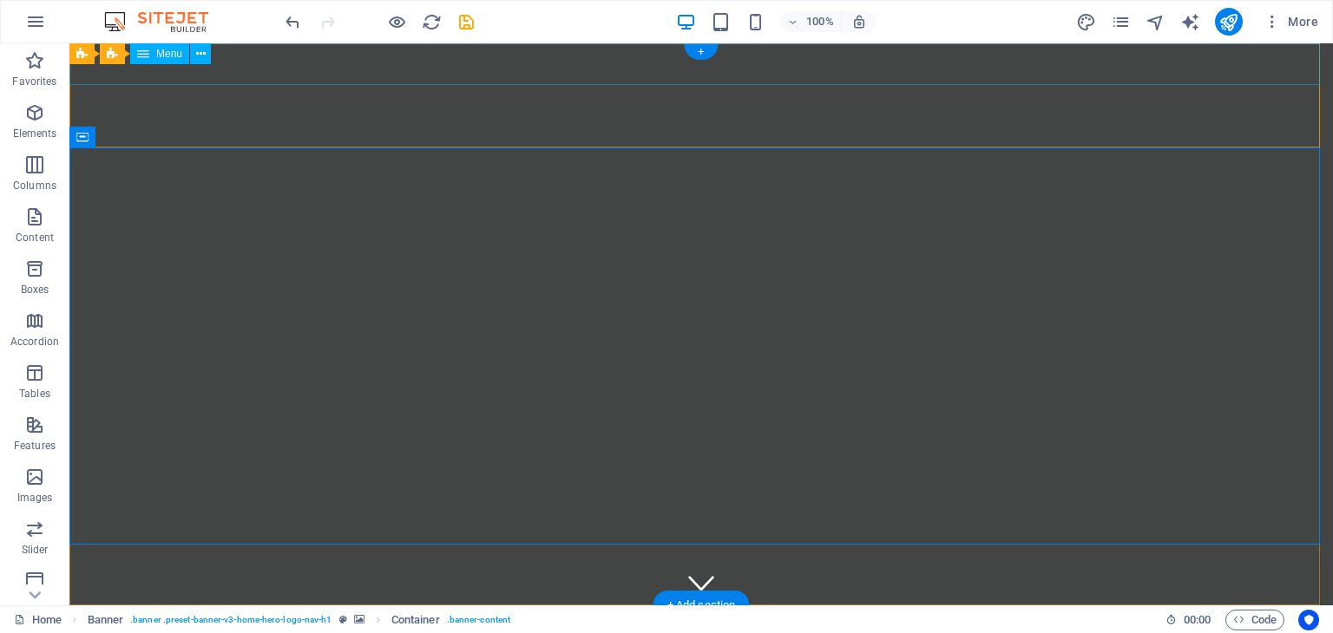
click at [811, 606] on nav "Home About Services Get Involved Contact" at bounding box center [700, 627] width 1263 height 42
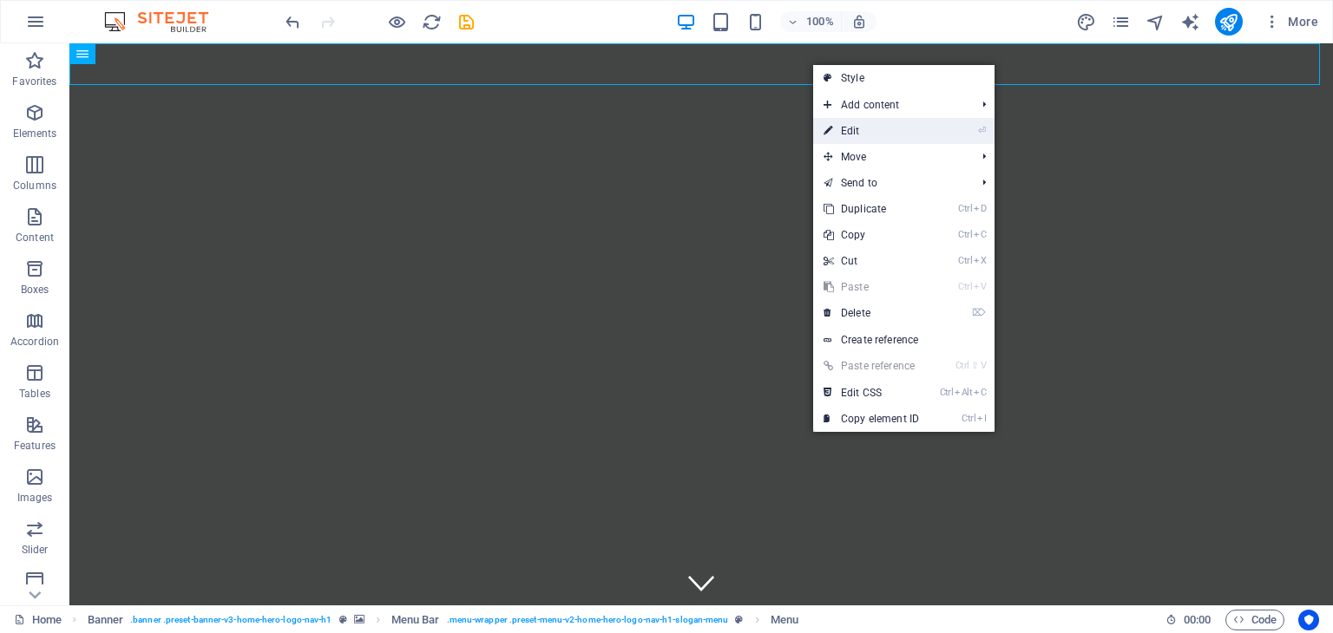
click at [864, 127] on link "⏎ Edit" at bounding box center [871, 131] width 116 height 26
select select
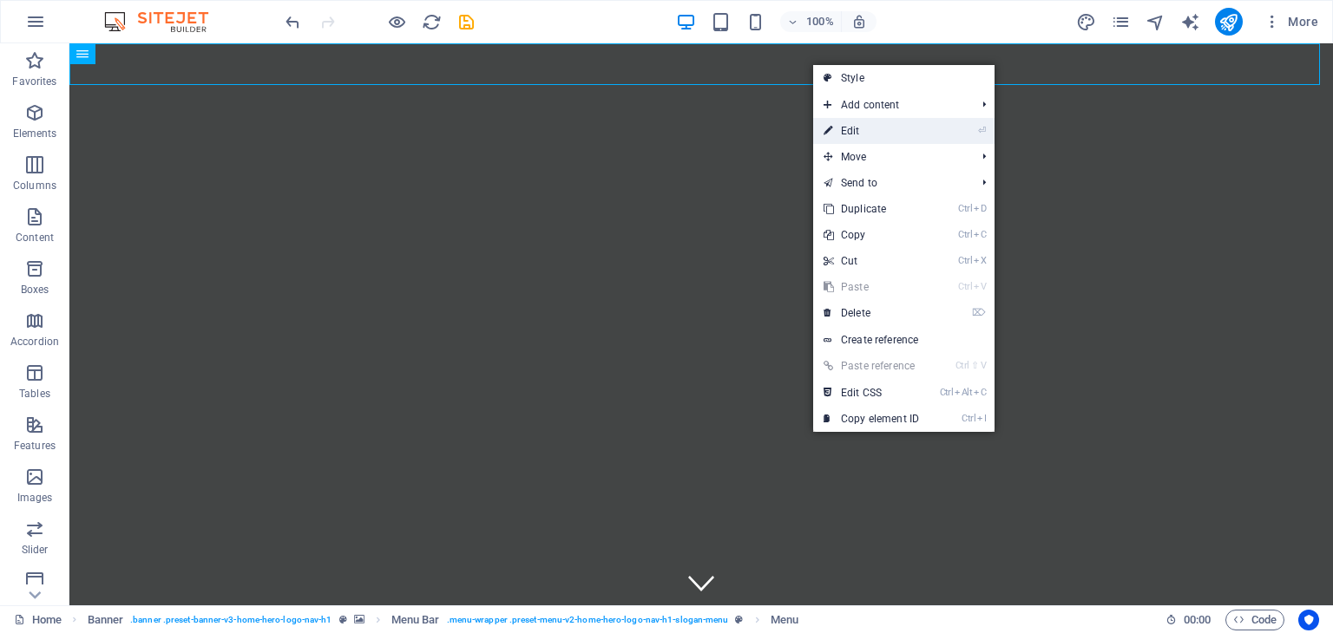
select select
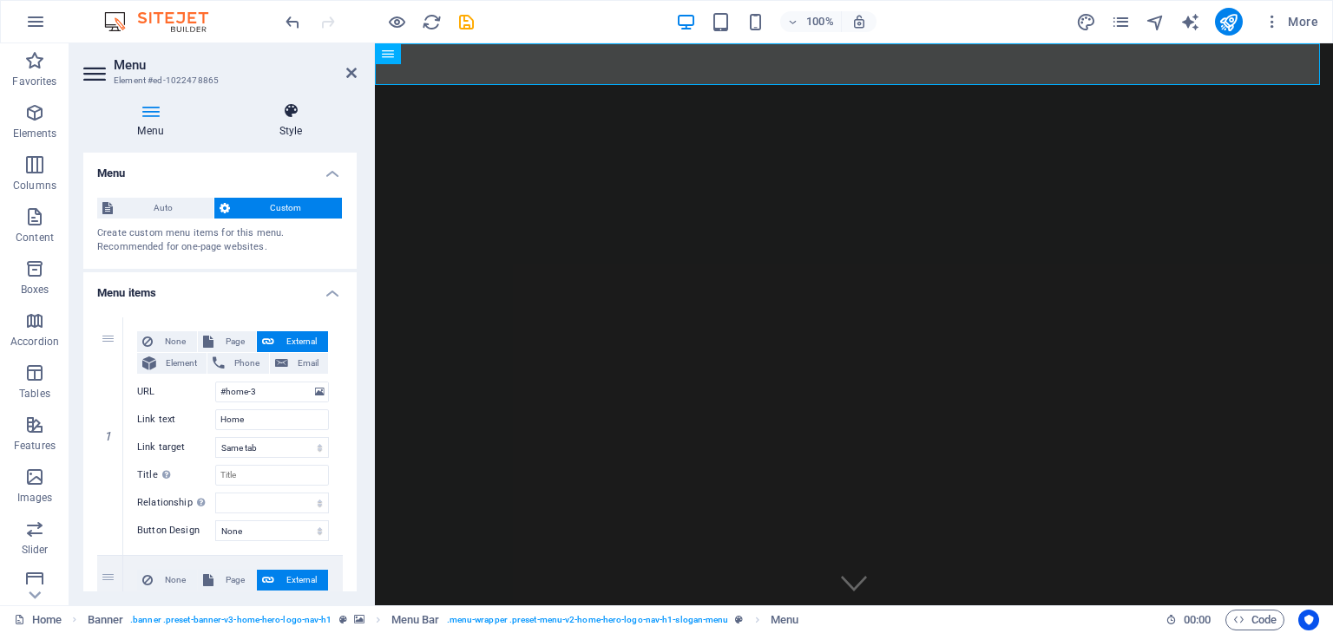
click at [300, 115] on icon at bounding box center [291, 110] width 132 height 17
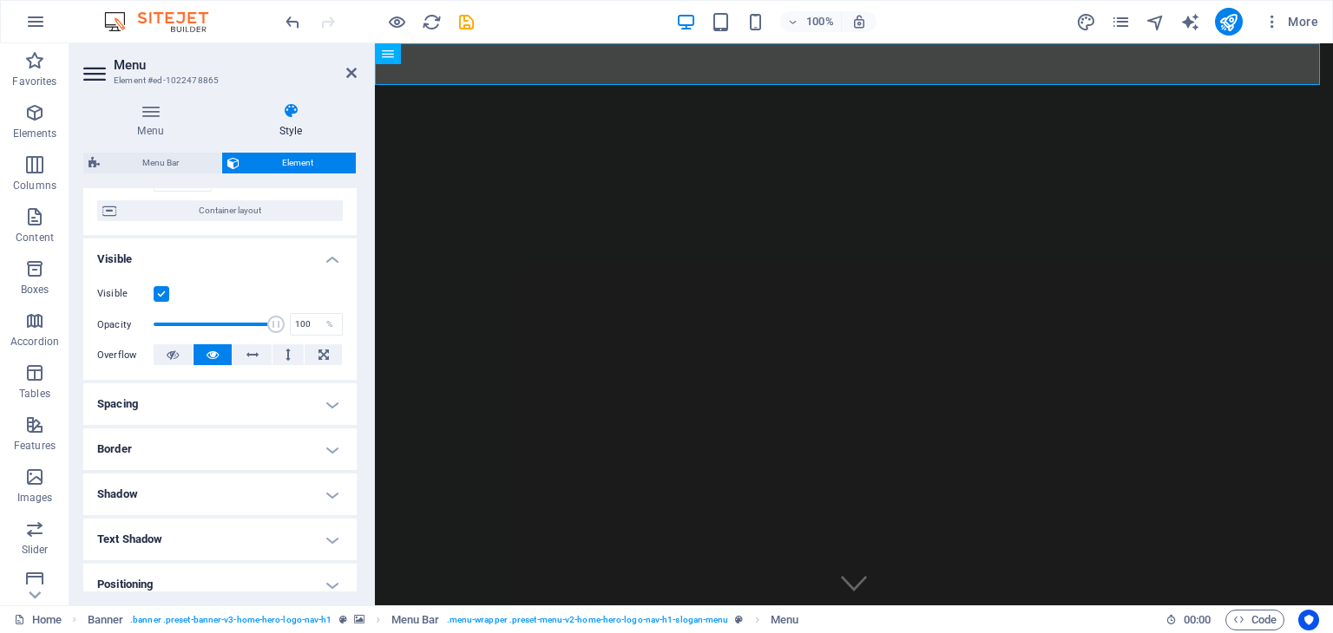
scroll to position [0, 0]
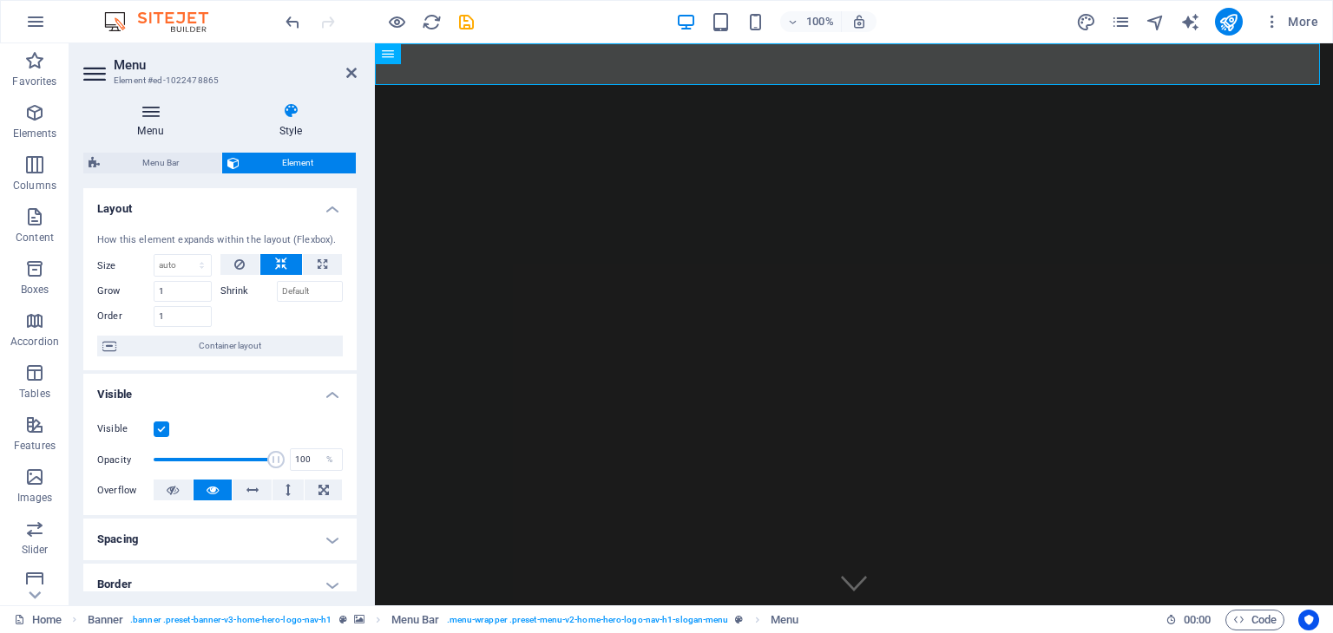
click at [149, 115] on icon at bounding box center [150, 110] width 134 height 17
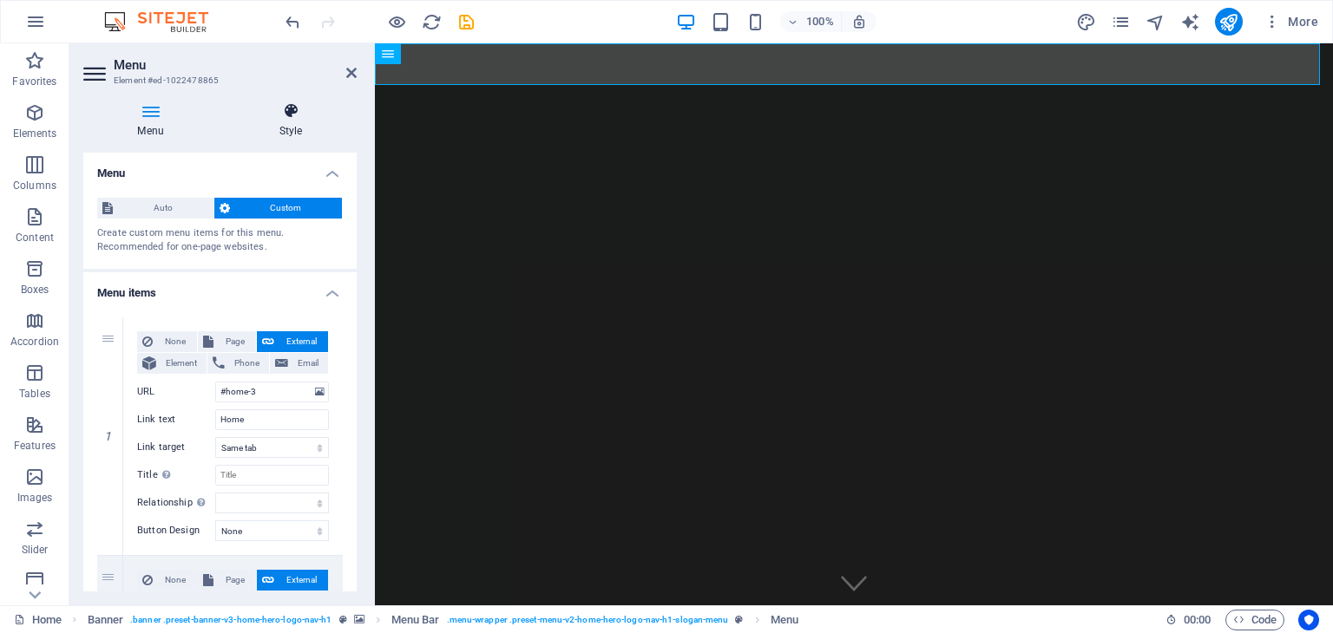
click at [292, 113] on icon at bounding box center [291, 110] width 132 height 17
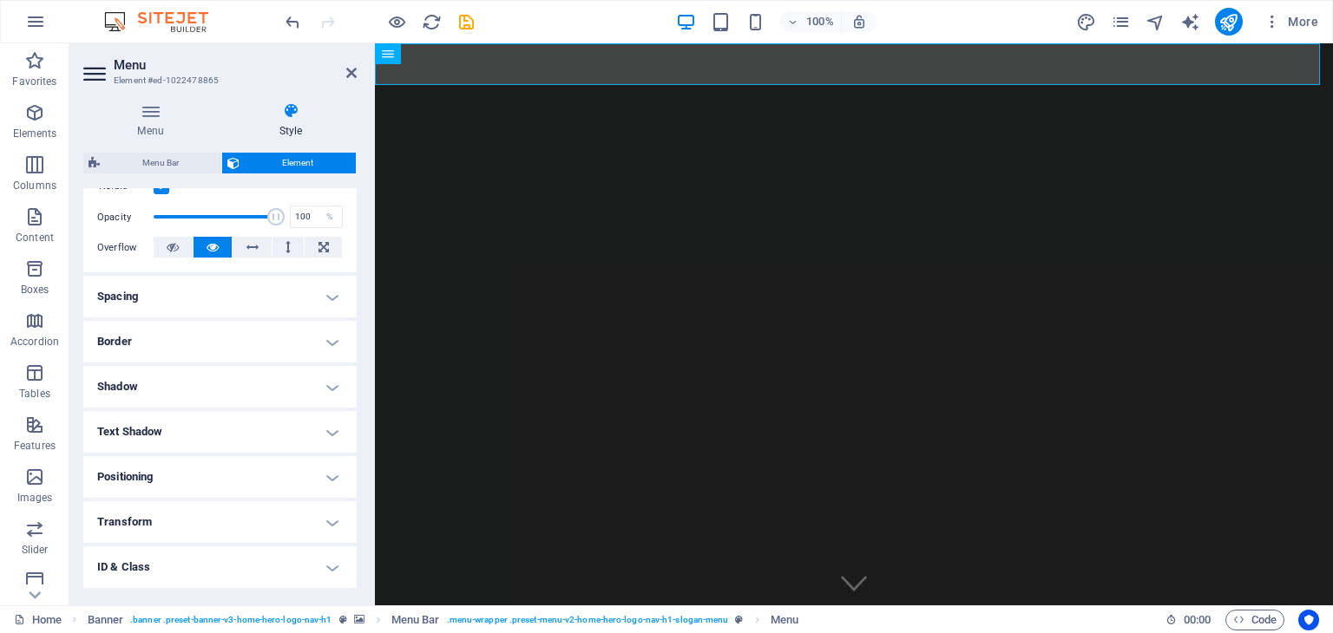
scroll to position [243, 0]
click at [253, 246] on icon at bounding box center [252, 247] width 12 height 21
click at [212, 246] on icon at bounding box center [212, 247] width 12 height 21
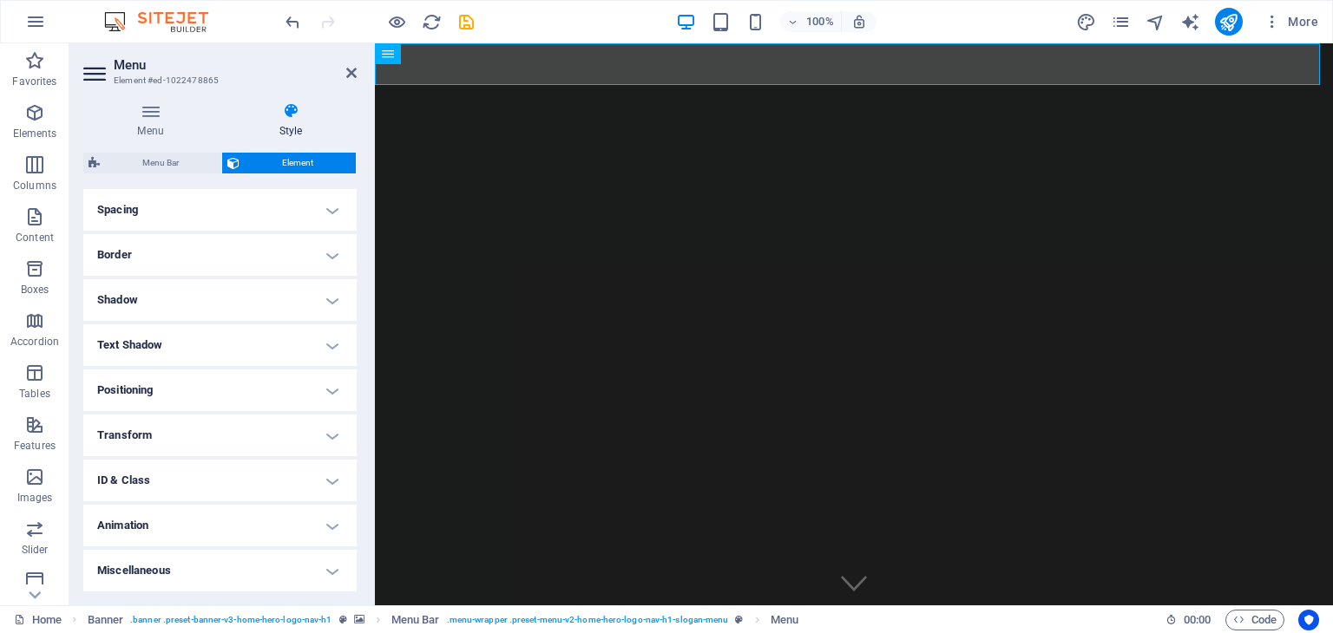
scroll to position [0, 0]
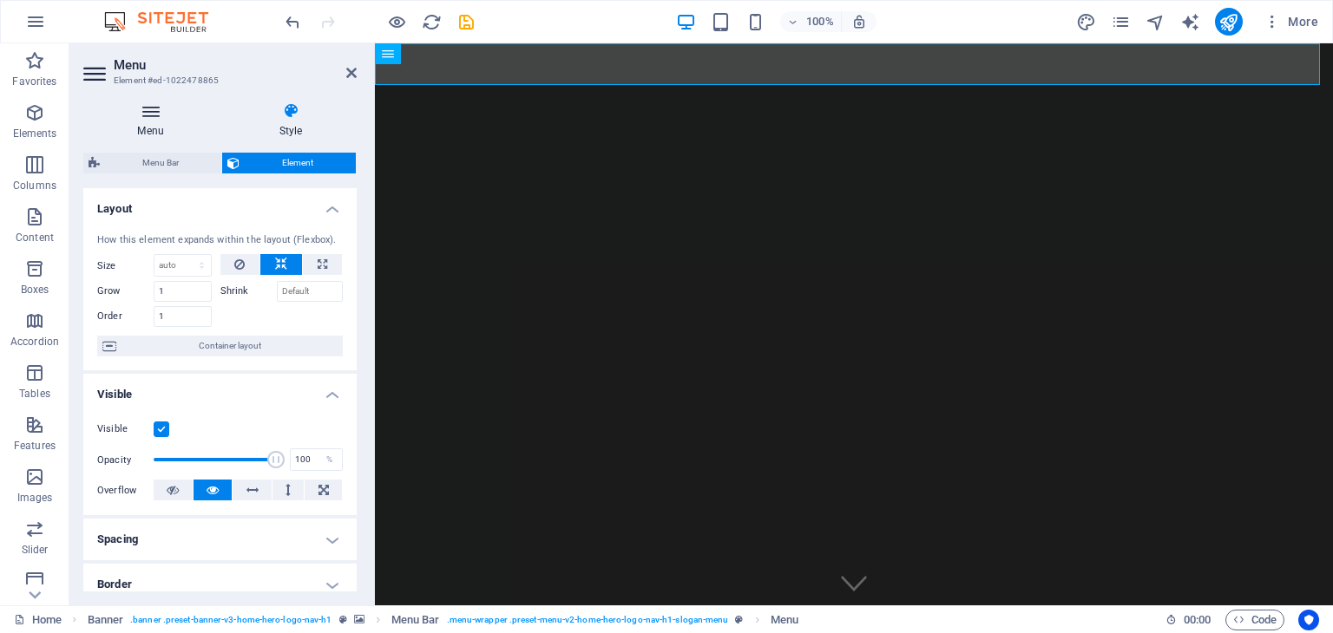
click at [154, 118] on icon at bounding box center [150, 110] width 134 height 17
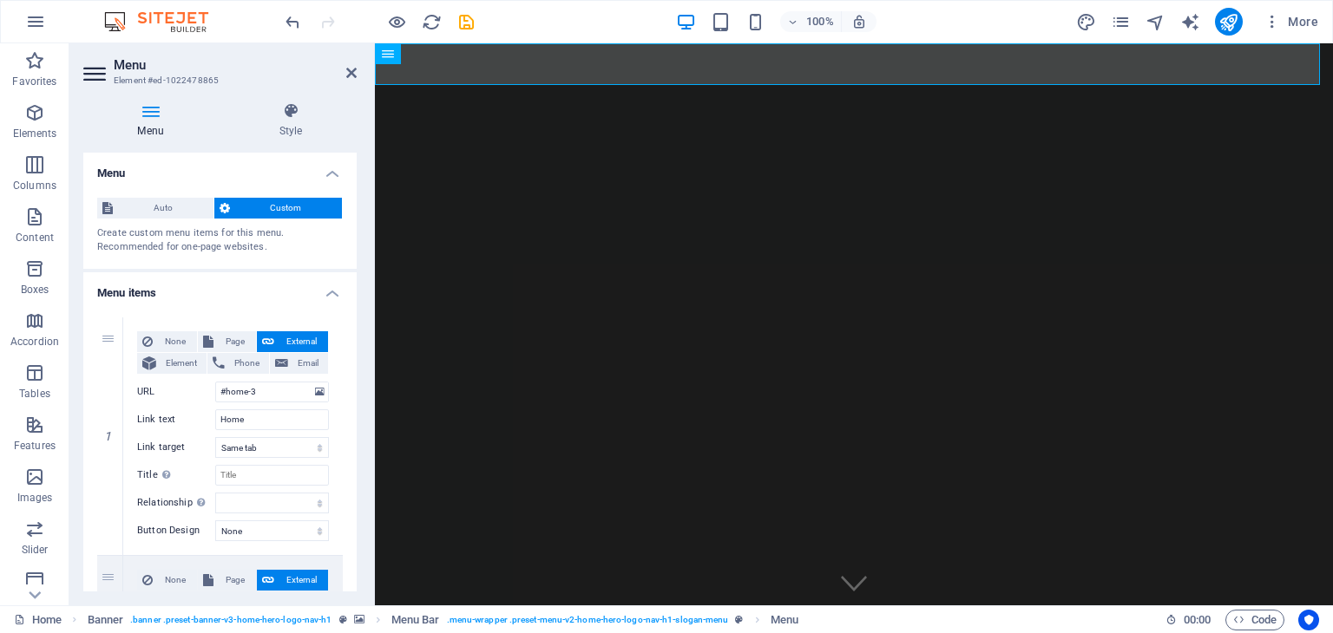
click at [239, 206] on span "Custom" at bounding box center [286, 208] width 102 height 21
click at [287, 117] on icon at bounding box center [291, 110] width 132 height 17
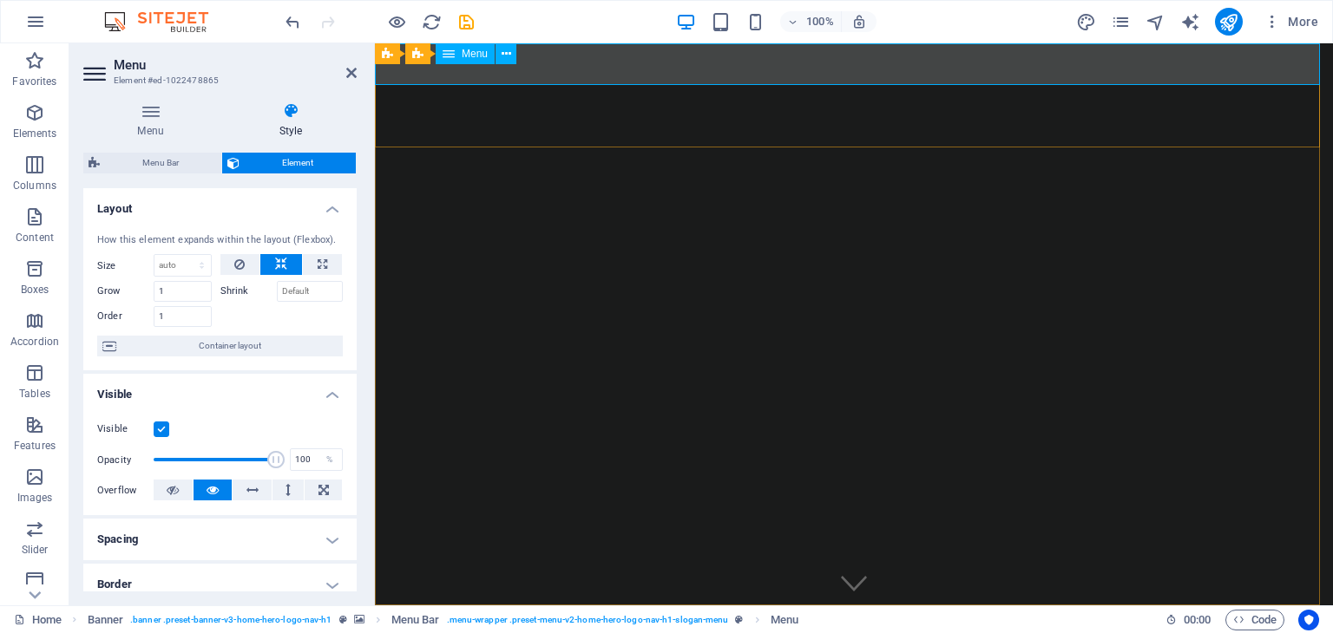
click at [888, 606] on nav "Home About Services Get Involved Contact" at bounding box center [854, 627] width 958 height 42
click at [408, 55] on span "Banner" at bounding box center [417, 54] width 34 height 10
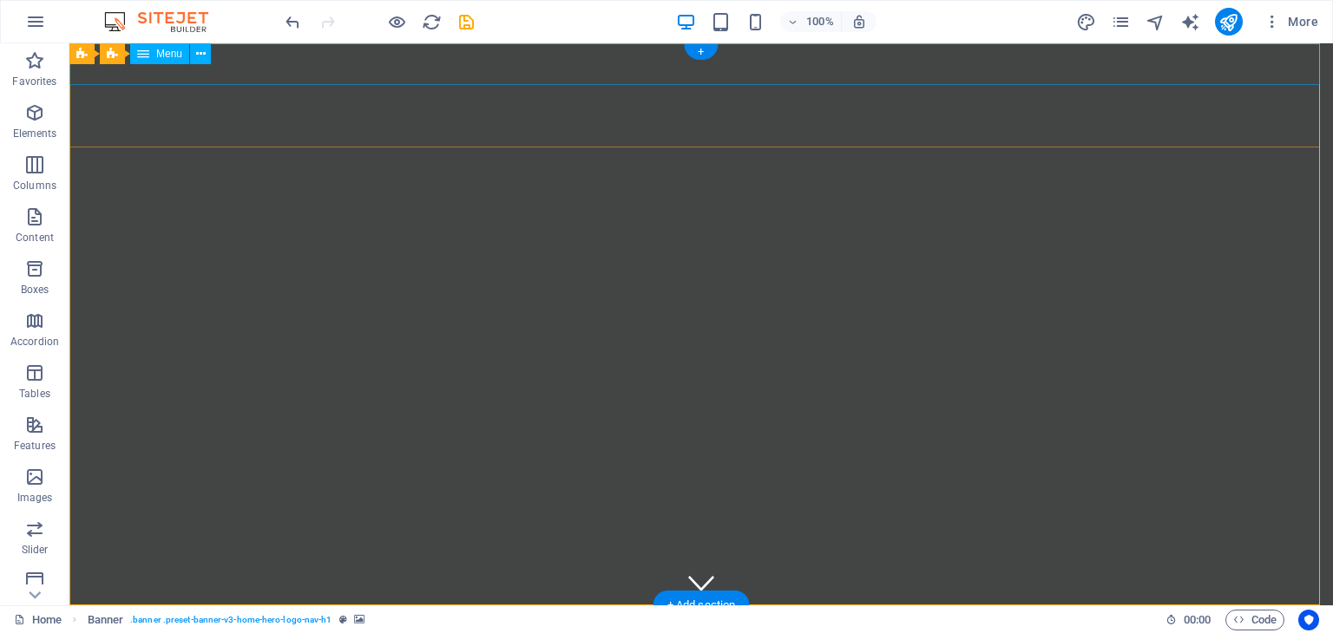
click at [540, 606] on nav "Home About Services Get Involved Contact" at bounding box center [700, 627] width 1263 height 42
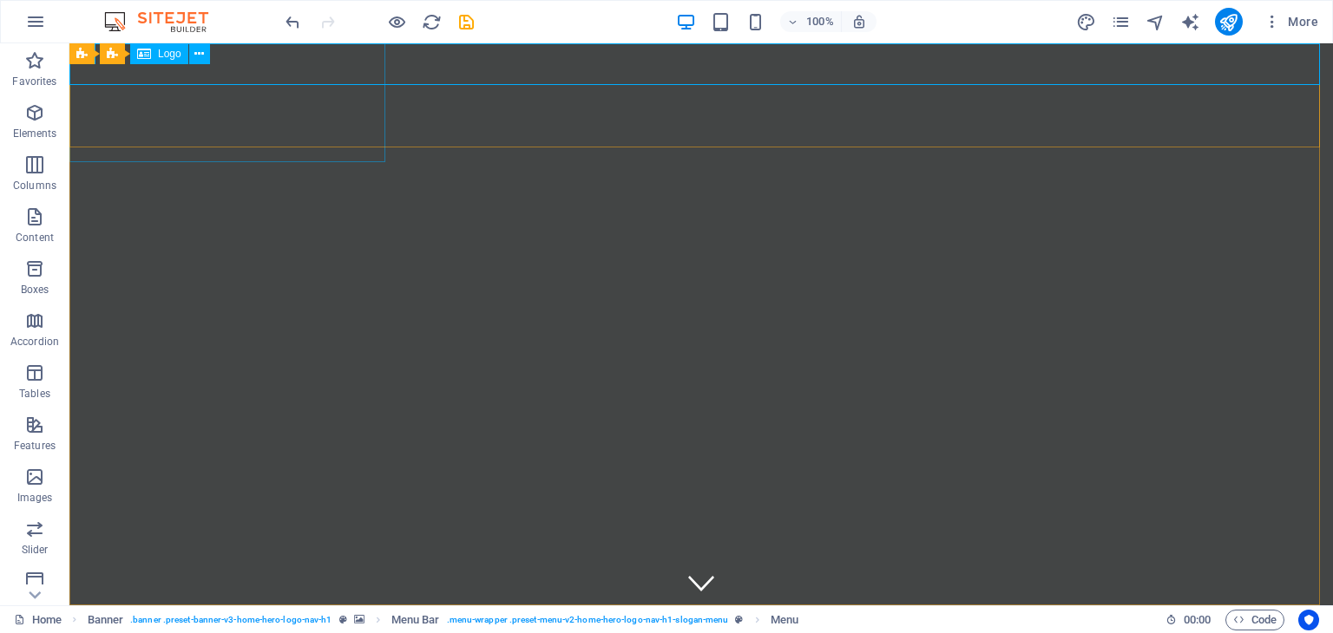
click at [158, 56] on span "Logo" at bounding box center [169, 54] width 23 height 10
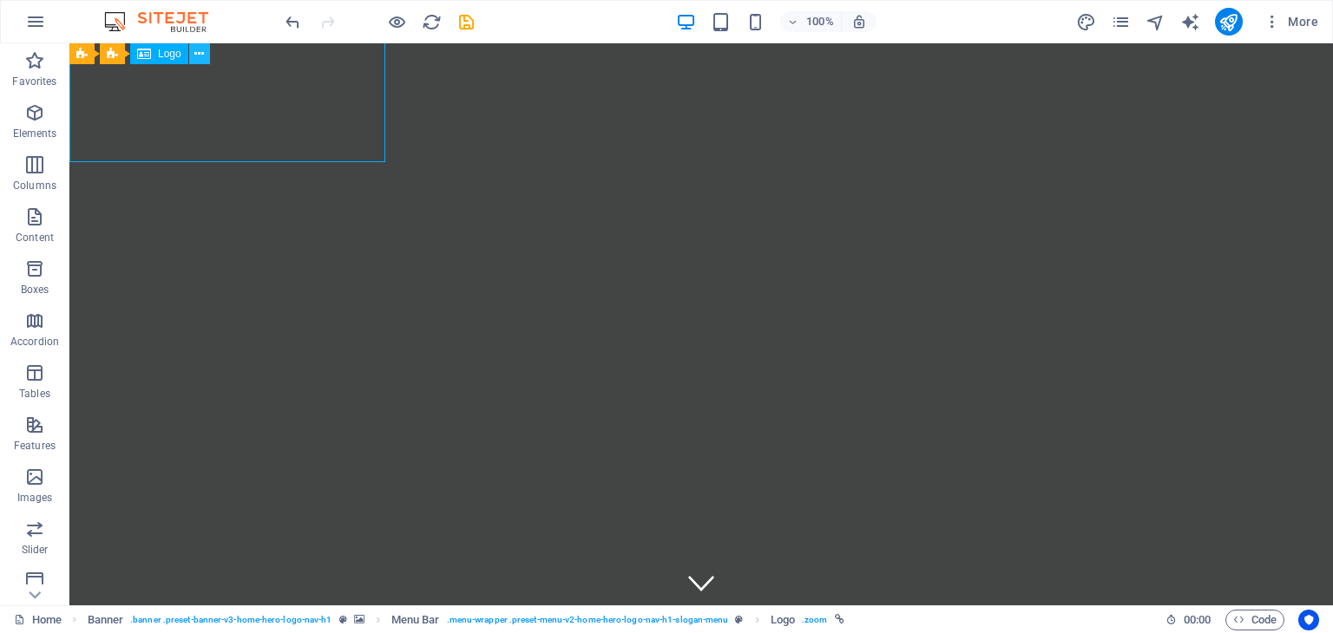
click at [200, 54] on icon at bounding box center [199, 54] width 10 height 18
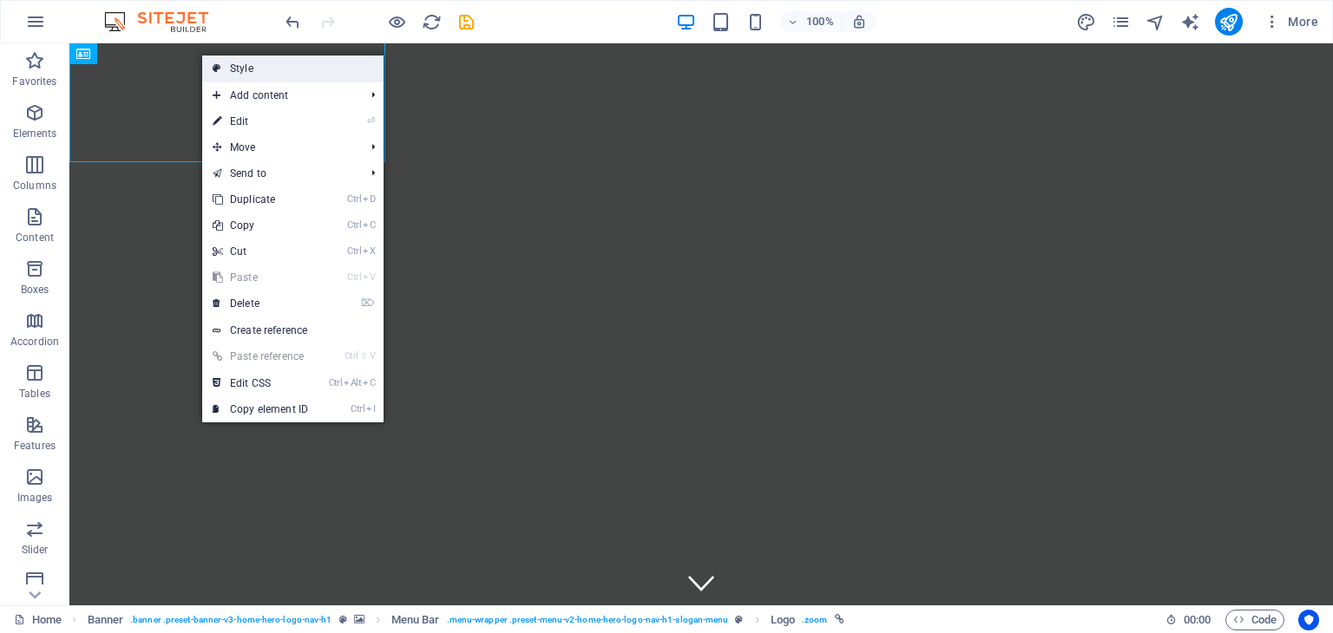
click at [226, 69] on link "Style" at bounding box center [292, 69] width 181 height 26
select select "rem"
select select "%"
select select "rem"
select select "preset-menu-v2-home-hero-logo-nav-h1-slogan-menu"
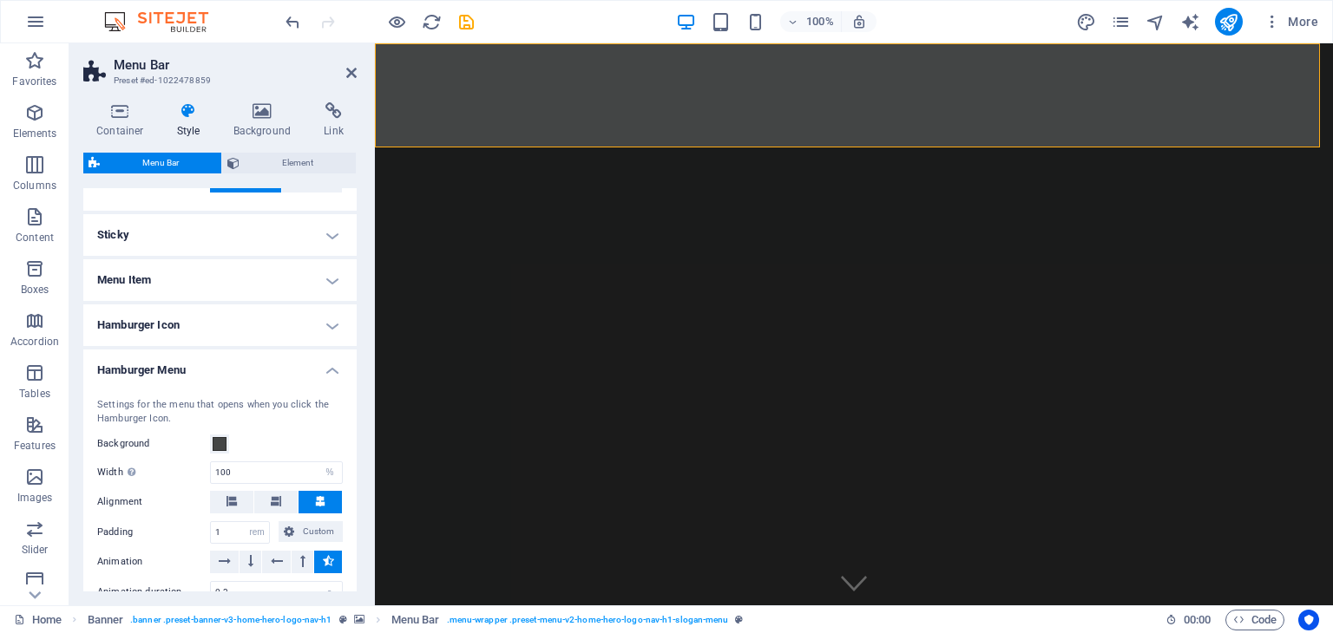
scroll to position [781, 0]
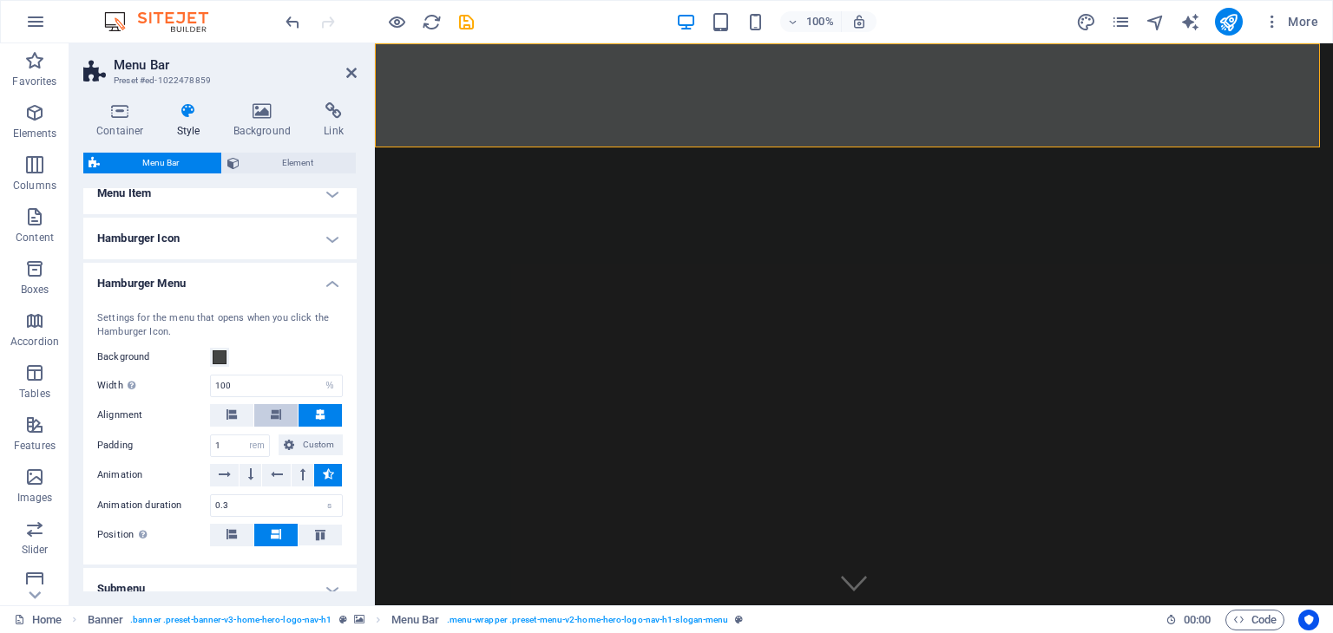
click at [279, 414] on button at bounding box center [275, 415] width 43 height 23
click at [315, 414] on icon at bounding box center [320, 415] width 10 height 10
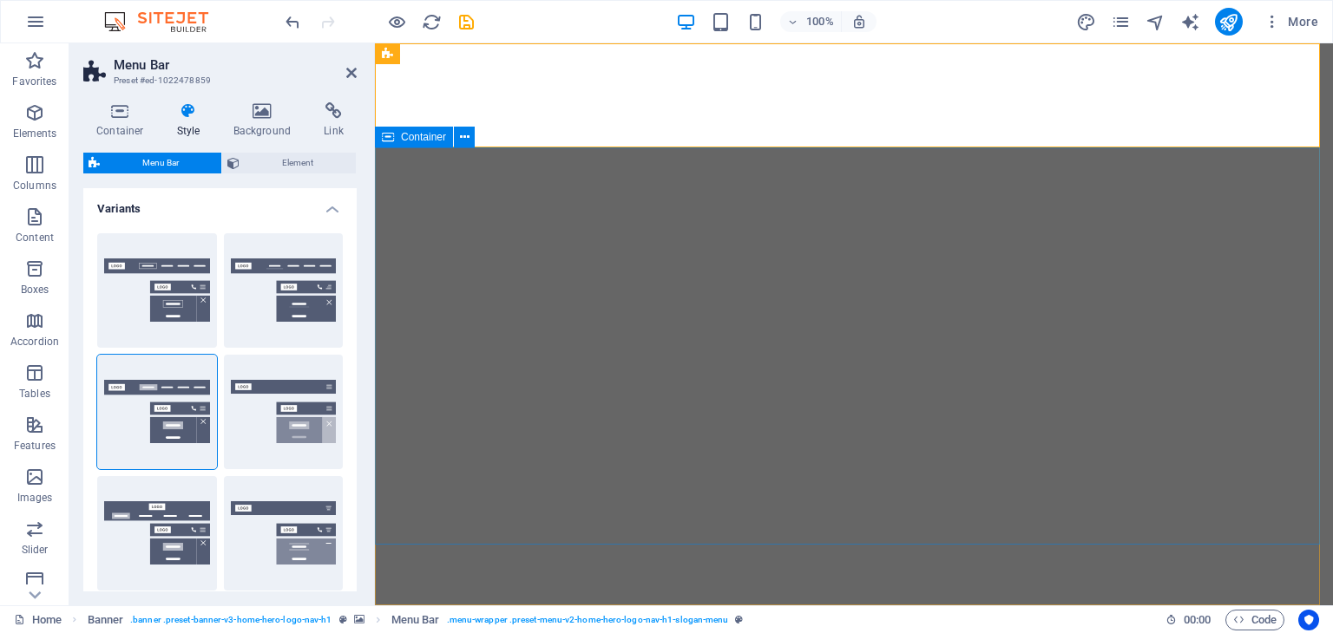
select select "rem"
select select "%"
select select "rem"
select select "preset-menu-v2-home-hero-logo-nav-h1-slogan-menu"
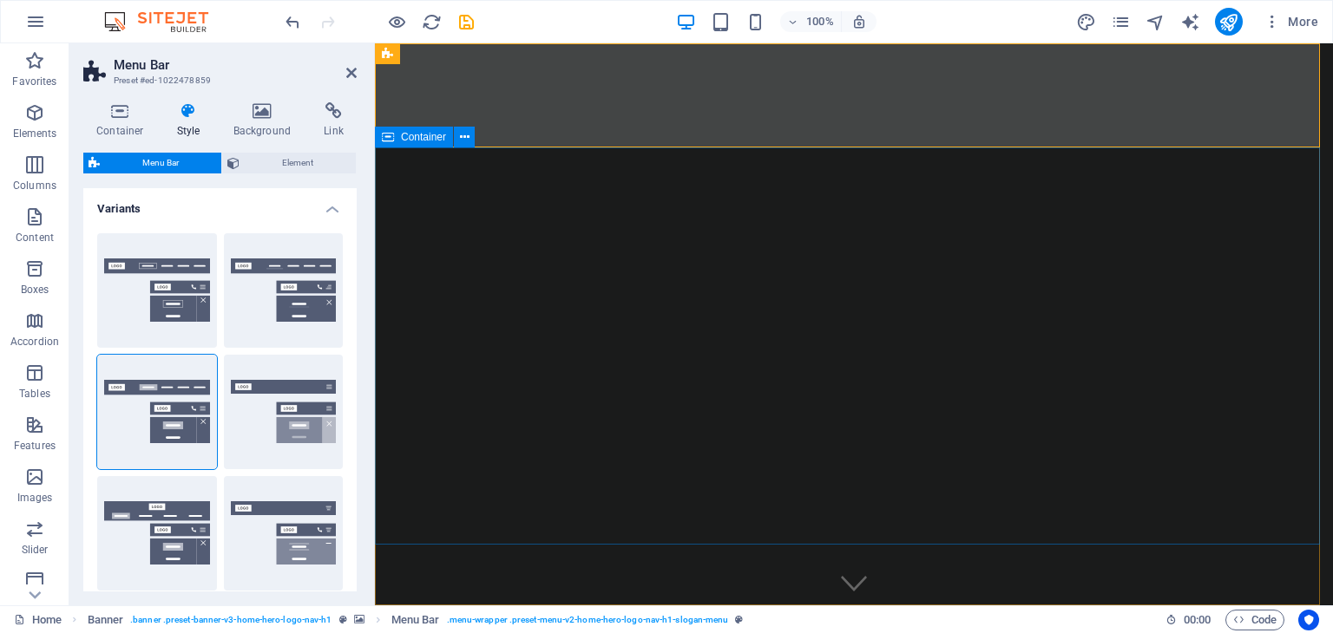
scroll to position [781, 0]
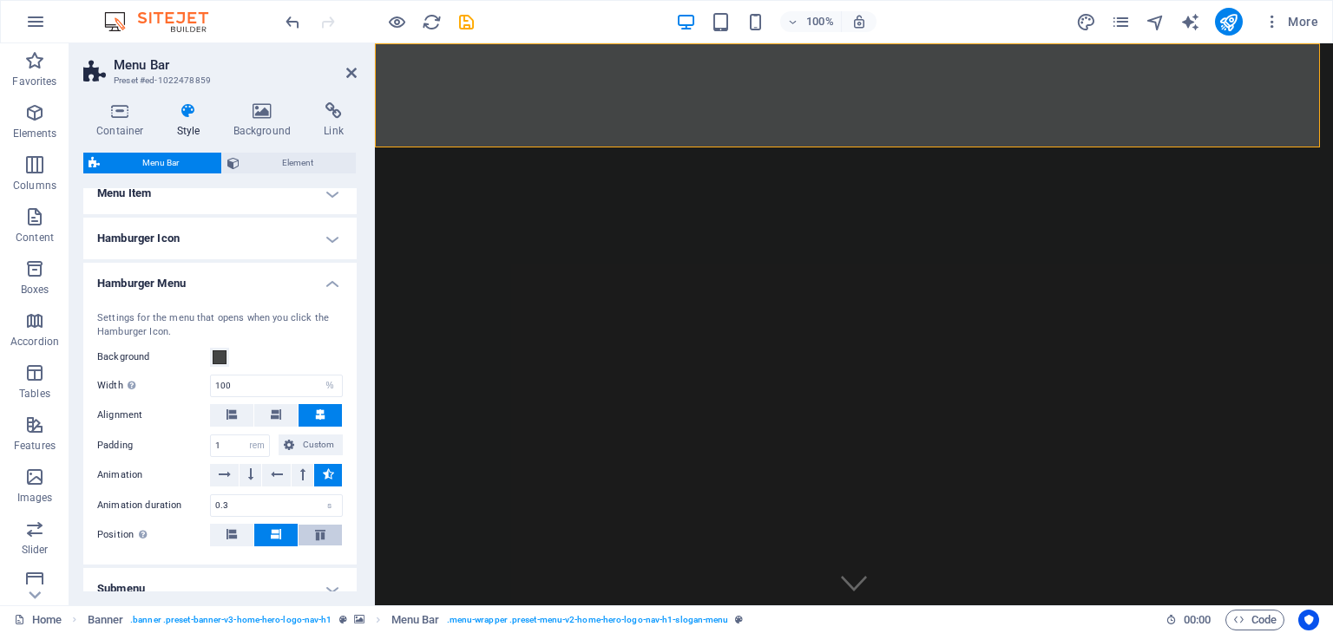
click at [316, 534] on icon at bounding box center [320, 535] width 21 height 10
click at [227, 535] on icon at bounding box center [231, 534] width 10 height 10
click at [281, 532] on button at bounding box center [275, 535] width 43 height 23
click at [851, 619] on nav "Home About Services Get Involved Contact" at bounding box center [853, 640] width 819 height 42
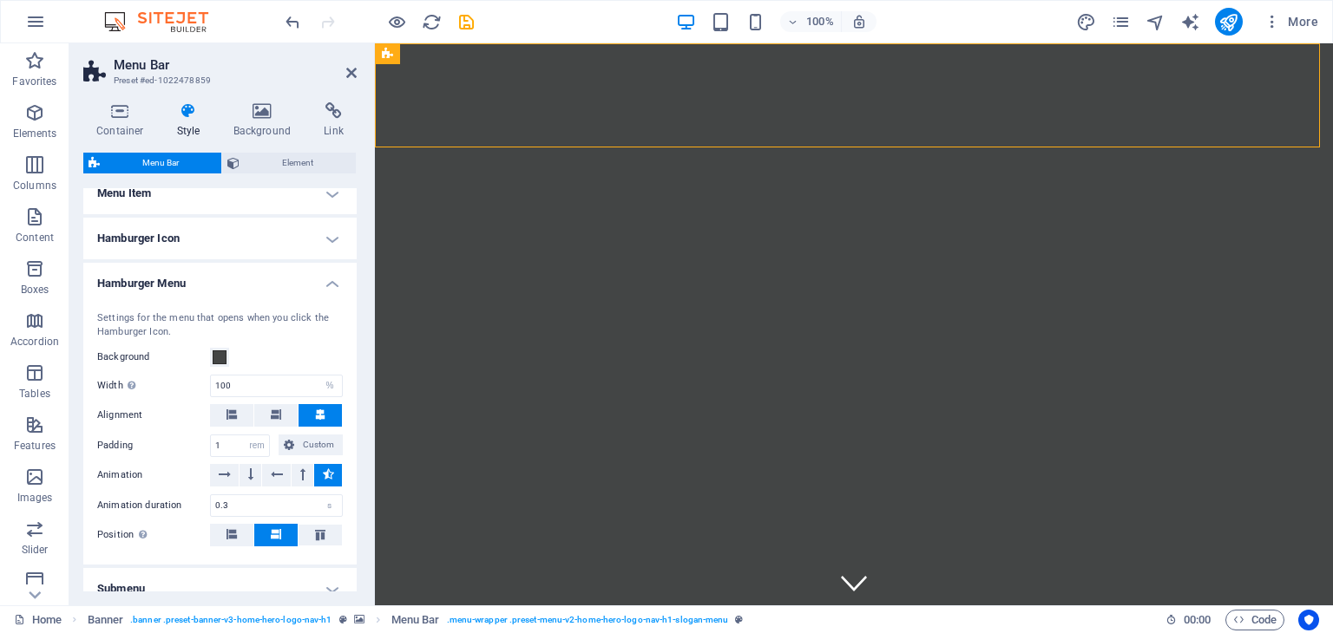
drag, startPoint x: 823, startPoint y: 96, endPoint x: 840, endPoint y: 75, distance: 27.2
click at [841, 619] on nav "Home About Services Get Involved Contact" at bounding box center [853, 640] width 819 height 42
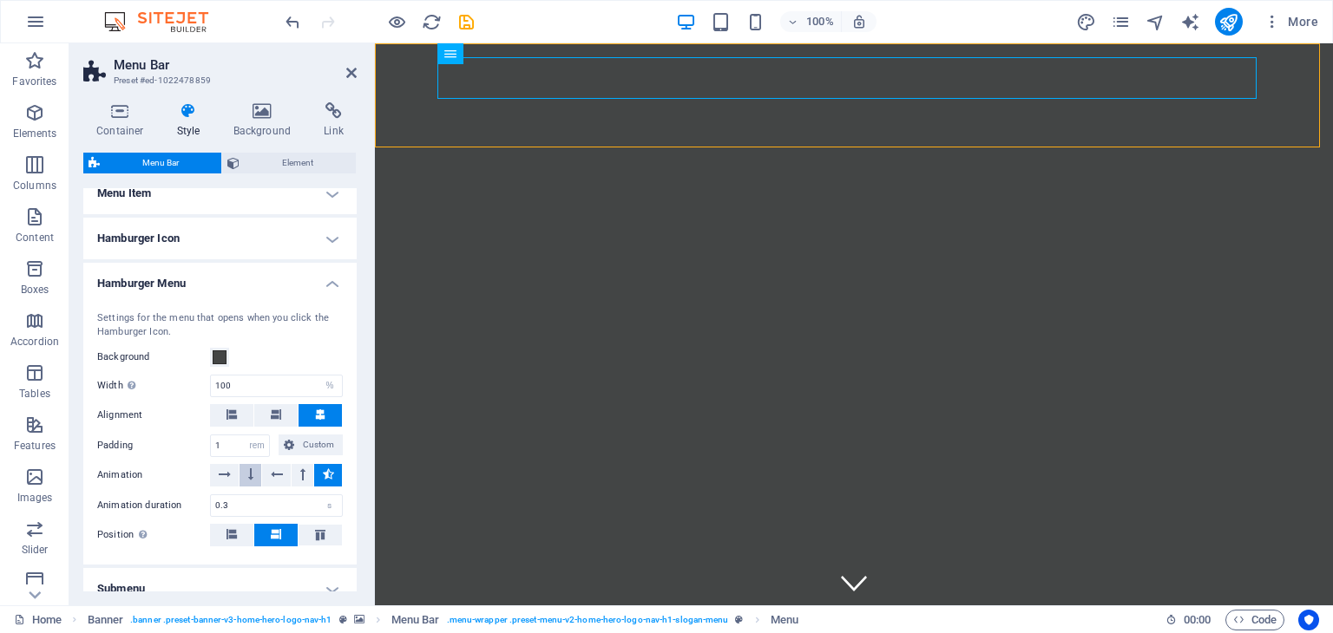
click at [250, 477] on icon at bounding box center [250, 474] width 5 height 21
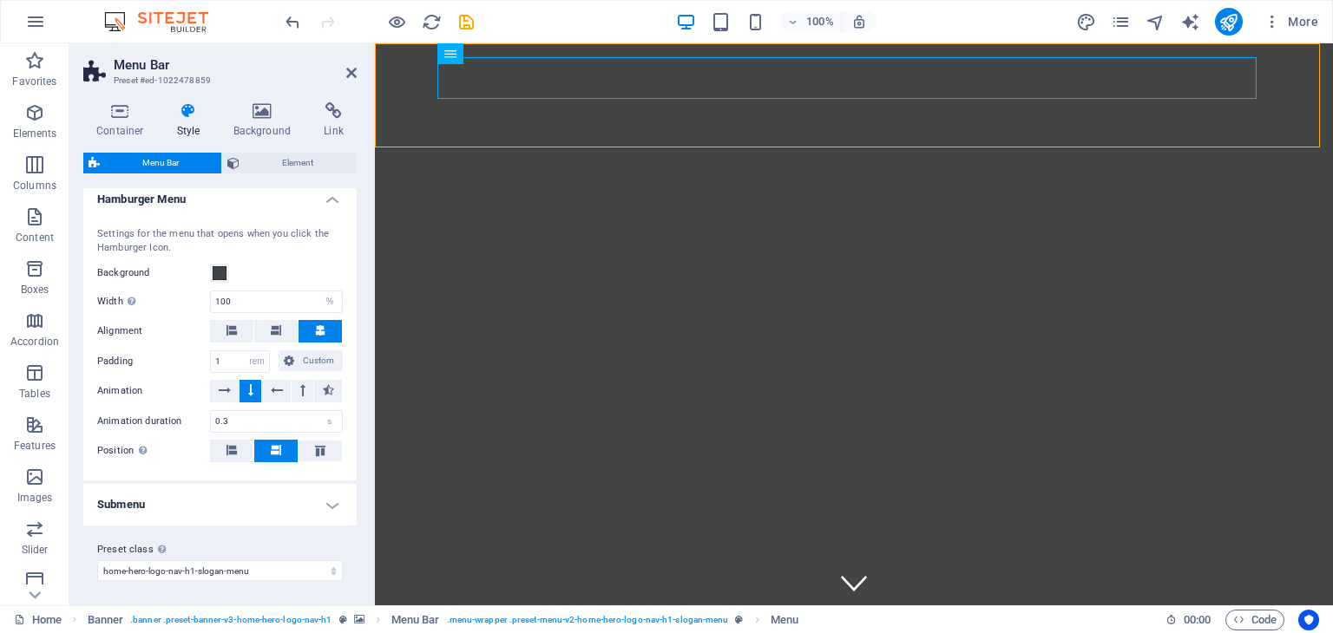
click at [322, 501] on h4 "Submenu" at bounding box center [219, 505] width 273 height 42
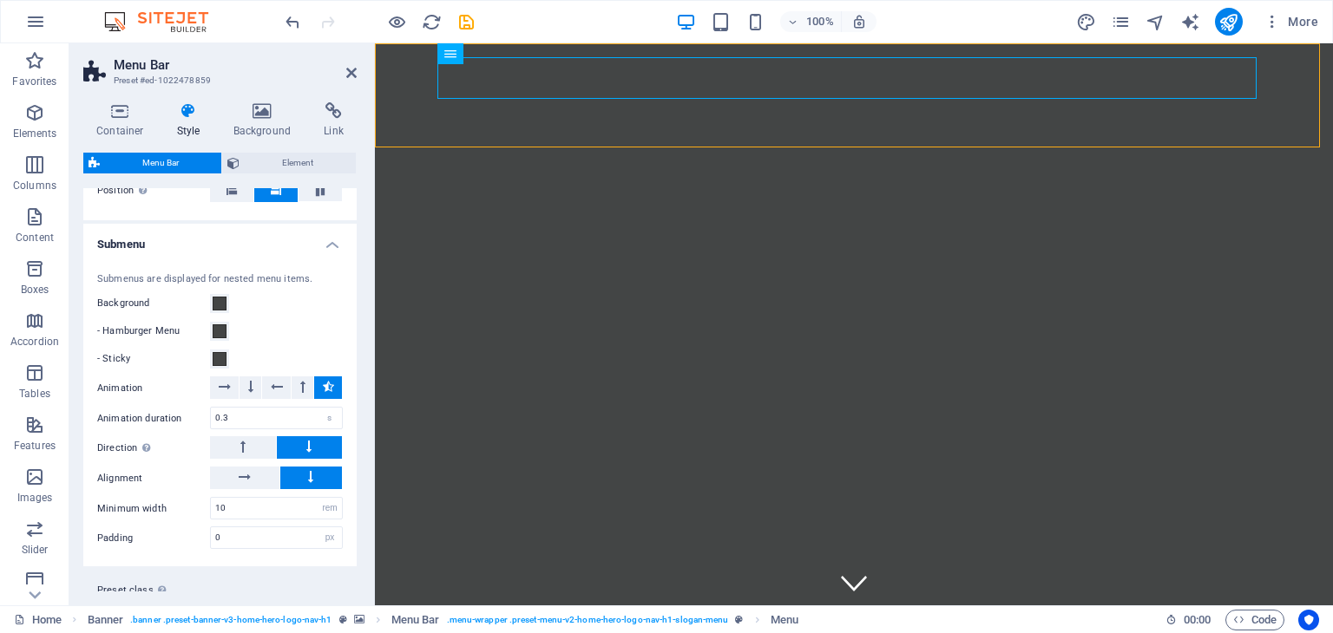
scroll to position [1165, 0]
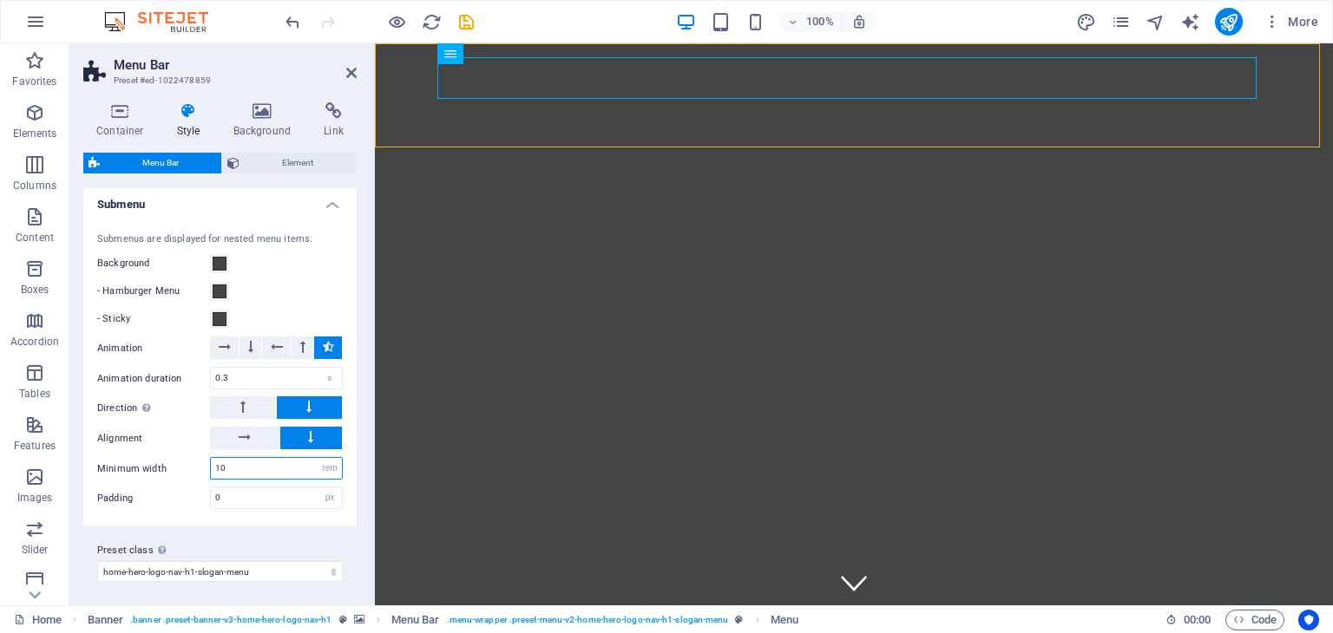
click at [261, 466] on input "10" at bounding box center [276, 468] width 131 height 21
drag, startPoint x: 268, startPoint y: 465, endPoint x: 193, endPoint y: 461, distance: 74.7
click at [193, 461] on div "Minimum width 10 px rem % vh vw" at bounding box center [220, 468] width 246 height 23
drag, startPoint x: 258, startPoint y: 463, endPoint x: 193, endPoint y: 456, distance: 65.5
click at [193, 457] on div "Minimum width 10.625 px rem % vh vw" at bounding box center [220, 468] width 246 height 23
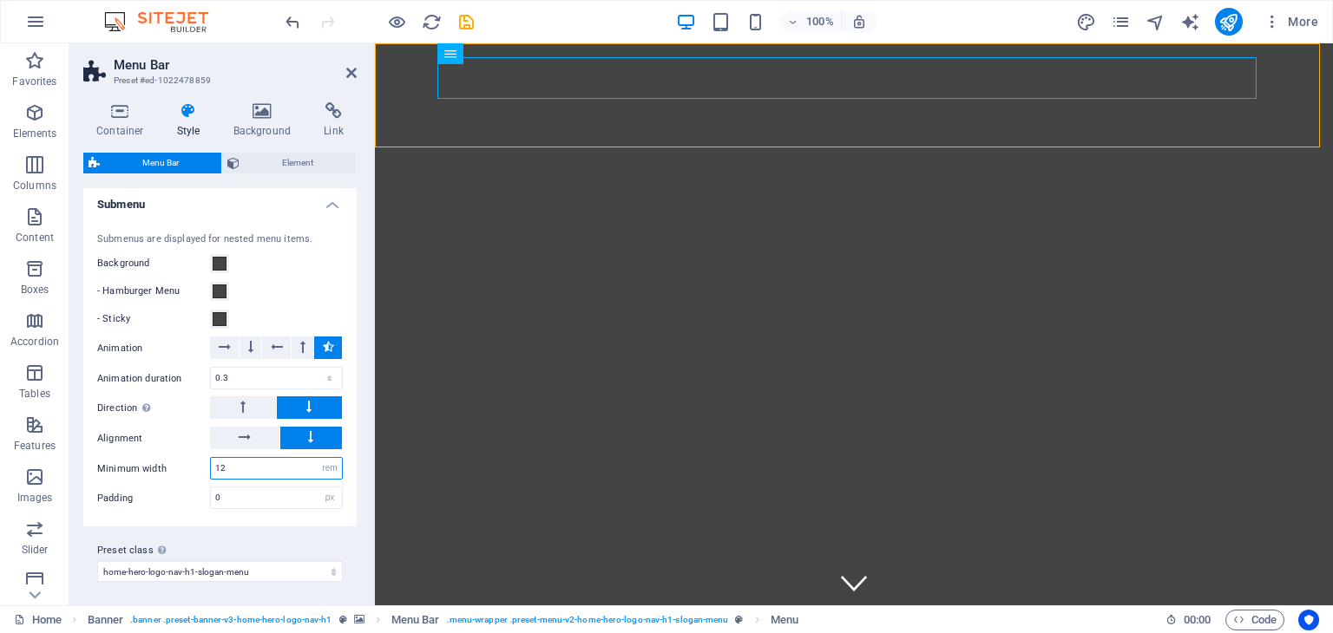
type input "12"
click at [180, 494] on label "Padding" at bounding box center [153, 499] width 113 height 10
drag, startPoint x: 236, startPoint y: 491, endPoint x: 208, endPoint y: 490, distance: 27.8
click at [208, 490] on div "Padding 0 px rem % vh vw" at bounding box center [220, 498] width 246 height 23
click at [183, 494] on label "Padding" at bounding box center [153, 499] width 113 height 10
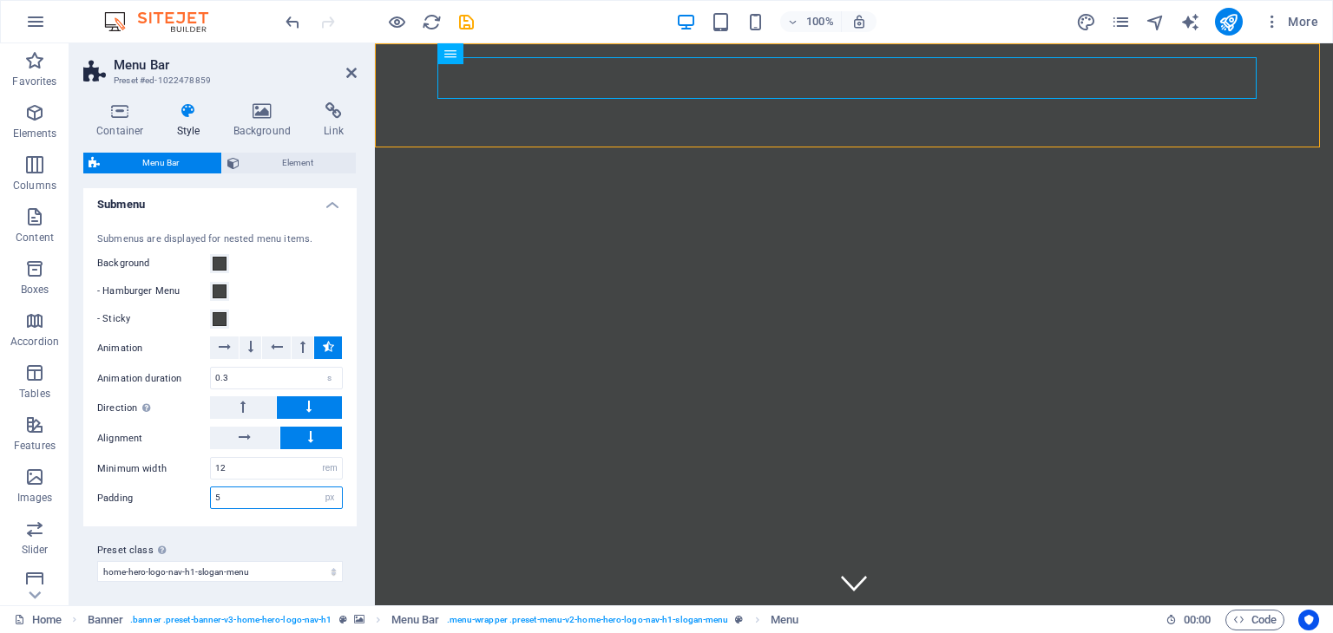
drag, startPoint x: 239, startPoint y: 490, endPoint x: 198, endPoint y: 490, distance: 41.6
click at [198, 490] on div "Padding 5 px rem % vh vw" at bounding box center [220, 498] width 246 height 23
type input "5"
drag, startPoint x: 237, startPoint y: 466, endPoint x: 201, endPoint y: 463, distance: 35.7
click at [202, 464] on div "Minimum width 12 px rem % vh vw" at bounding box center [220, 468] width 246 height 23
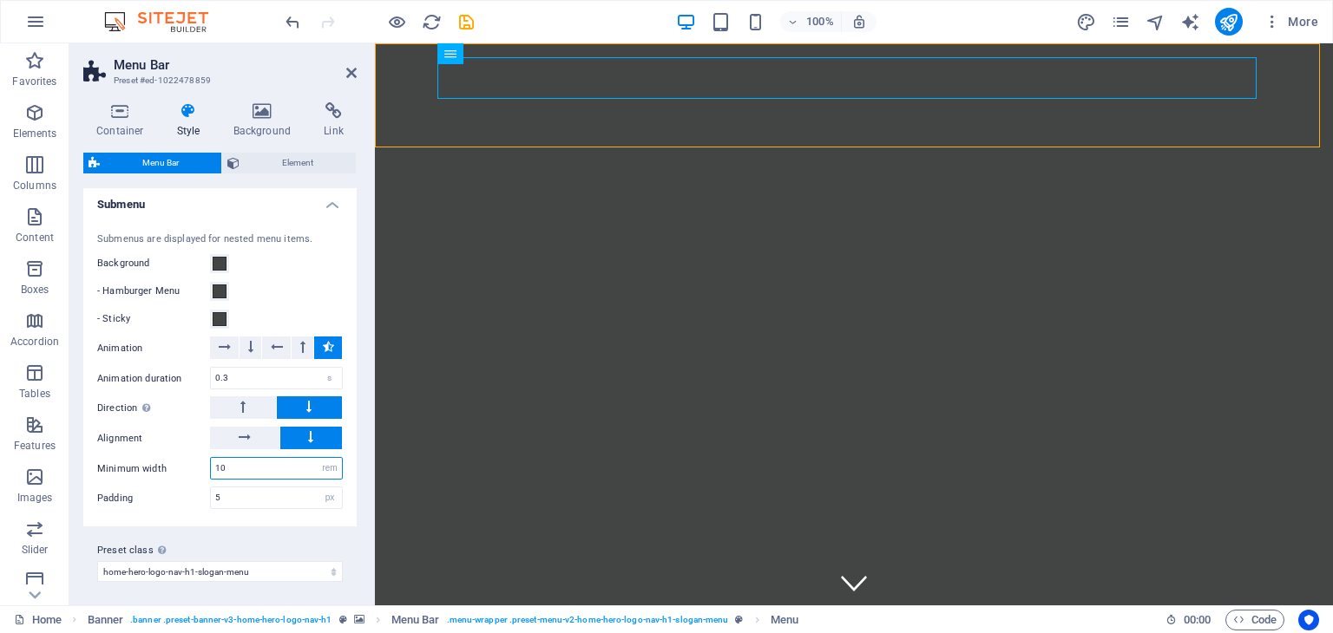
type input "10"
click at [154, 499] on div "Padding 5 px rem % vh vw" at bounding box center [220, 498] width 246 height 23
click at [832, 619] on nav "Home About Services Get Involved Contact" at bounding box center [853, 640] width 819 height 42
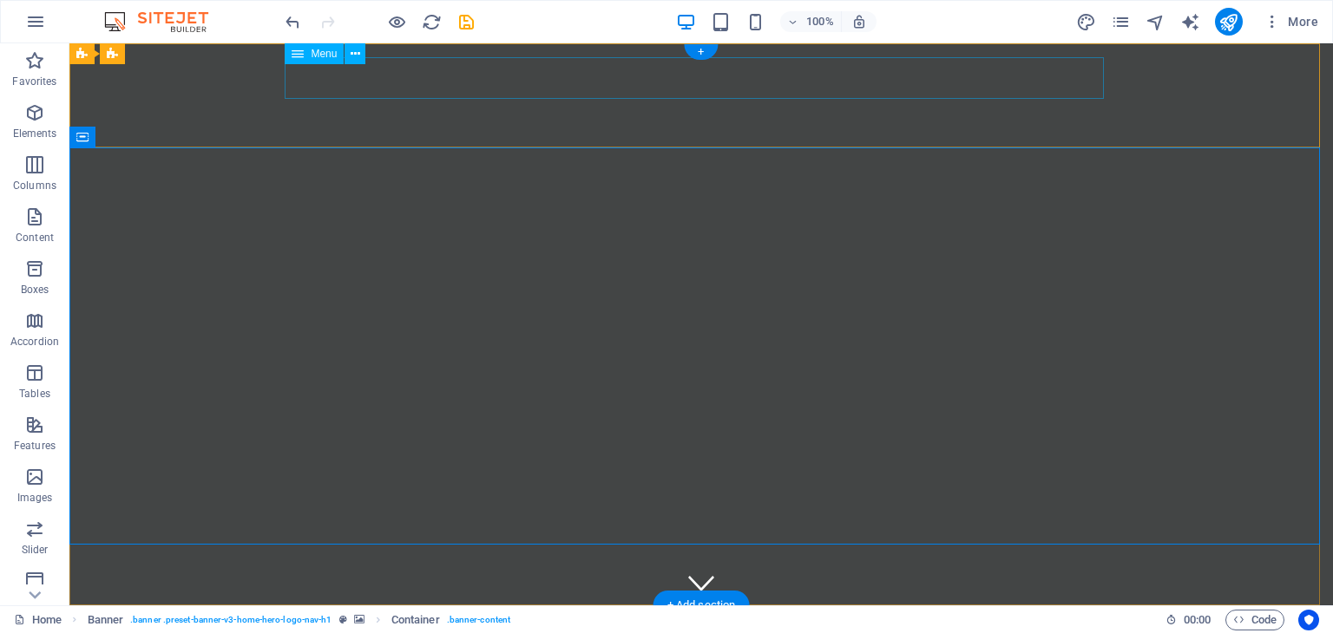
click at [760, 619] on nav "Home About Services Get Involved Contact" at bounding box center [701, 640] width 819 height 42
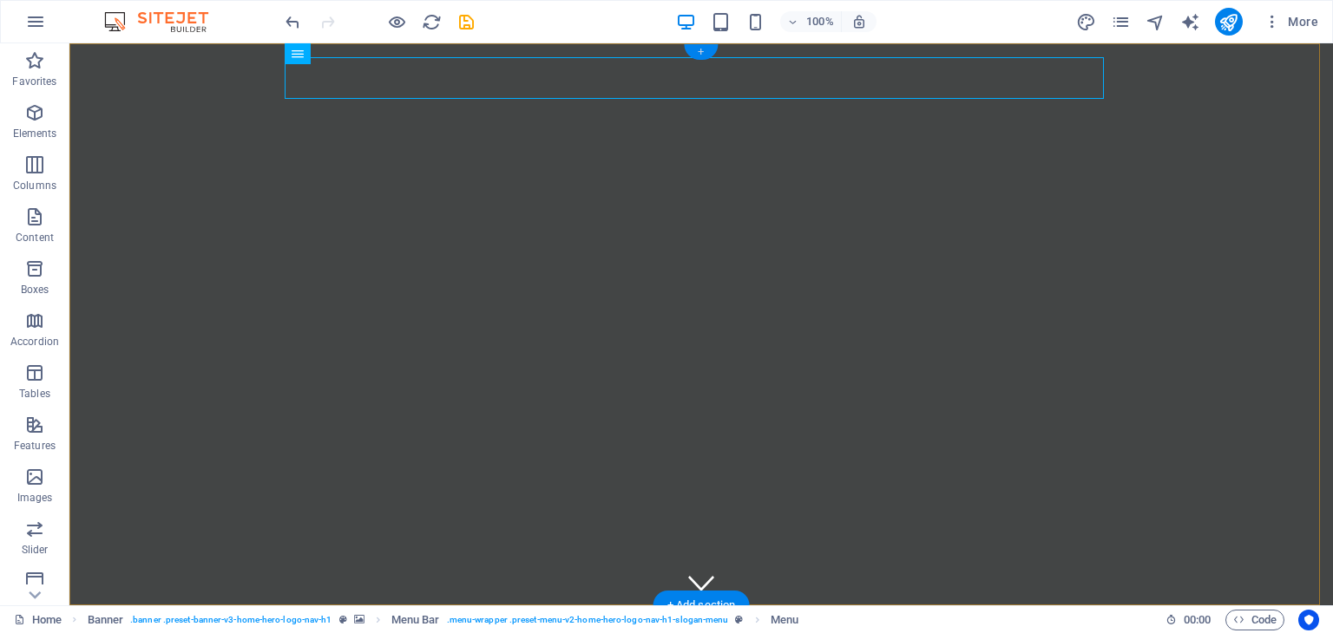
click at [700, 52] on div "+" at bounding box center [701, 52] width 34 height 16
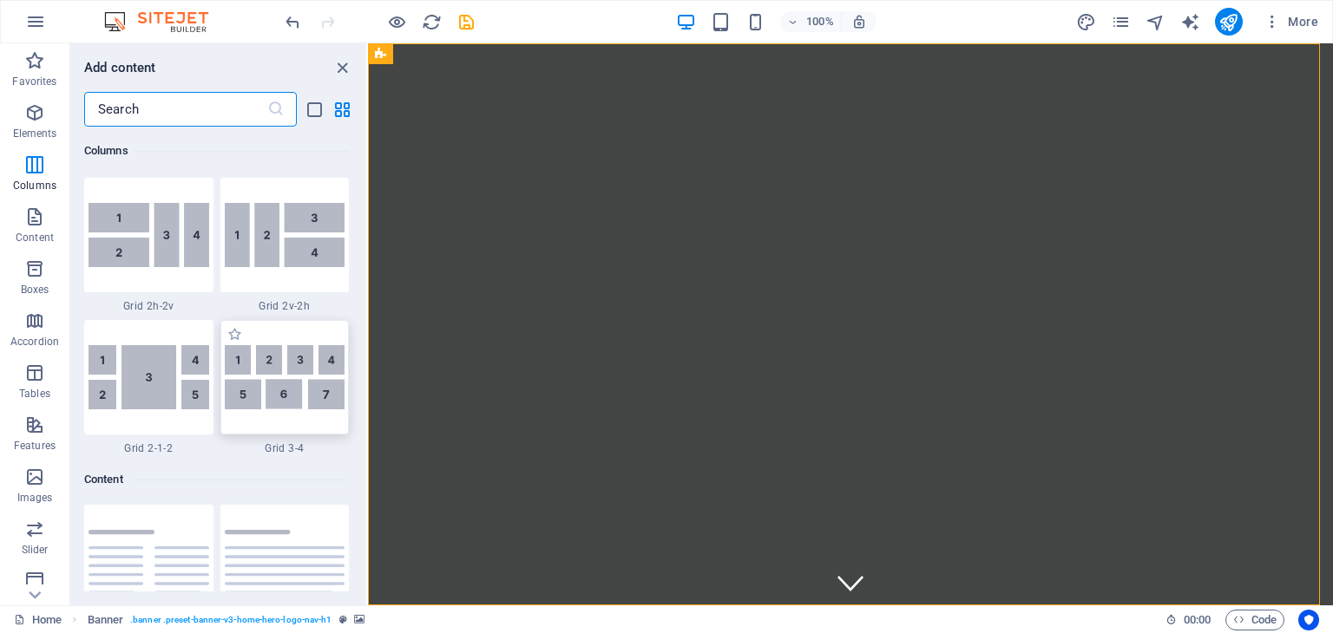
scroll to position [2602, 0]
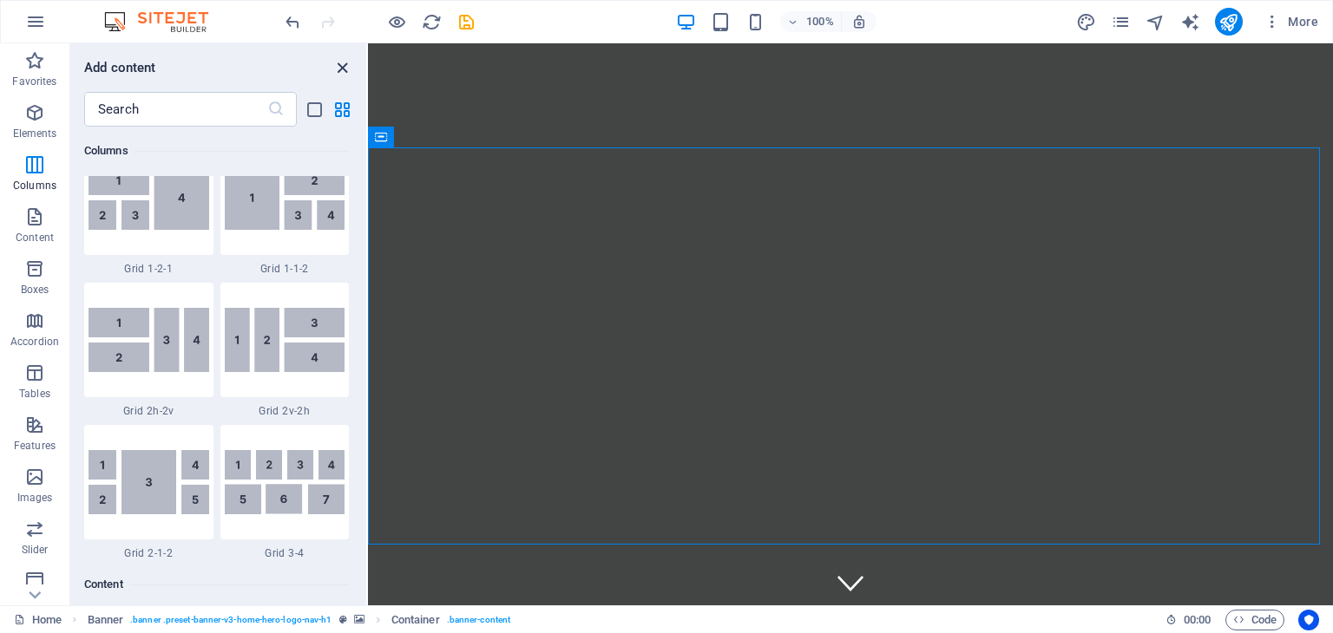
drag, startPoint x: 342, startPoint y: 63, endPoint x: 243, endPoint y: 28, distance: 105.1
click at [342, 63] on icon "close panel" at bounding box center [342, 68] width 20 height 20
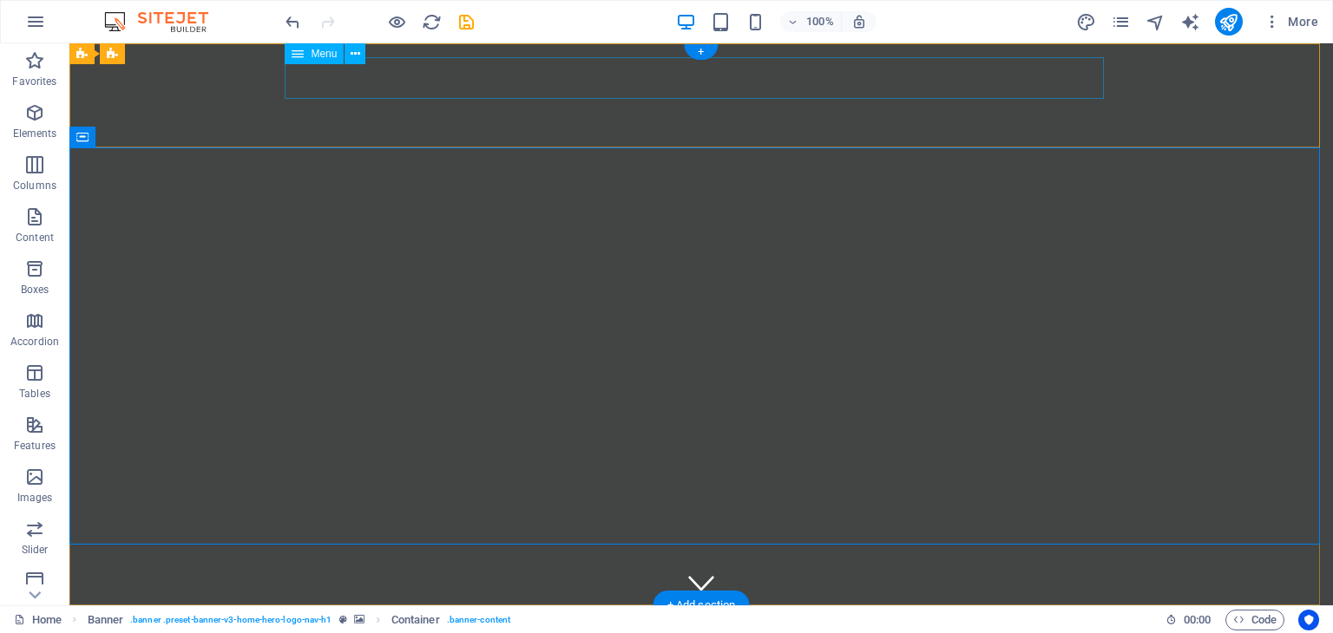
click at [768, 619] on nav "Home About Services Get Involved Contact" at bounding box center [701, 640] width 819 height 42
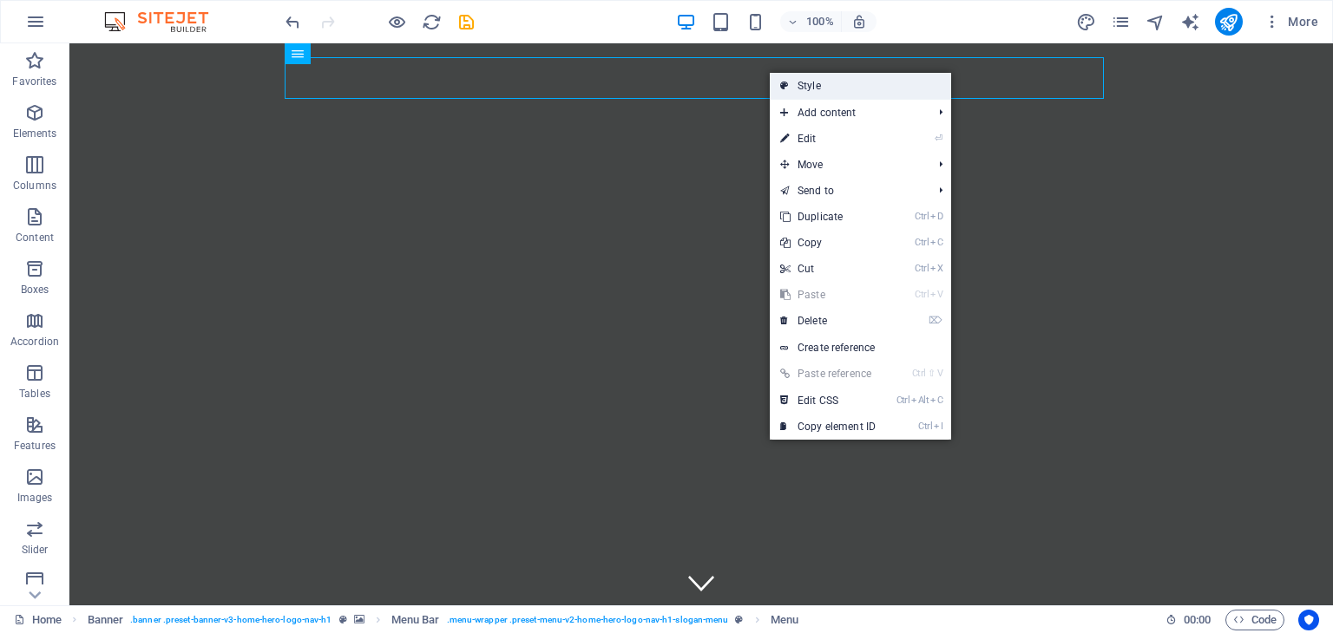
click at [879, 83] on link "Style" at bounding box center [860, 86] width 181 height 26
select select "rem"
select select "%"
select select "rem"
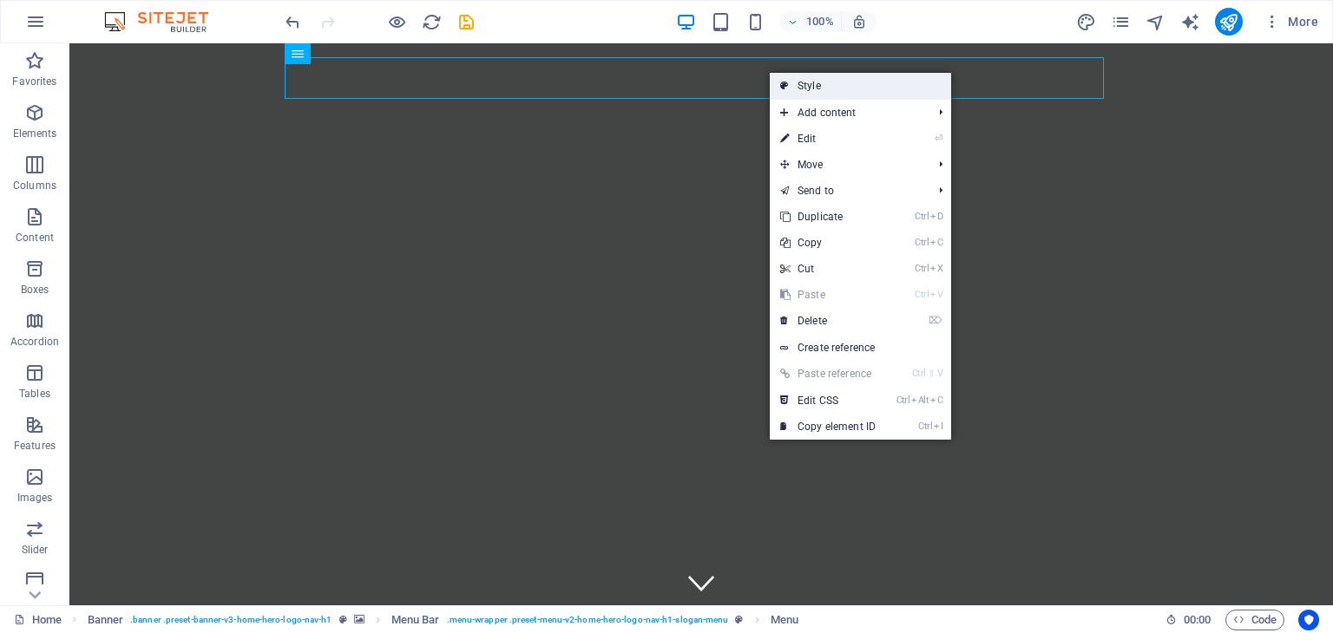
select select "px"
select select "preset-menu-v2-home-hero-logo-nav-h1-slogan-menu"
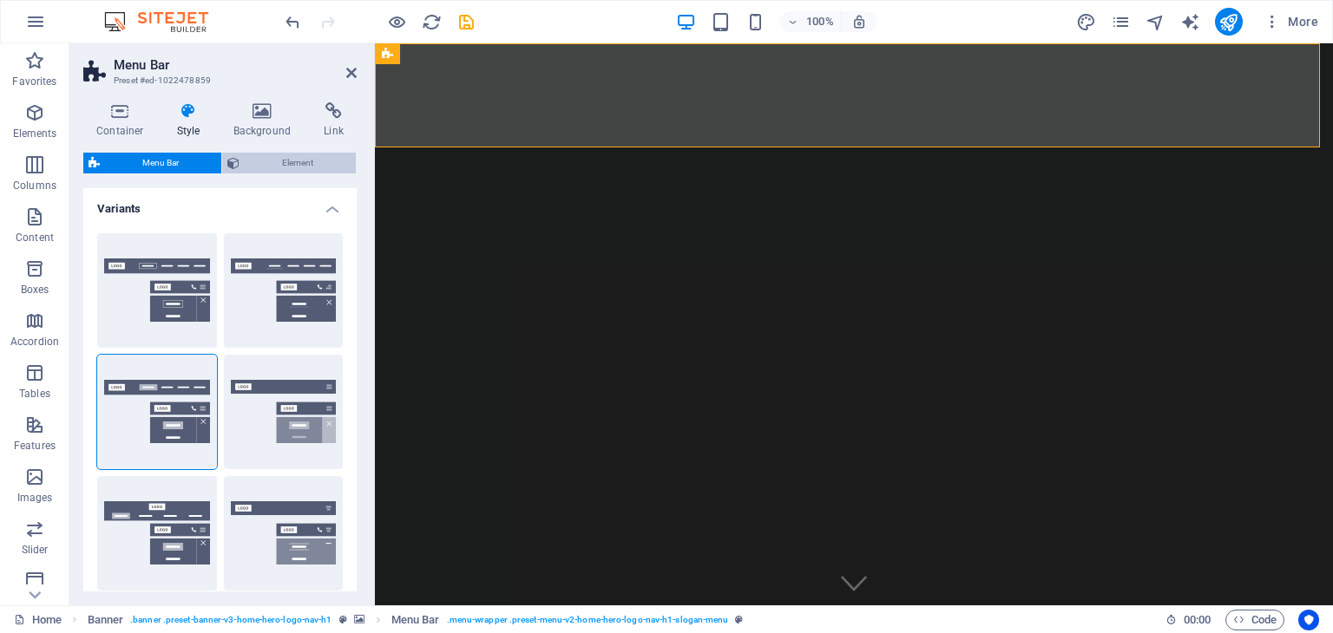
click at [295, 163] on span "Element" at bounding box center [298, 163] width 106 height 21
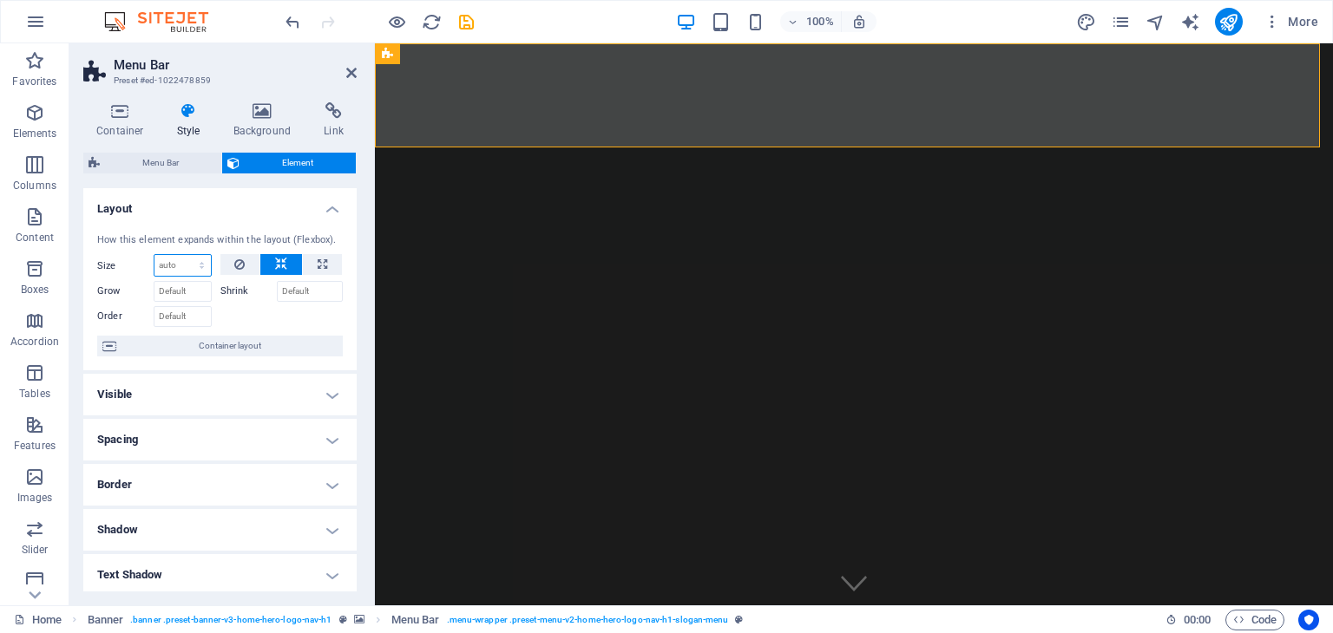
click at [183, 261] on select "Default auto px % 1/1 1/2 1/3 1/4 1/5 1/6 1/7 1/8 1/9 1/10" at bounding box center [182, 265] width 56 height 21
select select "1/3"
click at [184, 255] on select "Default auto px % 1/1 1/2 1/3 1/4 1/5 1/6 1/7 1/8 1/9 1/10" at bounding box center [182, 265] width 56 height 21
type input "33.33"
select select "%"
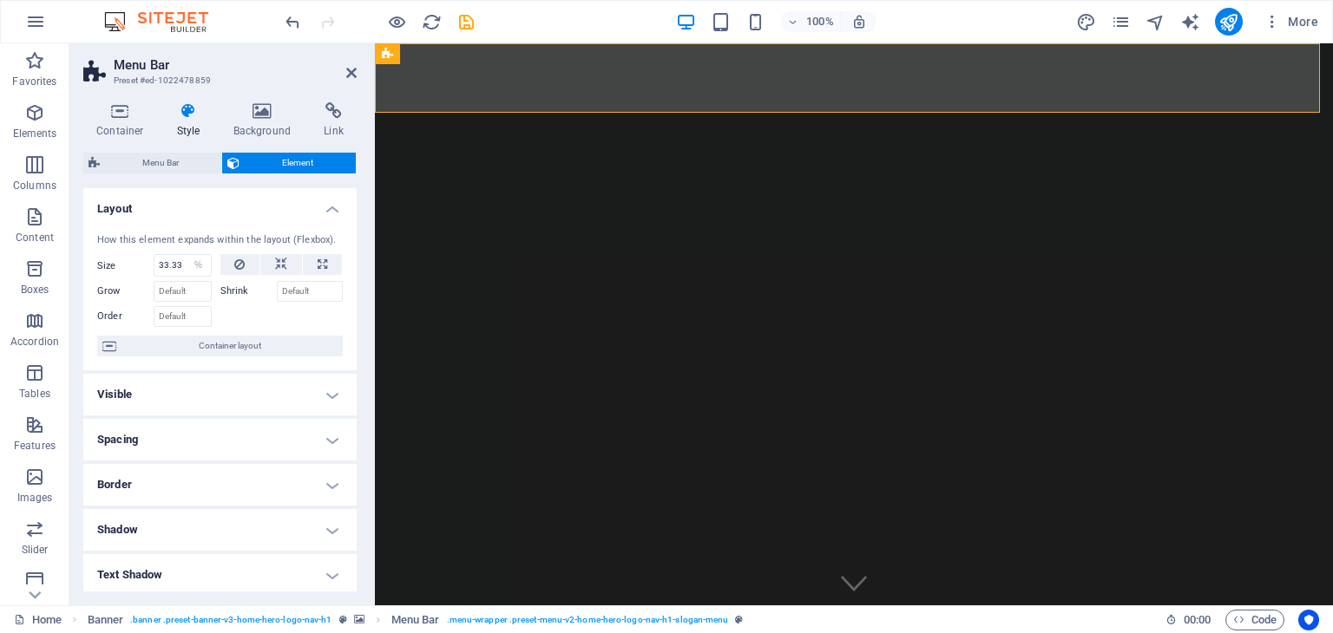
click at [180, 206] on h4 "Layout" at bounding box center [219, 203] width 273 height 31
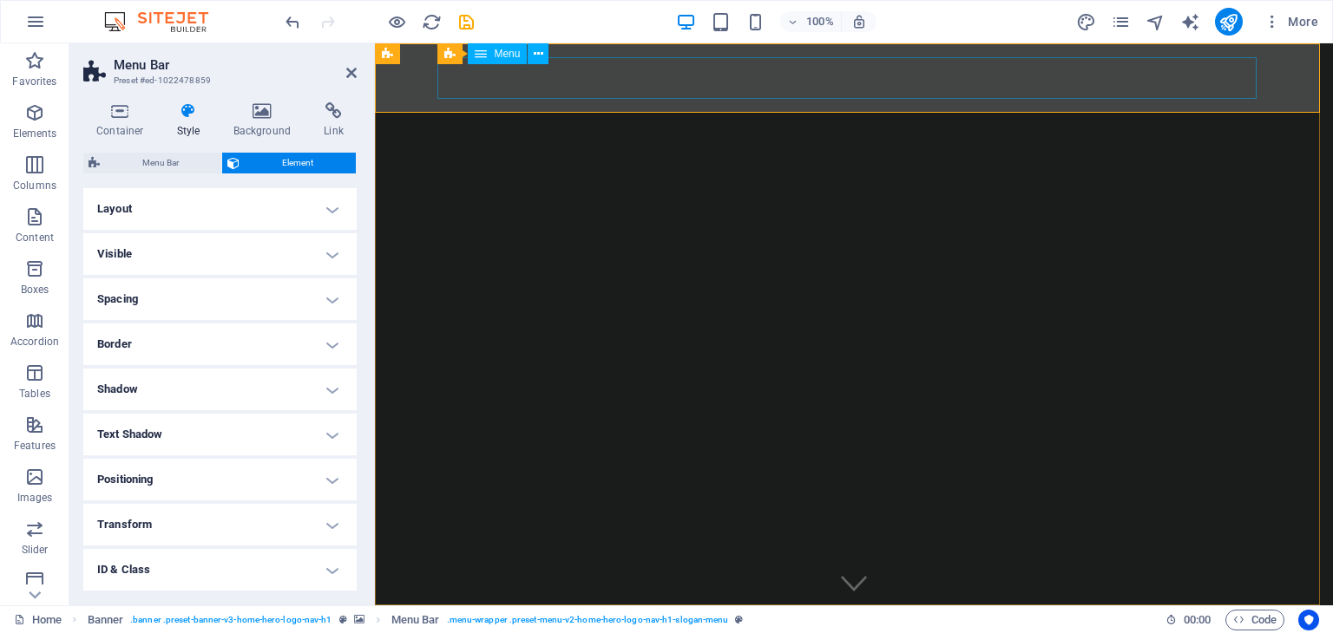
click at [778, 619] on nav "Home About Services Get Involved Contact" at bounding box center [853, 640] width 819 height 42
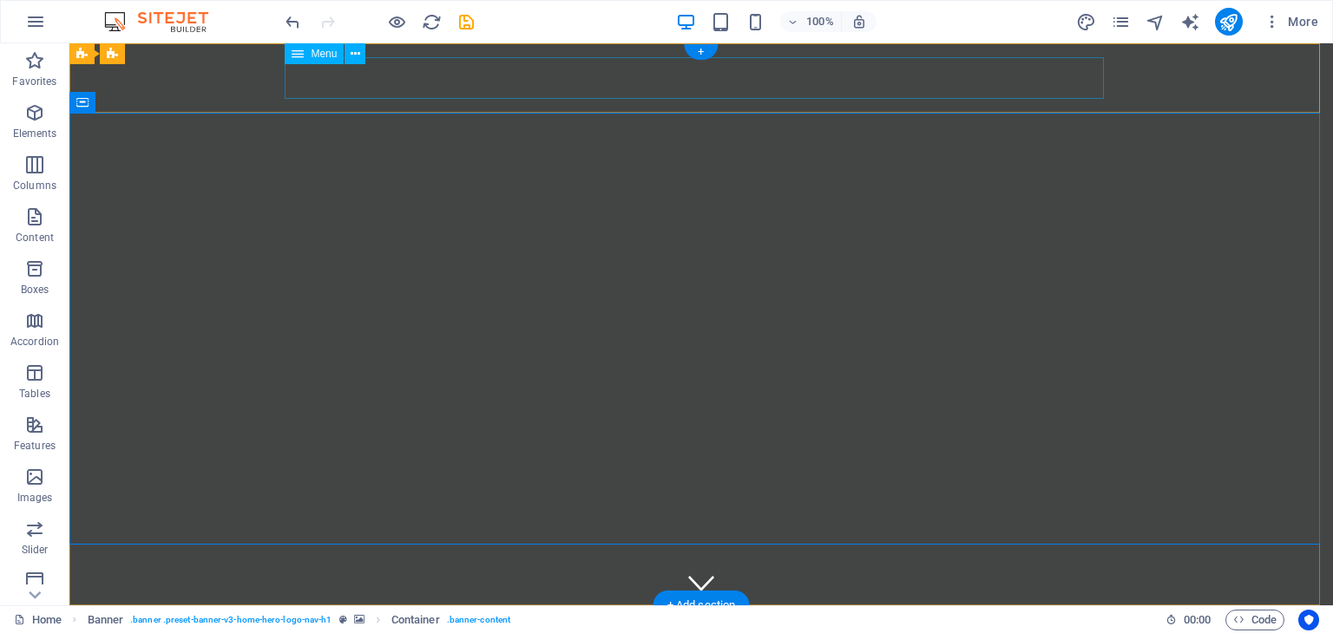
click at [735, 619] on nav "Home About Services Get Involved Contact" at bounding box center [701, 640] width 819 height 42
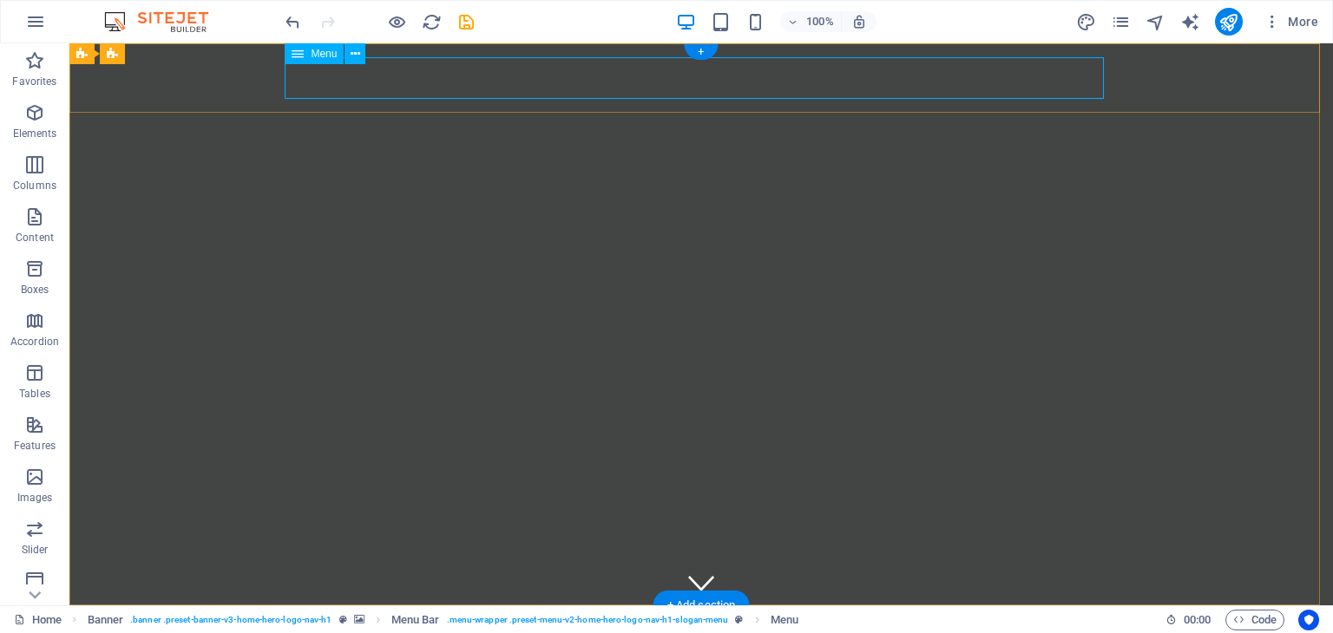
click at [1043, 619] on nav "Home About Services Get Involved Contact" at bounding box center [701, 640] width 819 height 42
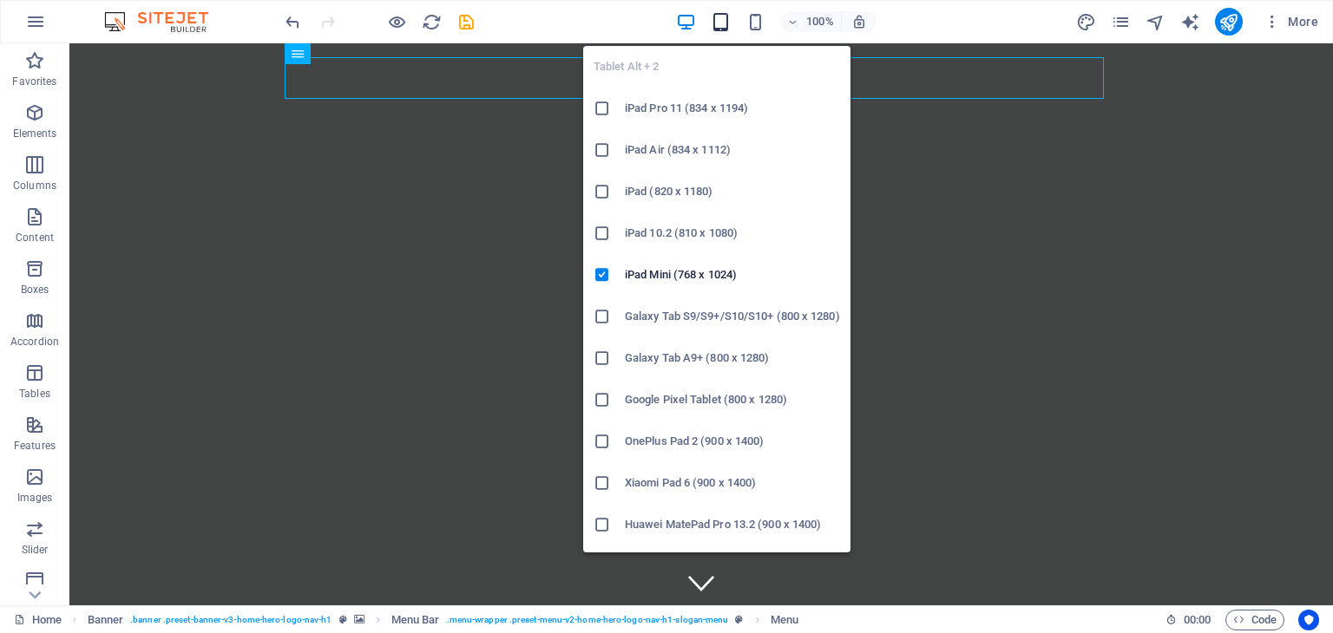
click at [721, 18] on icon "button" at bounding box center [721, 22] width 20 height 20
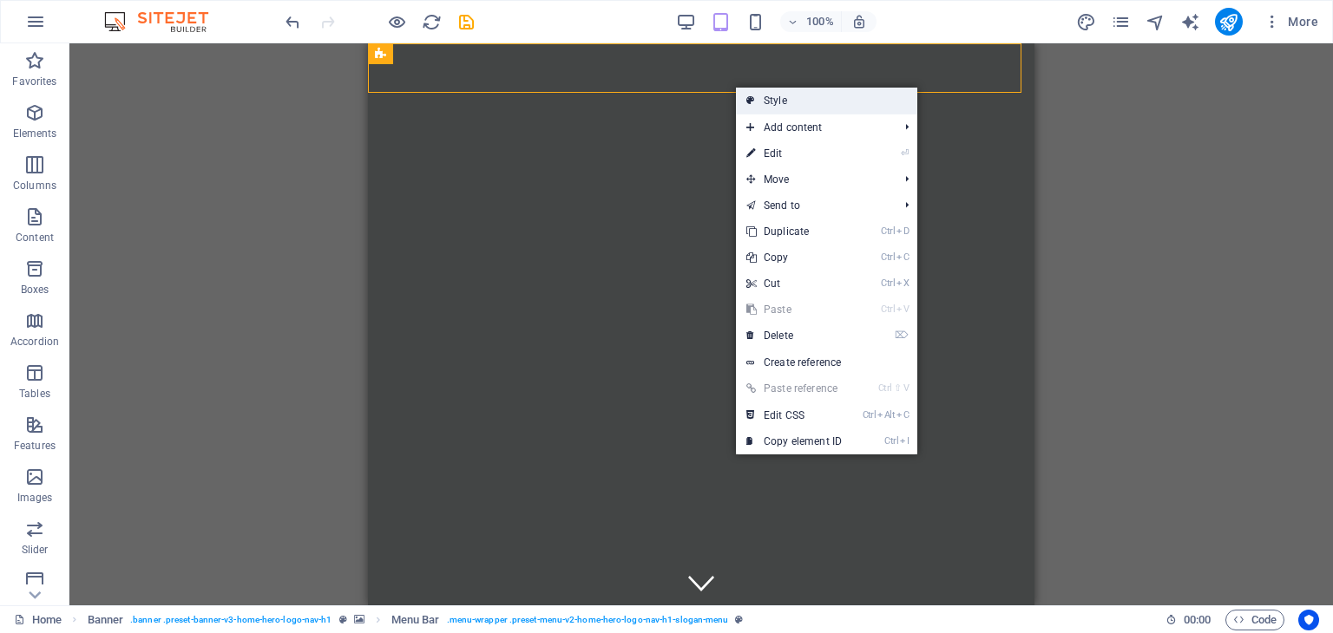
drag, startPoint x: 407, startPoint y: 43, endPoint x: 785, endPoint y: 95, distance: 382.0
click at [785, 95] on link "Style" at bounding box center [826, 101] width 181 height 26
select select "rem"
select select "%"
select select "rem"
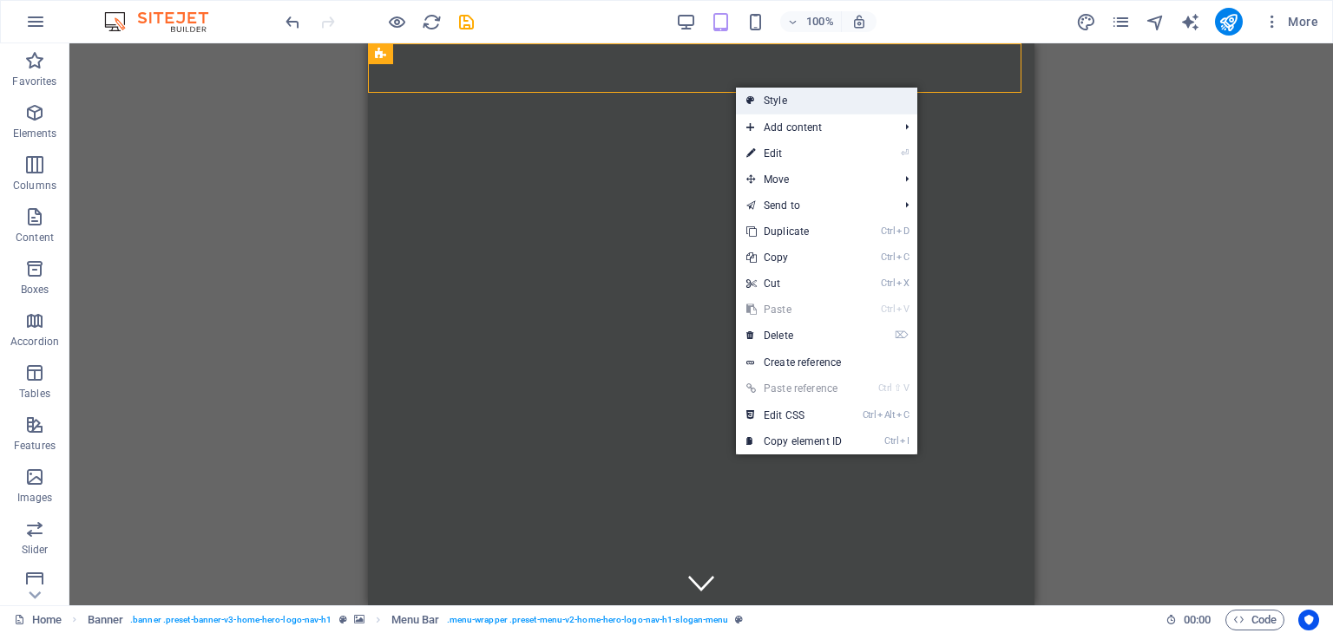
select select "rem"
select select "px"
select select "preset-menu-v2-home-hero-logo-nav-h1-slogan-menu"
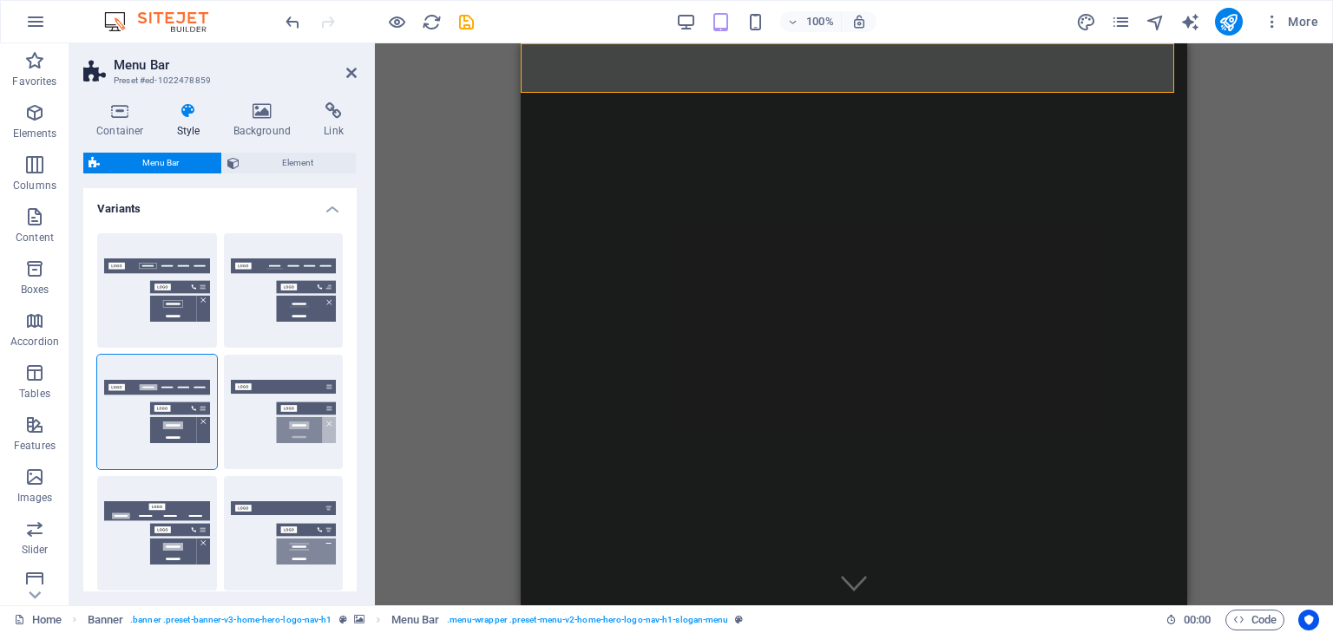
click at [191, 115] on icon at bounding box center [188, 110] width 49 height 17
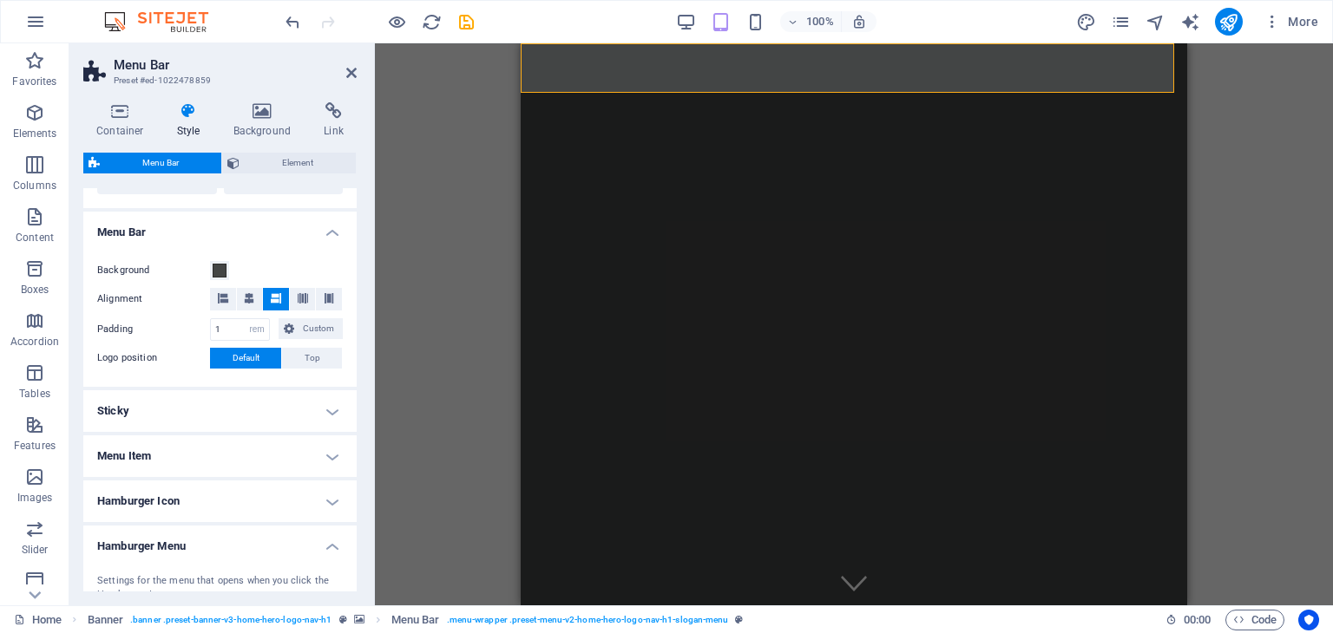
scroll to position [521, 0]
drag, startPoint x: 230, startPoint y: 325, endPoint x: 215, endPoint y: 325, distance: 14.7
click at [215, 325] on input "1" at bounding box center [240, 327] width 58 height 21
drag, startPoint x: 222, startPoint y: 324, endPoint x: 209, endPoint y: 324, distance: 13.0
click at [210, 324] on div "2 px rem % vh vw Custom" at bounding box center [240, 327] width 60 height 23
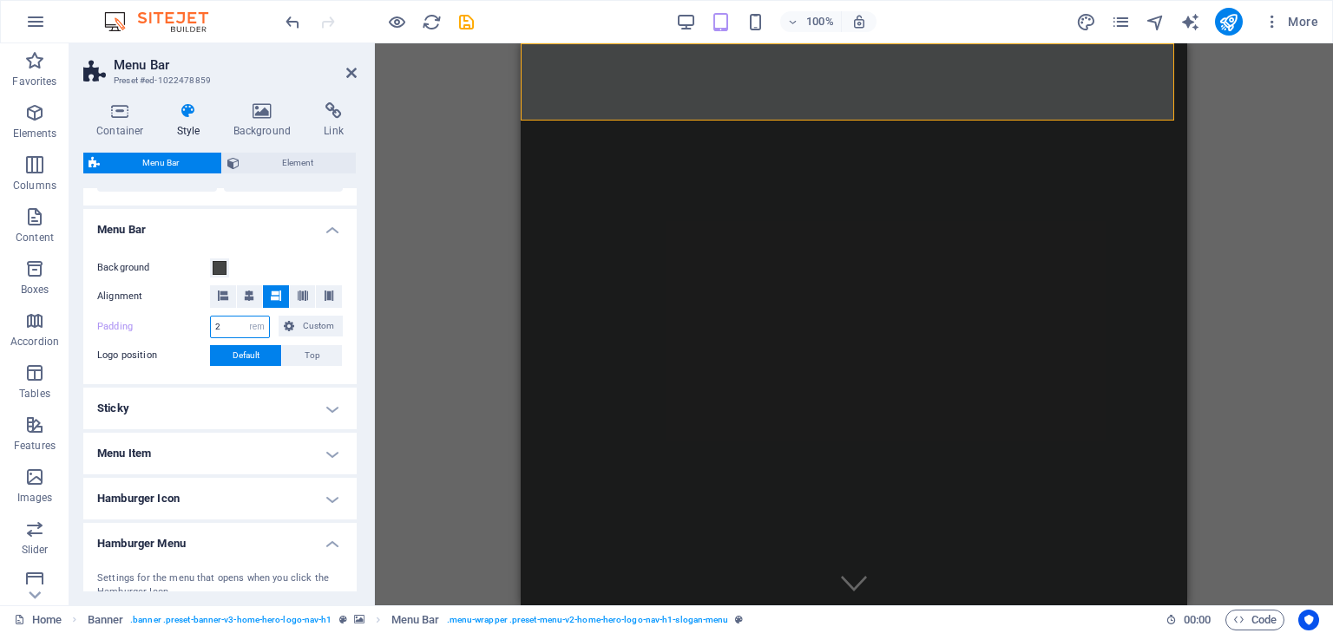
drag, startPoint x: 224, startPoint y: 324, endPoint x: 213, endPoint y: 324, distance: 11.3
click at [213, 324] on input "2" at bounding box center [240, 327] width 58 height 21
click at [184, 318] on label "Padding" at bounding box center [153, 327] width 113 height 21
drag, startPoint x: 223, startPoint y: 324, endPoint x: 213, endPoint y: 324, distance: 9.5
click at [213, 324] on input "1" at bounding box center [240, 327] width 58 height 21
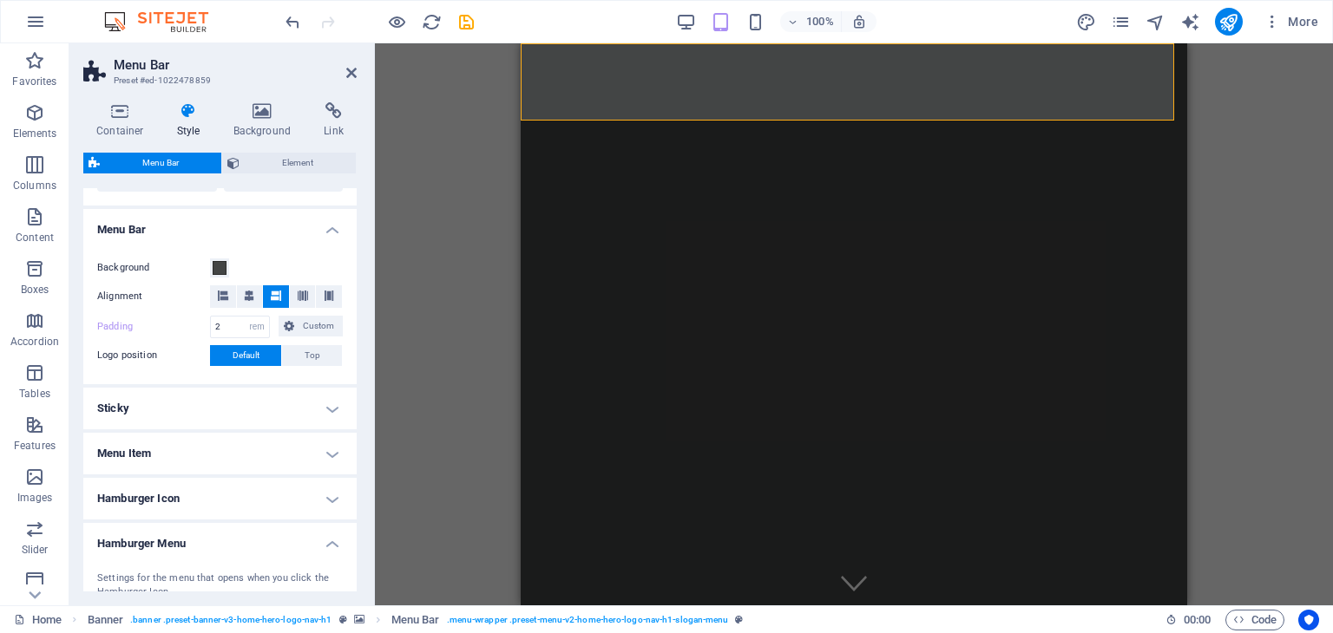
click at [275, 226] on h4 "Menu Bar" at bounding box center [219, 224] width 273 height 31
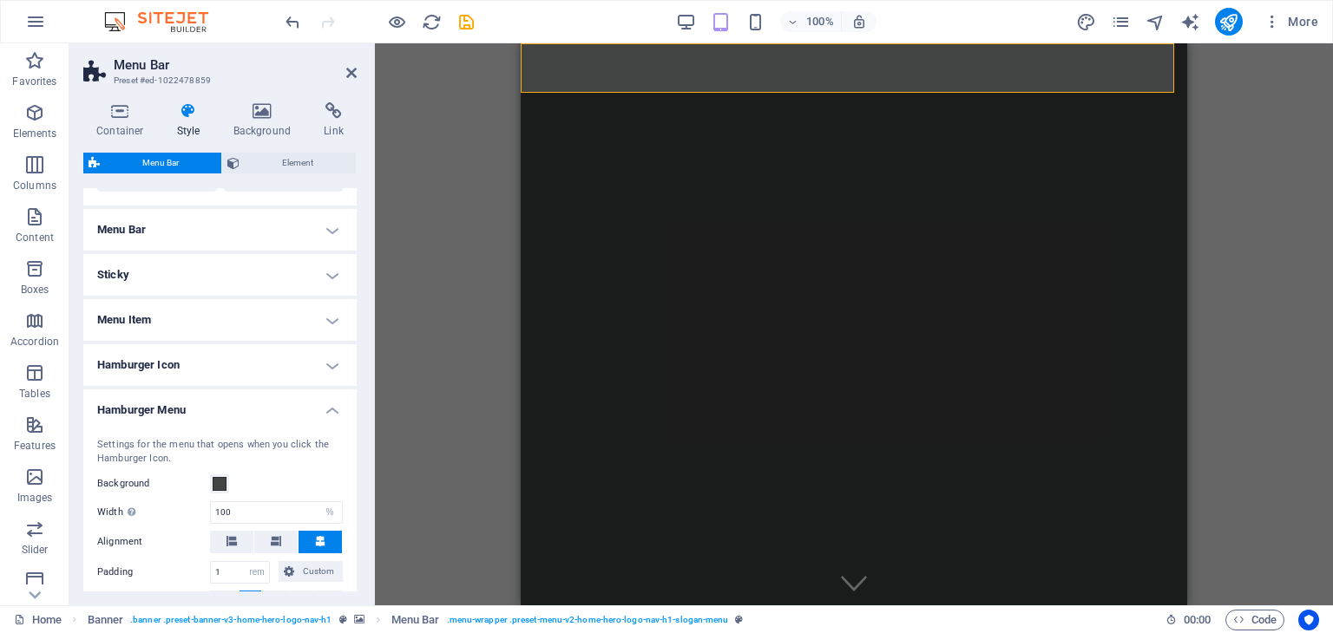
click at [200, 226] on h4 "Menu Bar" at bounding box center [219, 230] width 273 height 42
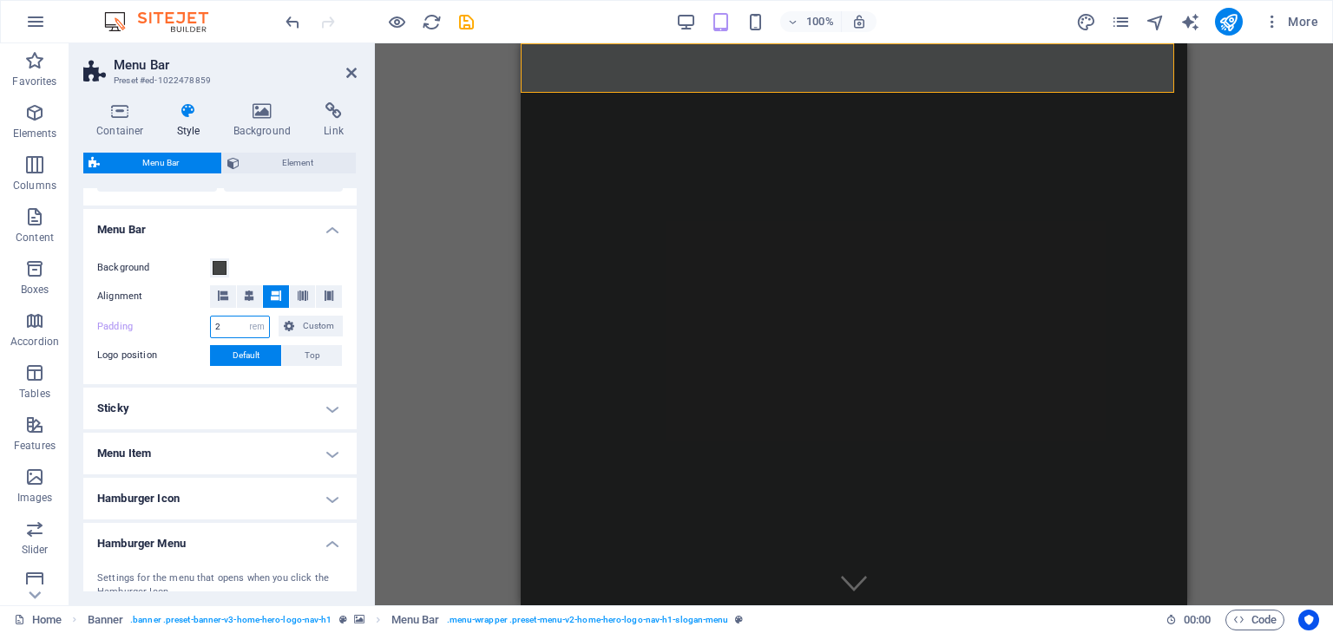
drag, startPoint x: 221, startPoint y: 325, endPoint x: 206, endPoint y: 325, distance: 15.6
click at [206, 325] on div "Padding 2 px rem % vh vw Custom Custom" at bounding box center [220, 327] width 246 height 23
type input "1"
click at [171, 324] on label "Padding" at bounding box center [153, 327] width 113 height 21
click at [139, 248] on div "Background Alignment Padding 1 px rem % vh vw Custom Custom 1 px rem % vh vw 1 …" at bounding box center [220, 312] width 280 height 144
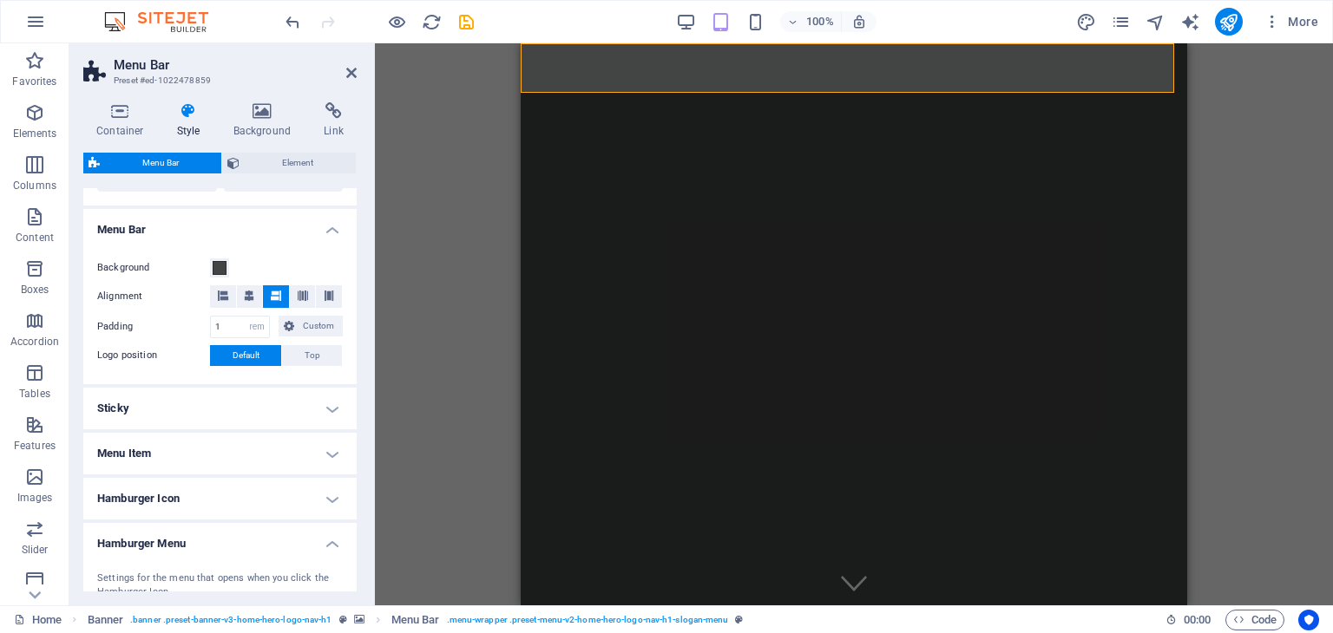
click at [279, 258] on div "Background" at bounding box center [220, 268] width 246 height 21
click at [220, 266] on span at bounding box center [220, 268] width 14 height 14
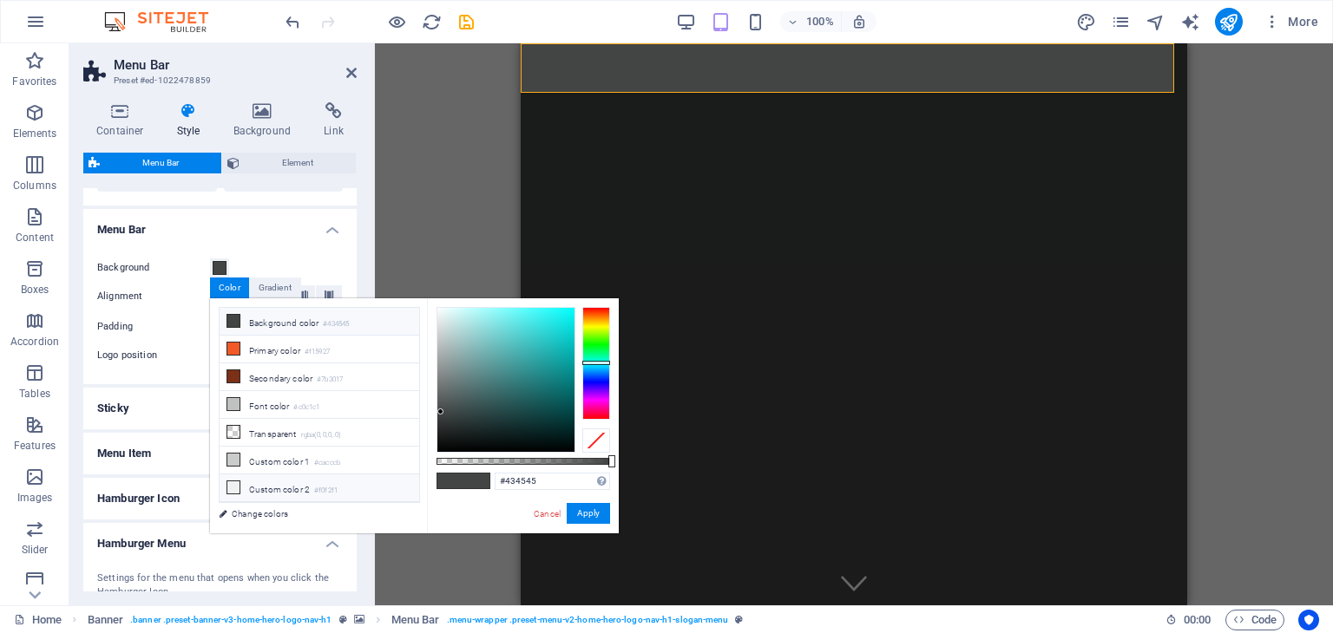
click at [236, 482] on icon at bounding box center [233, 488] width 12 height 12
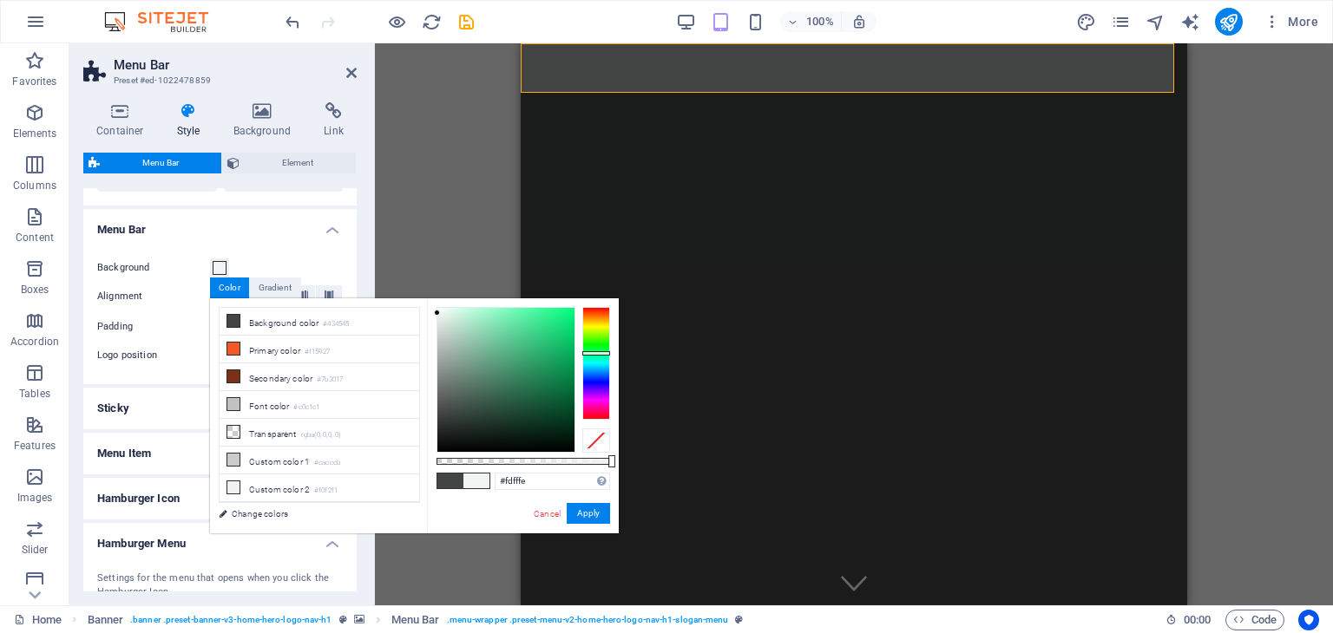
type input "#ffffff"
drag, startPoint x: 437, startPoint y: 313, endPoint x: 431, endPoint y: 292, distance: 21.7
click at [431, 292] on body "YAYASAN SUIVER Home Favorites Elements Columns Content Boxes Accordion Tables F…" at bounding box center [666, 316] width 1333 height 633
click at [593, 512] on button "Apply" at bounding box center [588, 513] width 43 height 21
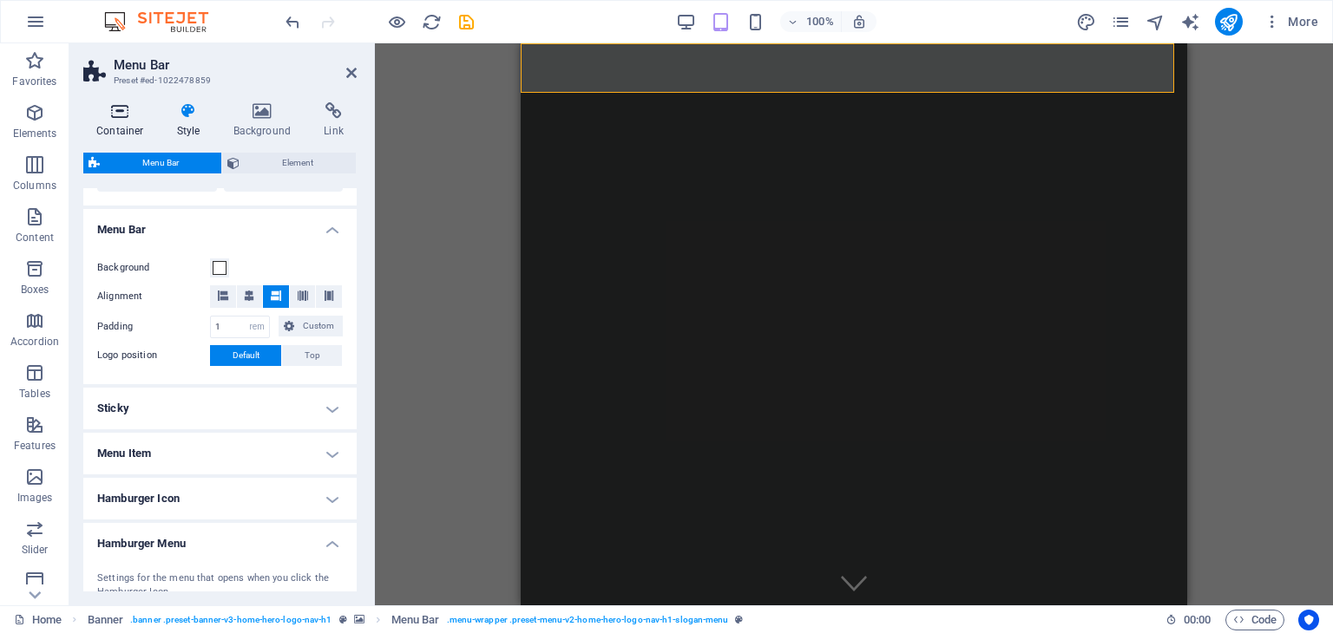
click at [121, 120] on h4 "Container" at bounding box center [123, 120] width 81 height 36
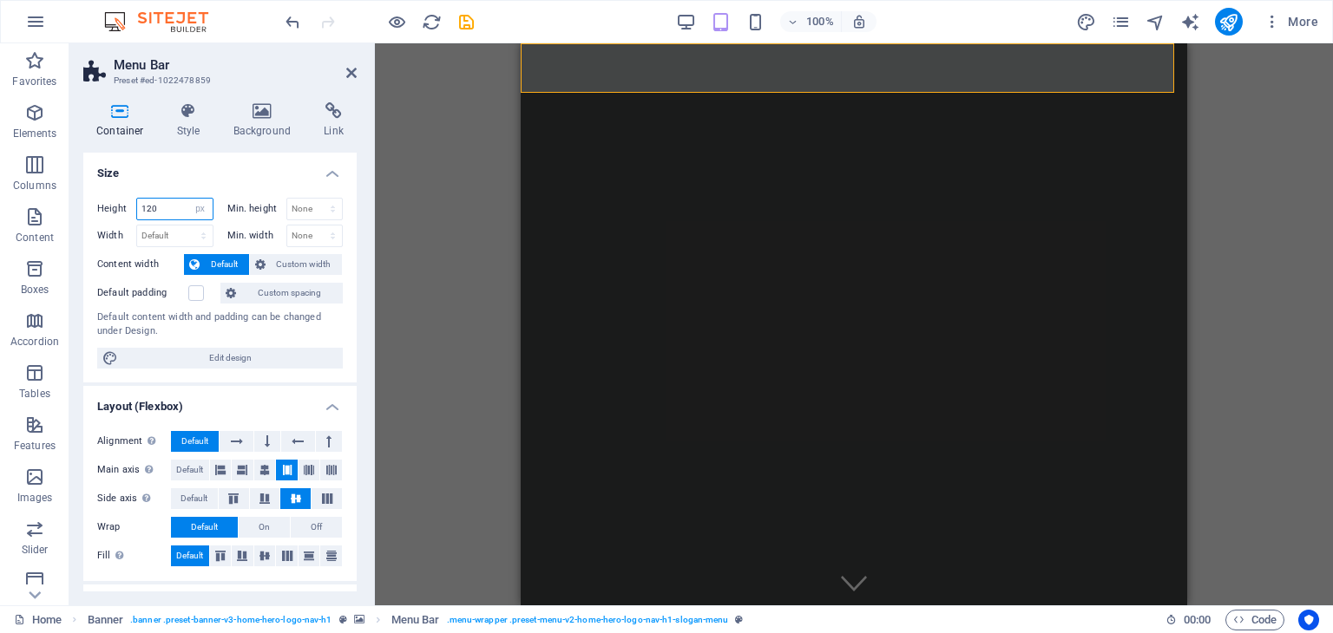
drag, startPoint x: 164, startPoint y: 209, endPoint x: 134, endPoint y: 209, distance: 30.4
click at [134, 209] on div "Height 120 Default px rem % vh vw" at bounding box center [155, 209] width 116 height 23
type input "2"
click at [179, 167] on h4 "Size" at bounding box center [219, 168] width 273 height 31
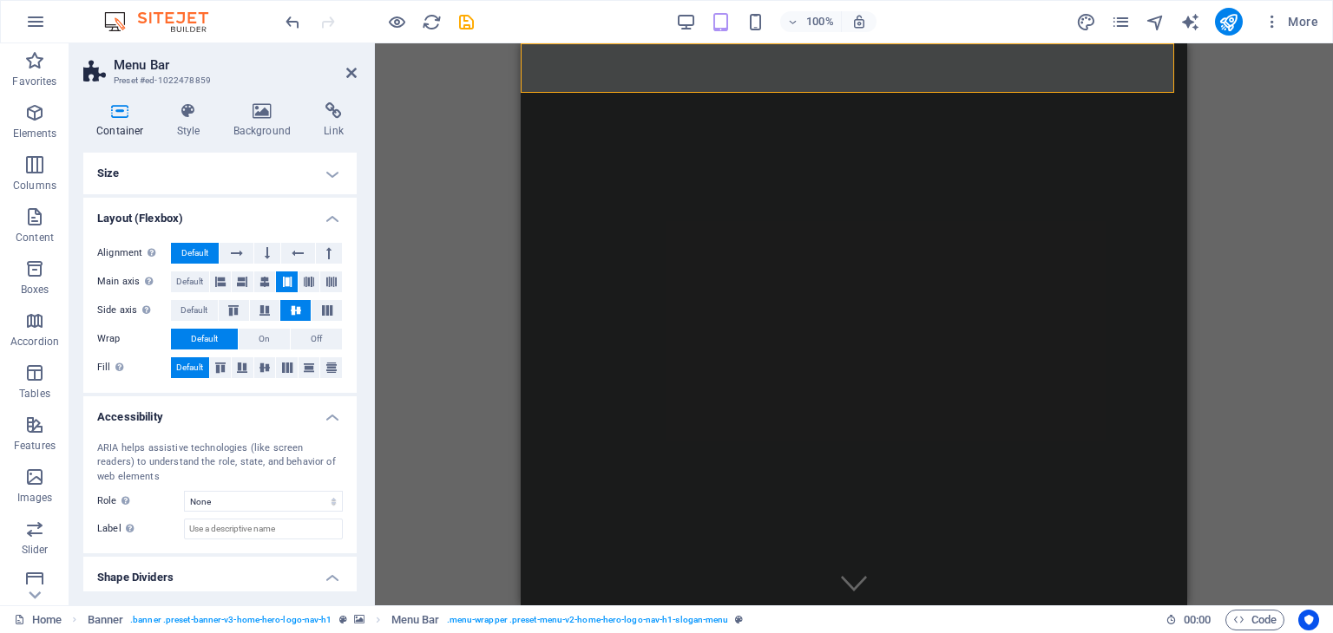
click at [176, 167] on h4 "Size" at bounding box center [219, 174] width 273 height 42
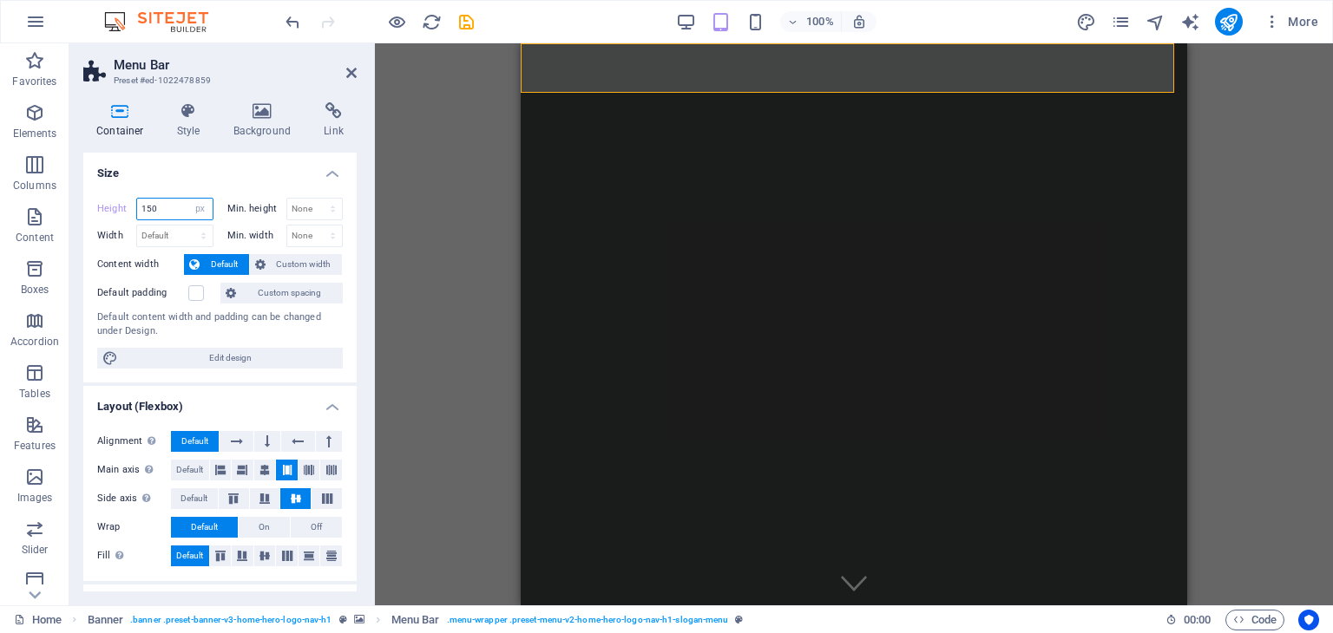
drag, startPoint x: 161, startPoint y: 205, endPoint x: 127, endPoint y: 205, distance: 34.7
click at [127, 205] on div "Height 150 Default px rem % vh vw" at bounding box center [155, 209] width 116 height 23
click at [135, 576] on div "Alignment Determines the flex direction. Default Main axis Determine how elemen…" at bounding box center [219, 499] width 273 height 164
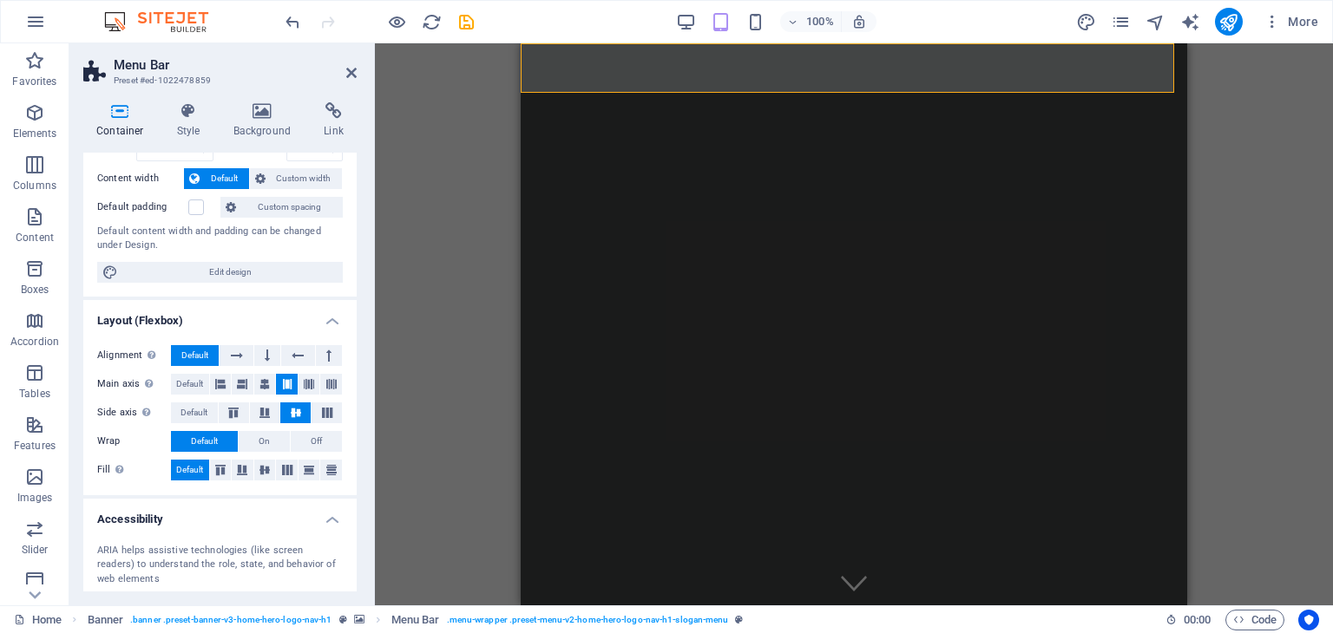
scroll to position [0, 0]
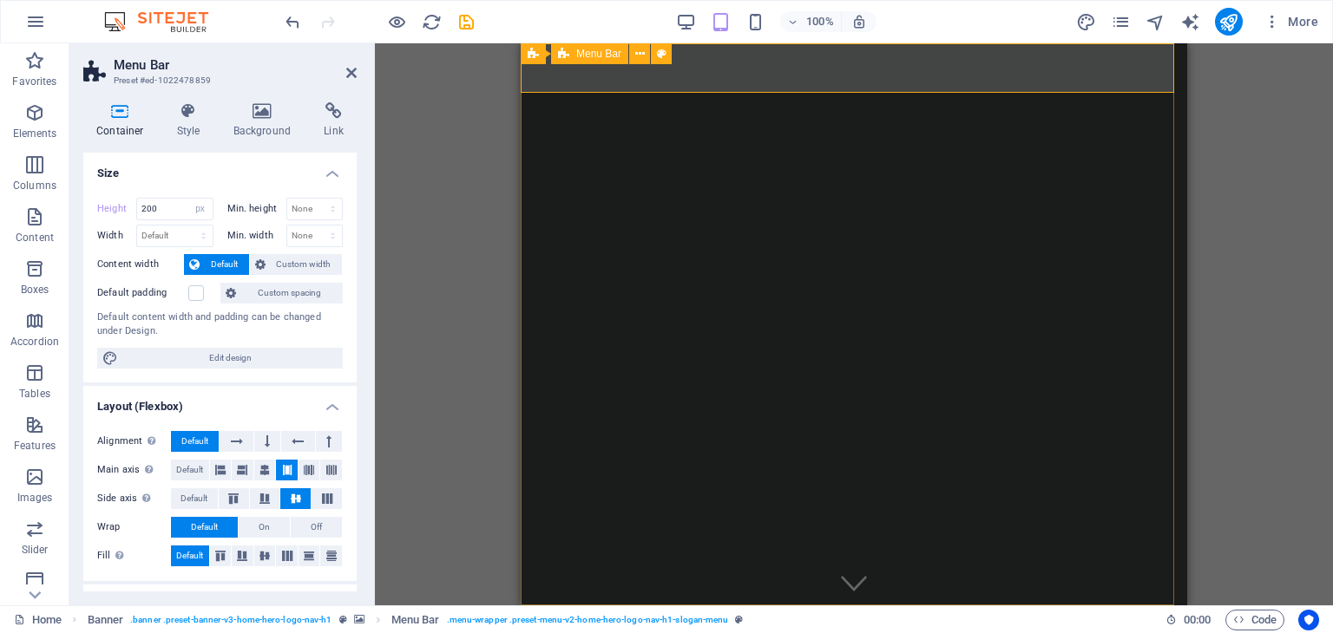
click at [1229, 178] on div "H2 Banner Container Menu Bar Banner Logo Banner Menu Bar Spacer Spacer Text Tex…" at bounding box center [854, 324] width 958 height 562
drag, startPoint x: 146, startPoint y: 212, endPoint x: 134, endPoint y: 212, distance: 11.3
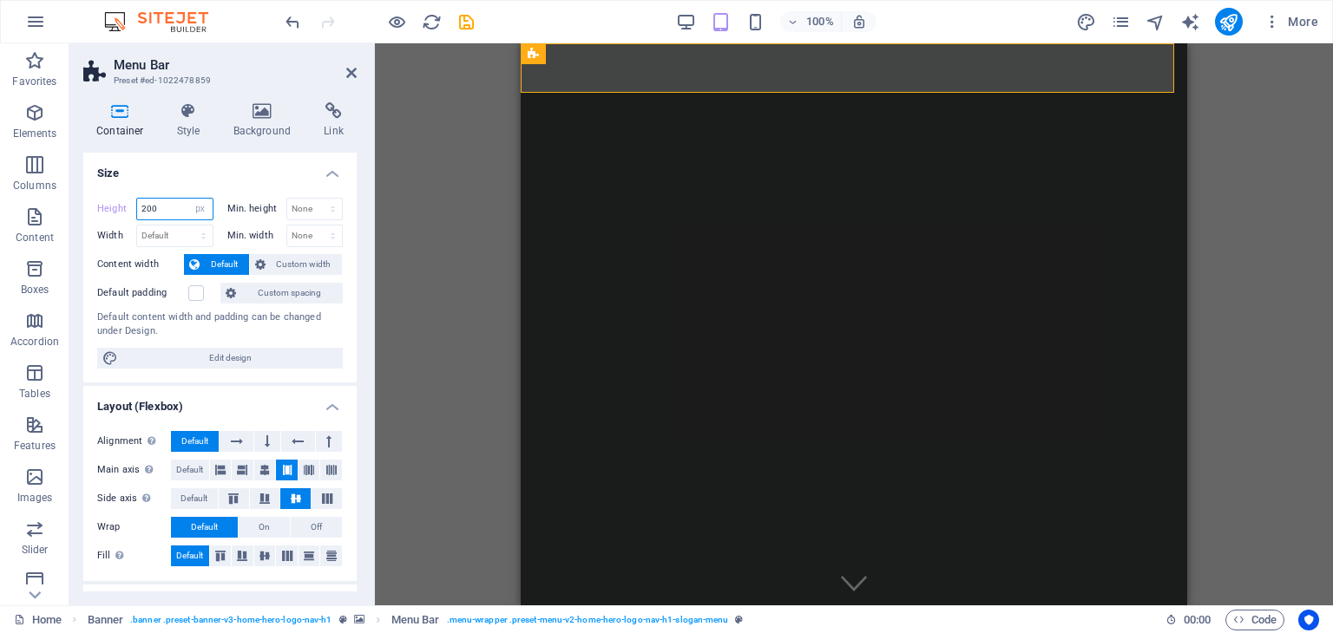
click at [134, 212] on div "Height 200 Default px rem % vh vw" at bounding box center [155, 209] width 116 height 23
type input "300"
click at [162, 180] on h4 "Size" at bounding box center [219, 168] width 273 height 31
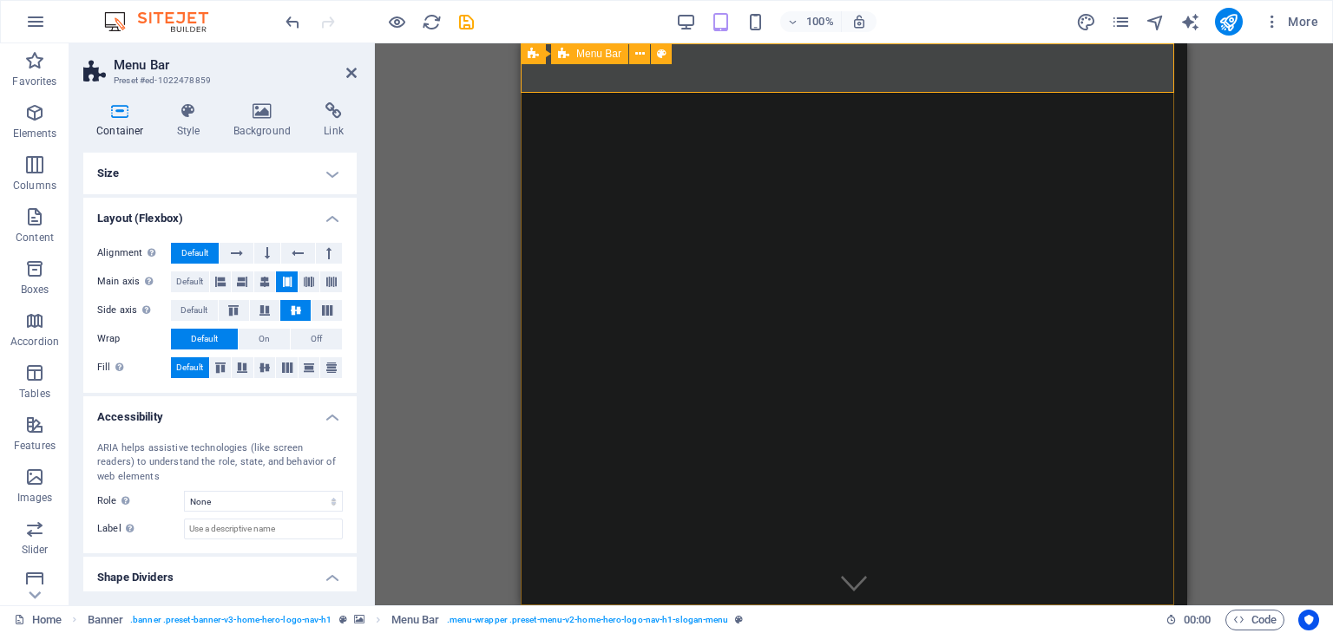
click at [829, 619] on div at bounding box center [853, 640] width 639 height 43
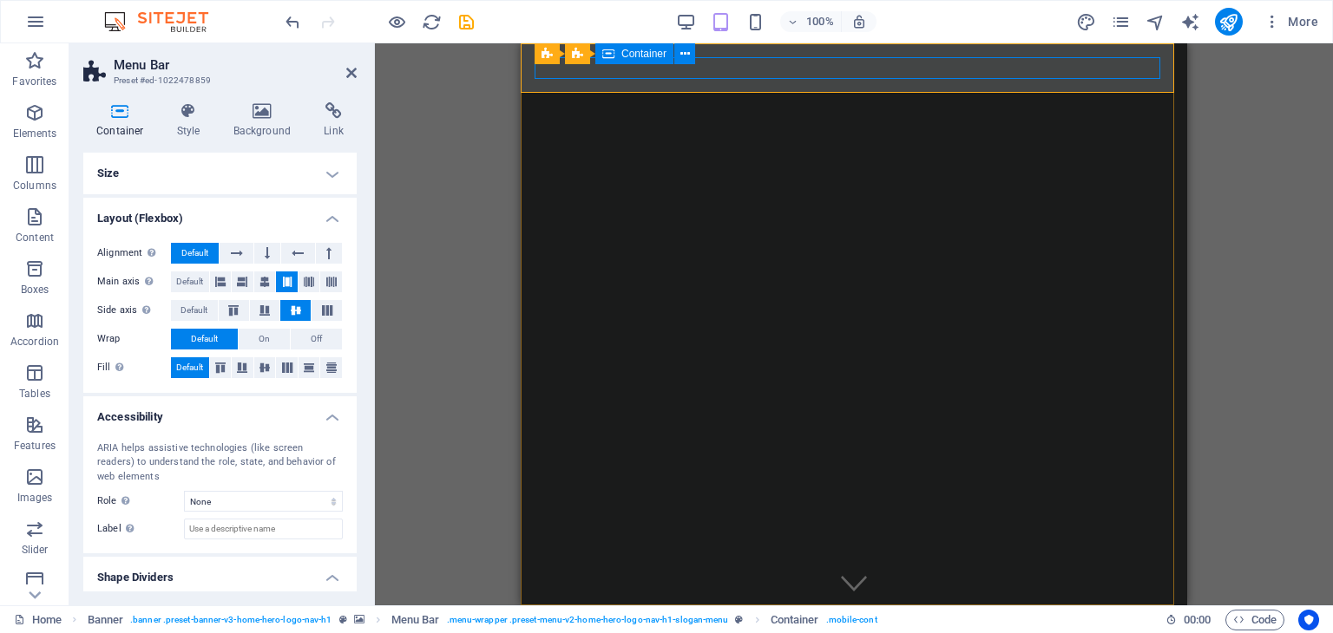
click at [831, 619] on div at bounding box center [853, 640] width 639 height 43
click at [233, 254] on icon at bounding box center [237, 253] width 12 height 21
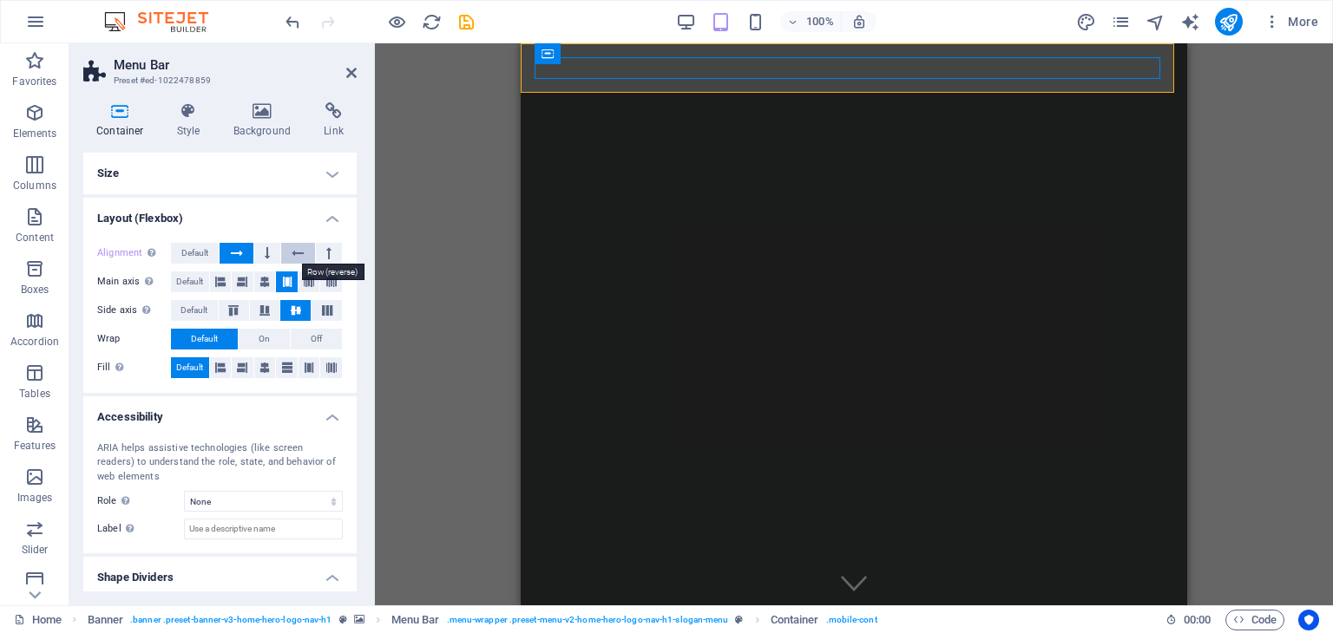
click at [300, 252] on icon at bounding box center [298, 253] width 12 height 21
click at [236, 252] on icon at bounding box center [237, 253] width 12 height 21
click at [265, 254] on icon at bounding box center [267, 253] width 5 height 21
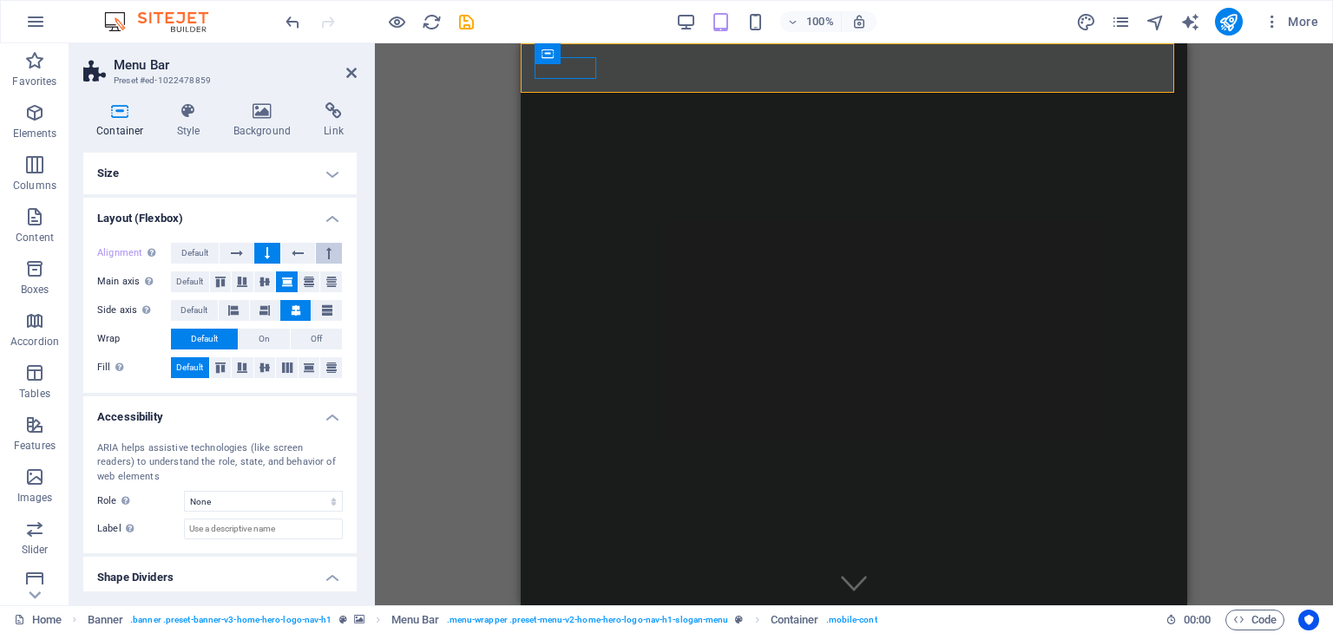
click at [326, 253] on icon at bounding box center [328, 253] width 5 height 21
click at [233, 252] on icon at bounding box center [237, 253] width 12 height 21
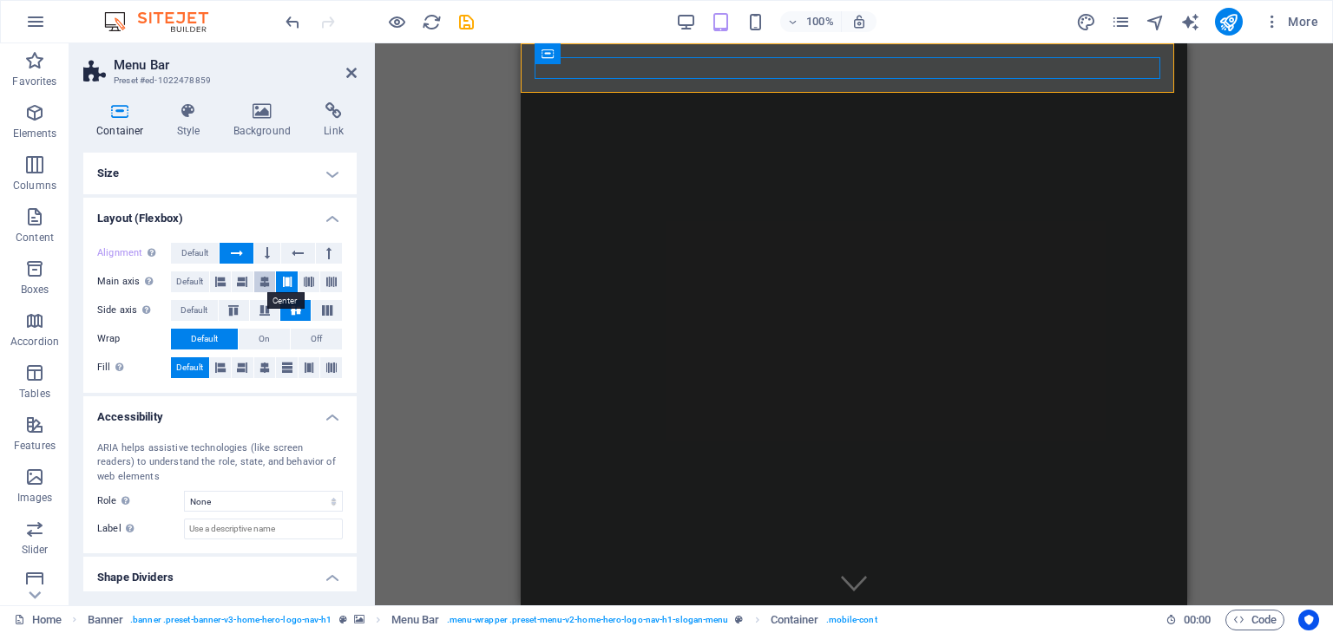
click at [265, 282] on icon at bounding box center [264, 282] width 10 height 21
click at [221, 281] on icon at bounding box center [220, 282] width 10 height 21
click at [251, 279] on button at bounding box center [243, 282] width 22 height 21
click at [263, 283] on icon at bounding box center [264, 282] width 10 height 21
click at [286, 282] on icon at bounding box center [287, 282] width 10 height 21
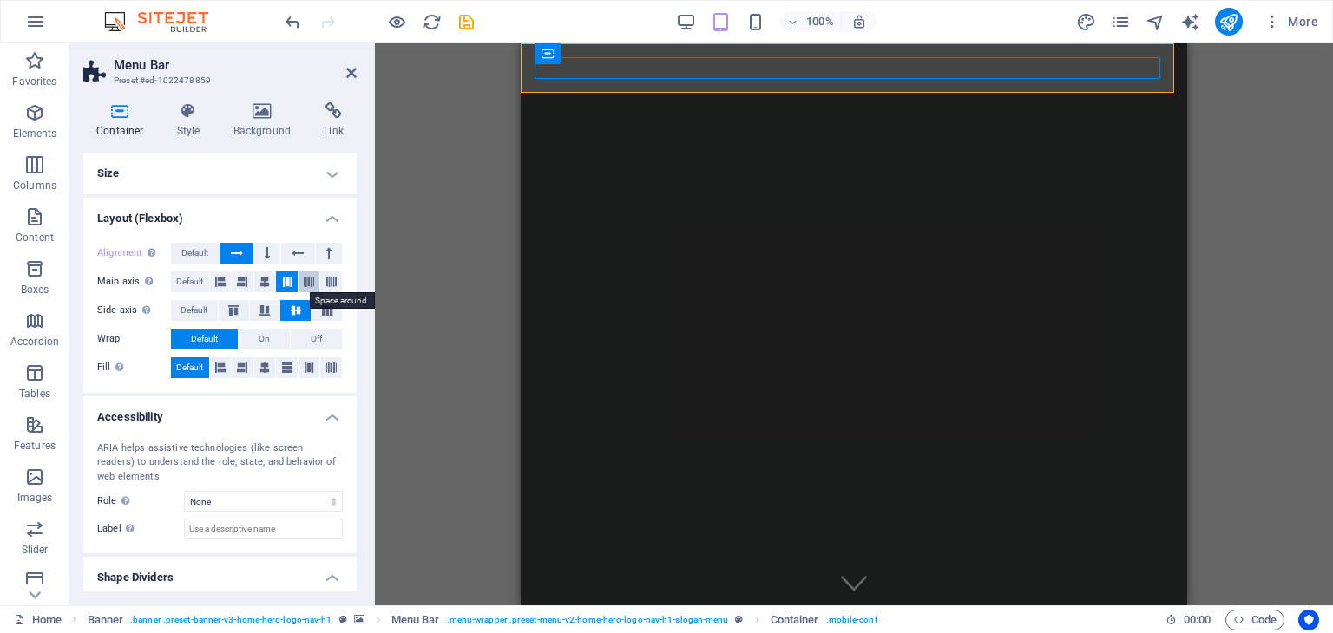
click at [304, 281] on icon at bounding box center [309, 282] width 10 height 21
click at [279, 280] on button at bounding box center [287, 282] width 22 height 21
click at [323, 312] on icon at bounding box center [327, 310] width 21 height 10
click at [232, 310] on icon at bounding box center [233, 310] width 21 height 10
click at [265, 315] on icon at bounding box center [264, 310] width 21 height 10
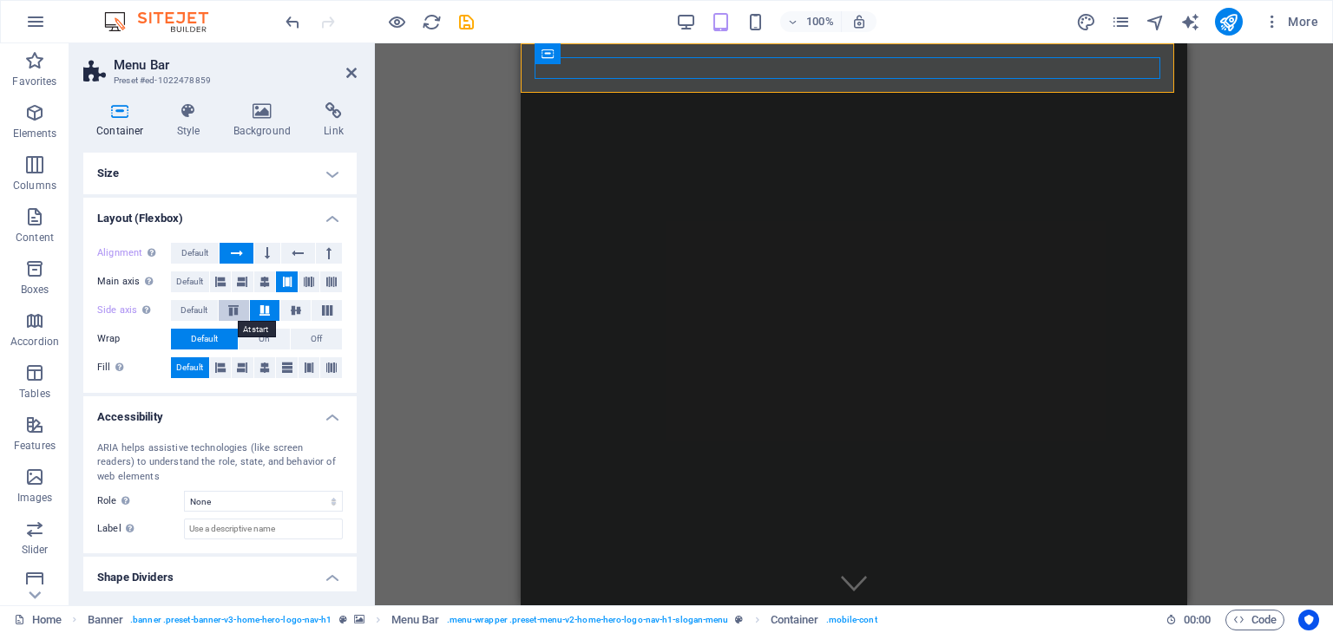
click at [236, 309] on icon at bounding box center [233, 310] width 21 height 10
click at [285, 311] on icon at bounding box center [295, 310] width 21 height 10
click at [263, 340] on span "On" at bounding box center [264, 339] width 11 height 21
click at [178, 122] on h4 "Style" at bounding box center [192, 120] width 56 height 36
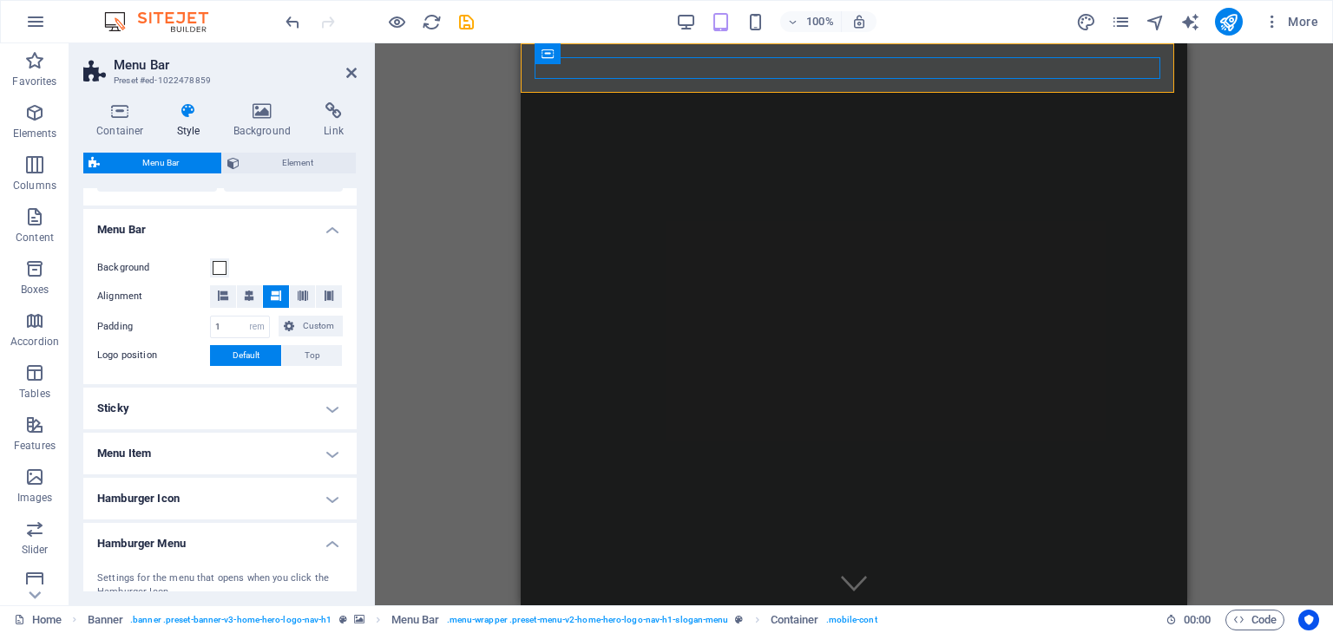
click at [329, 452] on h4 "Menu Item" at bounding box center [219, 454] width 273 height 42
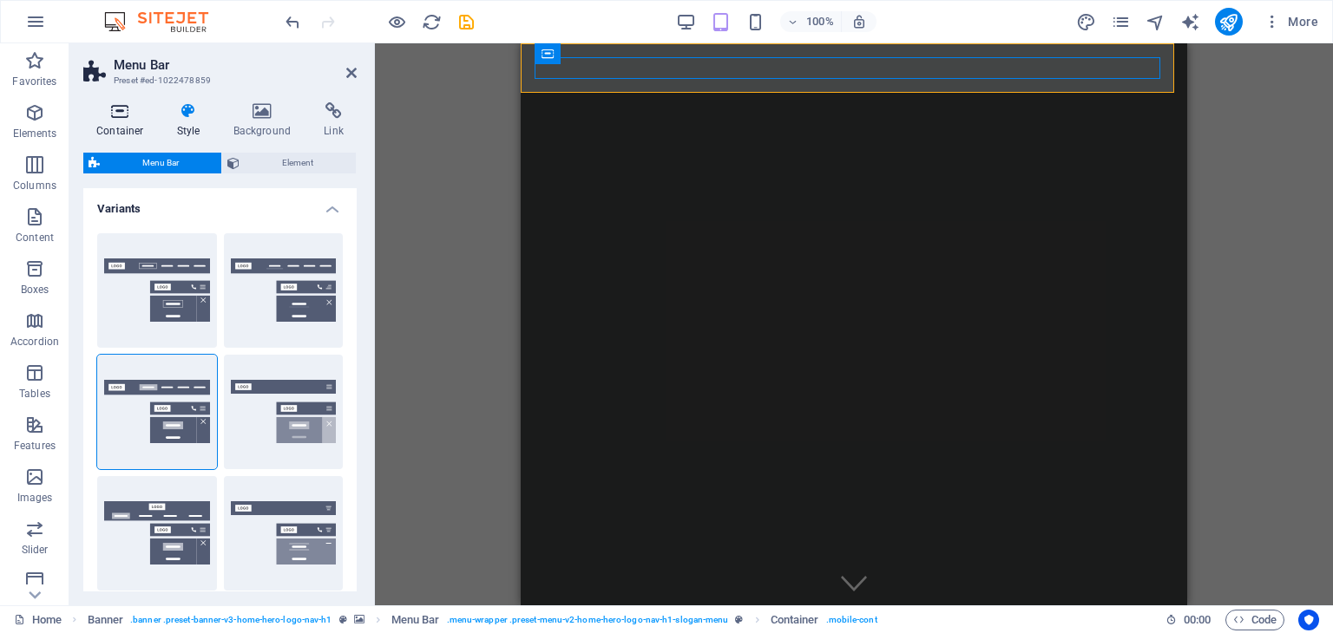
click at [125, 119] on h4 "Container" at bounding box center [123, 120] width 81 height 36
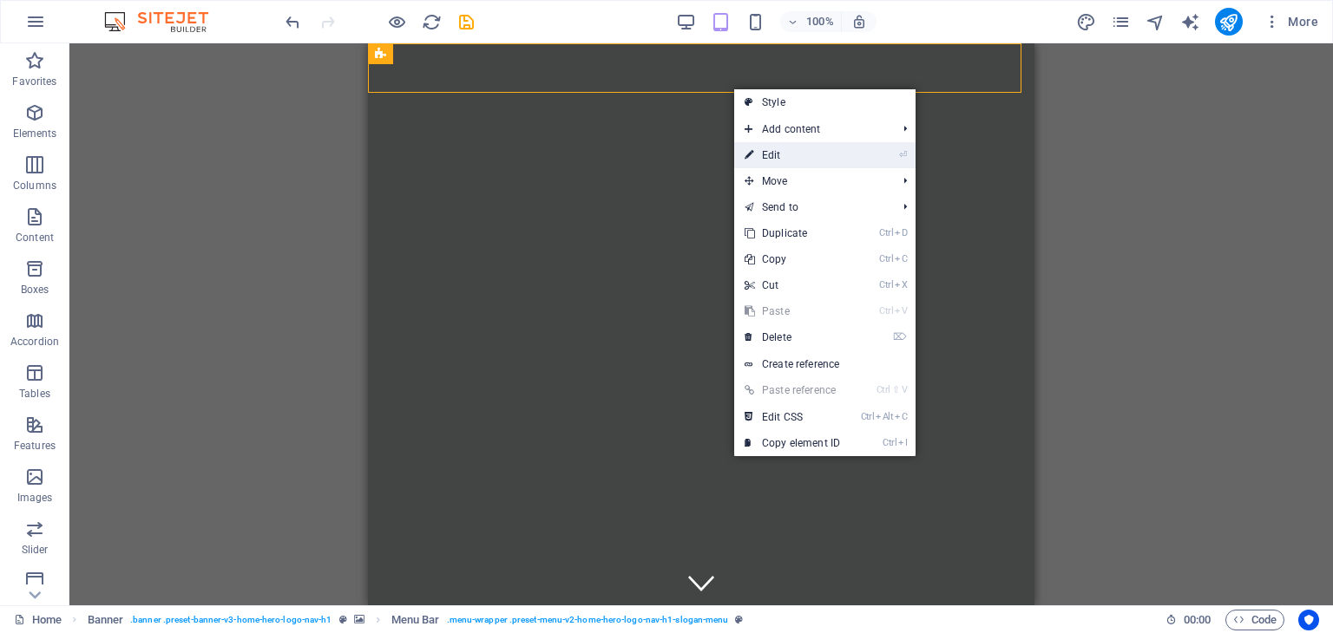
click at [777, 148] on link "⏎ Edit" at bounding box center [792, 155] width 116 height 26
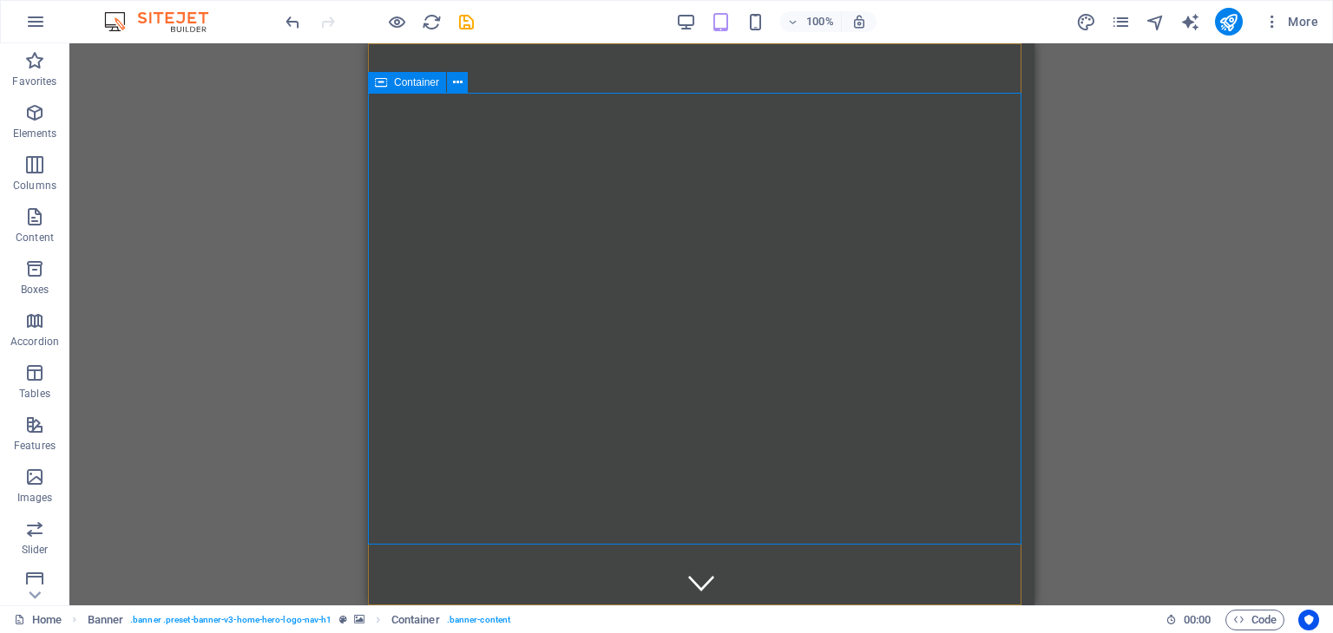
click at [383, 83] on icon at bounding box center [381, 82] width 12 height 21
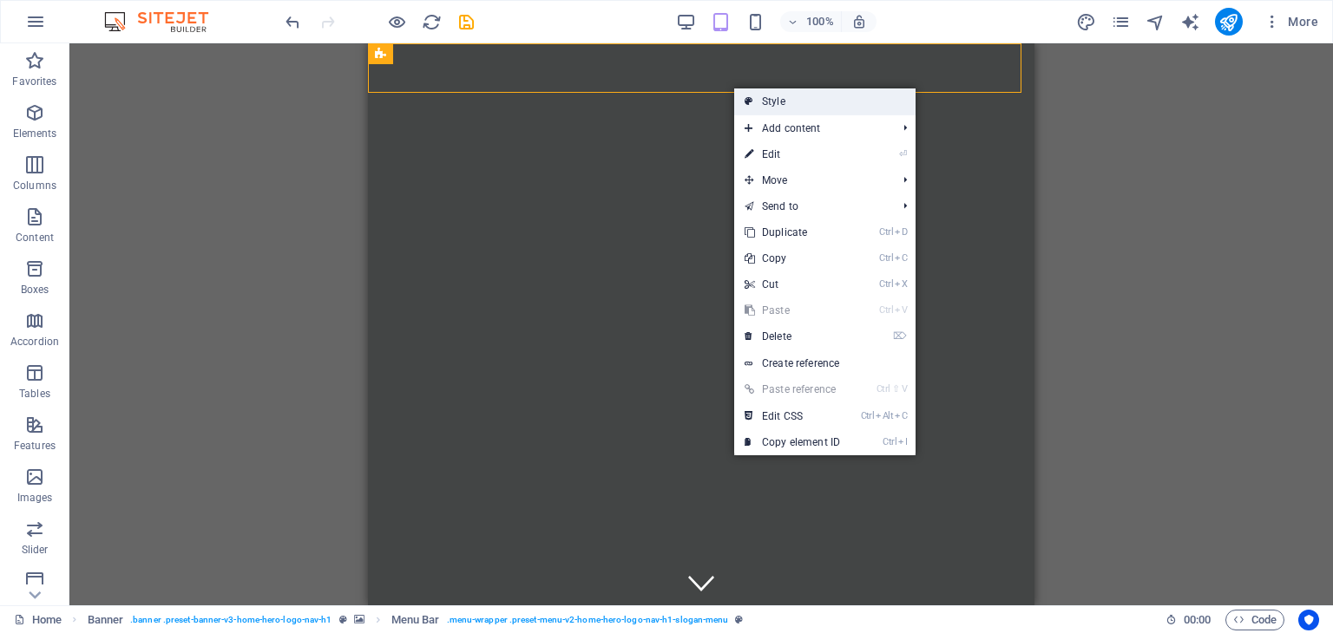
click at [757, 104] on link "Style" at bounding box center [824, 101] width 181 height 26
select select "rem"
select select "hover_box_bottom"
select select "px"
select select "rem"
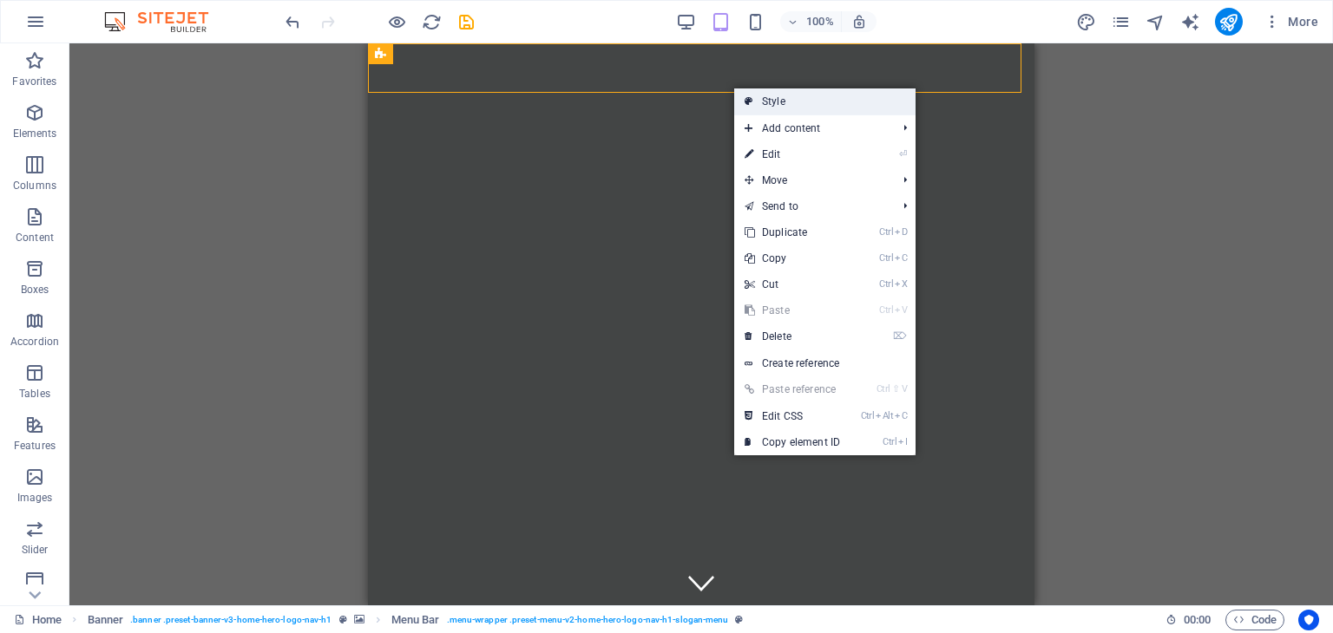
select select "rem"
select select "px"
select select
select select "px"
select select "%"
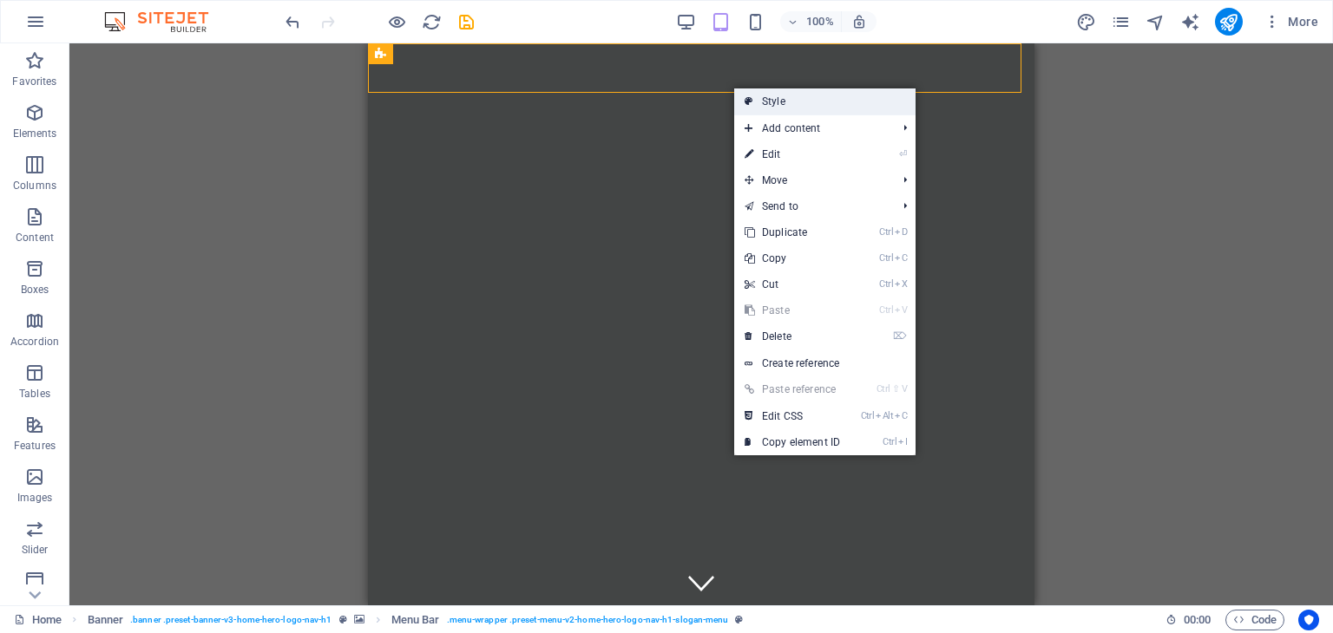
select select "rem"
select select "px"
select select "preset-menu-v2-home-hero-logo-nav-h1-slogan-menu"
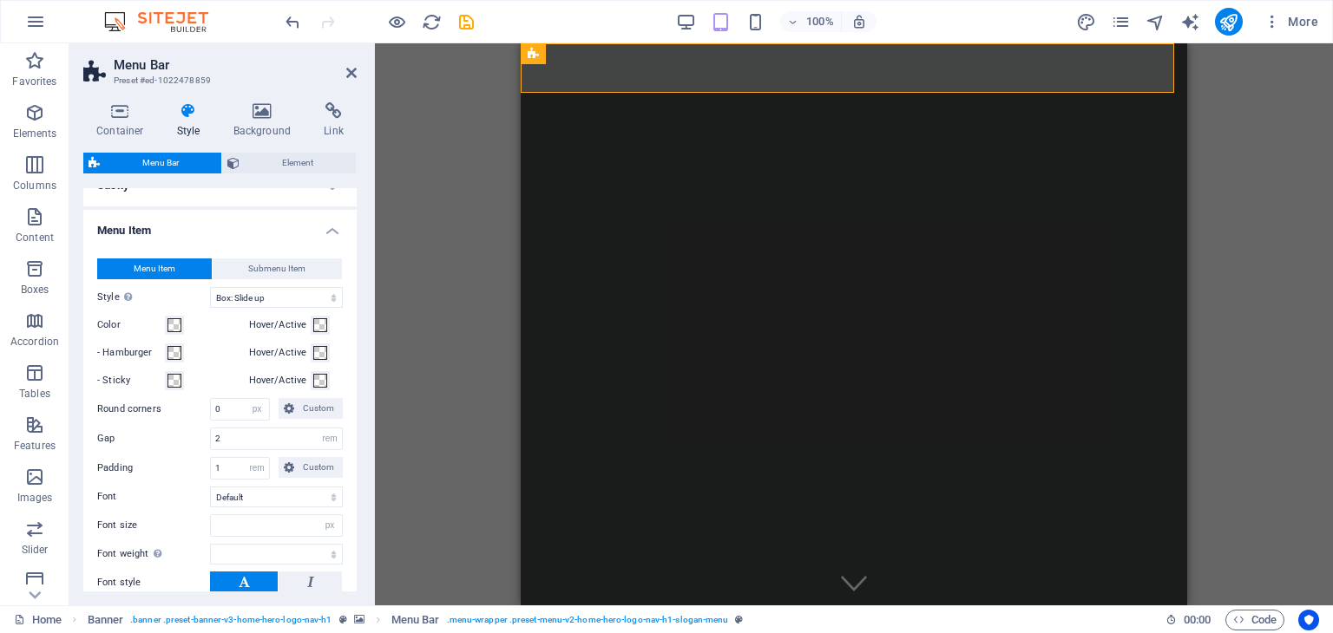
scroll to position [781, 0]
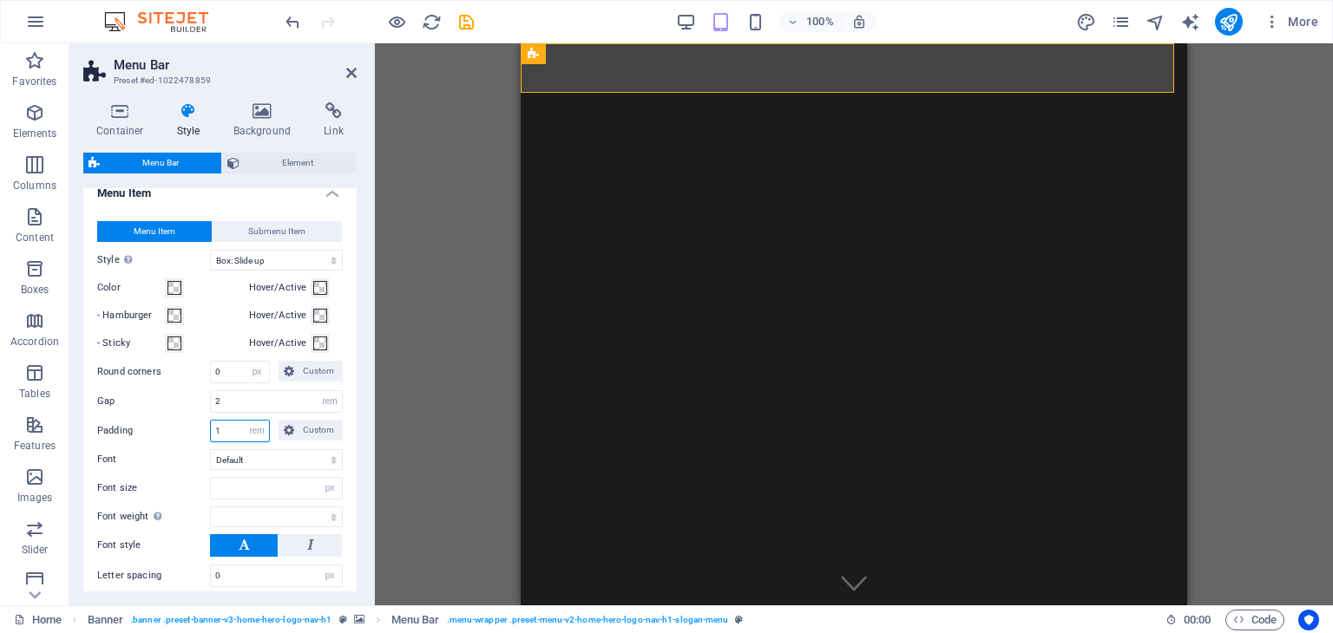
drag, startPoint x: 229, startPoint y: 425, endPoint x: 208, endPoint y: 425, distance: 20.8
click at [208, 425] on div "Padding 1 px rem % vh vw Custom Custom" at bounding box center [220, 431] width 246 height 23
click at [179, 421] on label "Padding" at bounding box center [153, 431] width 113 height 21
type input "1"
click at [295, 428] on button "Custom" at bounding box center [311, 430] width 64 height 21
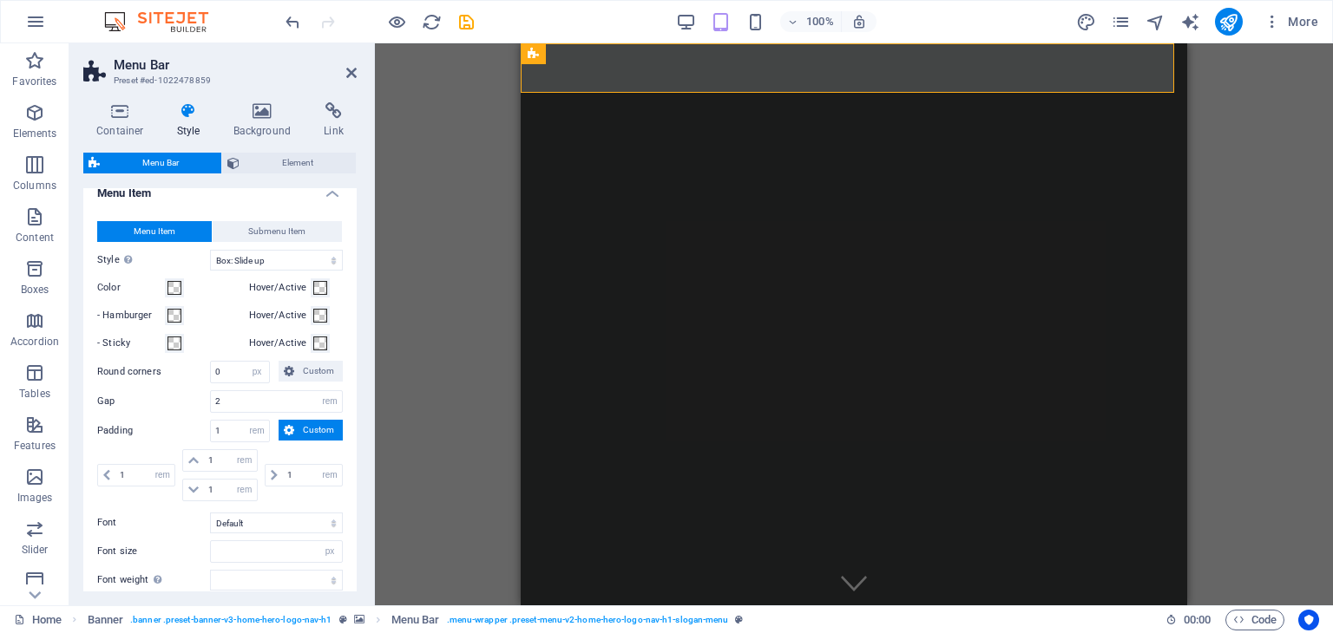
click at [295, 428] on button "Custom" at bounding box center [311, 430] width 64 height 21
select select
click at [295, 428] on button "Custom" at bounding box center [311, 430] width 64 height 21
click at [193, 488] on icon at bounding box center [193, 490] width 10 height 10
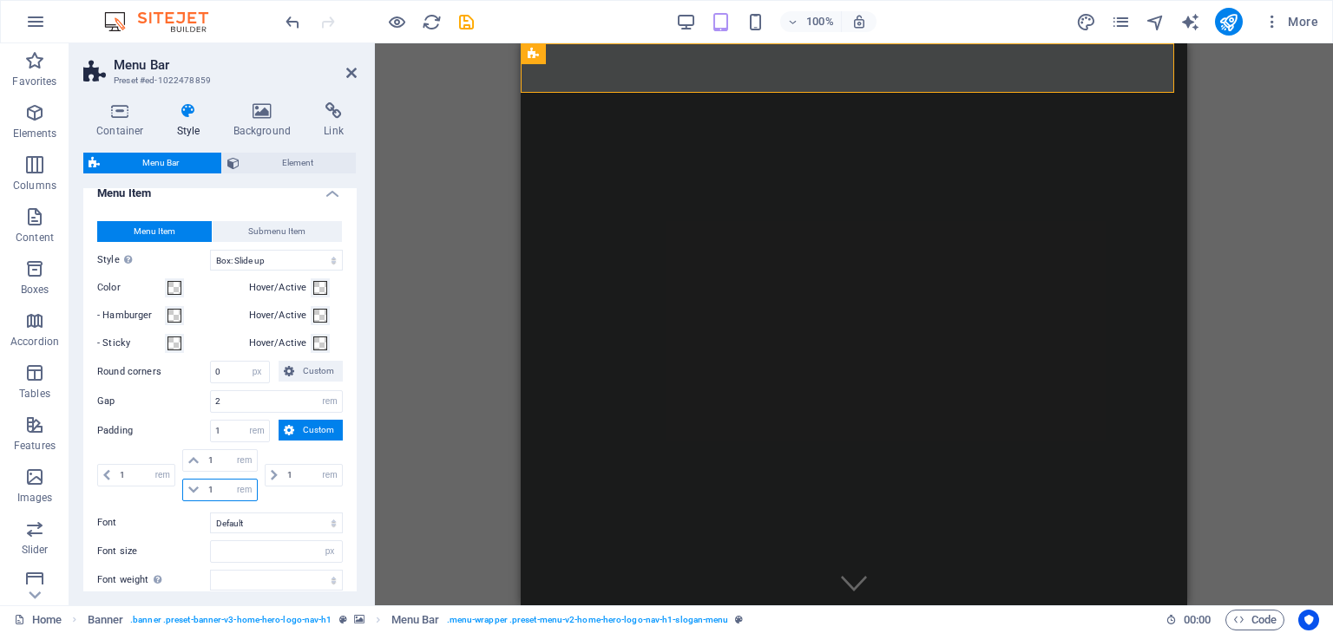
click at [215, 488] on input "1" at bounding box center [230, 490] width 52 height 21
click at [190, 485] on icon at bounding box center [193, 490] width 10 height 10
drag, startPoint x: 220, startPoint y: 484, endPoint x: 195, endPoint y: 487, distance: 25.3
click at [195, 487] on div "1 px rem % vh vw" at bounding box center [219, 490] width 75 height 23
type input "2"
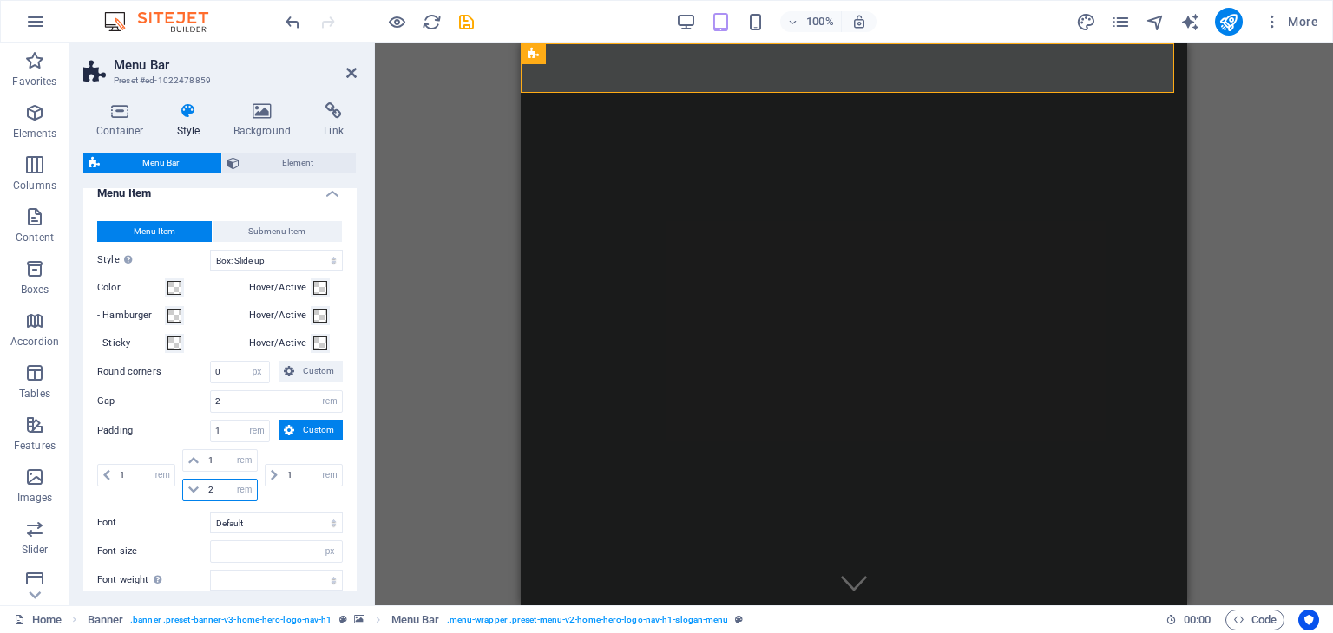
select select "DISABLED_OPTION_VALUE"
type input "2"
click at [143, 494] on div "1 px rem % vh vw" at bounding box center [138, 475] width 82 height 52
select select
drag, startPoint x: 215, startPoint y: 485, endPoint x: 187, endPoint y: 487, distance: 27.8
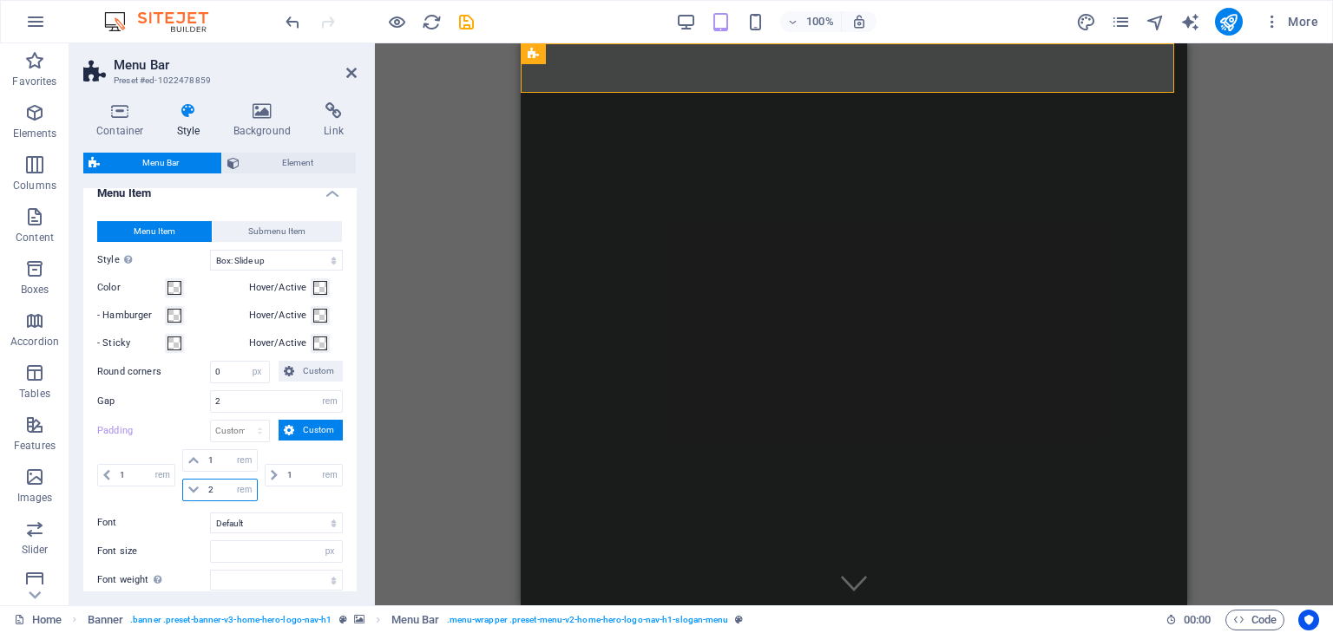
click at [187, 487] on div "2 px rem % vh vw" at bounding box center [219, 490] width 75 height 23
click at [162, 494] on div "1 px rem % vh vw" at bounding box center [138, 475] width 82 height 52
click at [736, 619] on div at bounding box center [853, 640] width 639 height 43
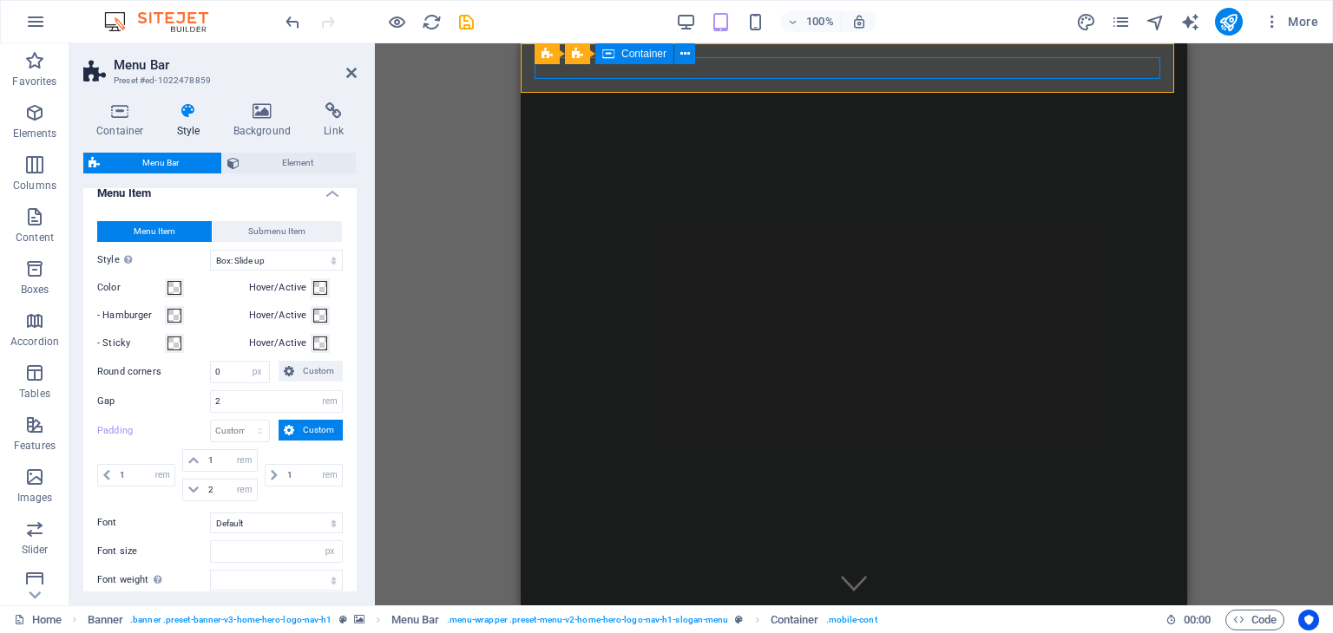
click at [585, 619] on div at bounding box center [853, 640] width 639 height 43
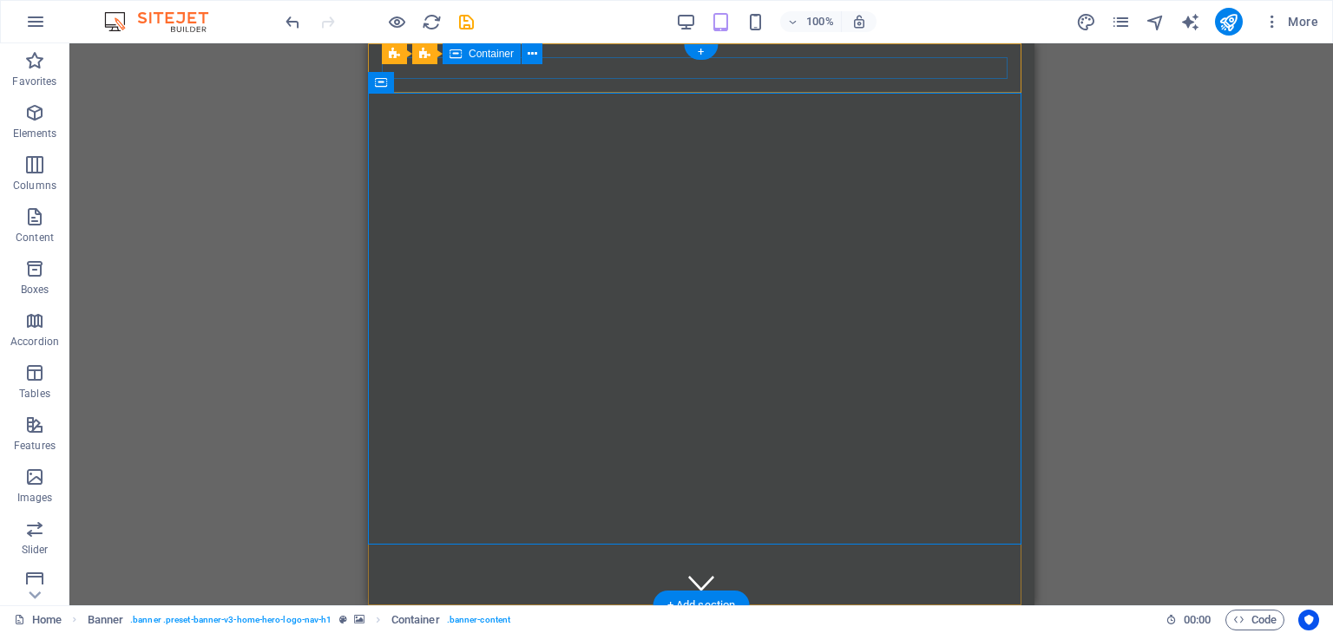
click at [535, 619] on div at bounding box center [701, 640] width 639 height 43
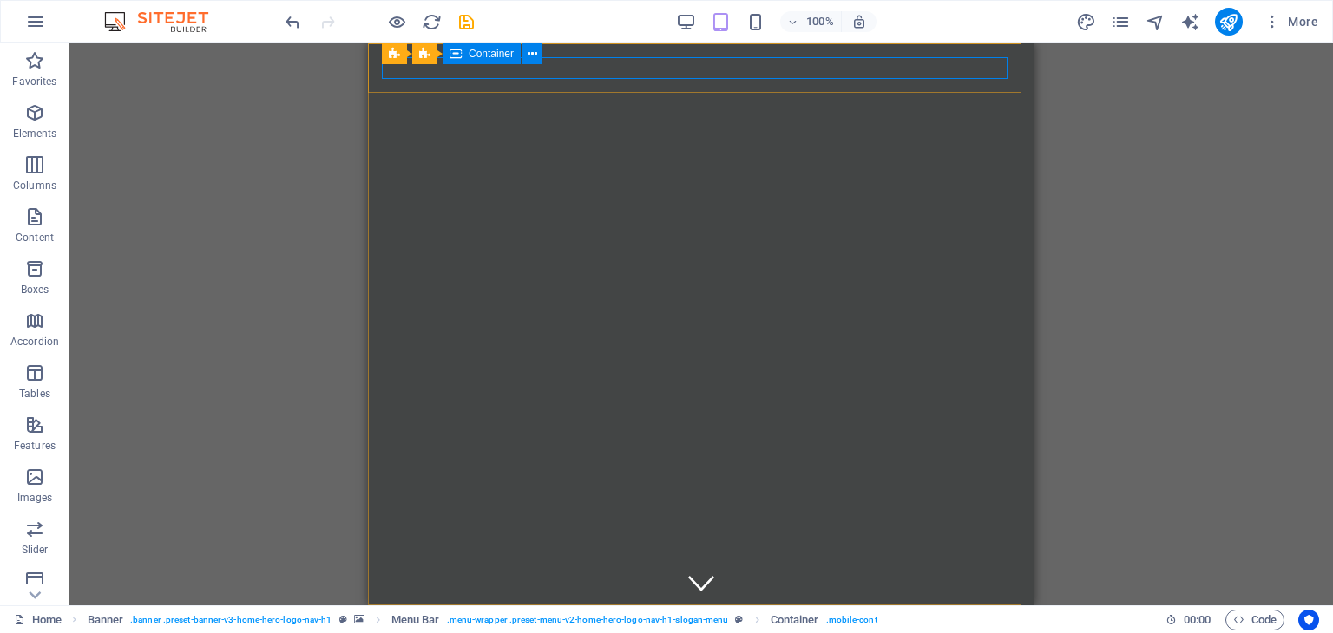
click at [488, 53] on span "Container" at bounding box center [491, 54] width 45 height 10
click at [528, 56] on icon at bounding box center [533, 54] width 10 height 18
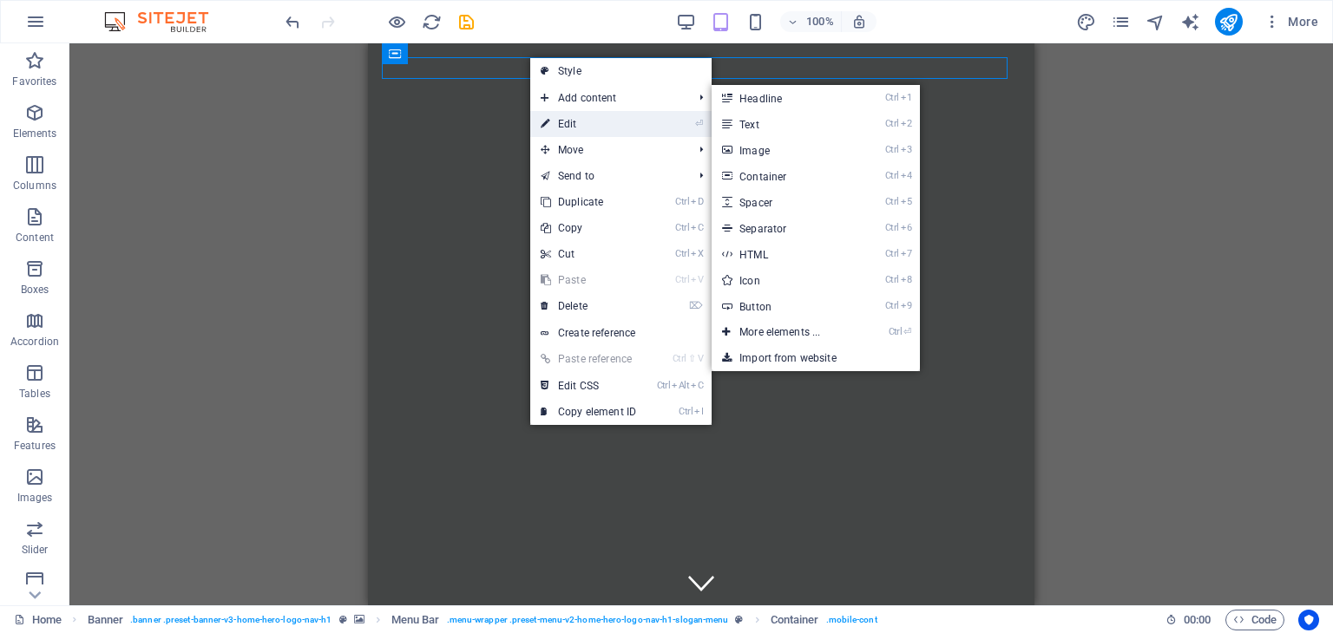
click at [567, 118] on link "⏎ Edit" at bounding box center [588, 124] width 116 height 26
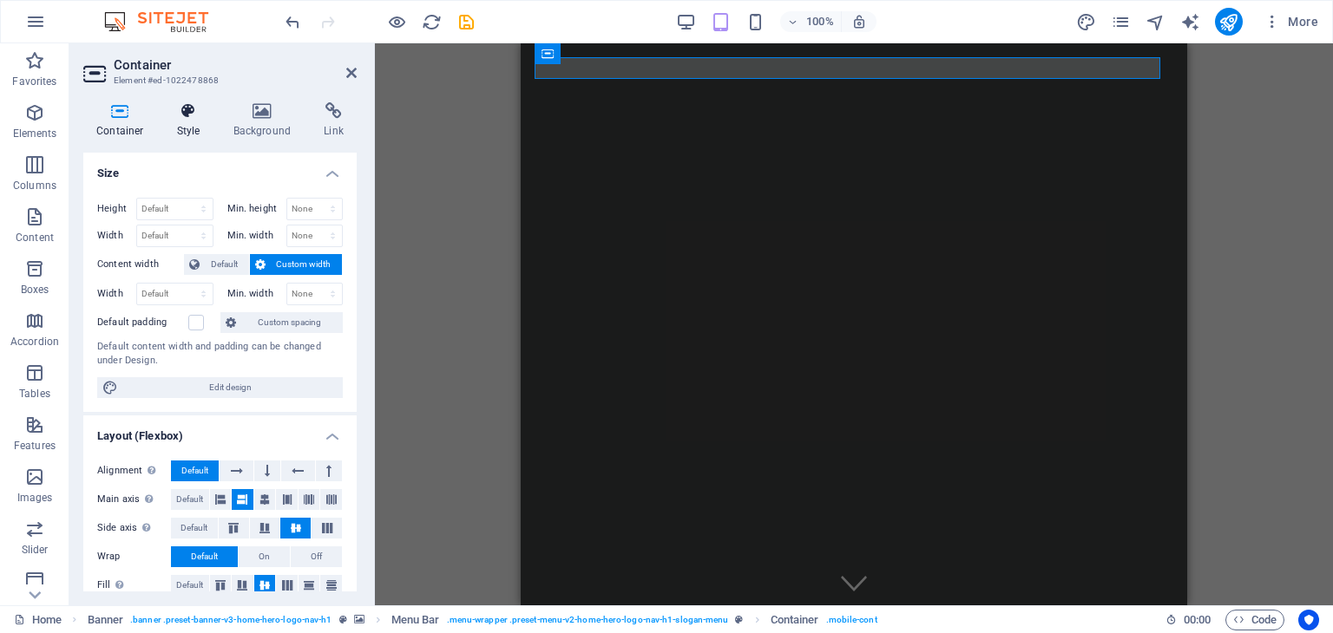
click at [196, 121] on h4 "Style" at bounding box center [192, 120] width 56 height 36
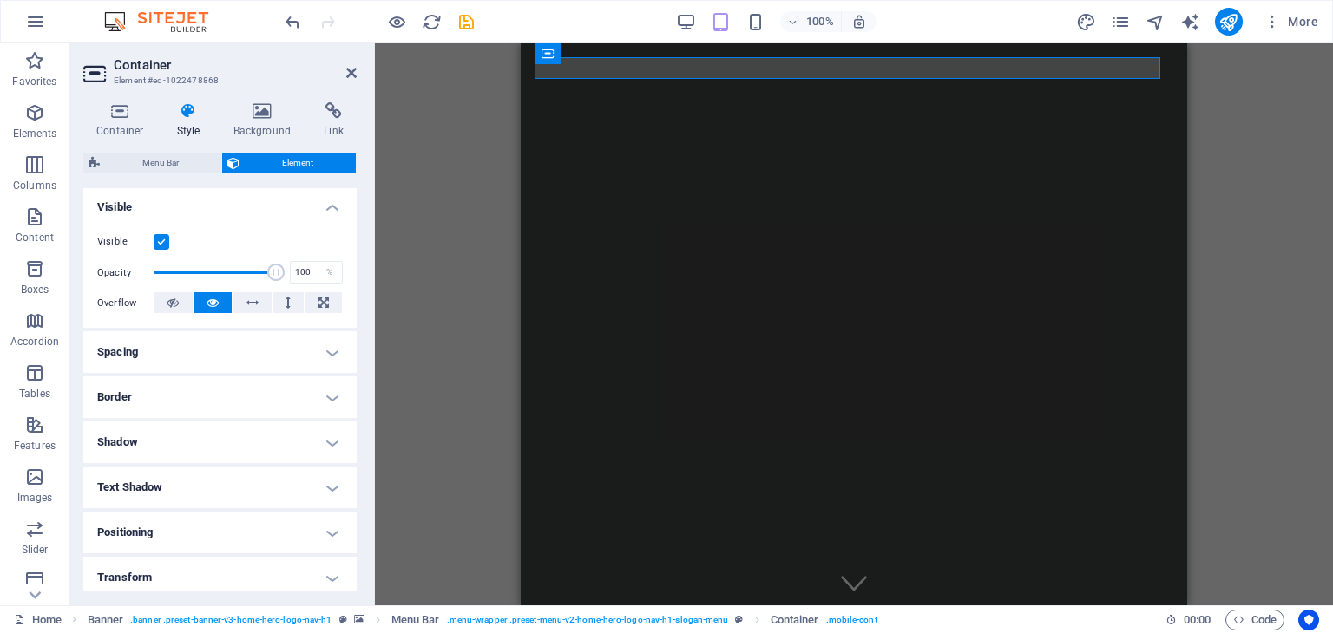
scroll to position [0, 0]
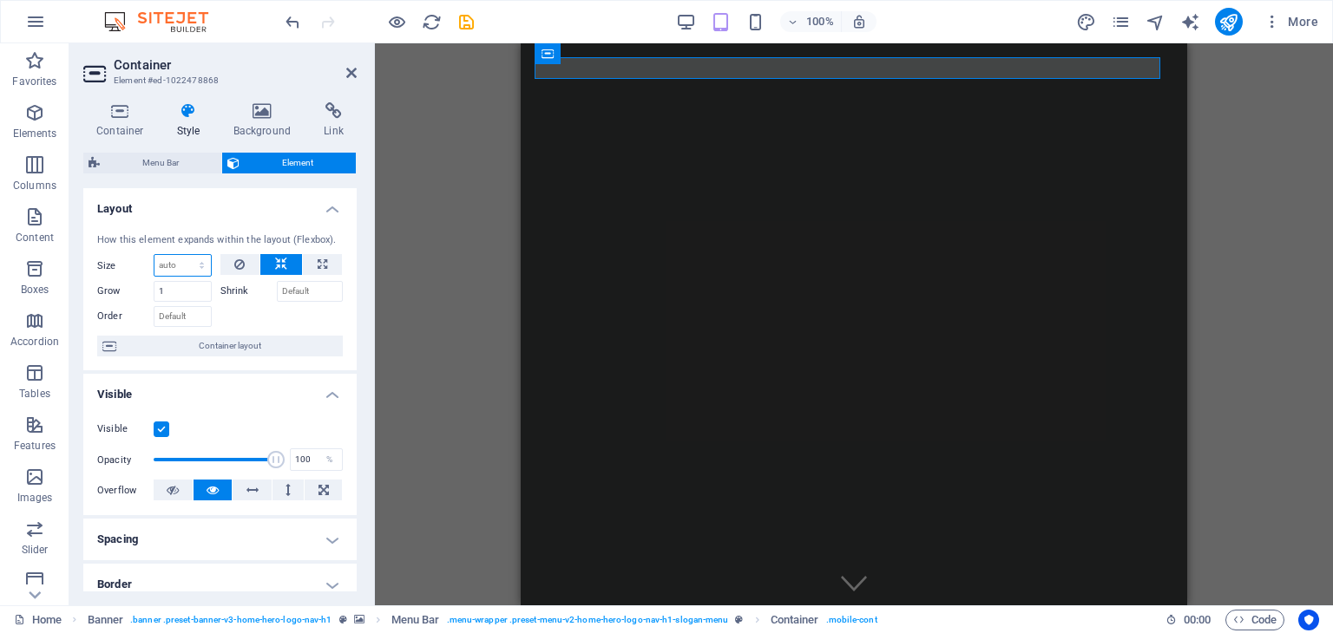
click at [191, 263] on select "Default auto px % 1/1 1/2 1/3 1/4 1/5 1/6 1/7 1/8 1/9 1/10" at bounding box center [182, 265] width 56 height 21
click at [207, 209] on h4 "Layout" at bounding box center [219, 203] width 273 height 31
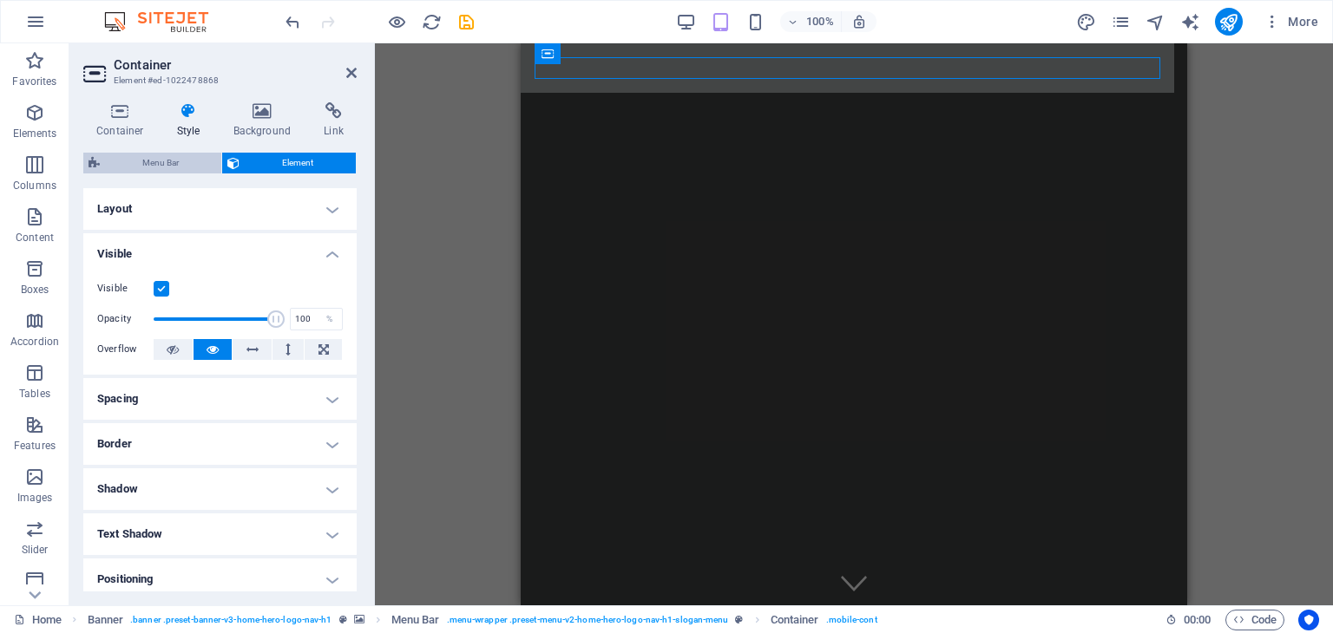
click at [187, 167] on span "Menu Bar" at bounding box center [160, 163] width 111 height 21
select select "rem"
select select "hover_box_bottom"
select select "px"
select select "rem"
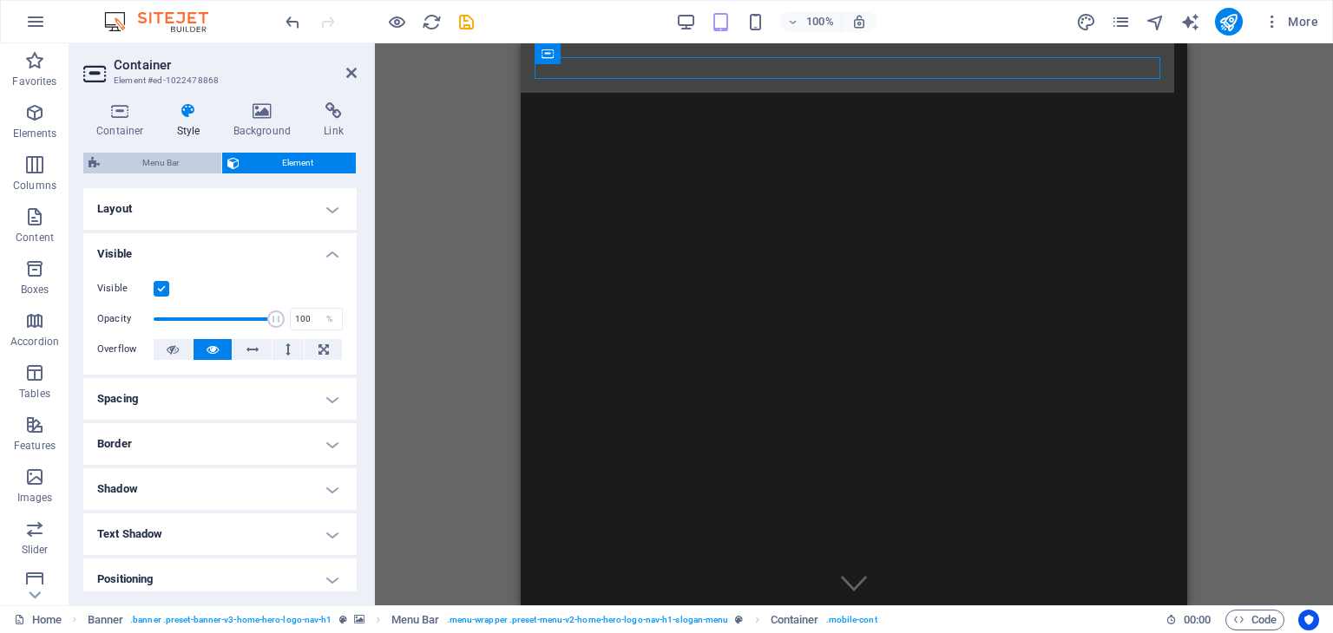
select select "rem"
select select "px"
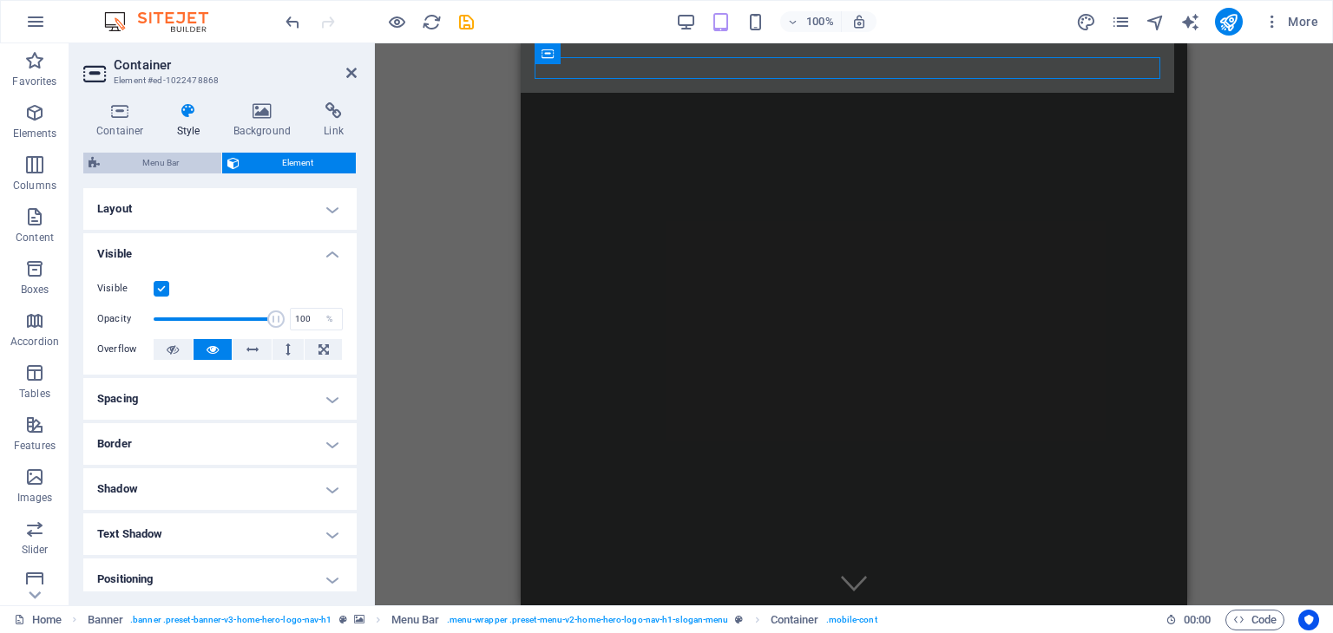
select select
select select "px"
select select "%"
select select "rem"
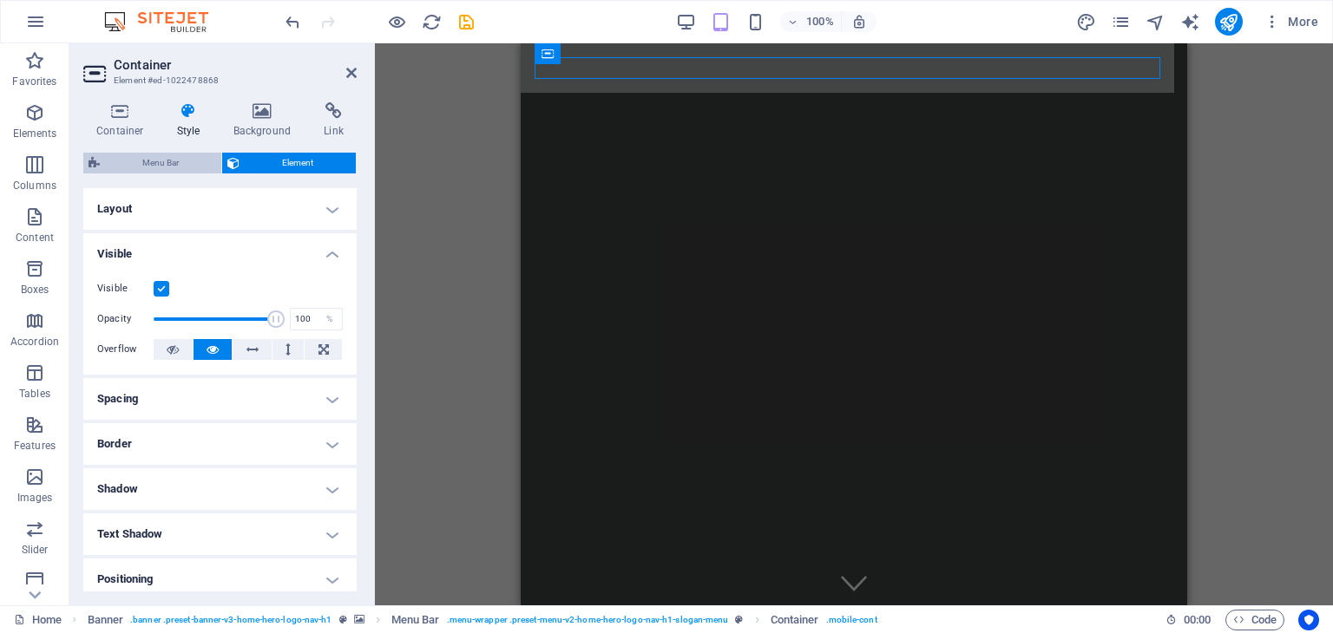
select select "px"
select select "preset-menu-v2-home-hero-logo-nav-h1-slogan-menu"
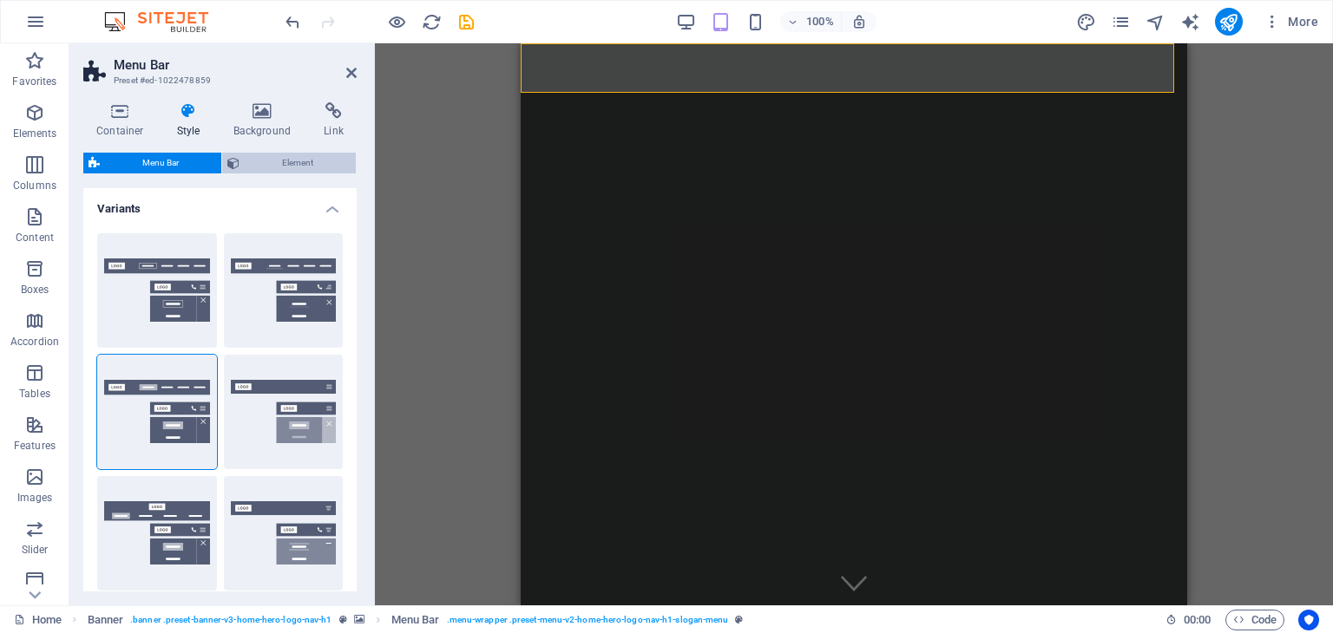
click at [260, 165] on span "Element" at bounding box center [298, 163] width 106 height 21
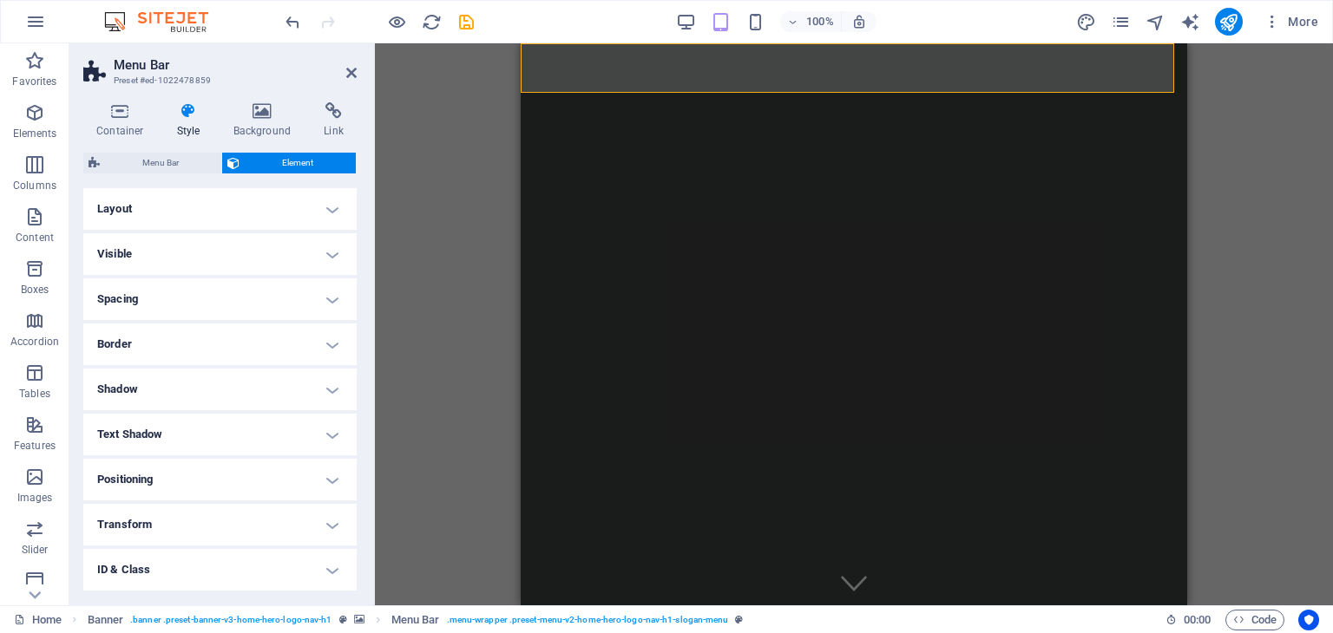
click at [221, 200] on h4 "Layout" at bounding box center [219, 209] width 273 height 42
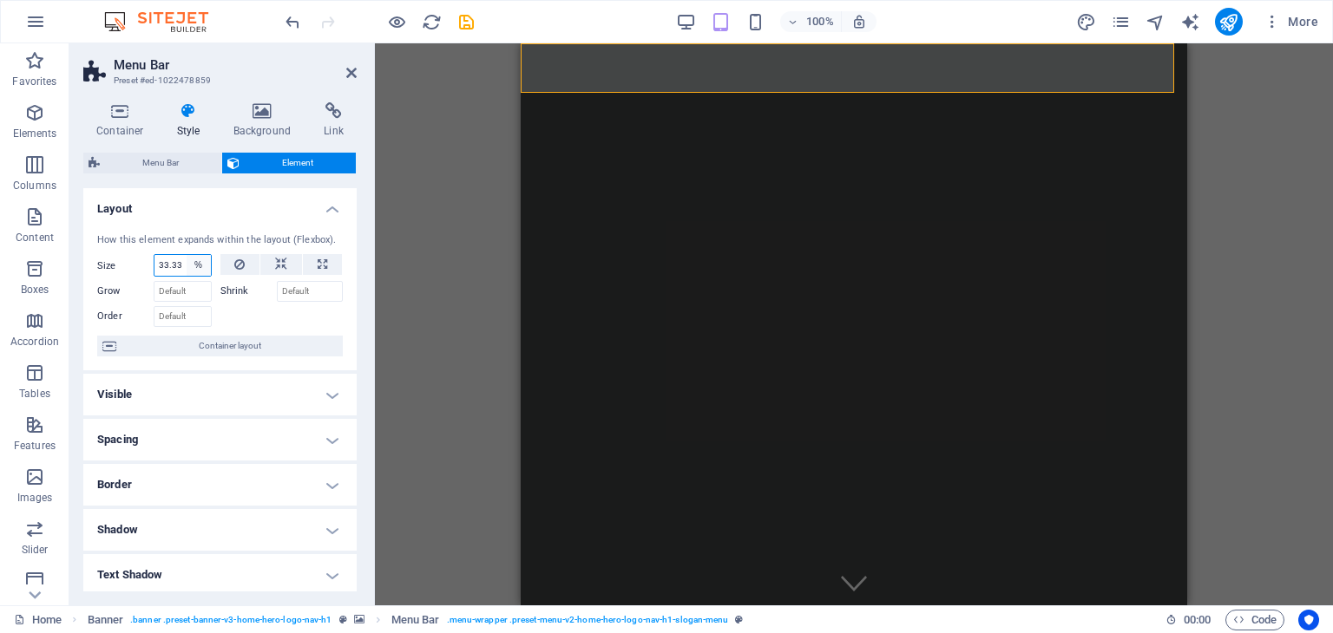
click at [187, 263] on select "Default auto px % 1/1 1/2 1/3 1/4 1/5 1/6 1/7 1/8 1/9 1/10" at bounding box center [199, 265] width 24 height 21
select select "px"
click at [187, 255] on select "Default auto px % 1/1 1/2 1/3 1/4 1/5 1/6 1/7 1/8 1/9 1/10" at bounding box center [199, 265] width 24 height 21
click at [121, 267] on label "Size" at bounding box center [125, 266] width 56 height 10
type input "33.33"
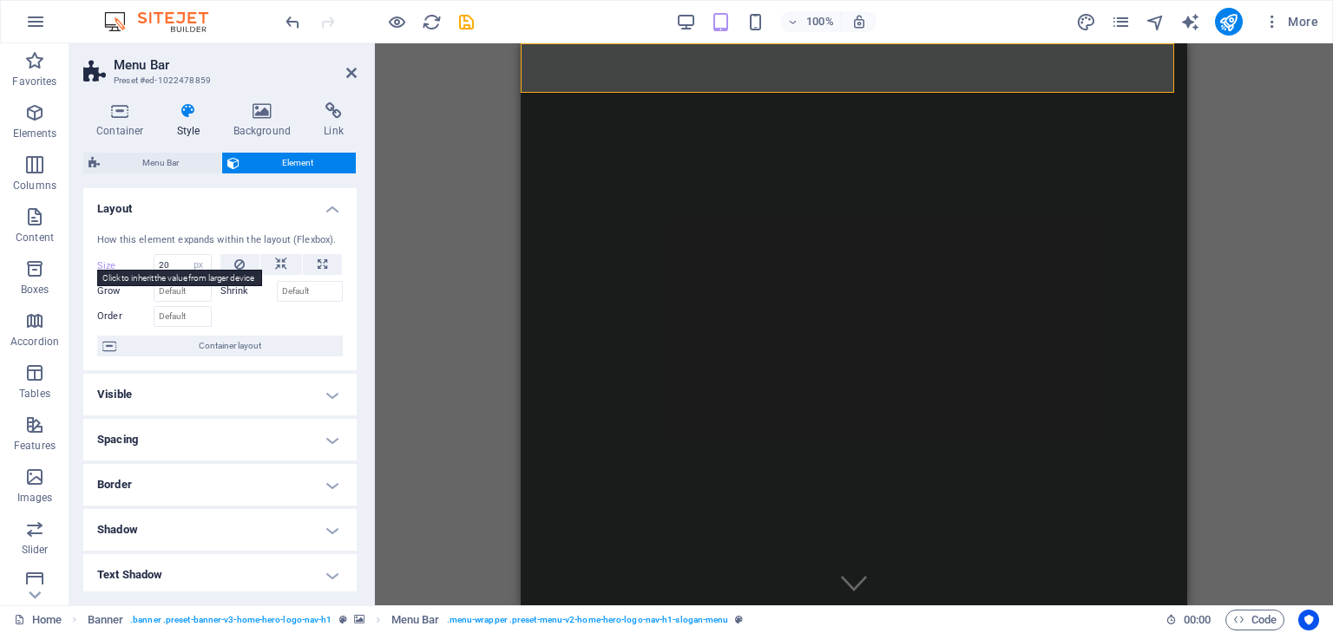
select select "%"
click at [177, 263] on input "33.33" at bounding box center [182, 265] width 56 height 21
drag, startPoint x: 181, startPoint y: 263, endPoint x: 155, endPoint y: 261, distance: 26.1
click at [155, 261] on input "33.33" at bounding box center [182, 265] width 56 height 21
click at [200, 207] on h4 "Layout" at bounding box center [219, 203] width 273 height 31
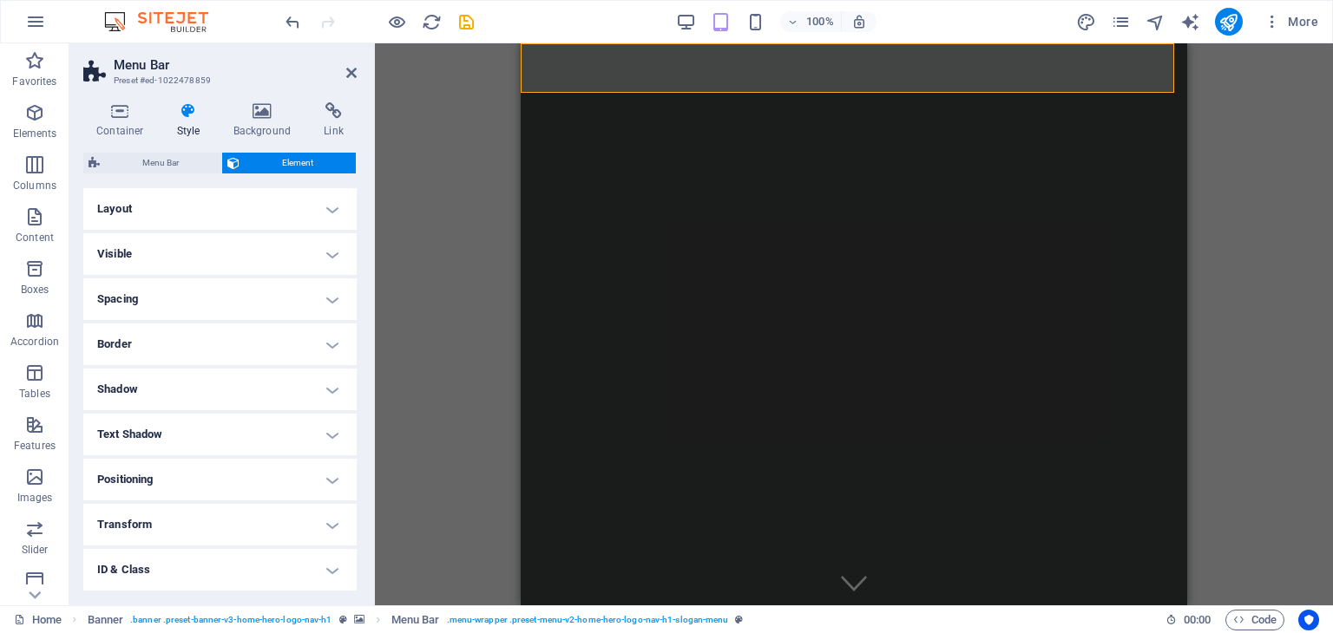
click at [164, 209] on h4 "Layout" at bounding box center [219, 209] width 273 height 42
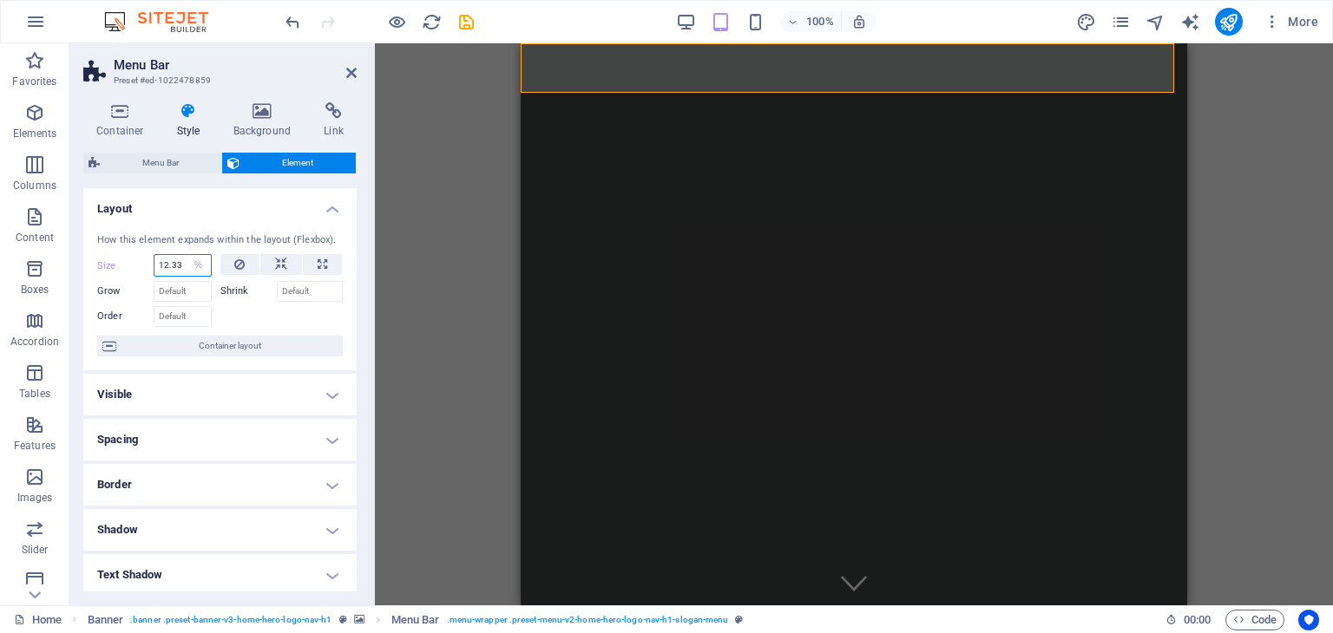
click at [177, 268] on input "12.33" at bounding box center [182, 265] width 56 height 21
drag, startPoint x: 180, startPoint y: 265, endPoint x: 147, endPoint y: 265, distance: 33.8
click at [147, 265] on div "Size 12.33 Default auto px % 1/1 1/2 1/3 1/4 1/5 1/6 1/7 1/8 1/9 1/10" at bounding box center [154, 265] width 115 height 23
type input "30"
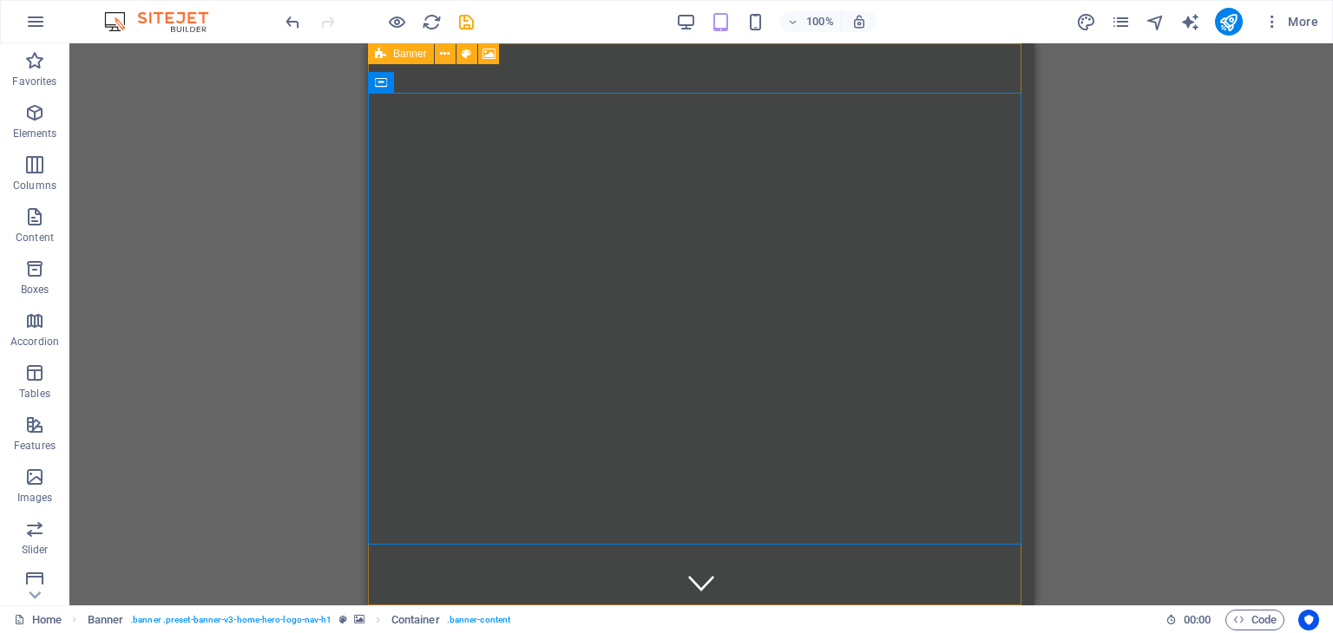
click at [402, 55] on span "Banner" at bounding box center [410, 54] width 34 height 10
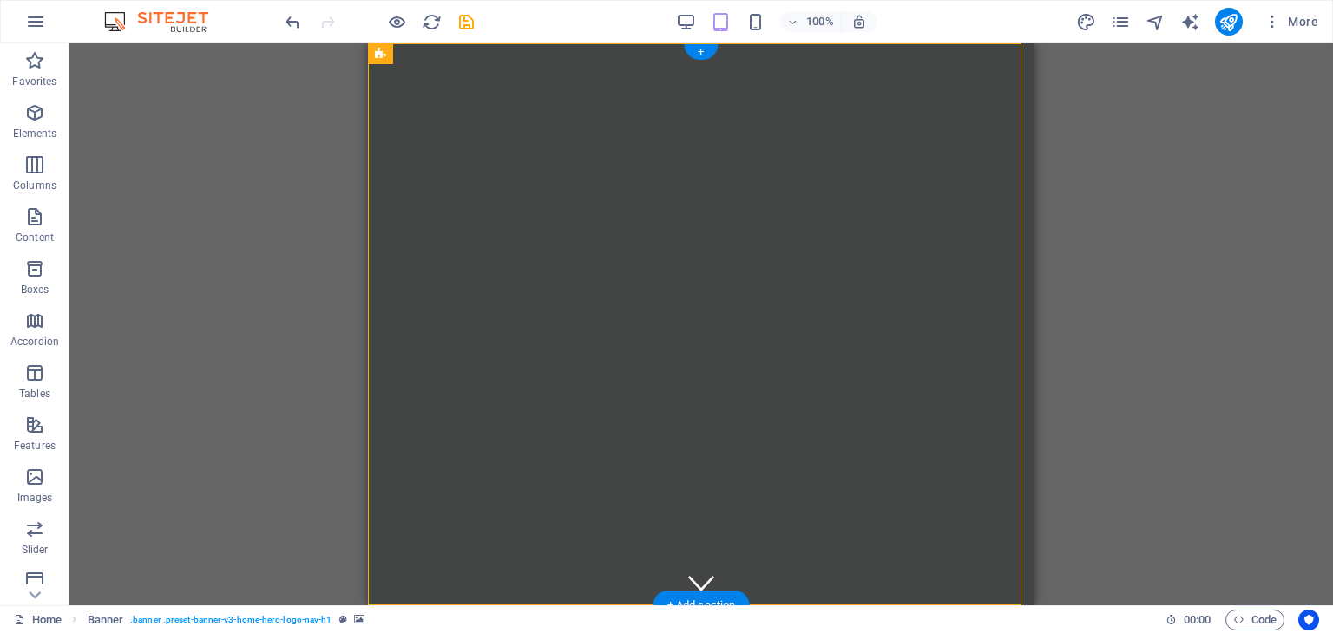
drag, startPoint x: 772, startPoint y: 99, endPoint x: 386, endPoint y: 147, distance: 389.0
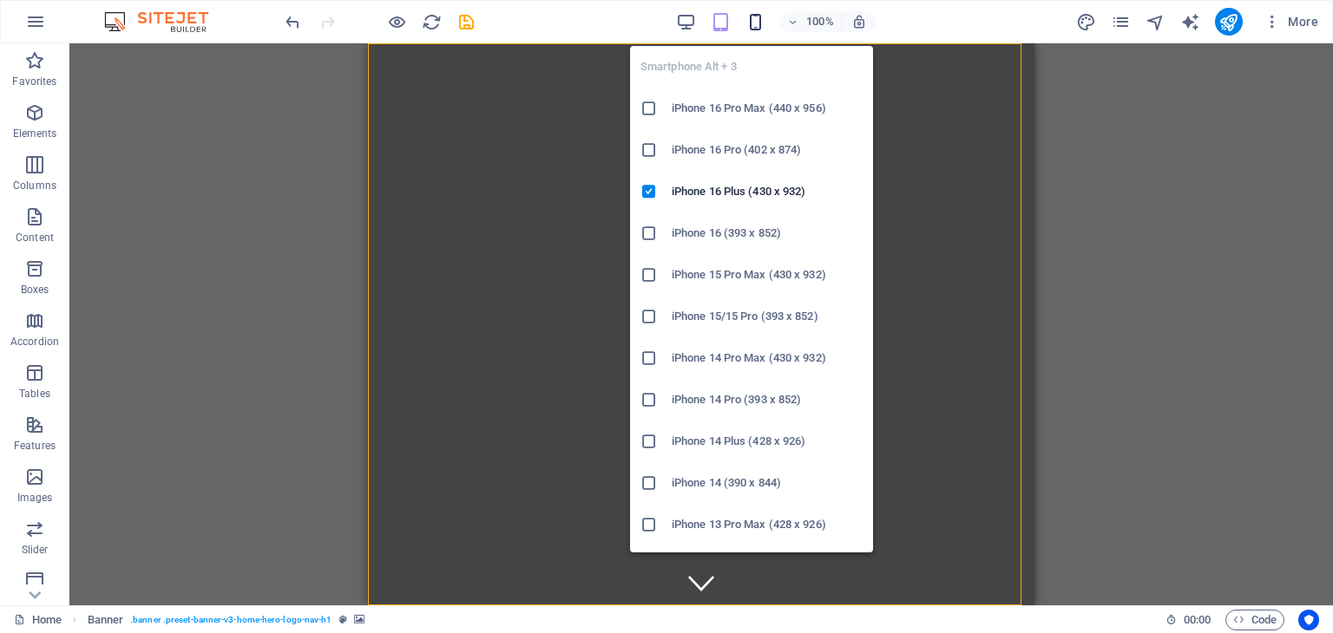
click at [755, 19] on icon "button" at bounding box center [755, 22] width 20 height 20
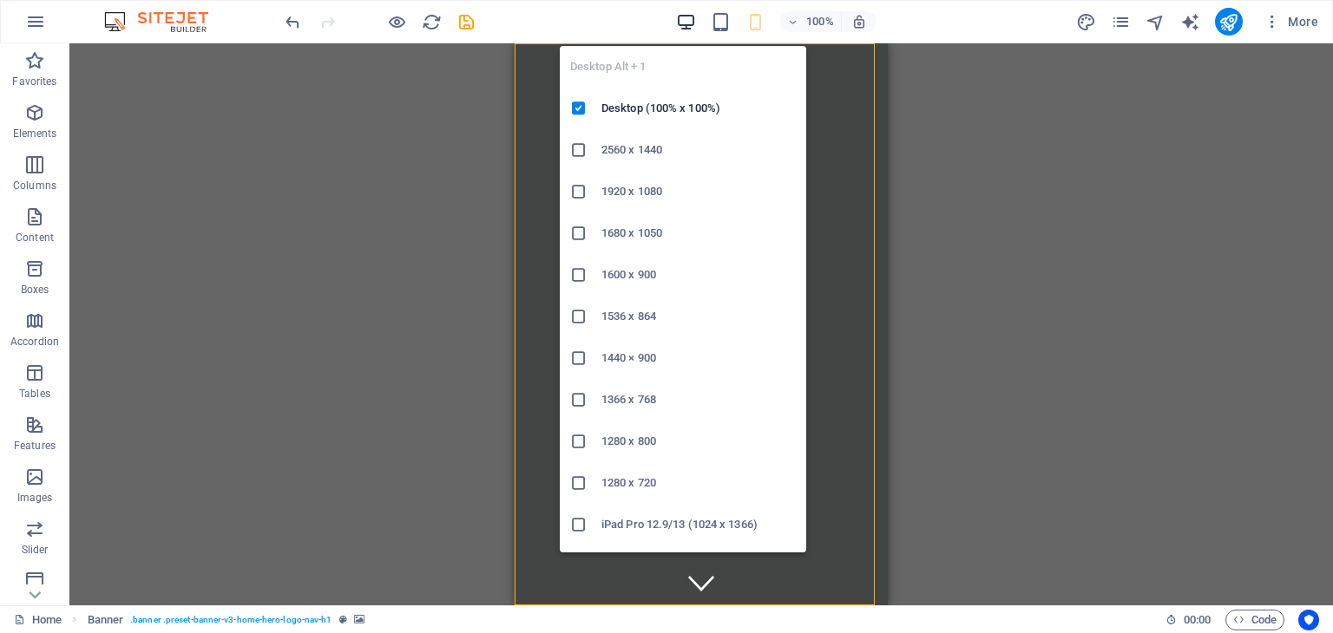
click at [687, 25] on icon "button" at bounding box center [686, 22] width 20 height 20
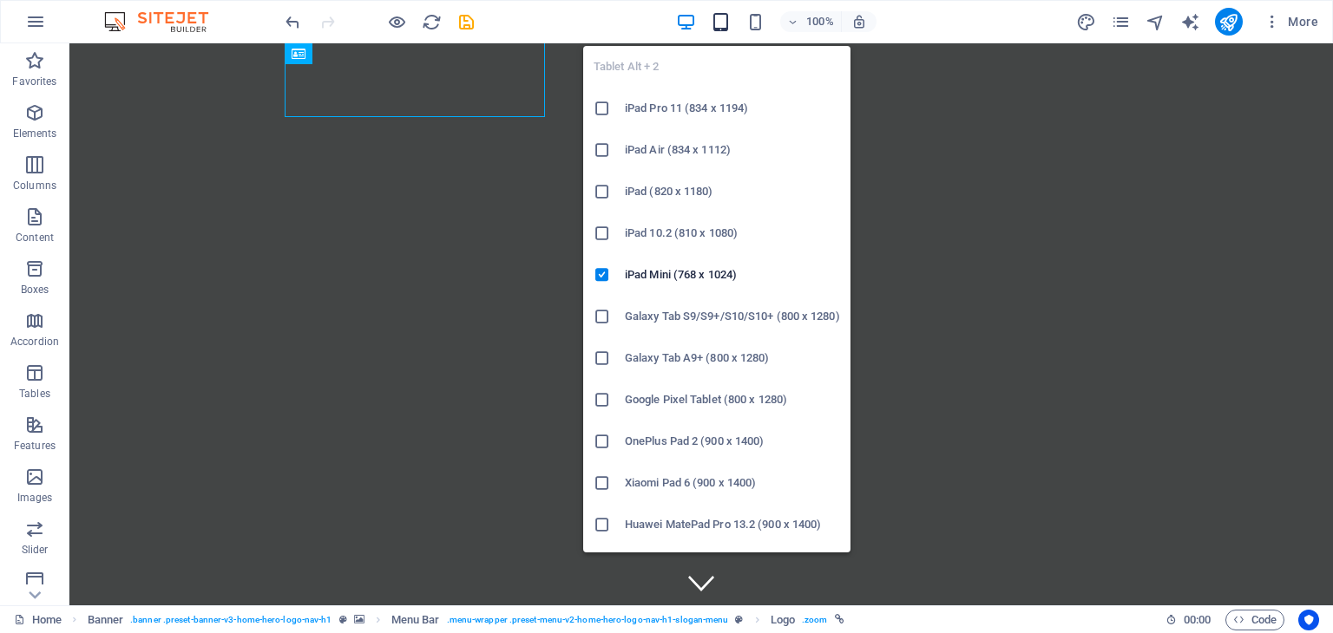
click at [721, 29] on icon "button" at bounding box center [721, 22] width 20 height 20
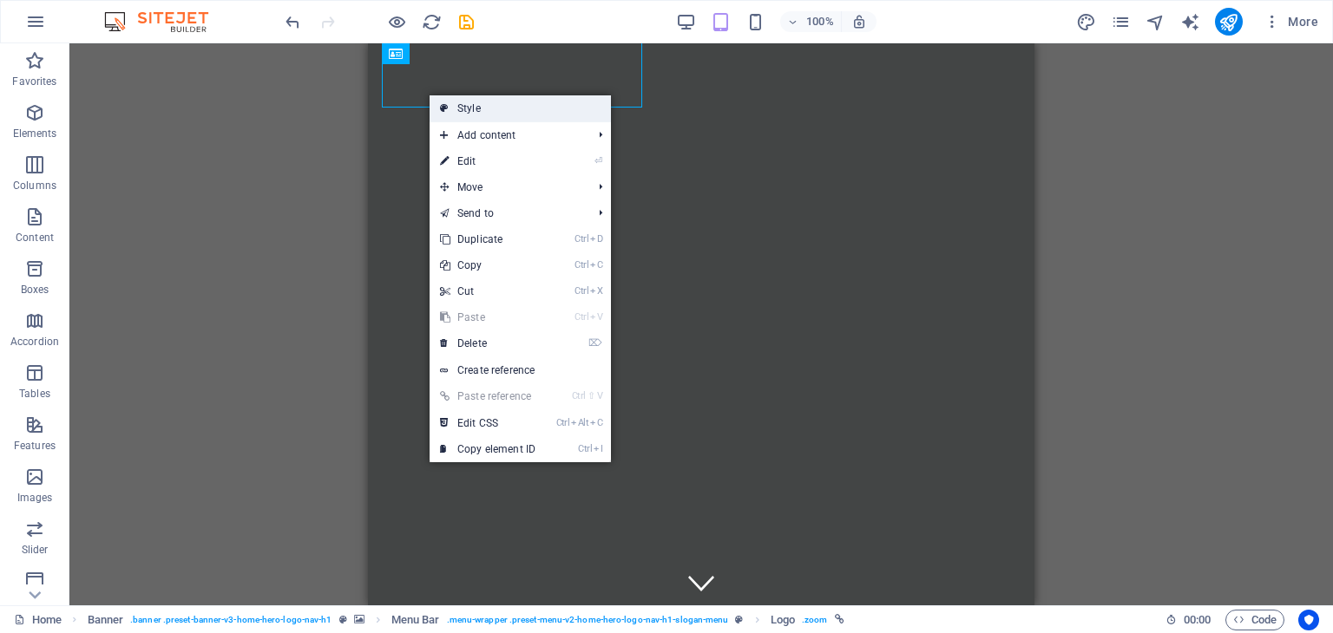
click at [465, 107] on link "Style" at bounding box center [519, 108] width 181 height 26
select select "rem"
select select "hover_box_bottom"
select select "px"
select select "rem"
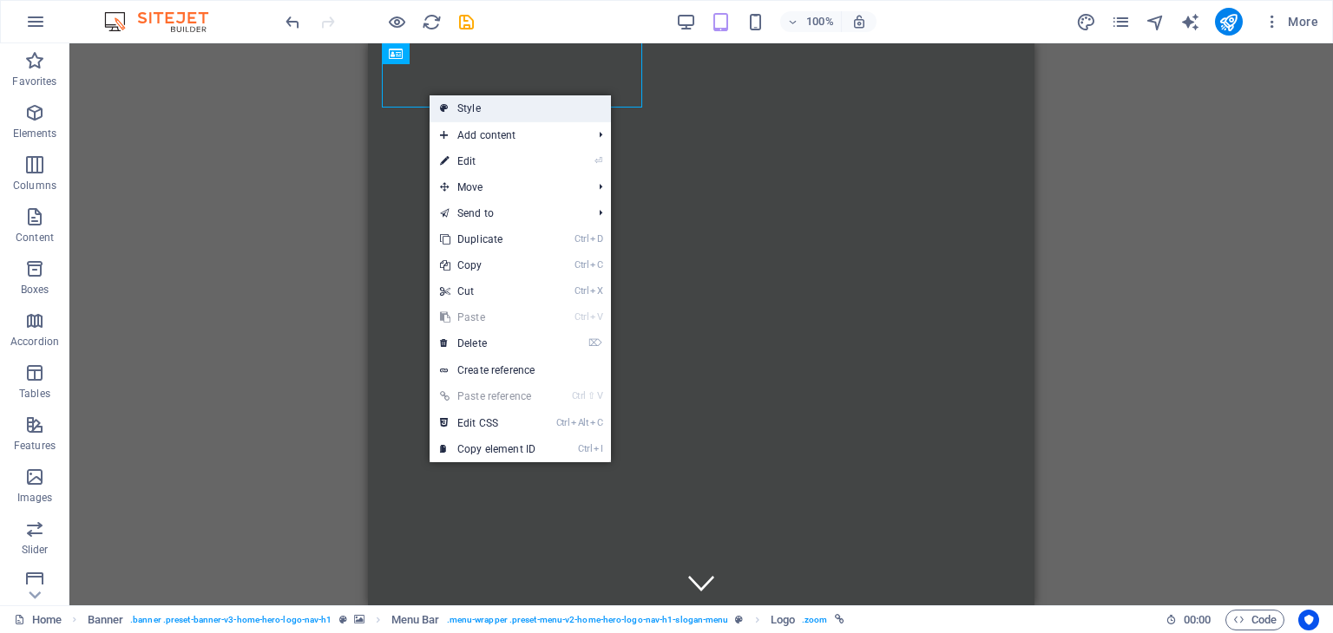
select select "rem"
select select "px"
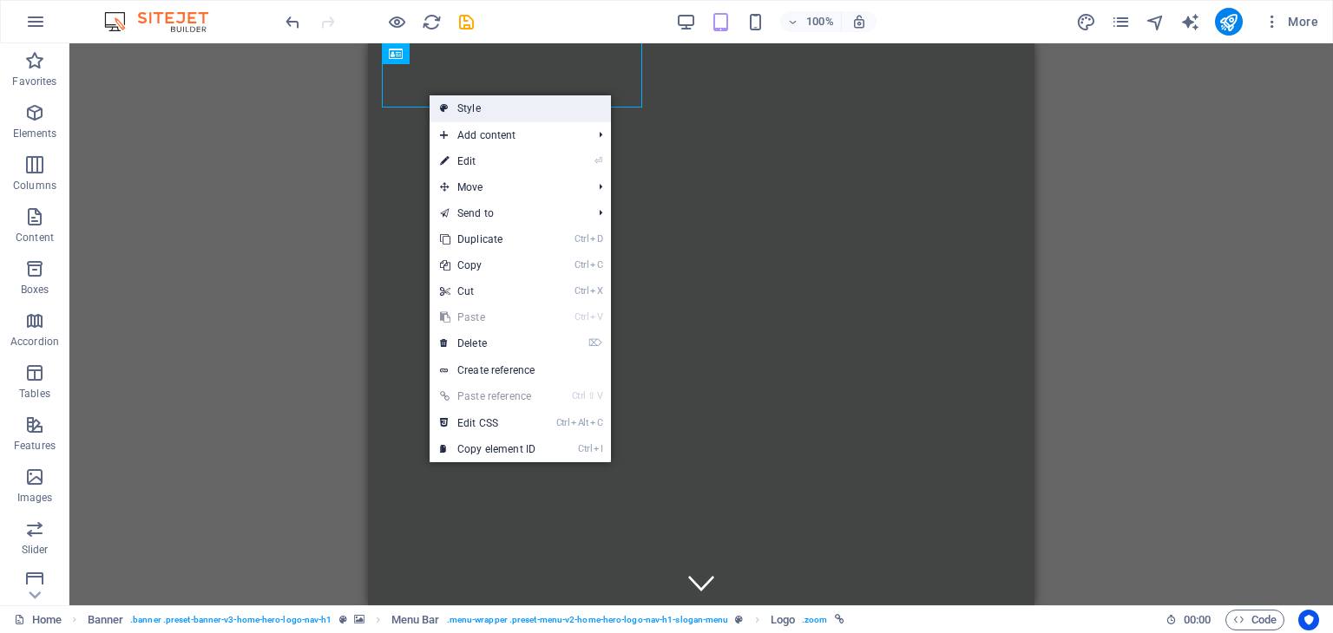
select select
select select "px"
select select "%"
select select "rem"
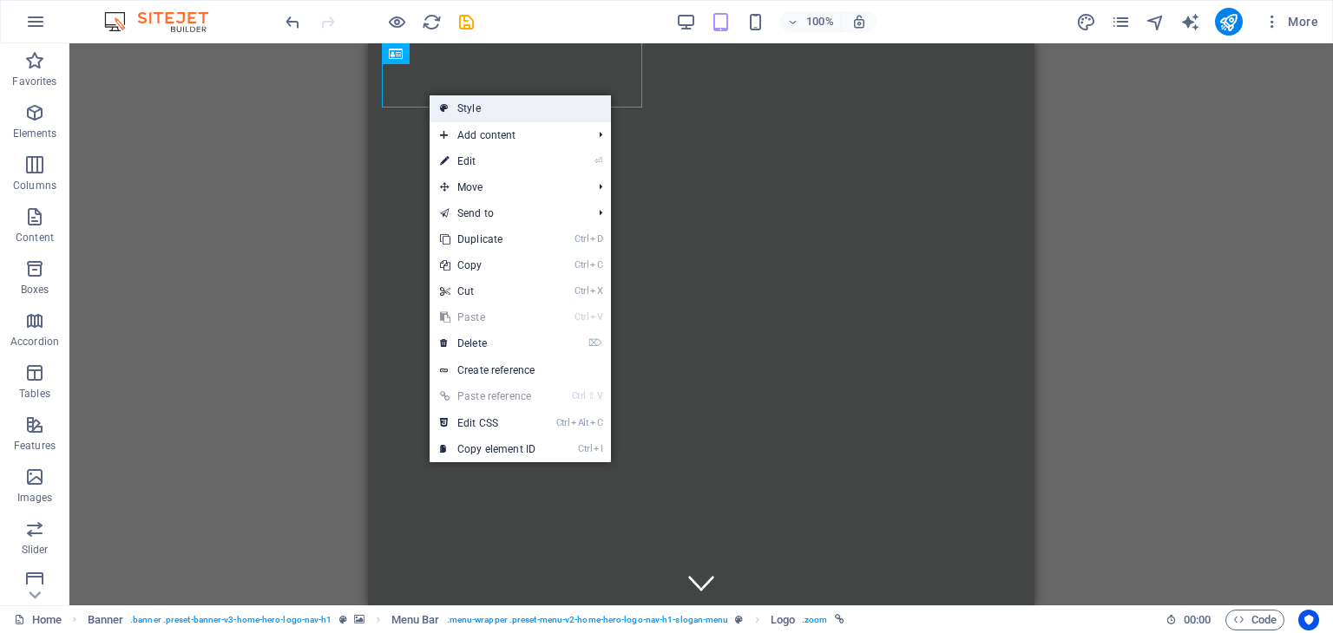
select select "px"
select select "preset-menu-v2-home-hero-logo-nav-h1-slogan-menu"
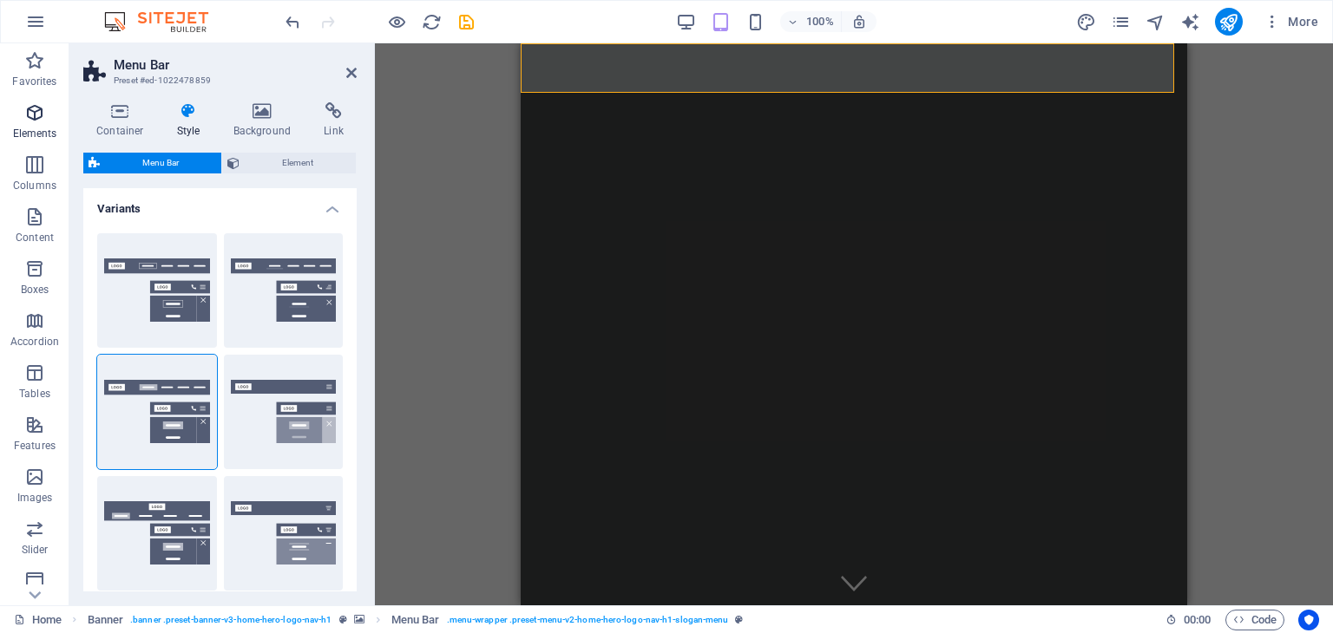
click at [29, 125] on span "Elements" at bounding box center [34, 123] width 69 height 42
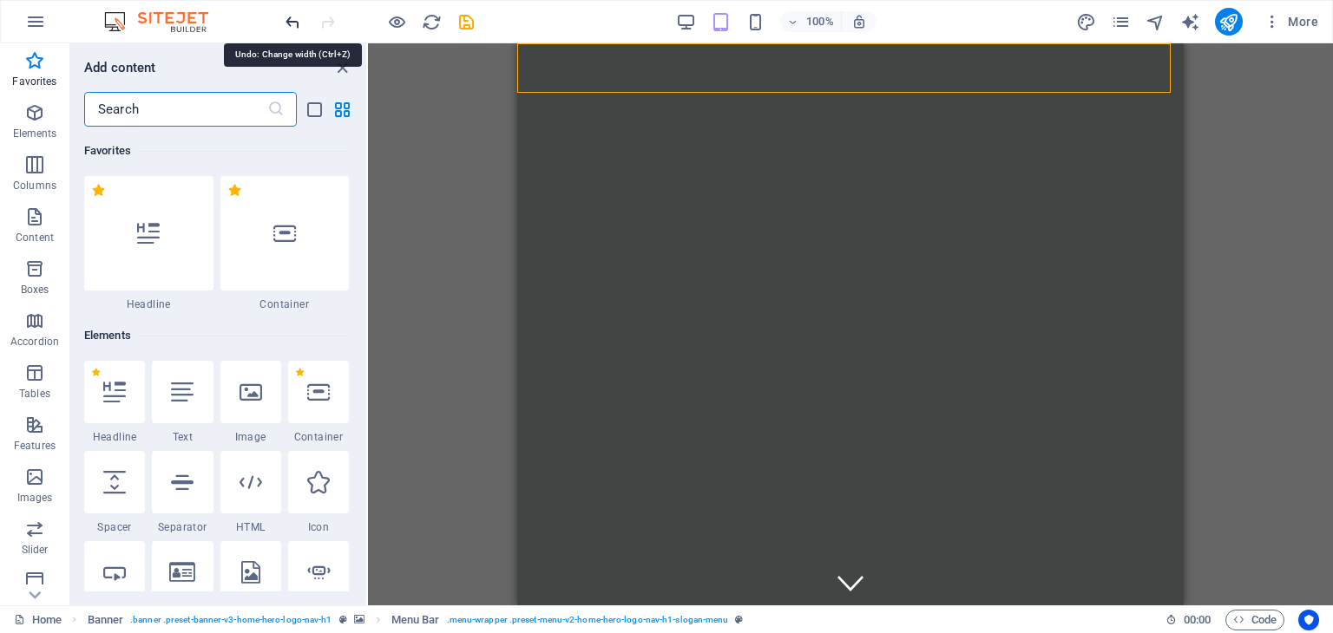
click at [295, 23] on icon "undo" at bounding box center [293, 22] width 20 height 20
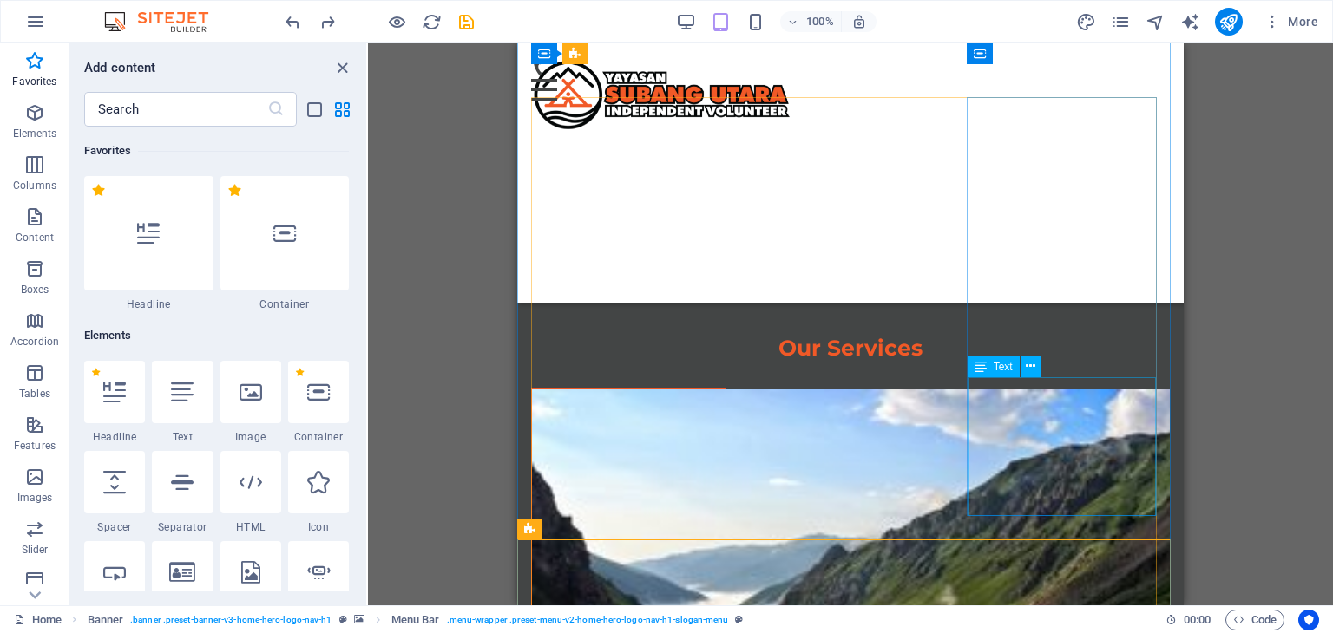
scroll to position [884, 0]
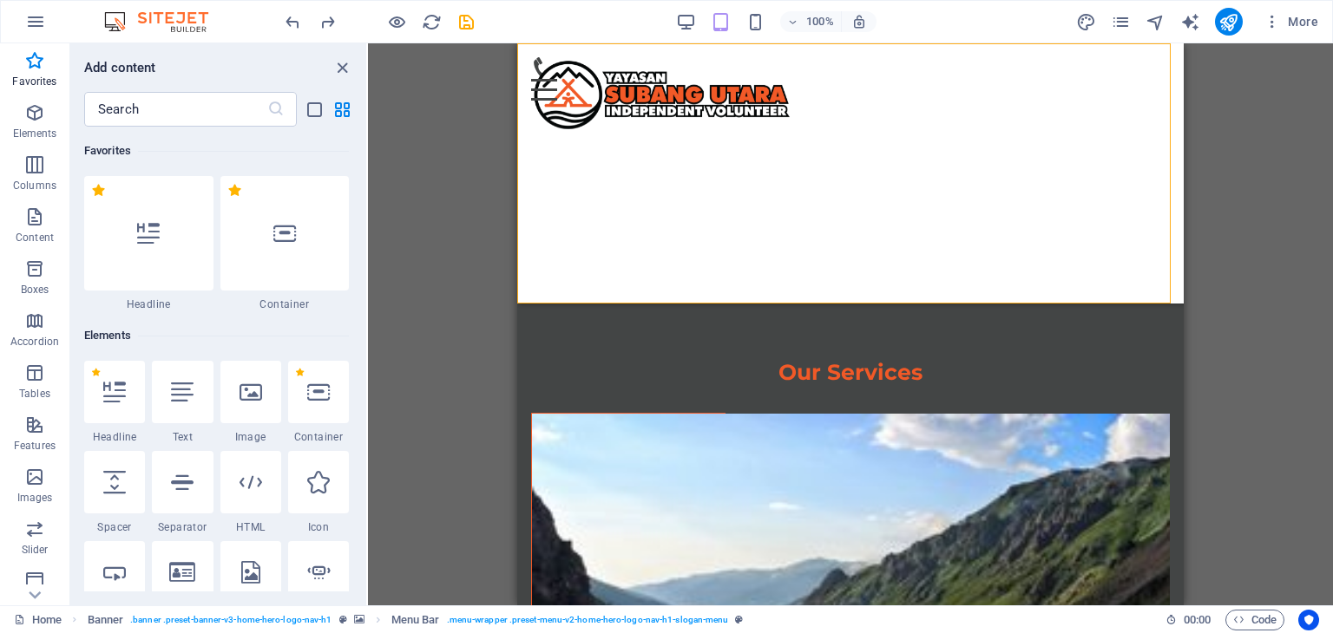
click at [1242, 194] on div "H2 Banner Container Logo Menu Bar Spacer Spacer Text Text Container H2 Spacer H…" at bounding box center [850, 324] width 965 height 562
click at [958, 184] on div "Home About Services Get Involved Contact" at bounding box center [850, 173] width 666 height 260
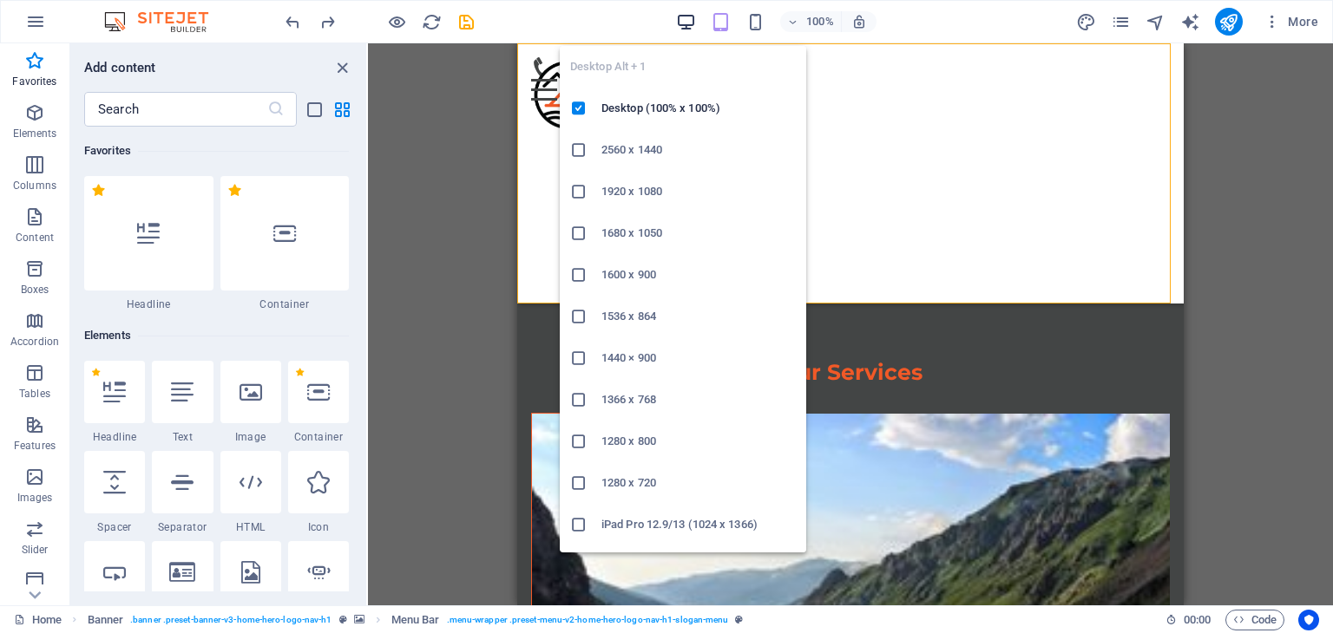
click at [685, 22] on icon "button" at bounding box center [686, 22] width 20 height 20
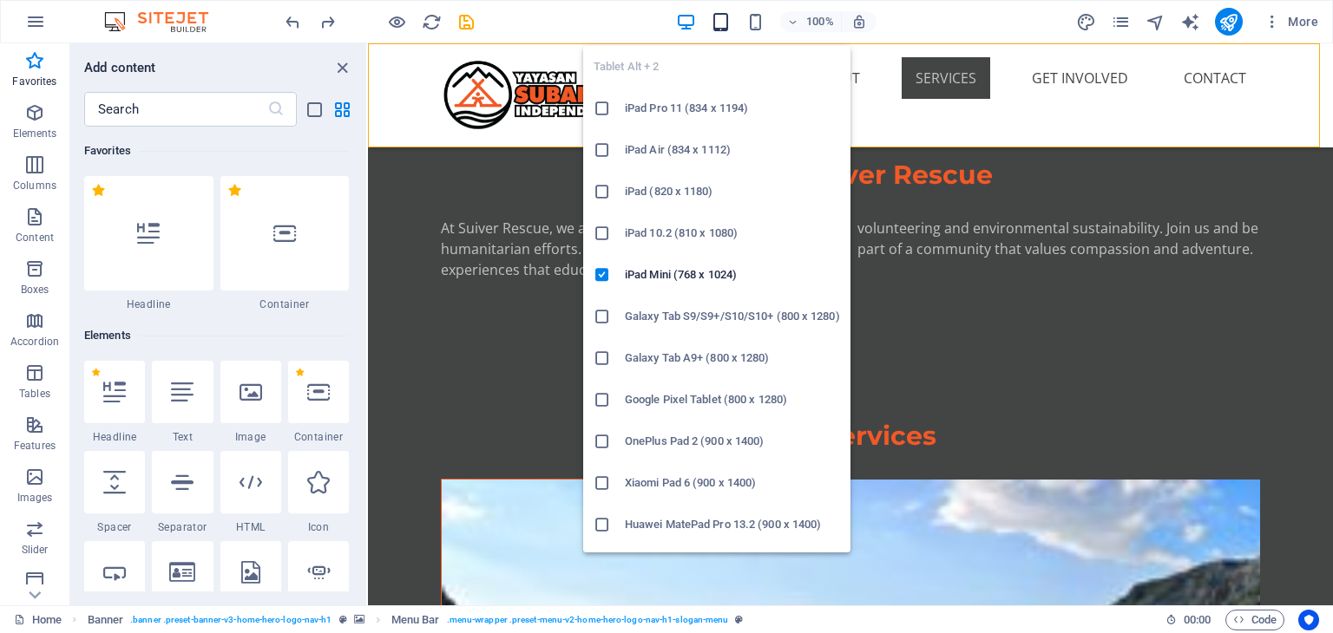
click at [722, 19] on icon "button" at bounding box center [721, 22] width 20 height 20
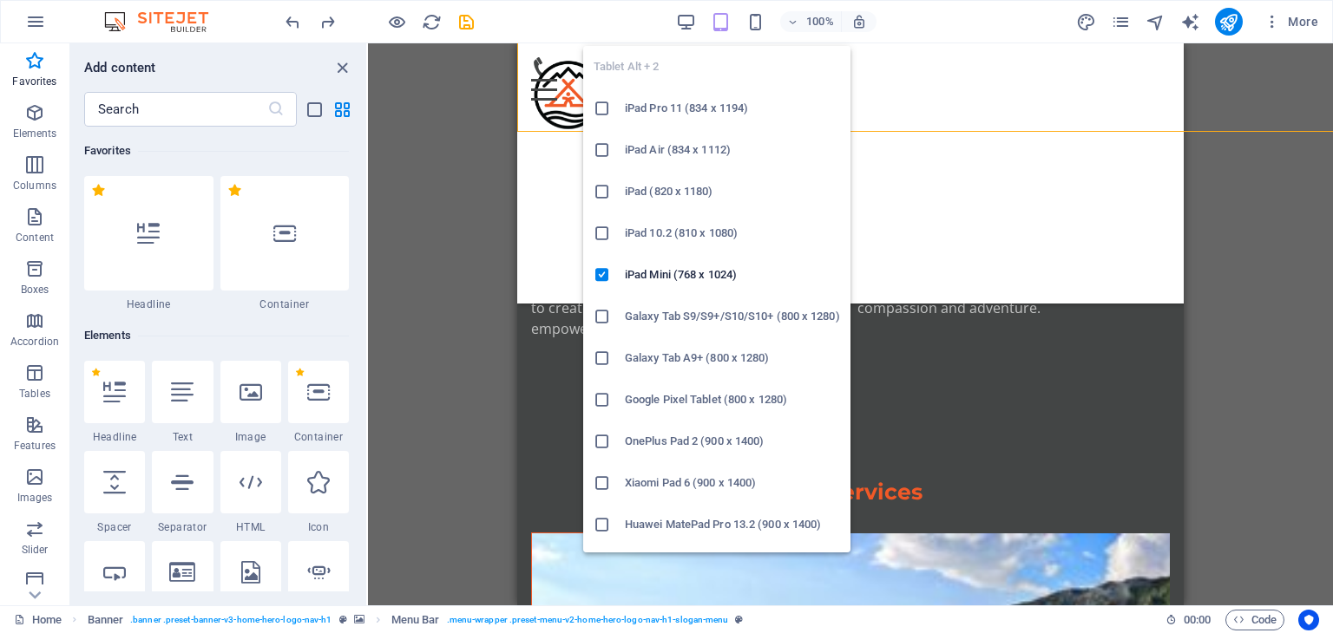
scroll to position [884, 0]
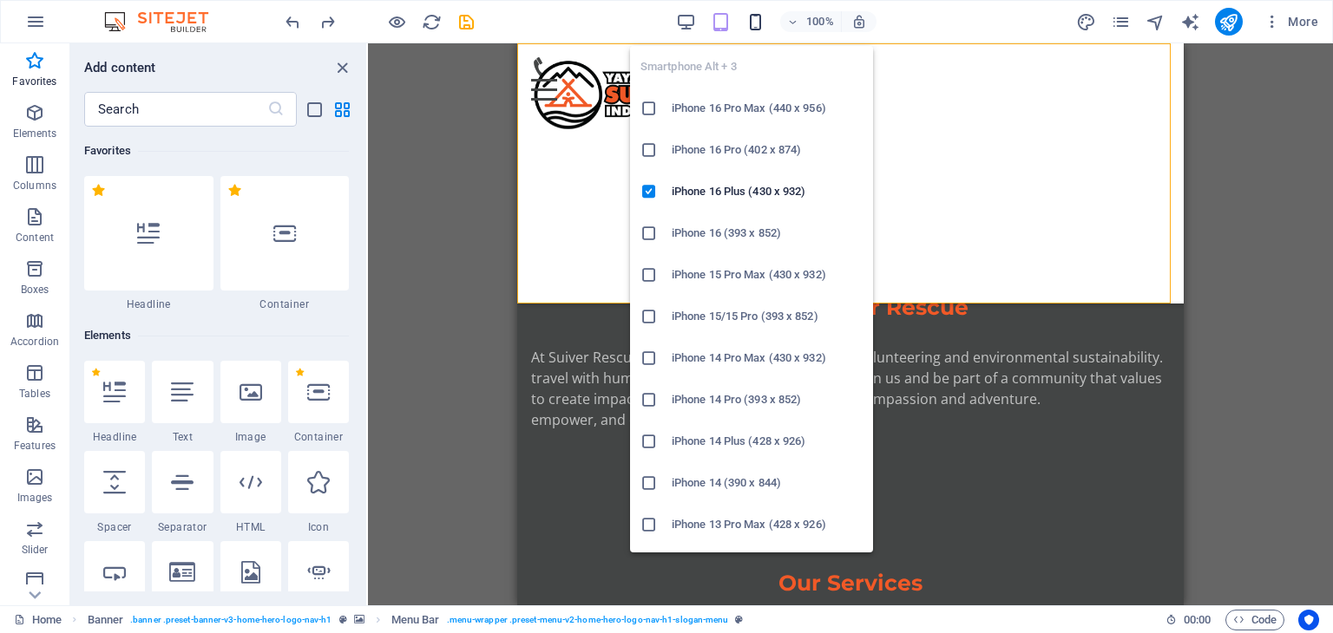
click at [753, 26] on icon "button" at bounding box center [755, 22] width 20 height 20
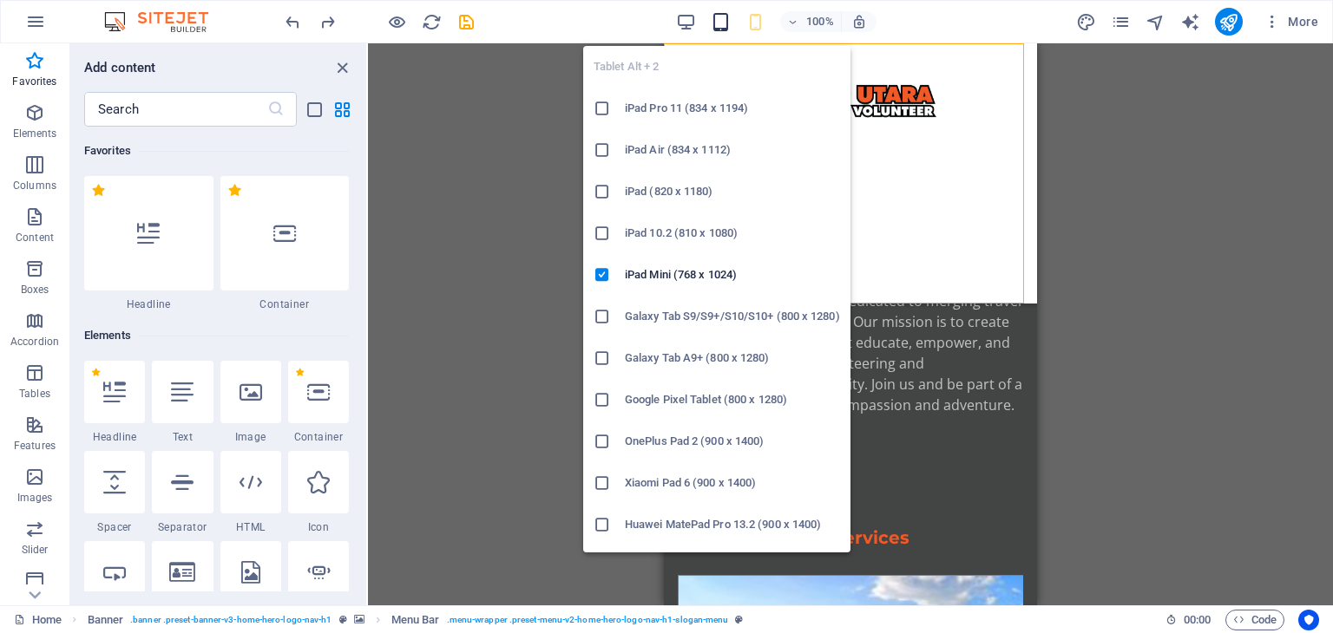
click at [723, 20] on icon "button" at bounding box center [721, 22] width 20 height 20
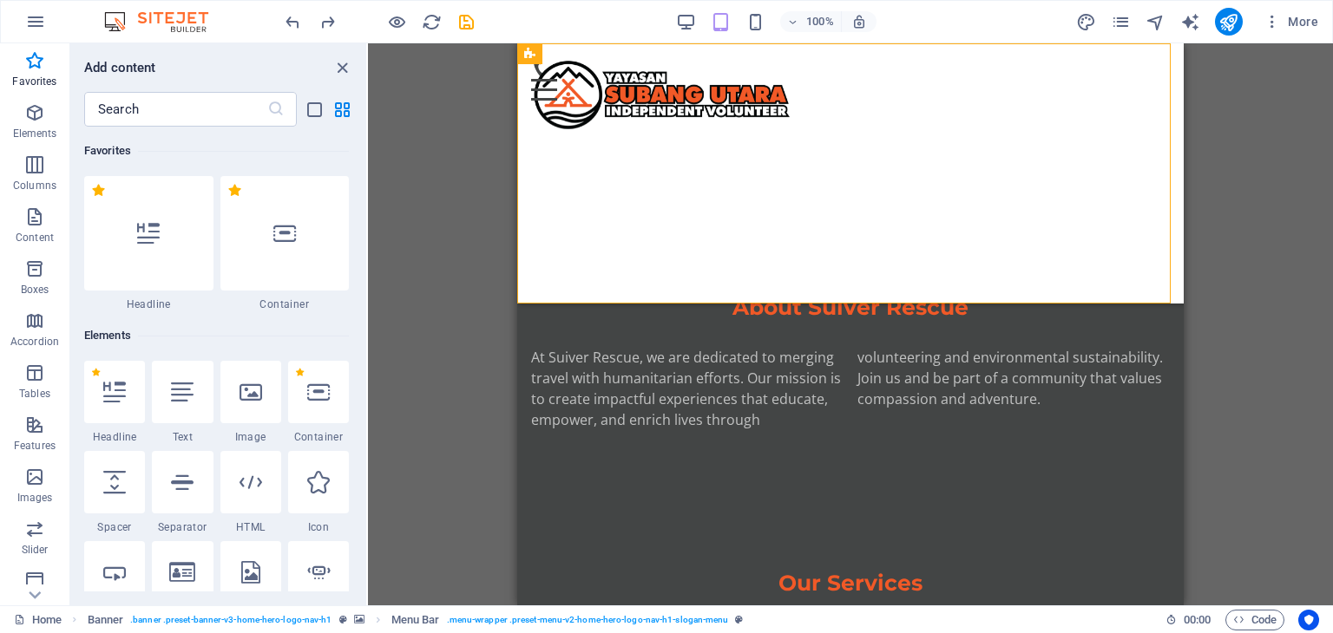
click at [947, 260] on div "Home About Services Get Involved Contact" at bounding box center [850, 173] width 666 height 260
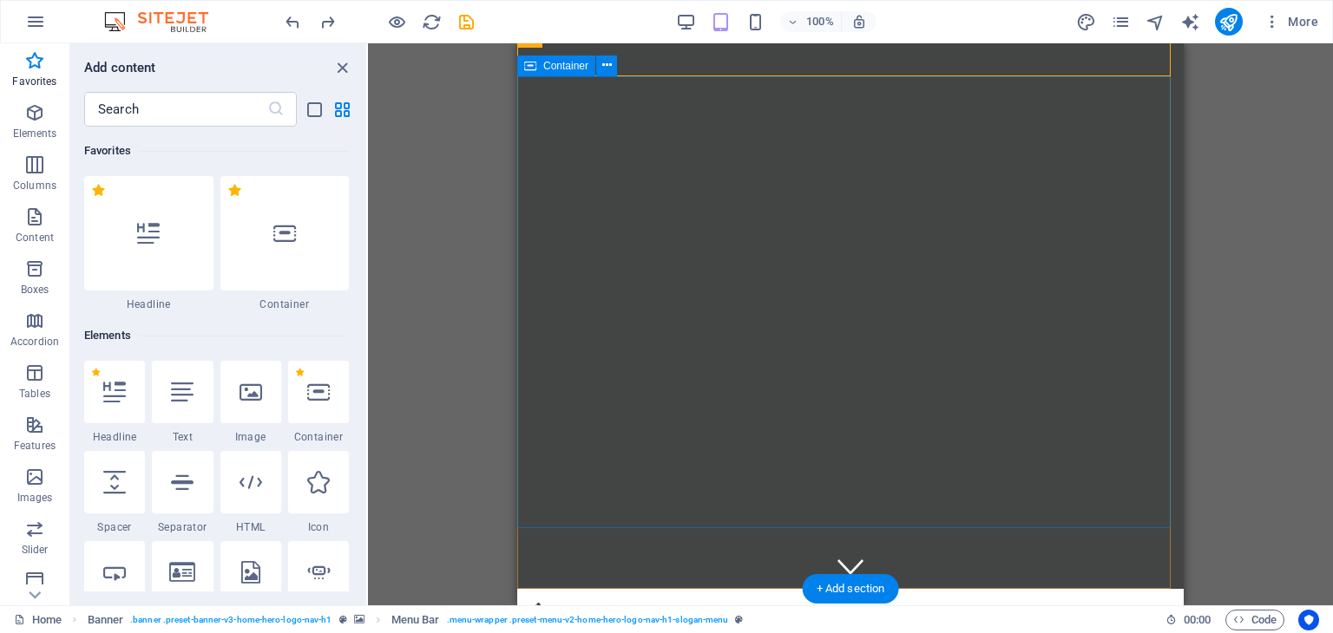
scroll to position [0, 0]
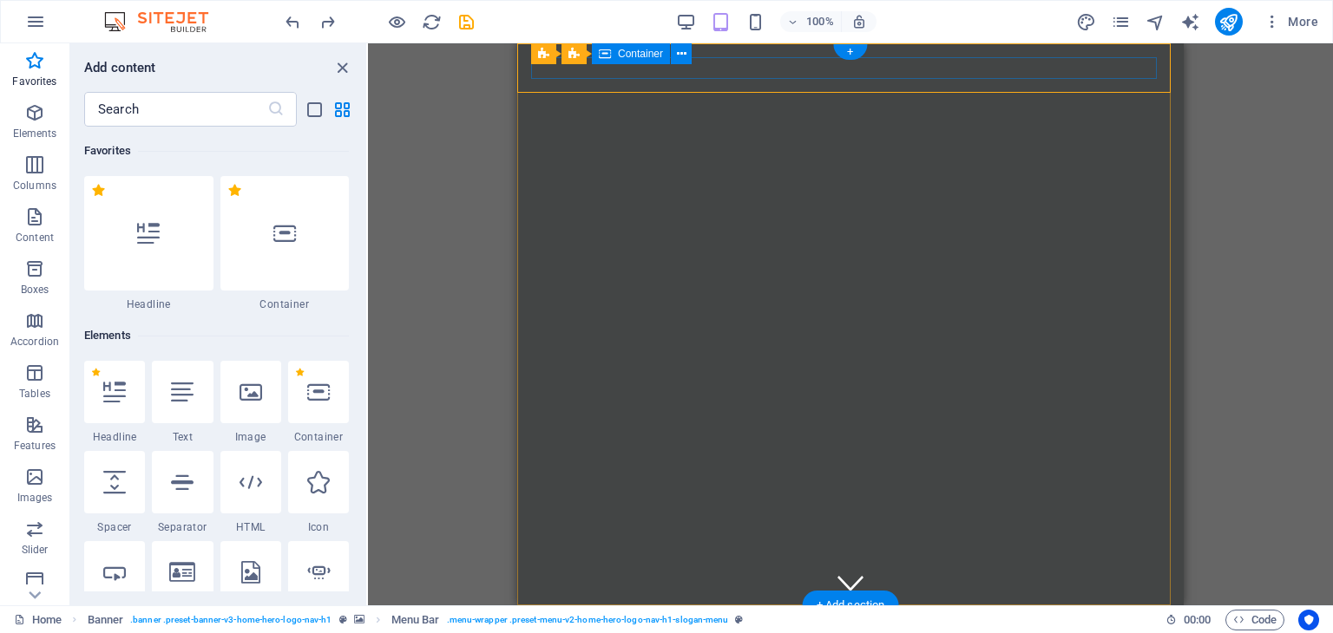
click at [943, 619] on div at bounding box center [850, 640] width 639 height 43
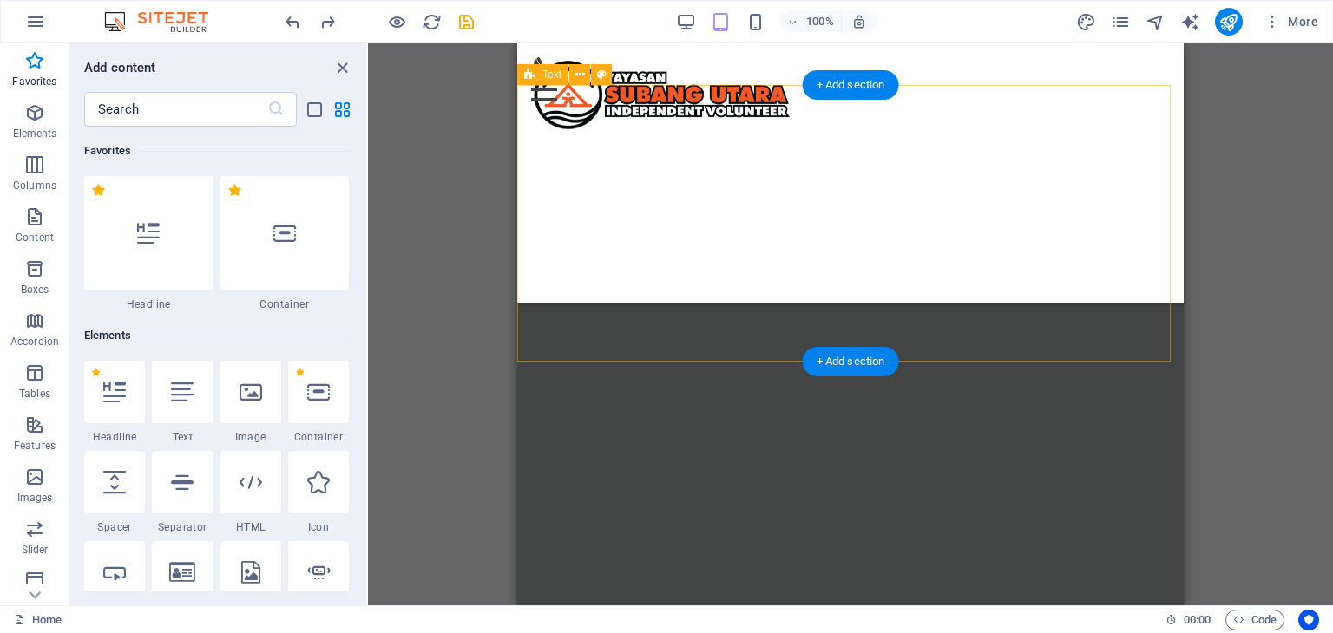
scroll to position [607, 0]
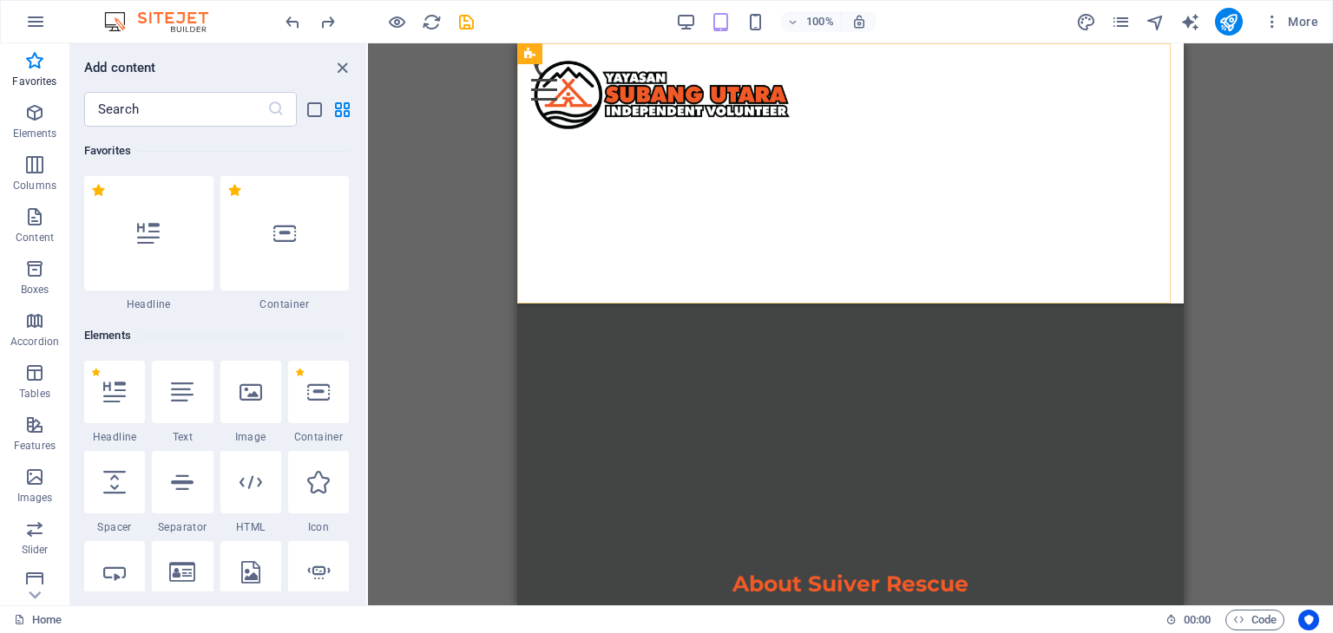
click at [974, 217] on div "Home About Services Get Involved Contact" at bounding box center [850, 173] width 666 height 260
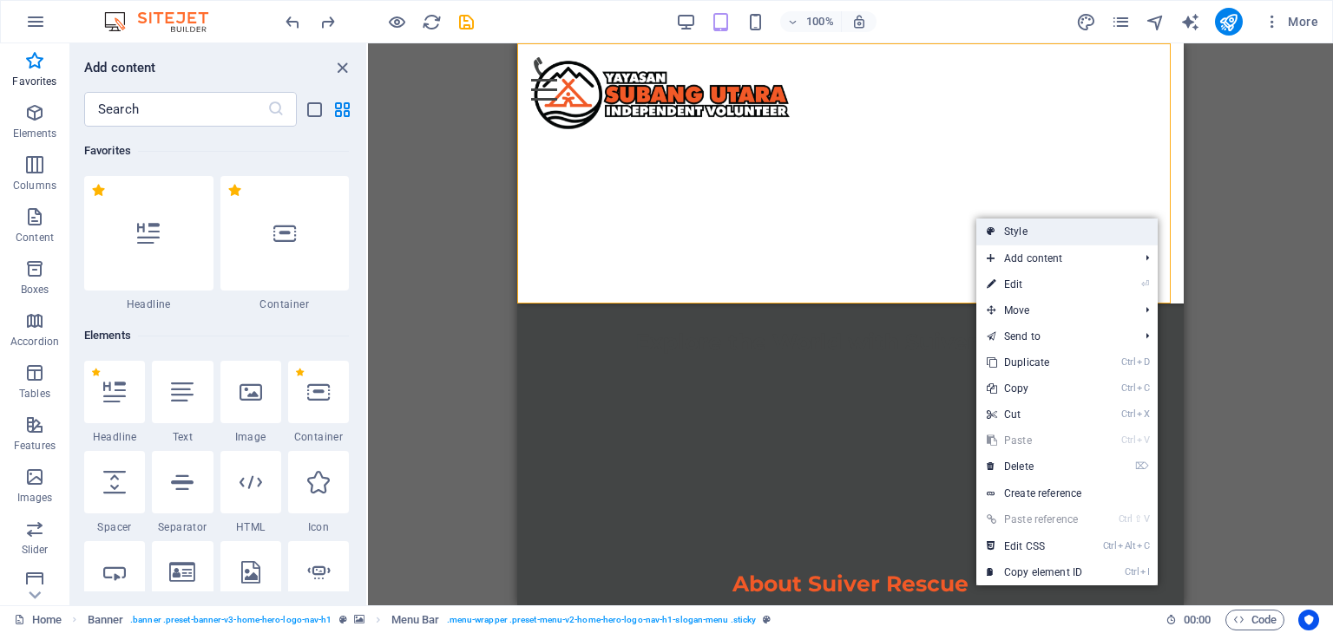
click at [1015, 229] on link "Style" at bounding box center [1066, 232] width 181 height 26
select select "rem"
select select "hover_box_bottom"
select select "px"
select select "rem"
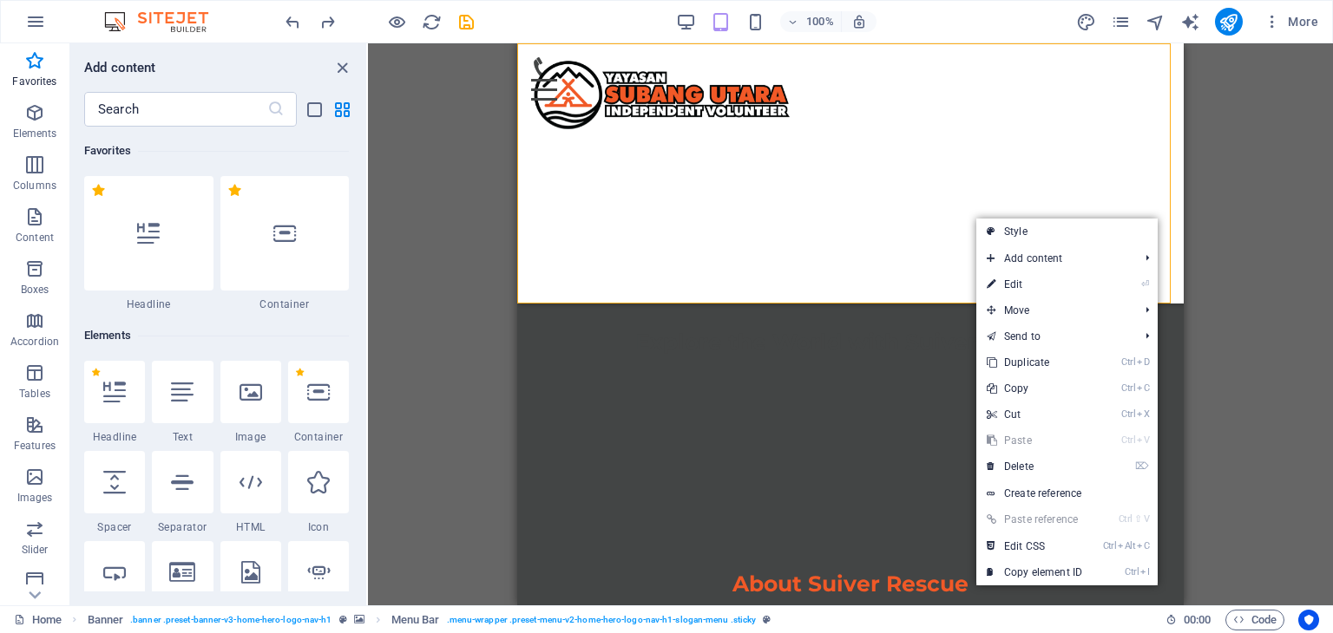
select select "rem"
select select "px"
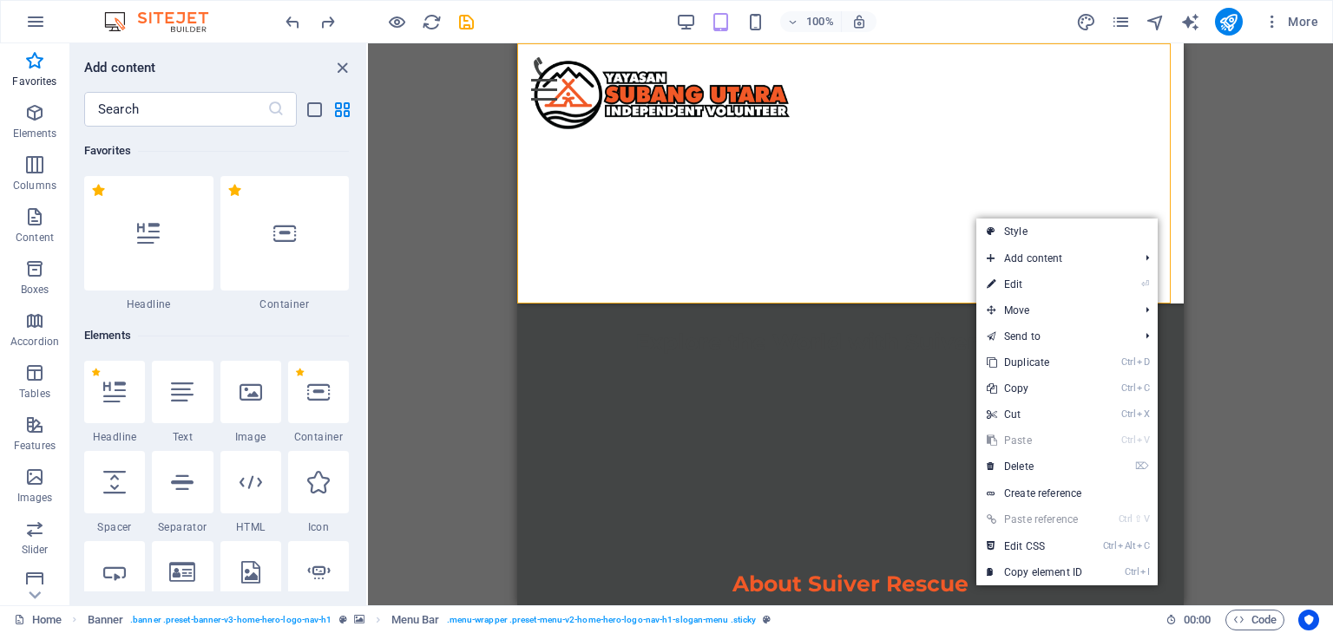
select select
select select "px"
select select "%"
select select "rem"
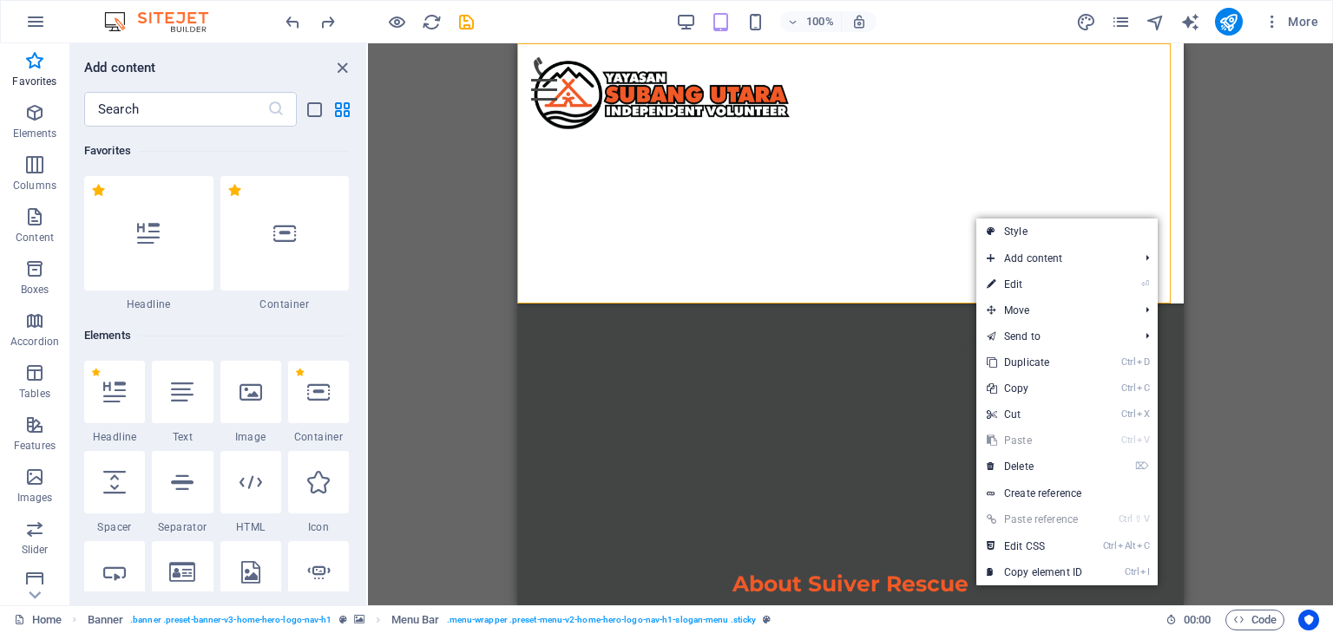
select select "px"
select select "preset-menu-v2-home-hero-logo-nav-h1-slogan-menu"
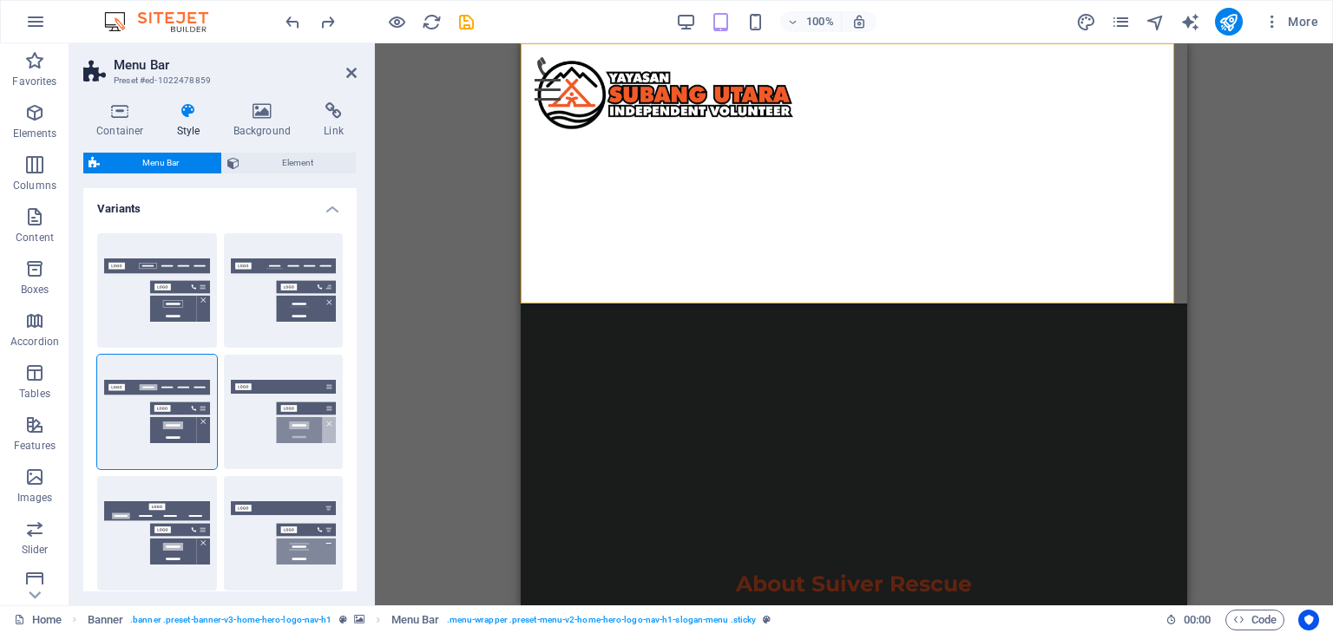
click at [198, 115] on icon at bounding box center [188, 110] width 49 height 17
click at [115, 115] on icon at bounding box center [120, 110] width 74 height 17
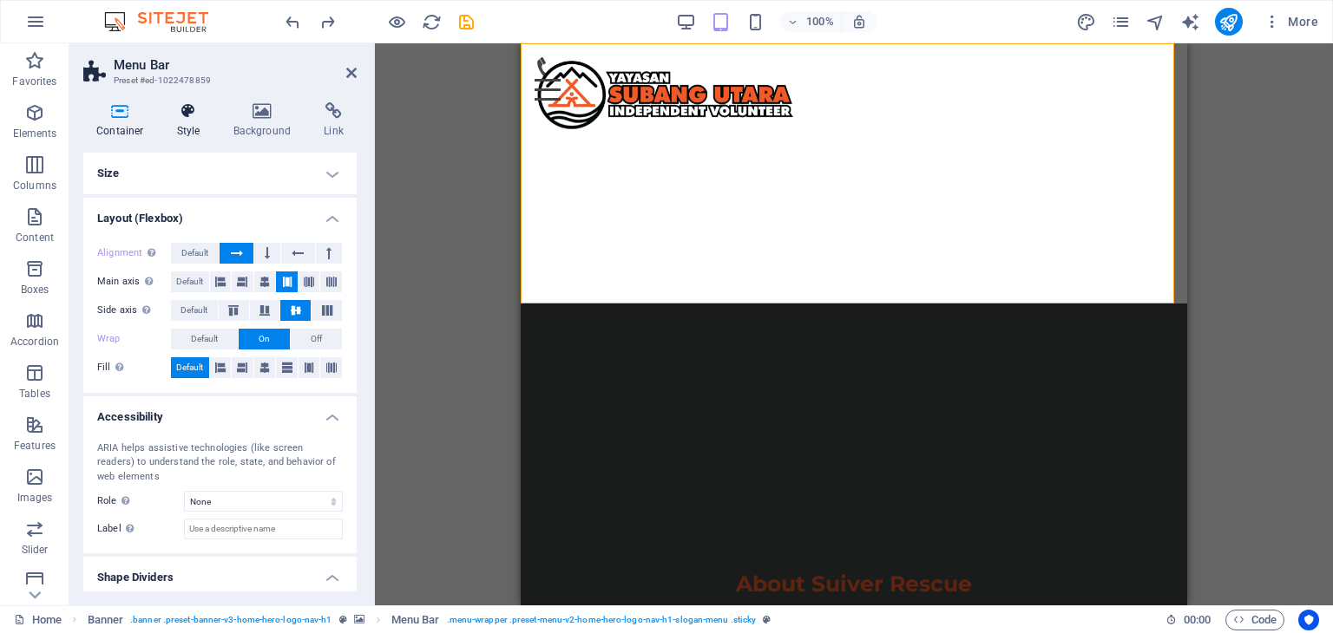
click at [185, 115] on icon at bounding box center [188, 110] width 49 height 17
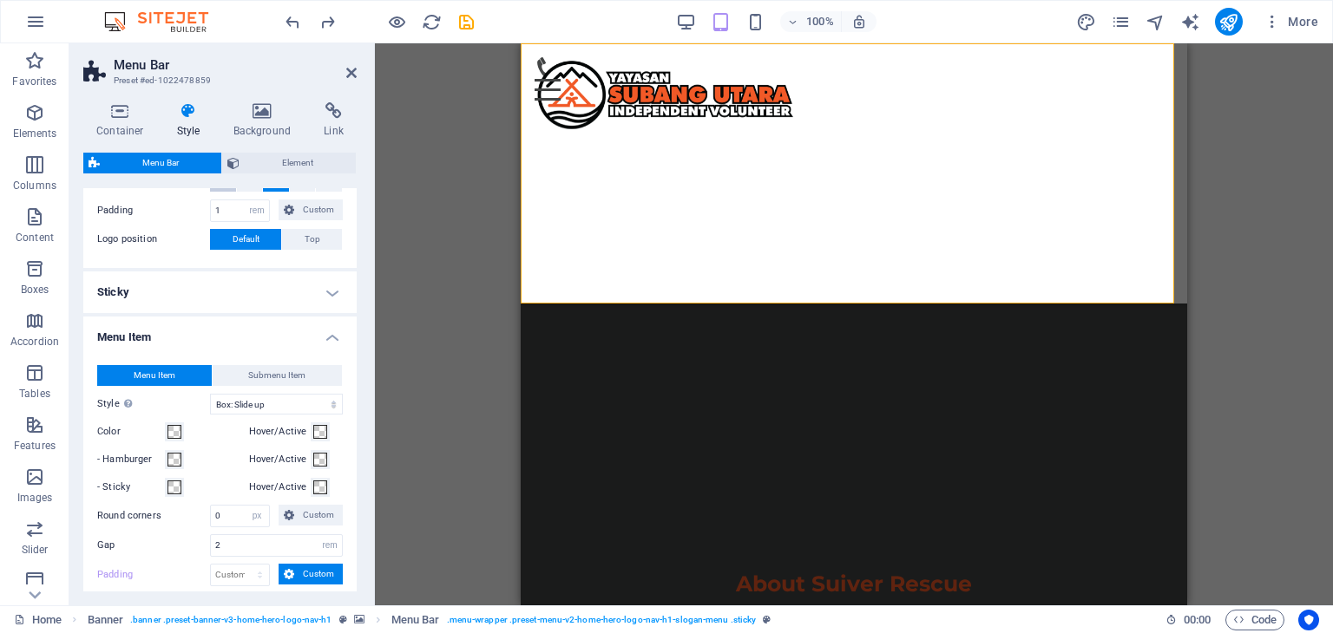
scroll to position [694, 0]
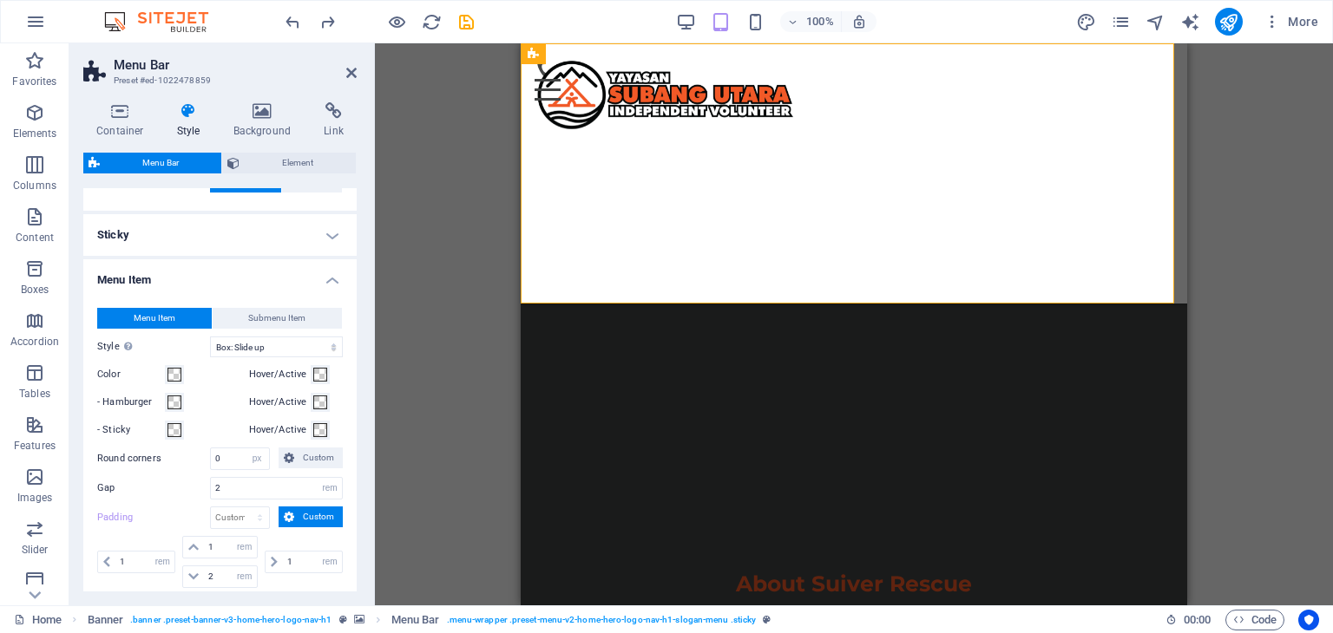
click at [856, 245] on div "Home About Services Get Involved Contact" at bounding box center [854, 173] width 666 height 260
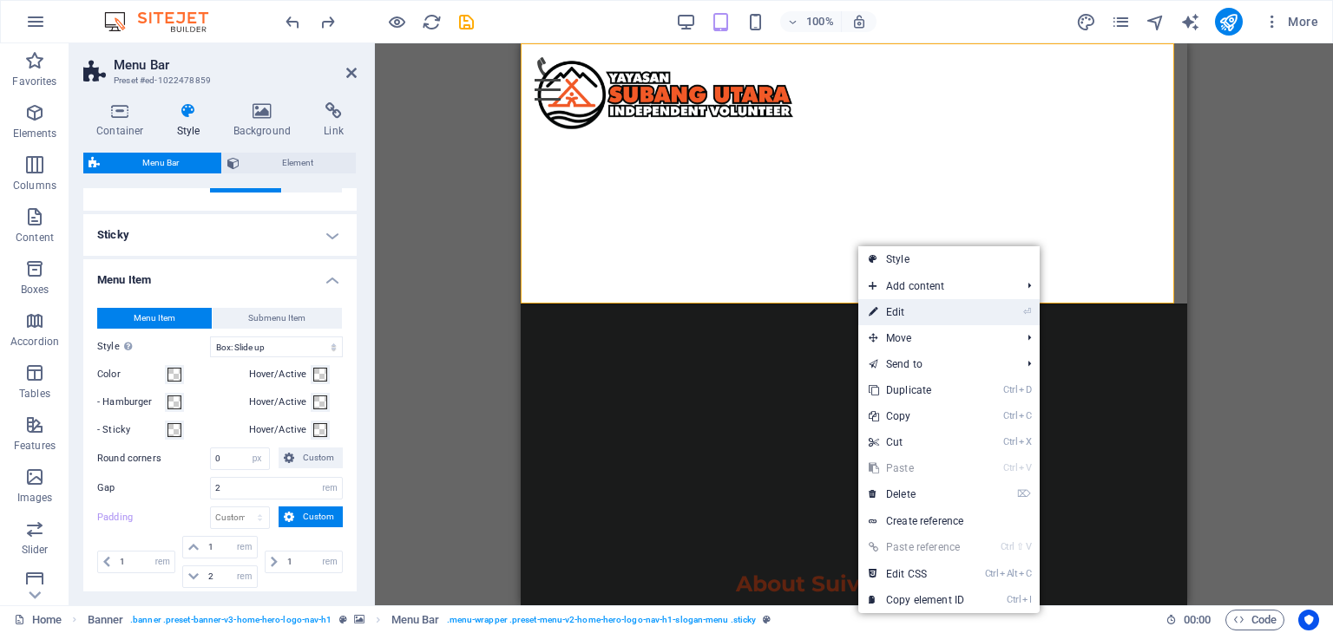
drag, startPoint x: 910, startPoint y: 306, endPoint x: 357, endPoint y: 239, distance: 556.8
click at [910, 306] on link "⏎ Edit" at bounding box center [916, 312] width 116 height 26
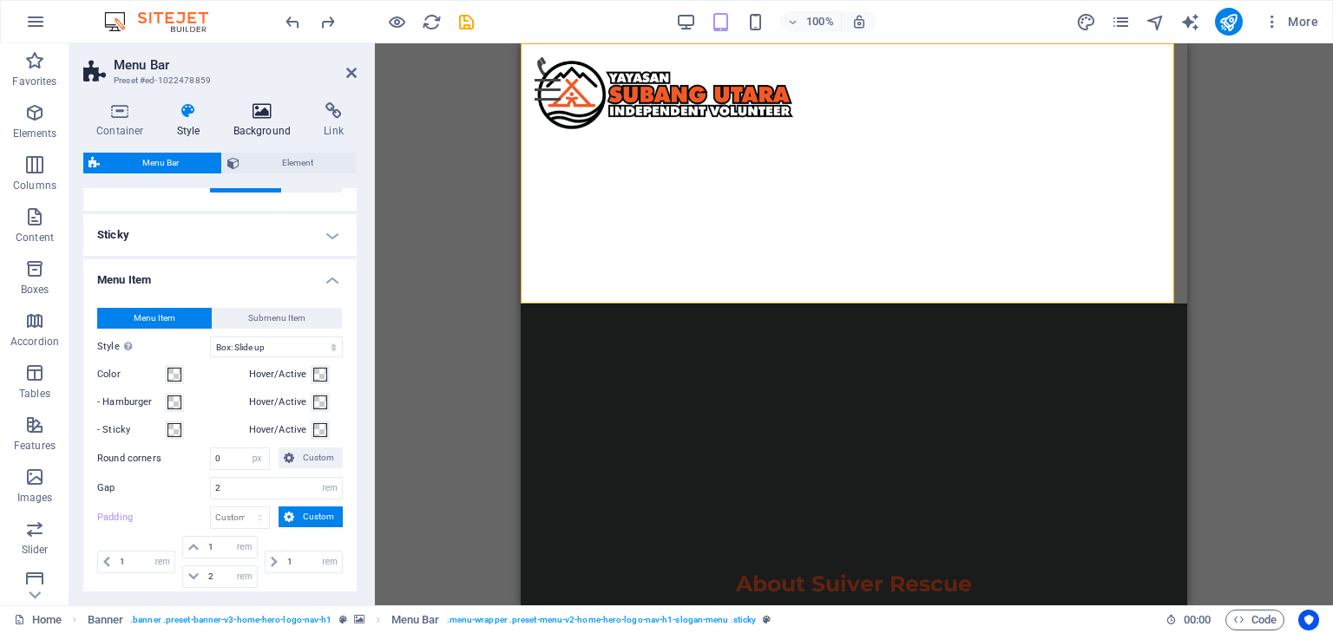
click at [264, 113] on icon at bounding box center [262, 110] width 84 height 17
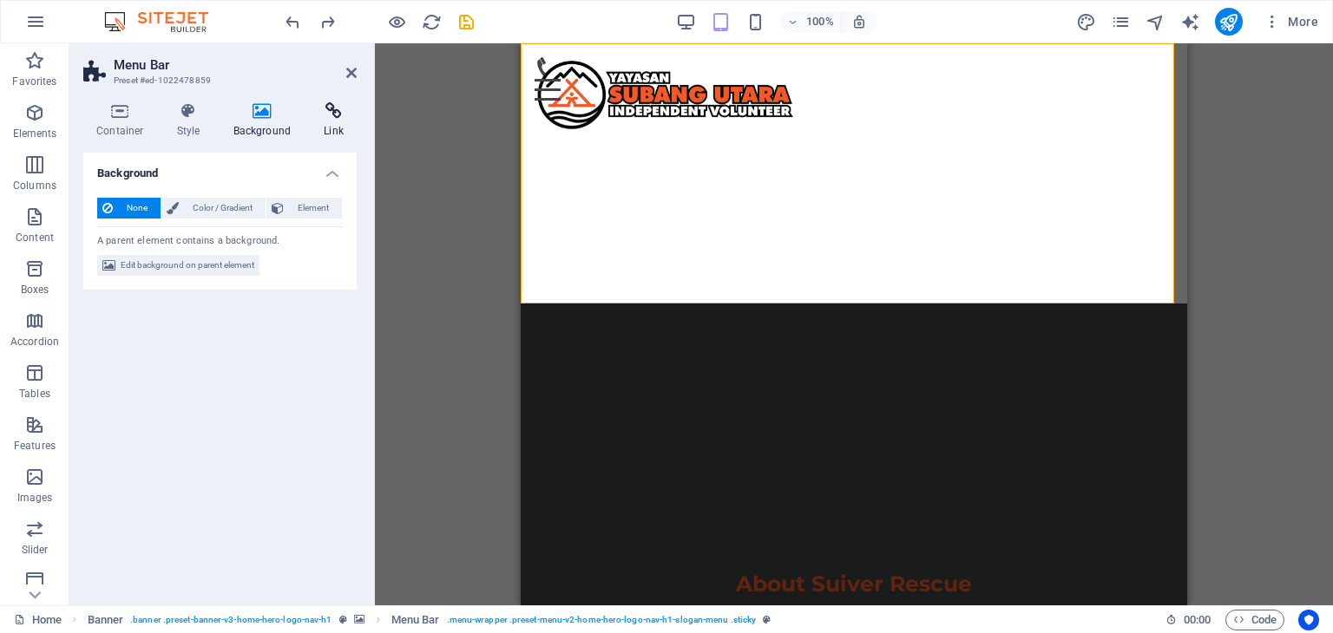
click at [333, 113] on icon at bounding box center [334, 110] width 46 height 17
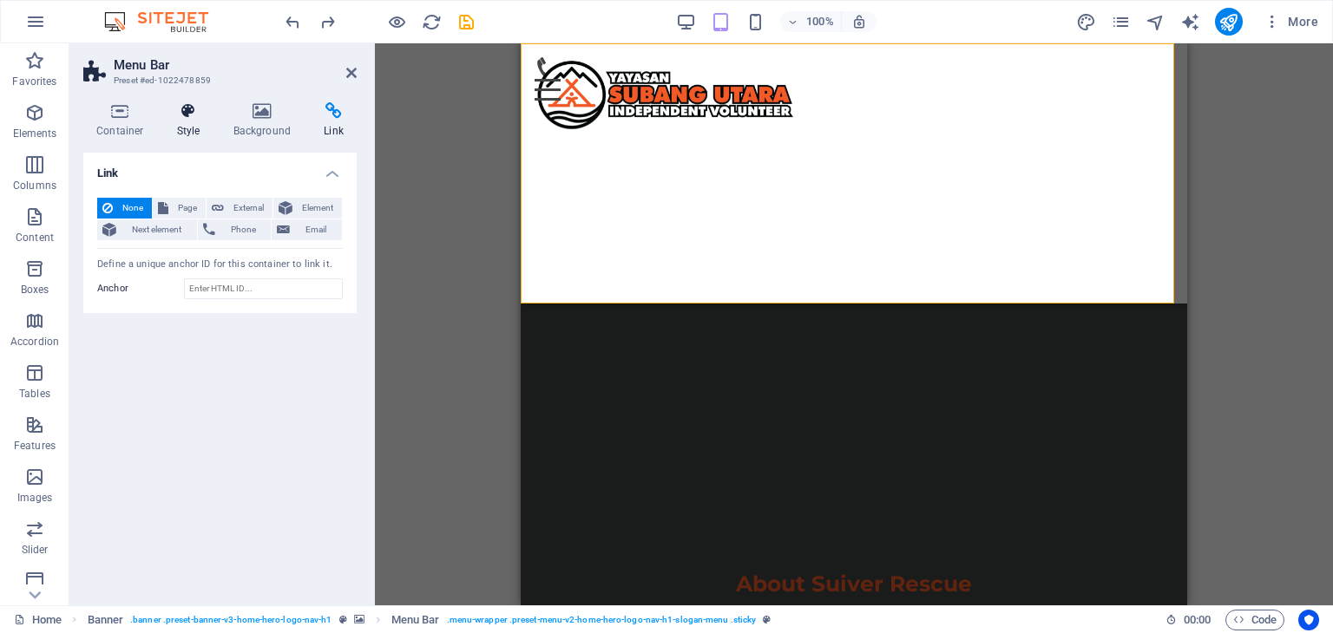
click at [193, 119] on icon at bounding box center [188, 110] width 49 height 17
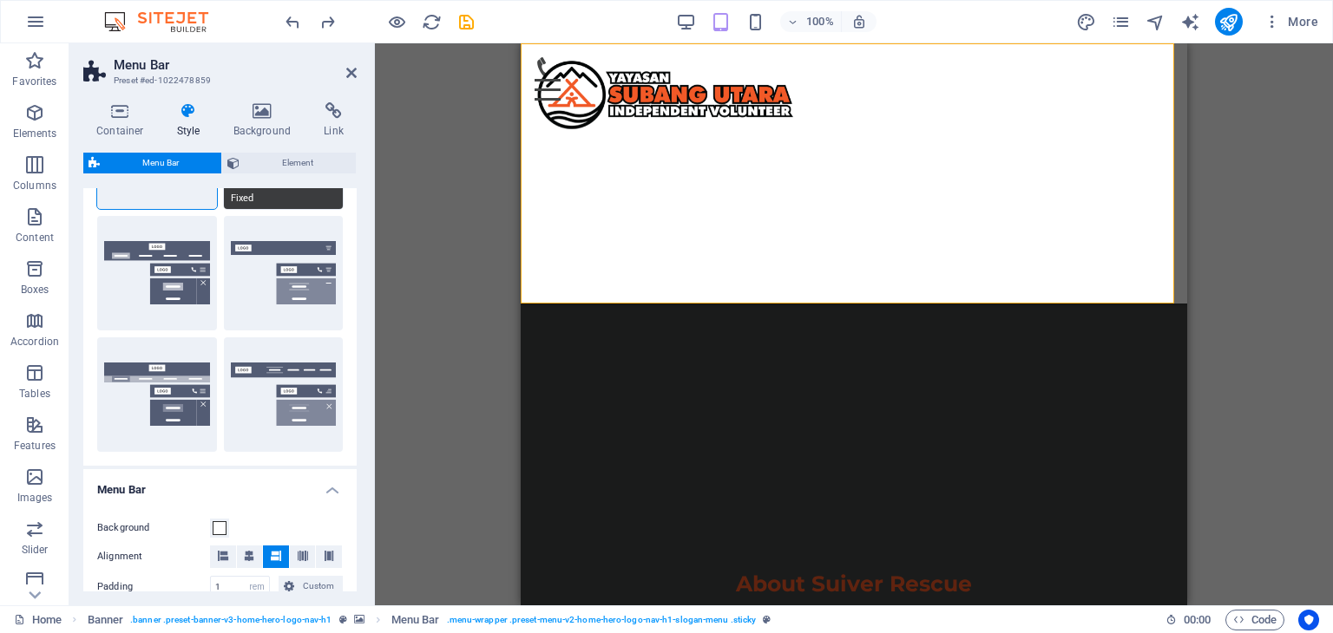
scroll to position [347, 0]
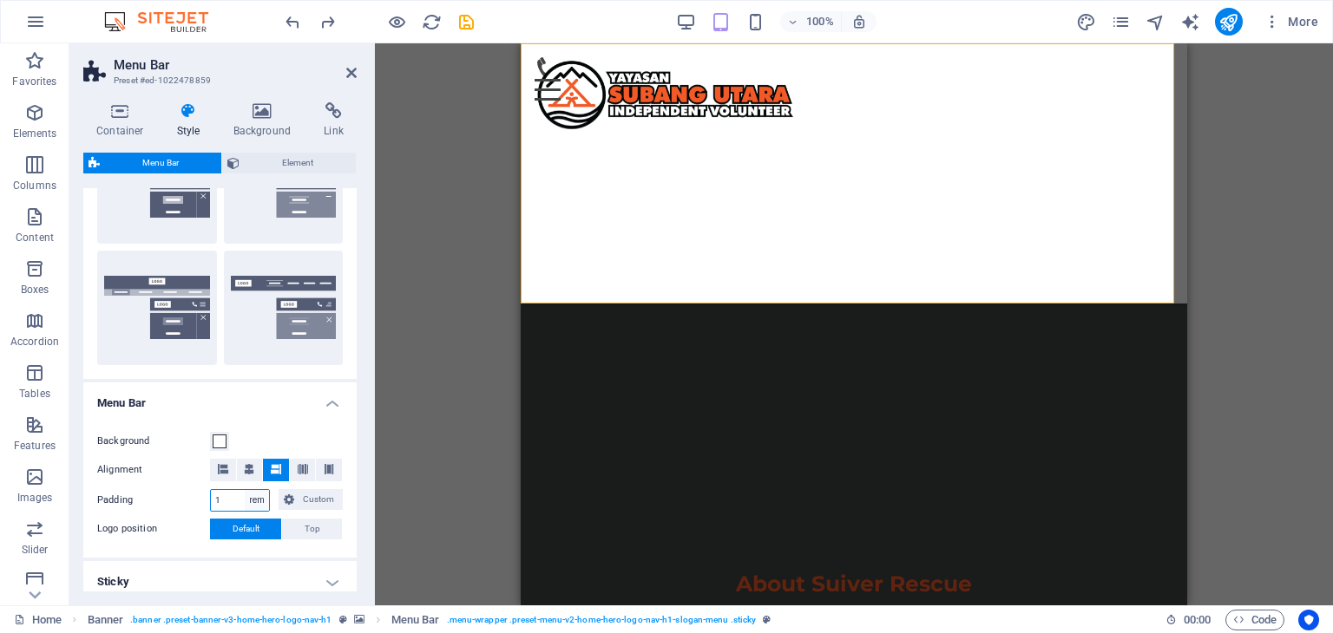
click at [256, 500] on select "px rem % vh vw Custom" at bounding box center [257, 500] width 24 height 21
select select "px"
click at [245, 490] on select "px rem % vh vw Custom" at bounding box center [257, 500] width 24 height 21
click at [181, 501] on label "Padding" at bounding box center [153, 500] width 113 height 21
type input "1"
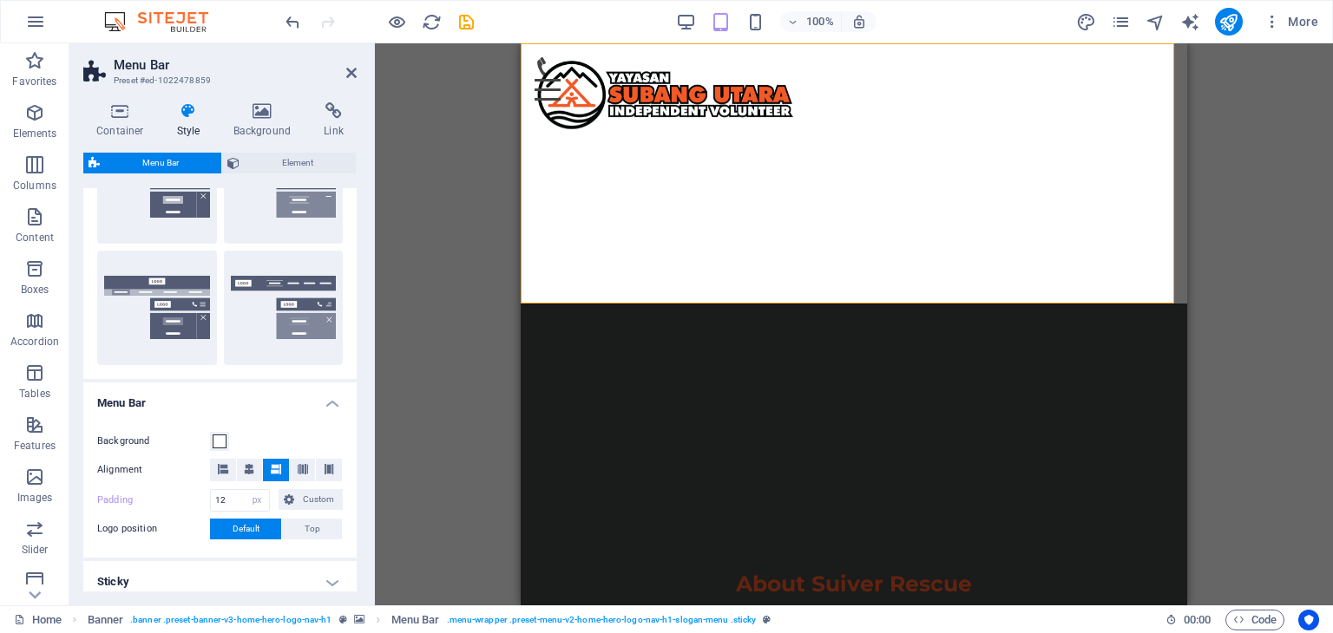
select select "rem"
select select
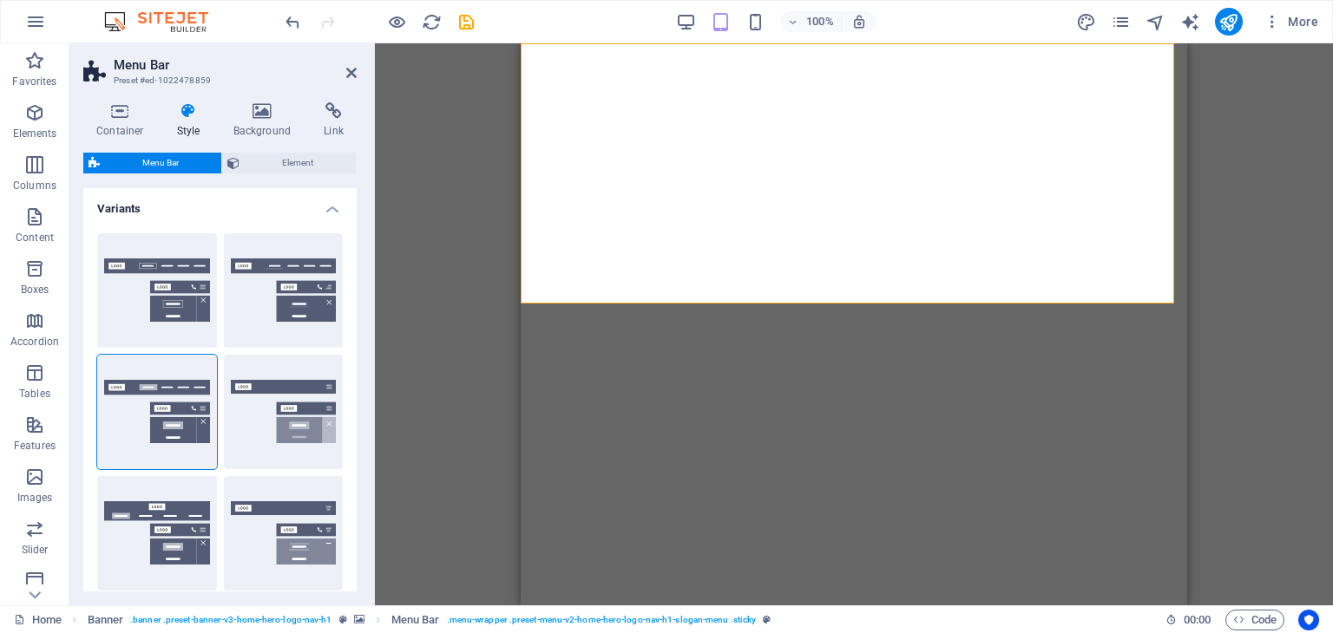
select select "rem"
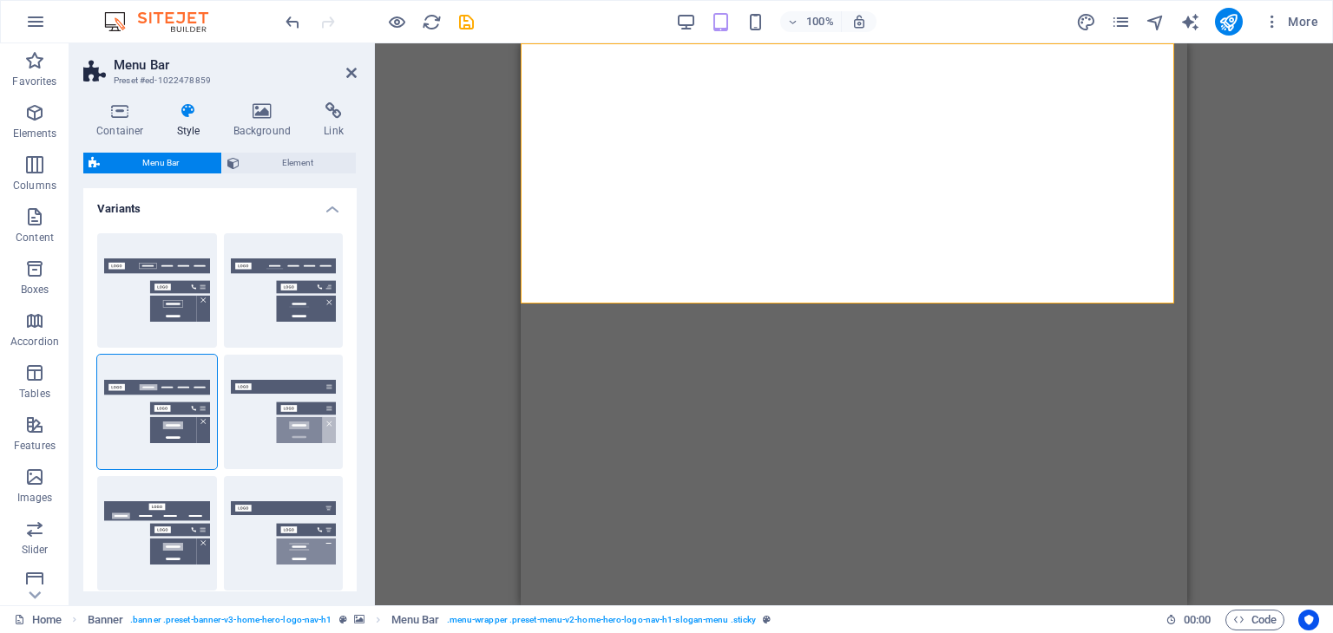
select select "hover_box_bottom"
select select "px"
select select "rem"
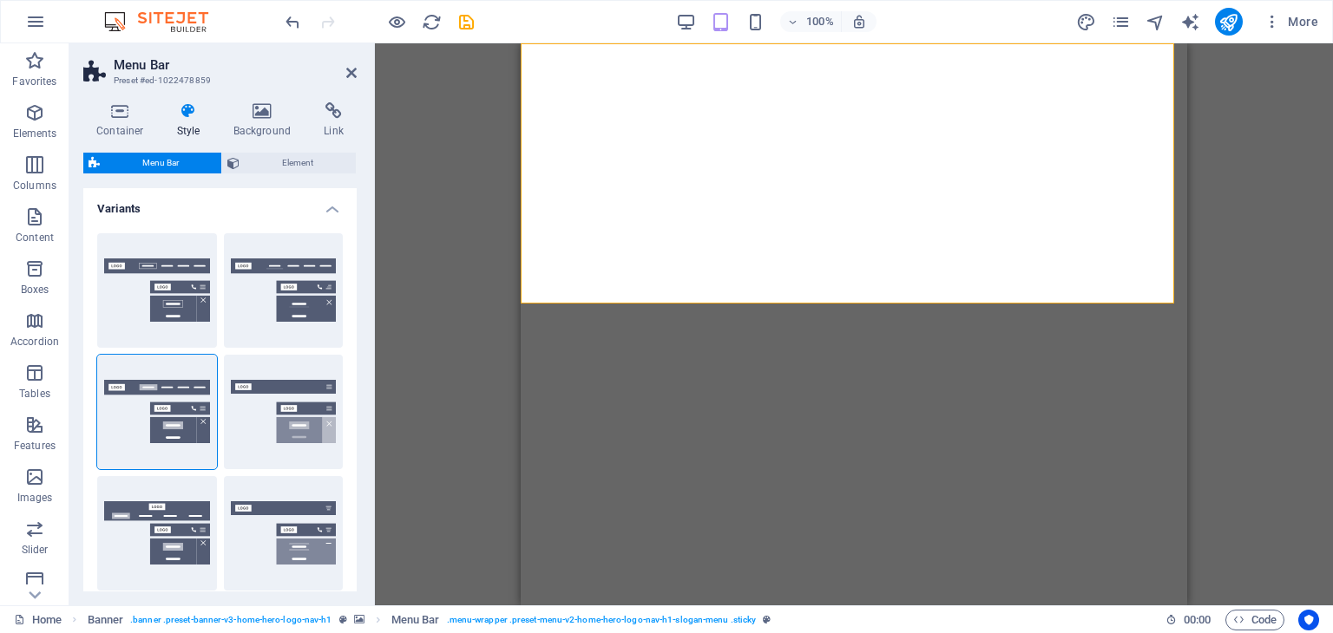
select select "rem"
select select "px"
select select
select select "px"
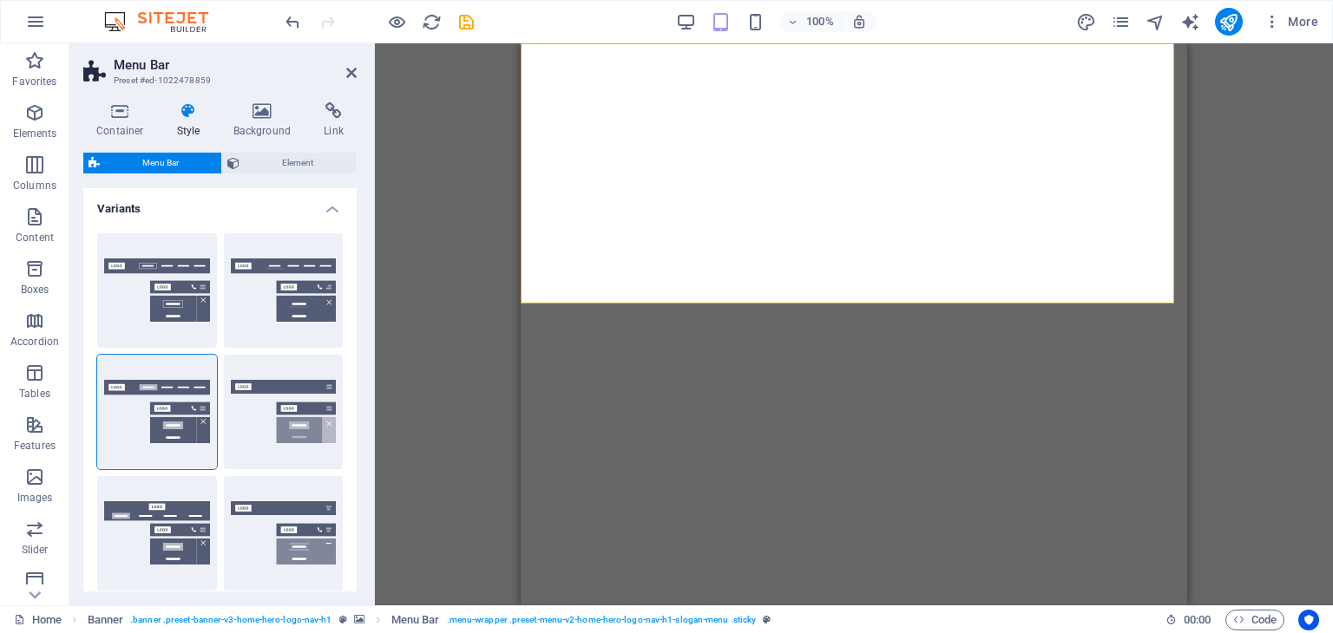
select select "%"
select select "rem"
select select "px"
select select "preset-menu-v2-home-hero-logo-nav-h1-slogan-menu"
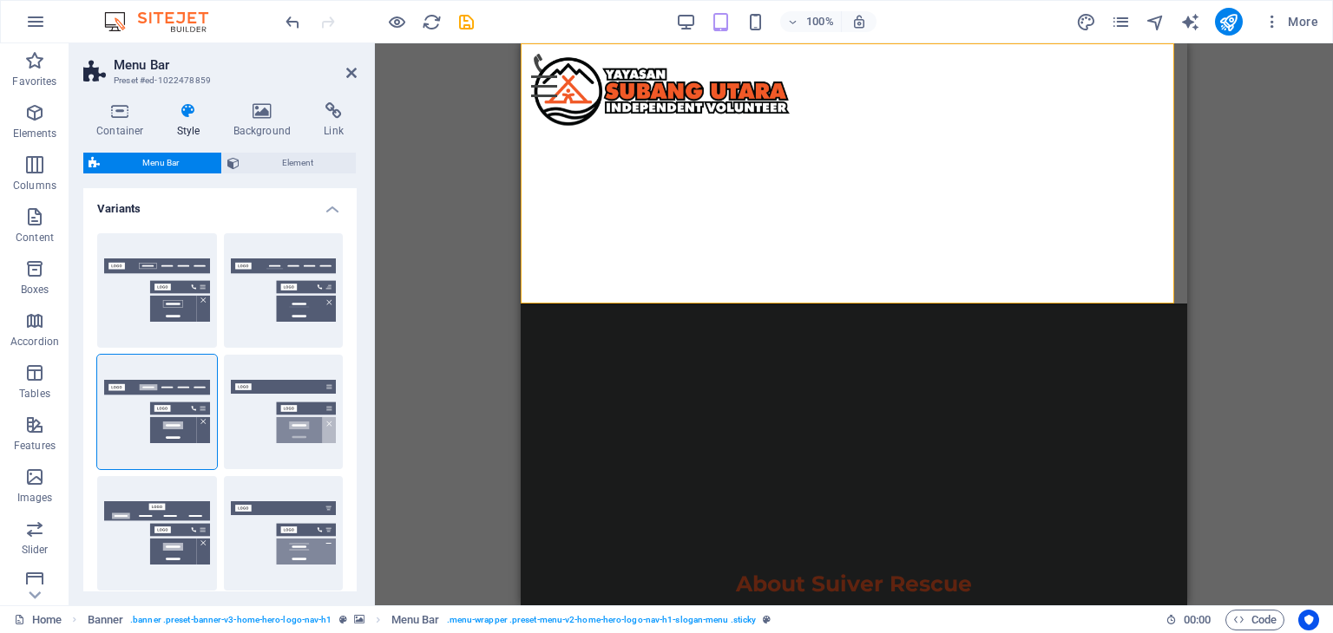
scroll to position [347, 0]
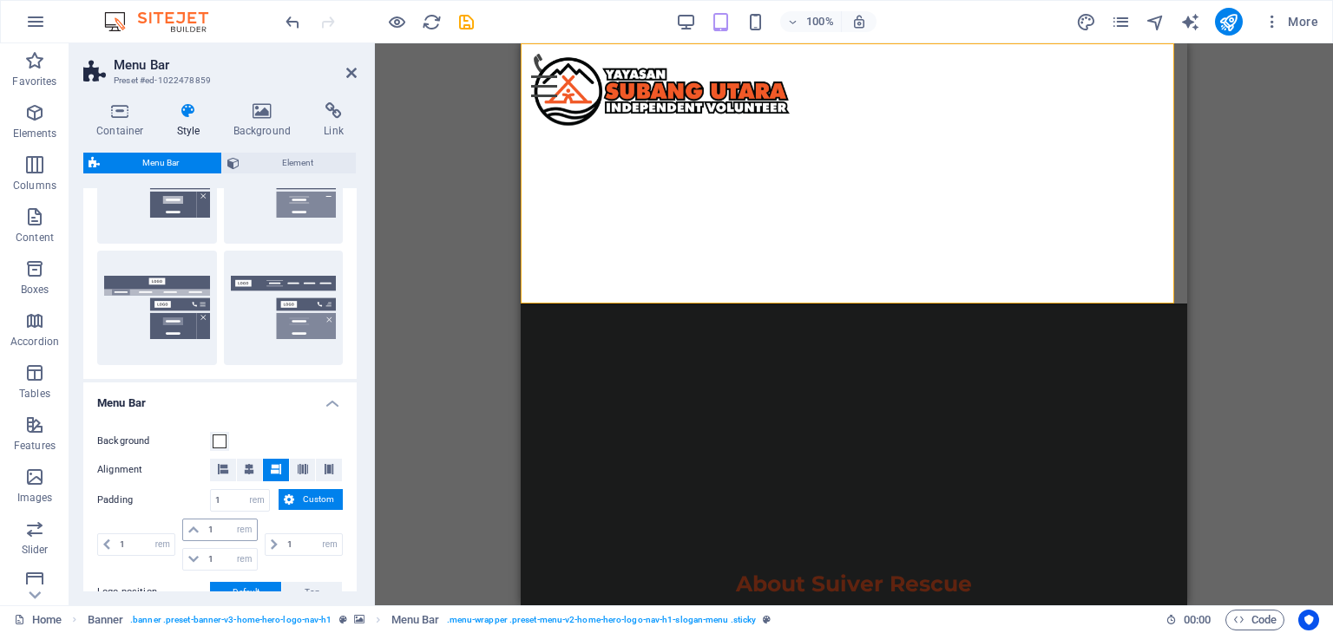
click at [194, 528] on icon at bounding box center [193, 530] width 10 height 10
click at [196, 558] on icon at bounding box center [193, 559] width 10 height 10
click at [253, 497] on select "px rem % vh vw Custom" at bounding box center [257, 500] width 24 height 21
select select "px"
click at [245, 490] on select "px rem % vh vw Custom" at bounding box center [257, 500] width 24 height 21
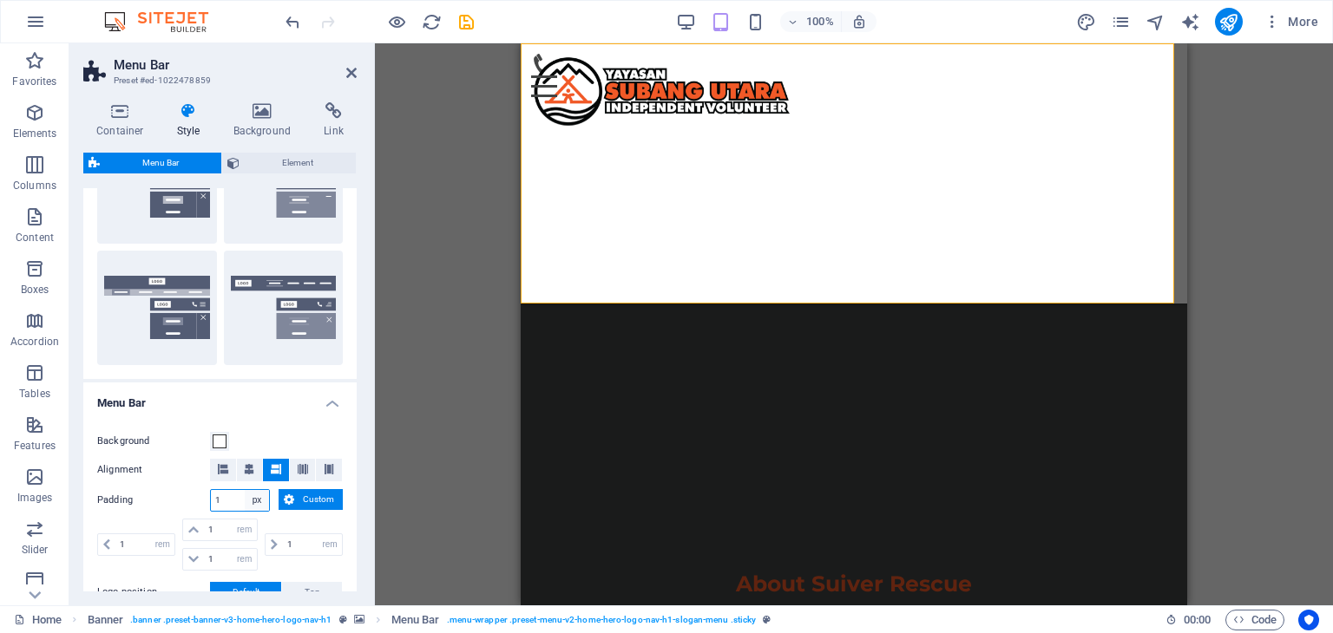
type input "16"
select select "px"
type input "16"
select select "px"
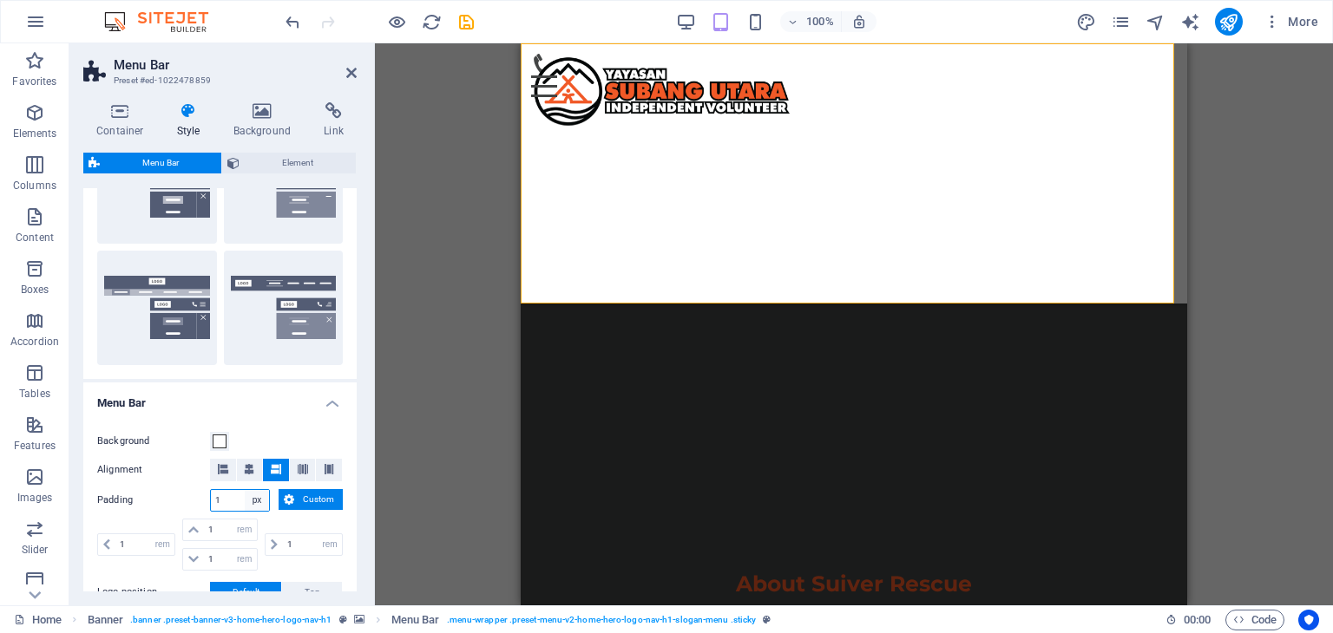
type input "16"
select select "px"
type input "16"
select select "px"
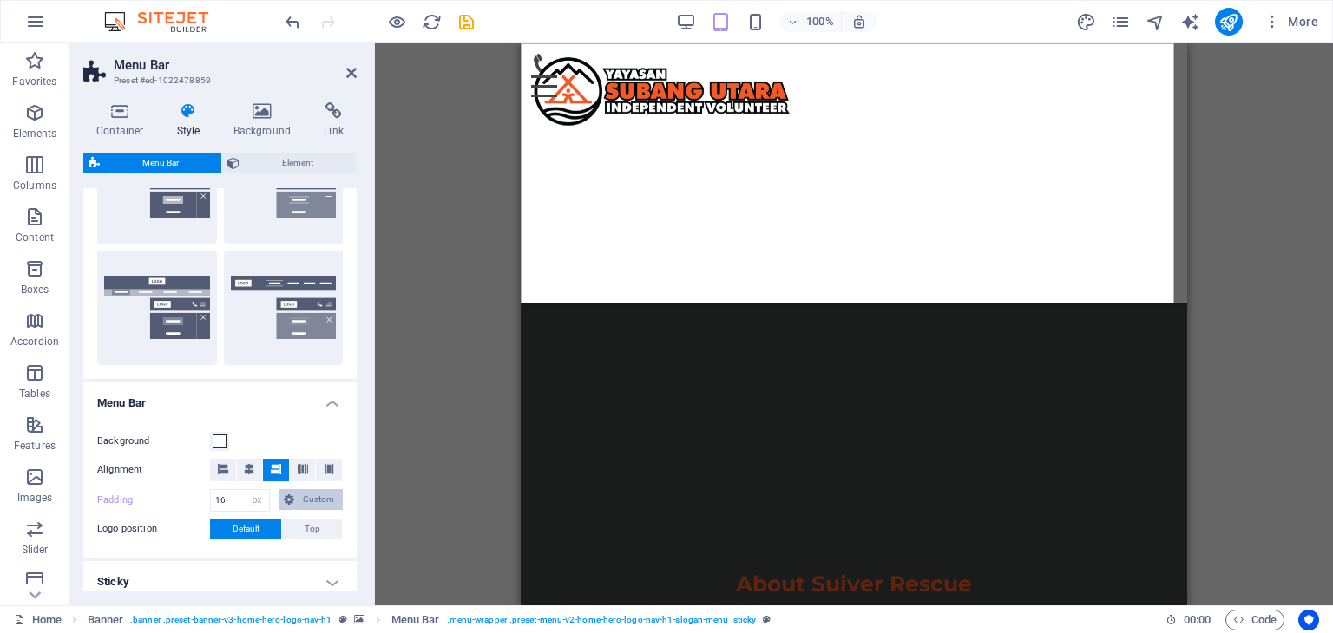
click at [318, 495] on span "Custom" at bounding box center [318, 499] width 38 height 21
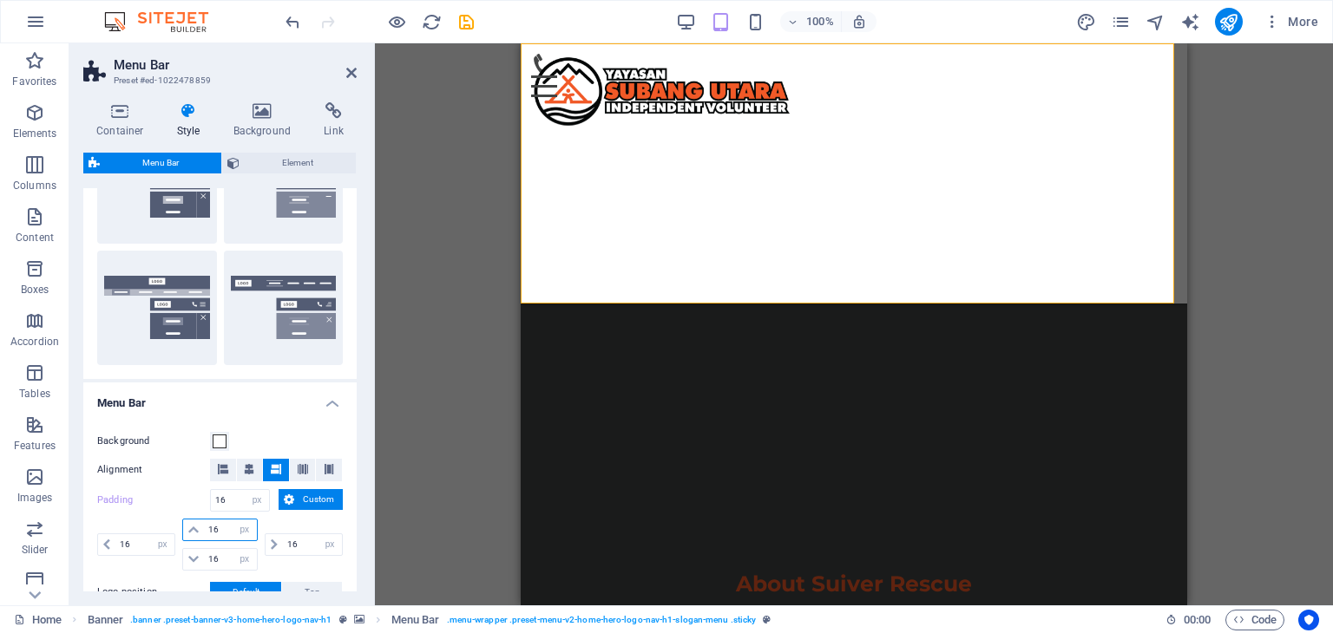
select select
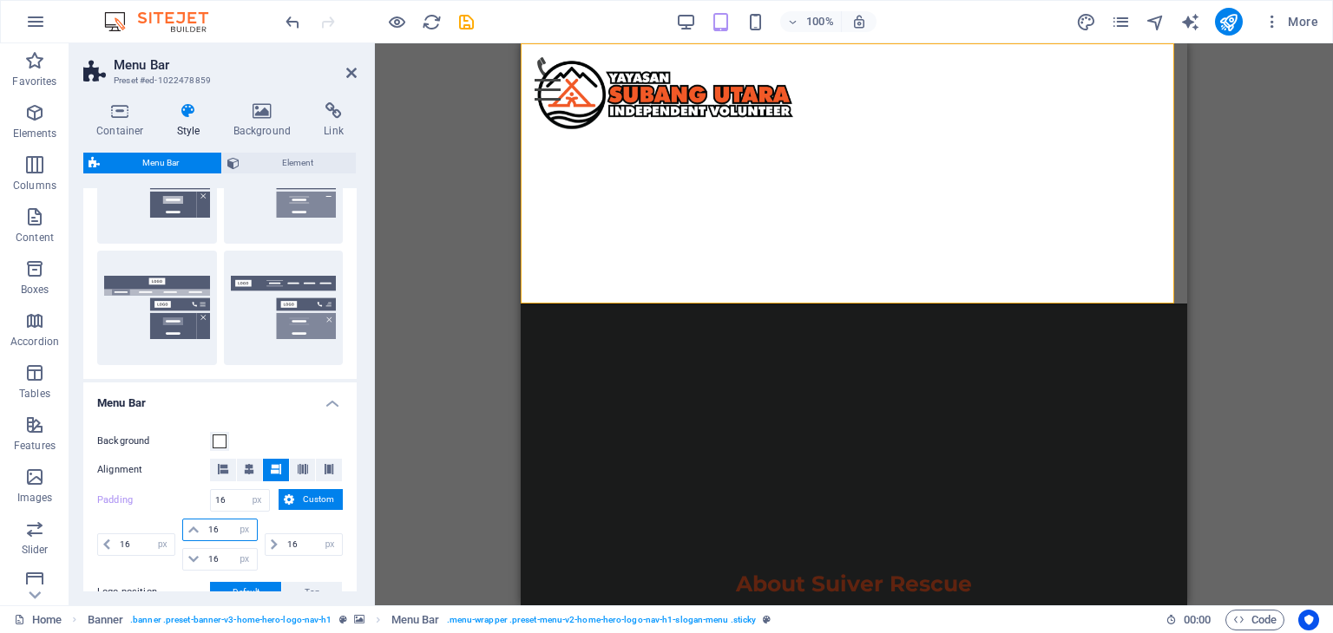
drag, startPoint x: 223, startPoint y: 531, endPoint x: 205, endPoint y: 529, distance: 18.3
click at [205, 529] on input "16" at bounding box center [230, 530] width 52 height 21
type input "10"
select select "DISABLED_OPTION_VALUE"
type input "10"
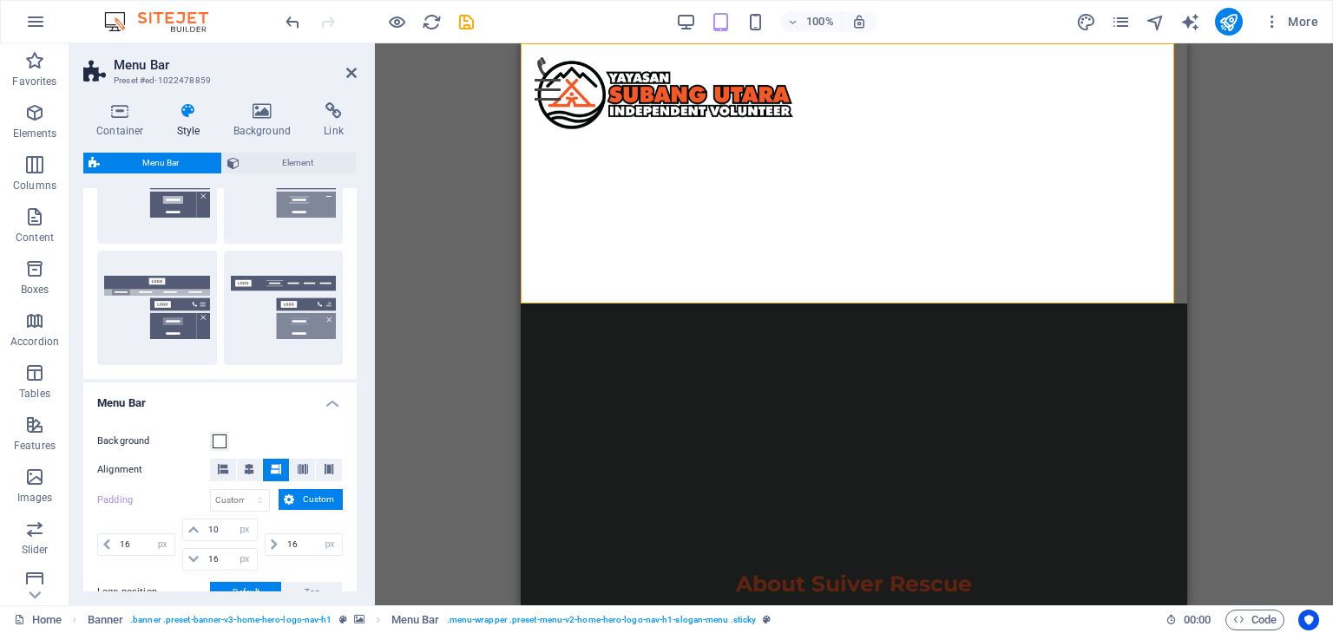
click at [186, 508] on label "Padding" at bounding box center [153, 500] width 113 height 21
type input "1"
select select "rem"
type input "1"
select select "rem"
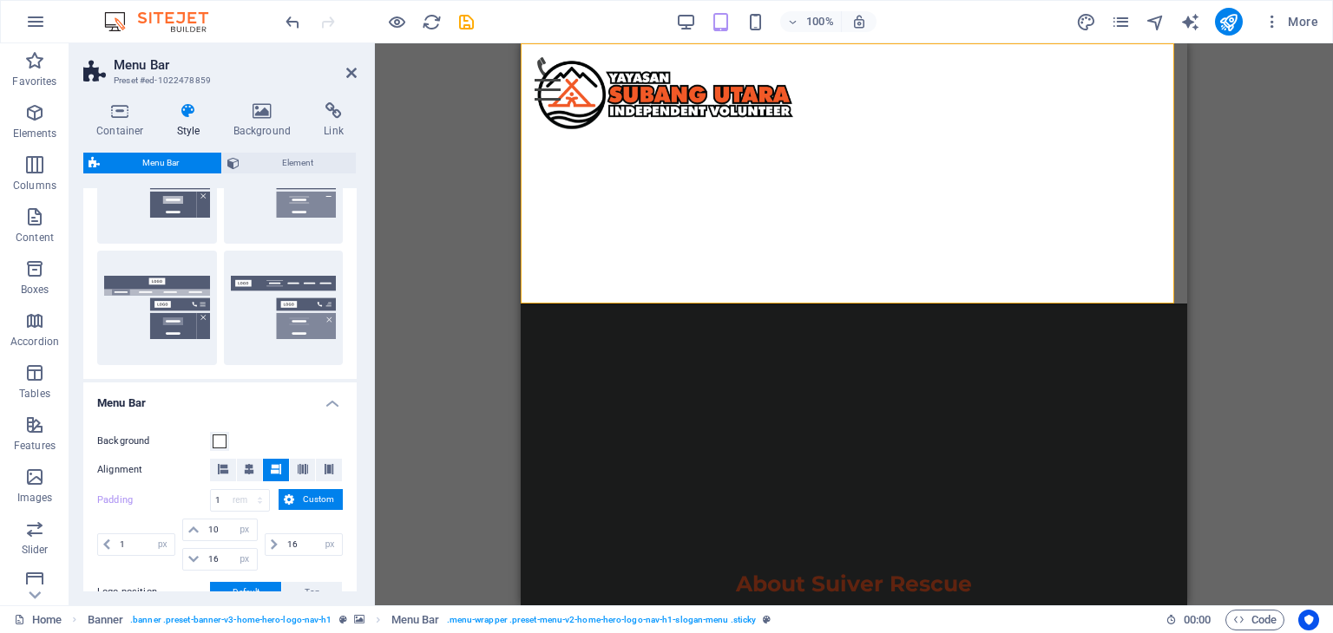
type input "1"
select select "rem"
type input "1"
select select "rem"
type input "1"
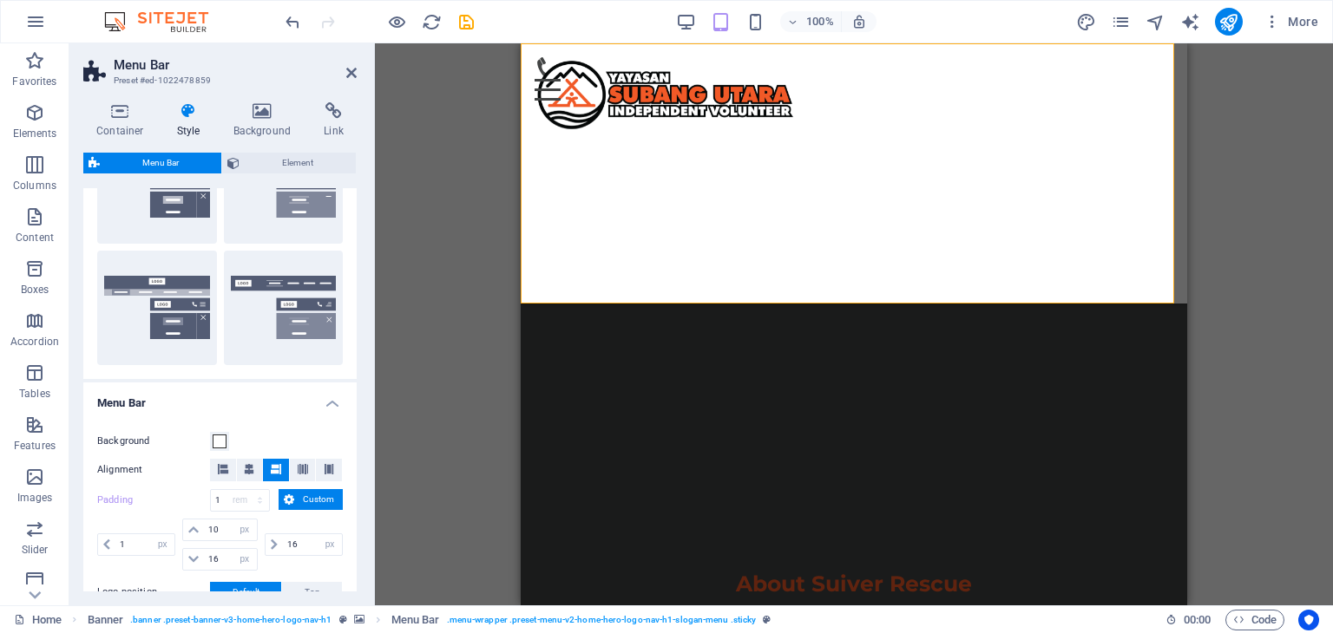
select select "rem"
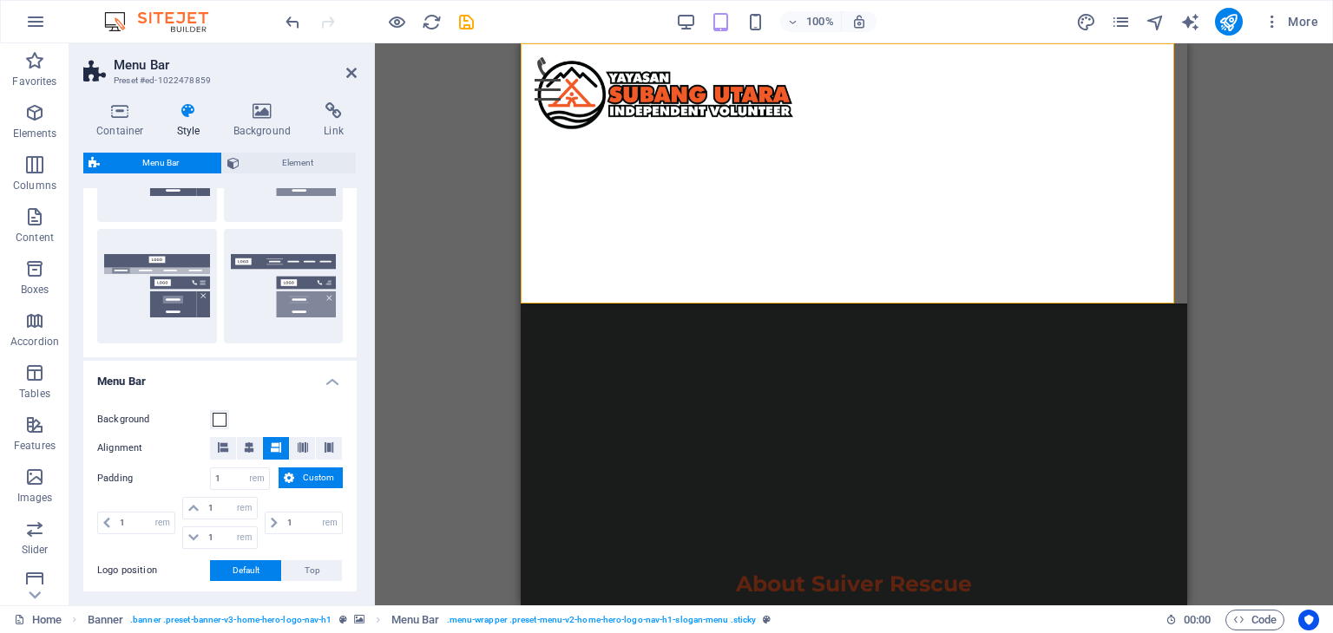
scroll to position [434, 0]
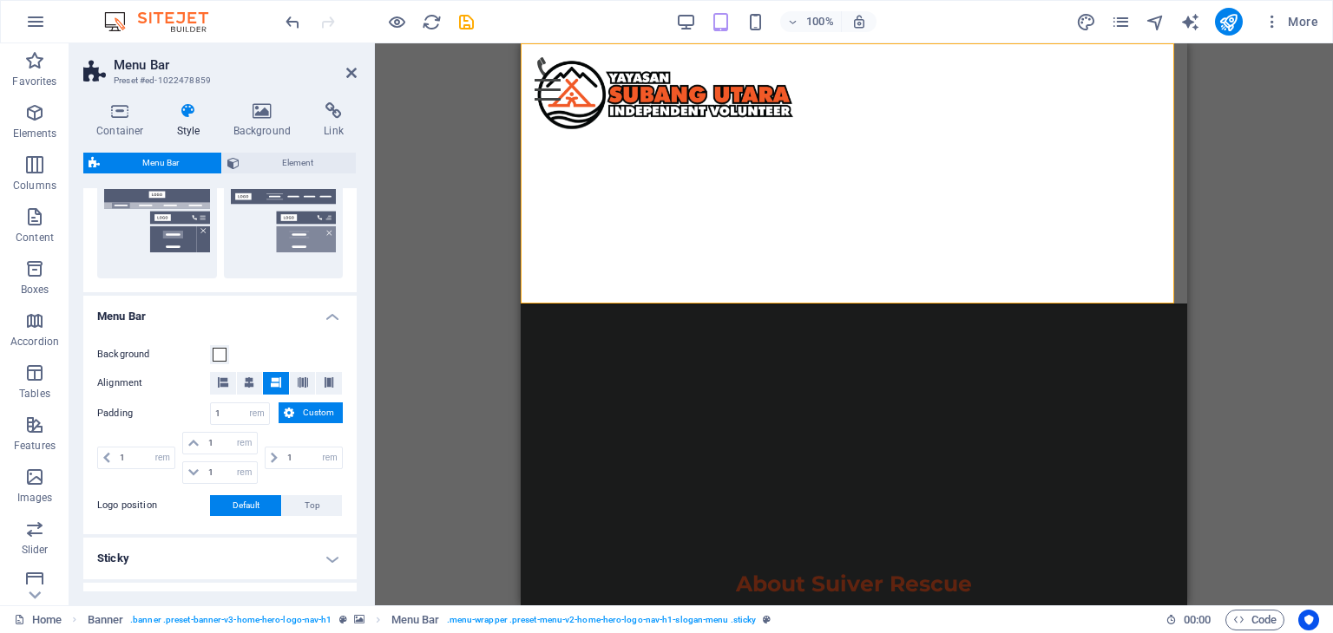
select select
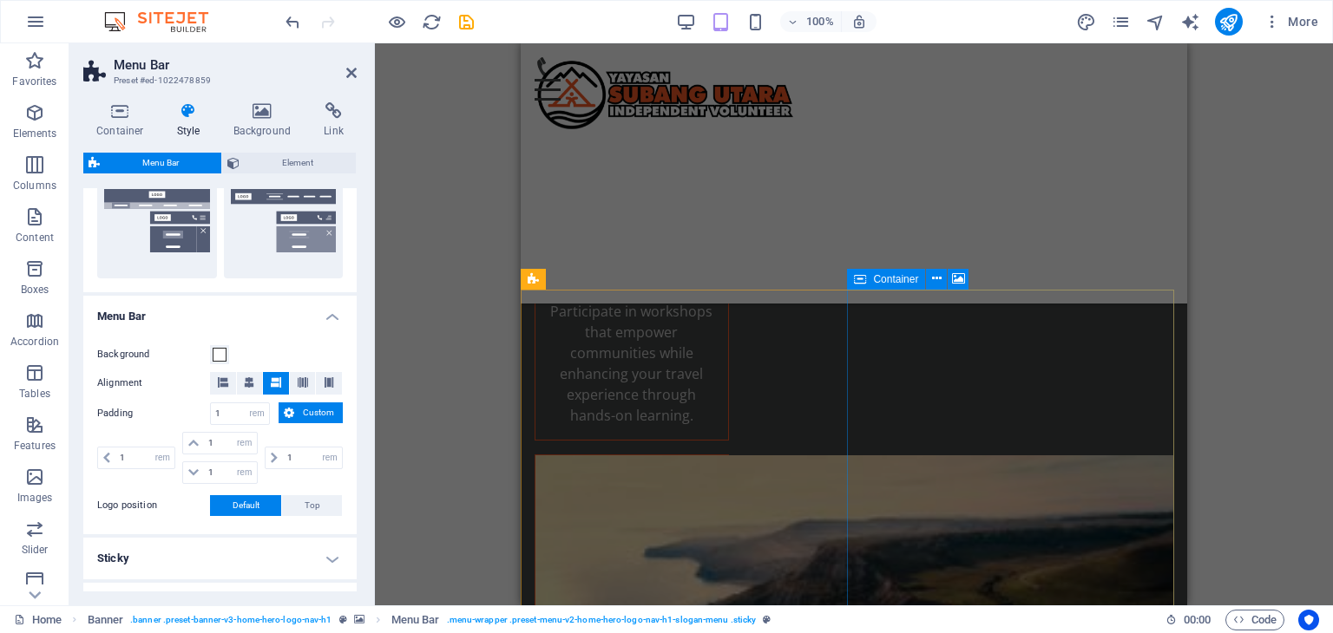
scroll to position [1925, 0]
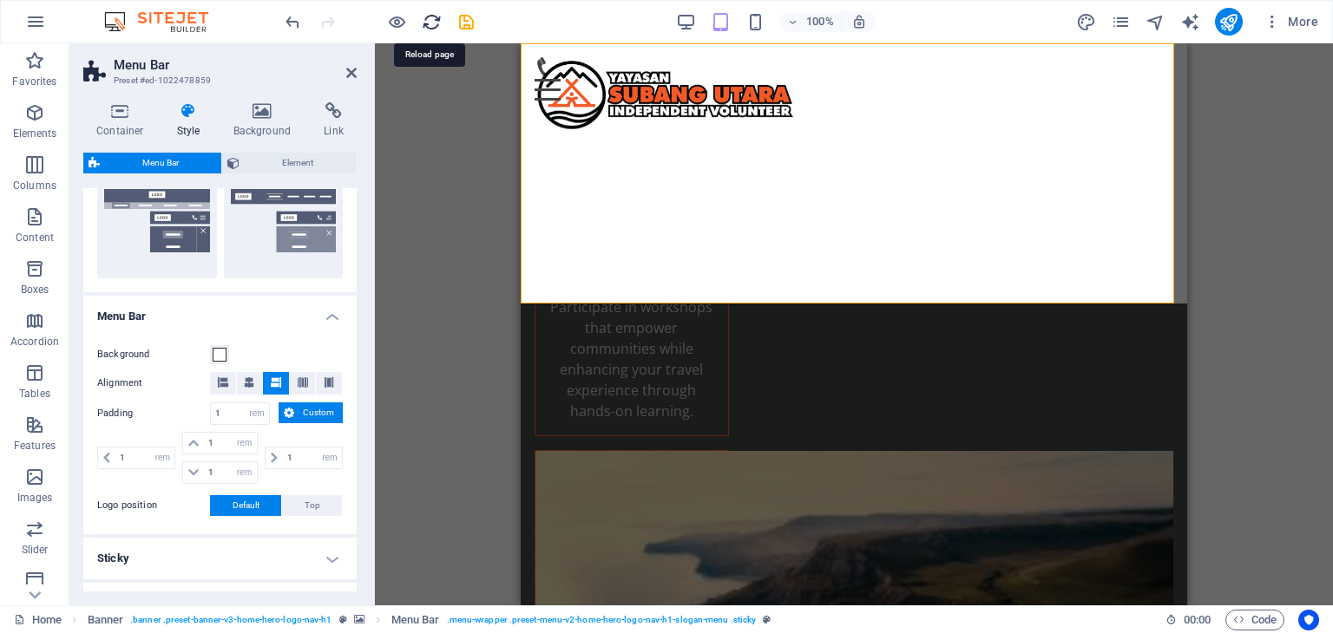
click at [434, 22] on icon "reload" at bounding box center [432, 22] width 20 height 20
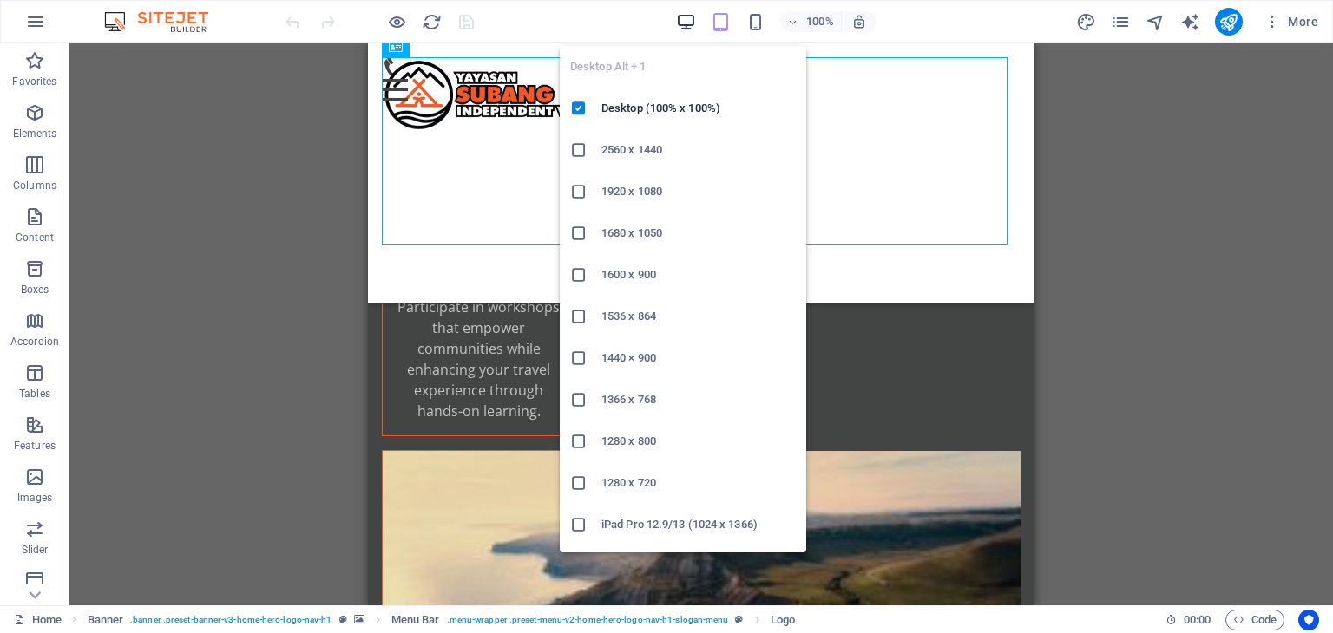
click at [692, 18] on icon "button" at bounding box center [686, 22] width 20 height 20
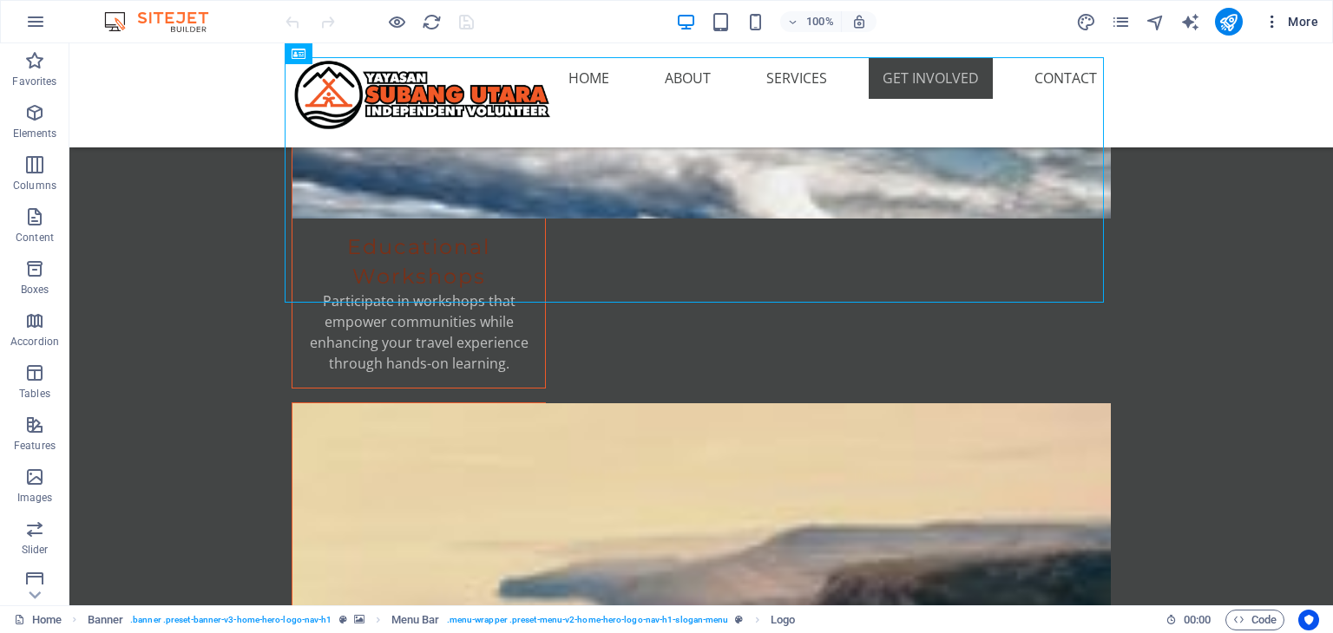
click at [1301, 18] on span "More" at bounding box center [1290, 21] width 55 height 17
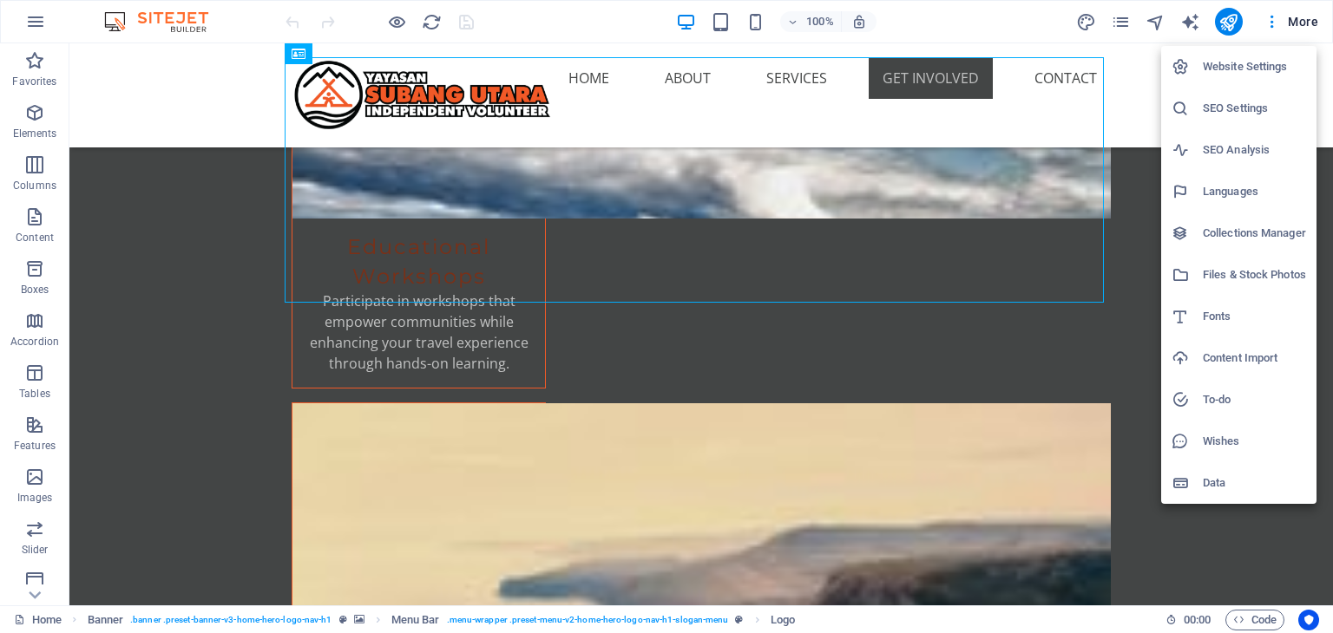
click at [1217, 480] on h6 "Data" at bounding box center [1254, 483] width 103 height 21
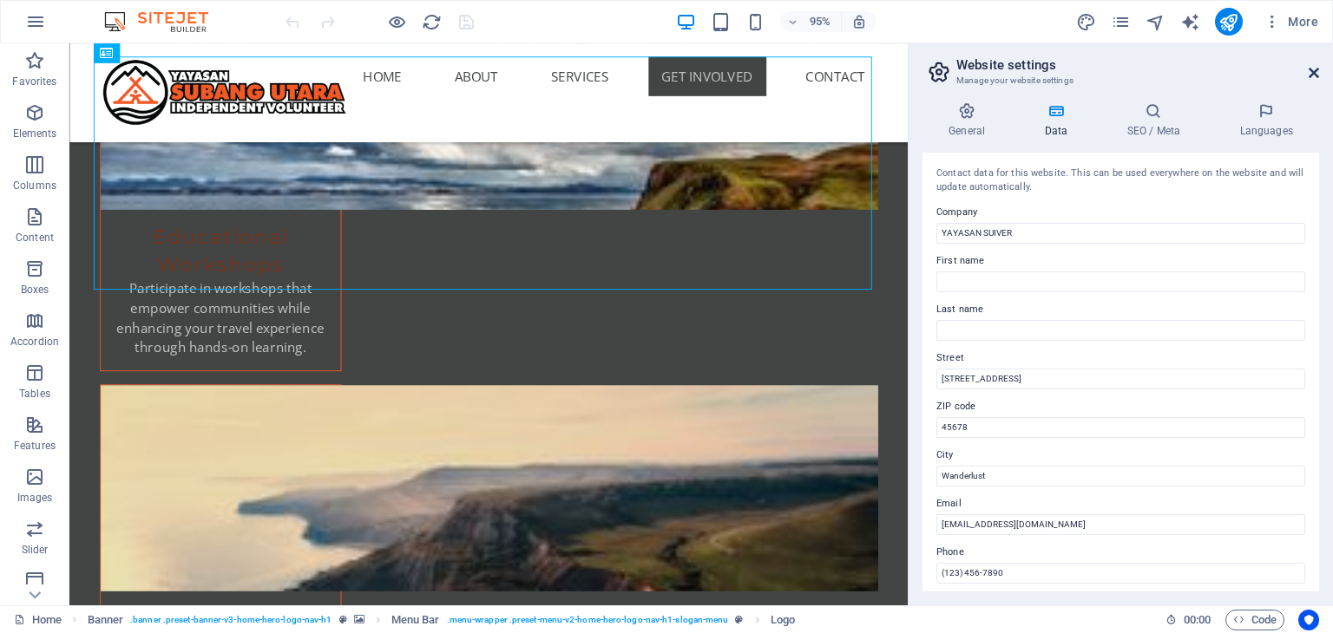
click at [1313, 73] on icon at bounding box center [1313, 73] width 10 height 14
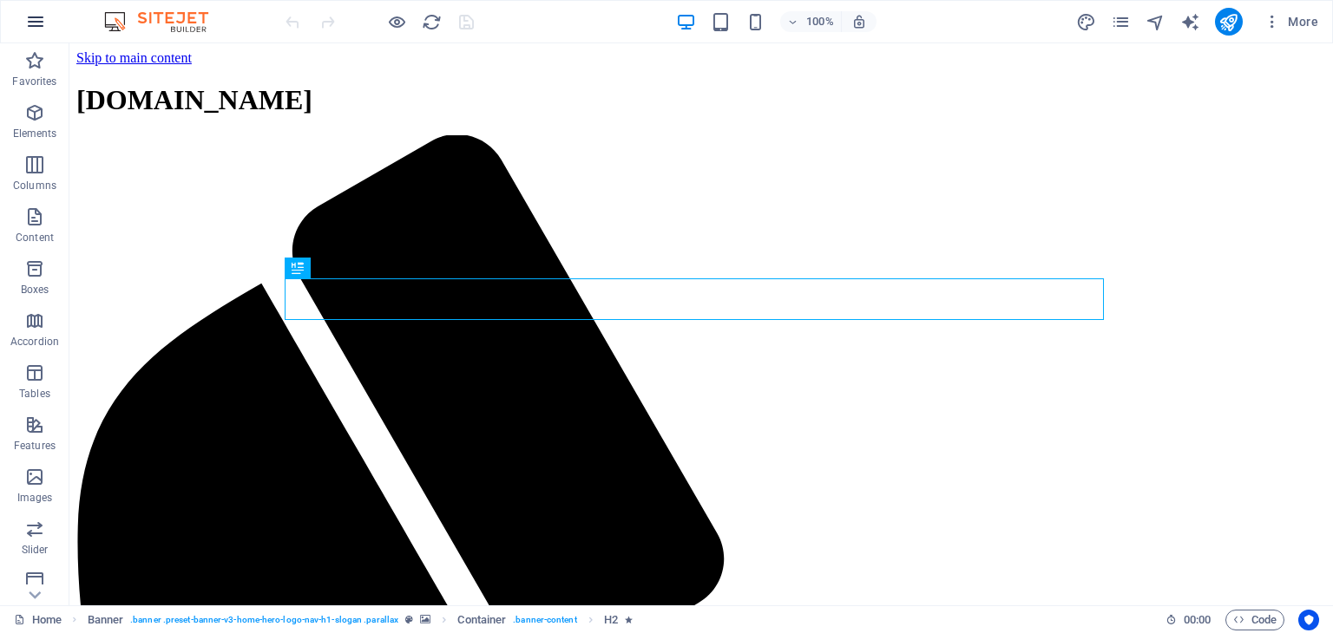
click at [30, 20] on icon "button" at bounding box center [35, 21] width 21 height 21
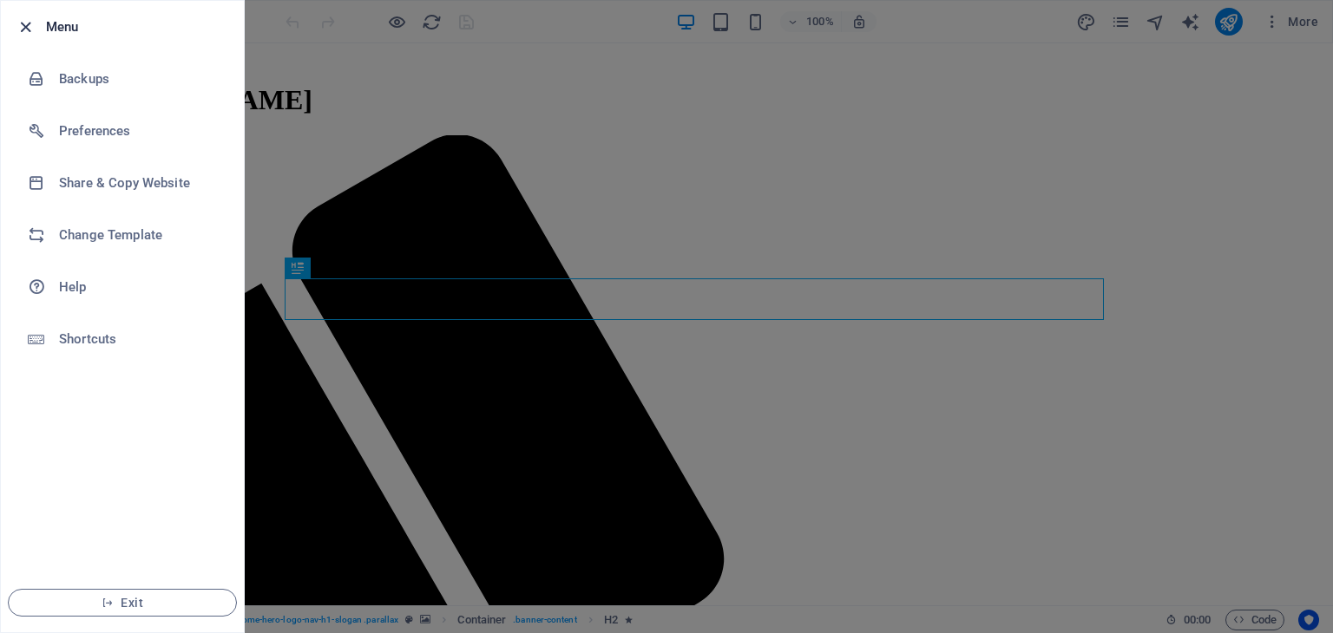
click at [31, 20] on icon "button" at bounding box center [26, 27] width 20 height 20
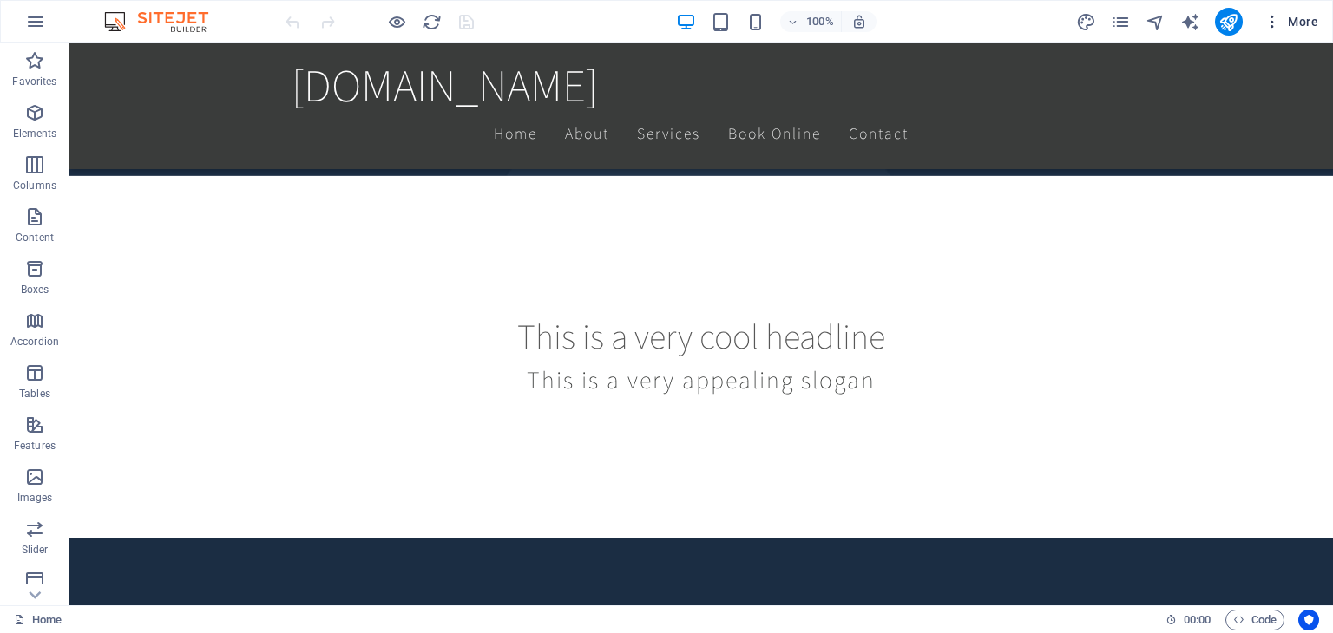
click at [1312, 20] on span "More" at bounding box center [1290, 21] width 55 height 17
